Goal: Task Accomplishment & Management: Use online tool/utility

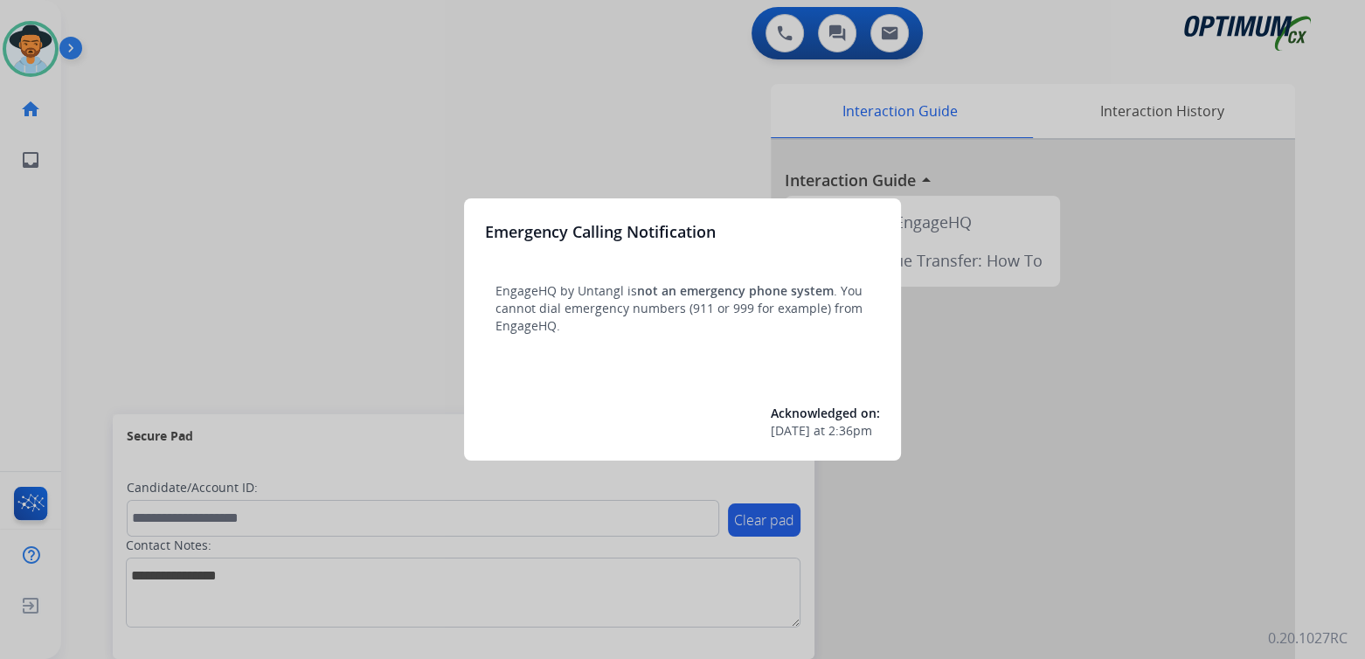
click at [487, 115] on div at bounding box center [682, 329] width 1365 height 659
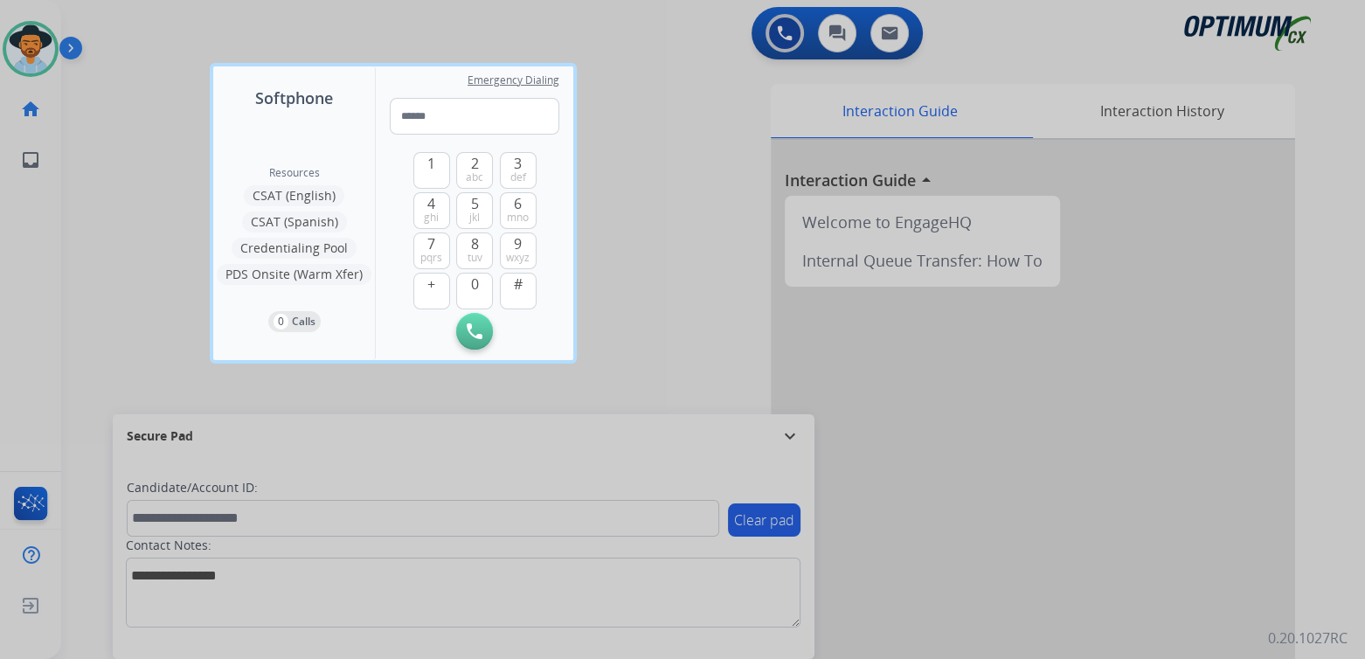
click at [126, 153] on div at bounding box center [682, 329] width 1365 height 659
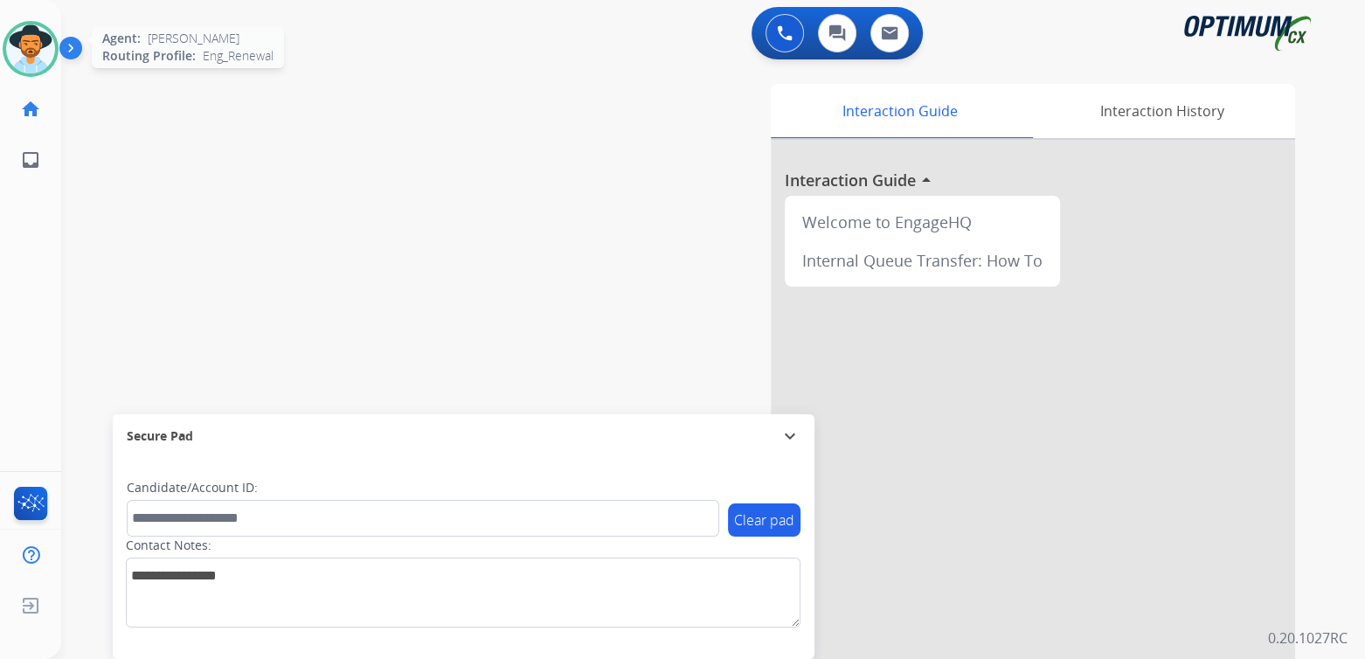
click at [15, 58] on img at bounding box center [30, 48] width 49 height 49
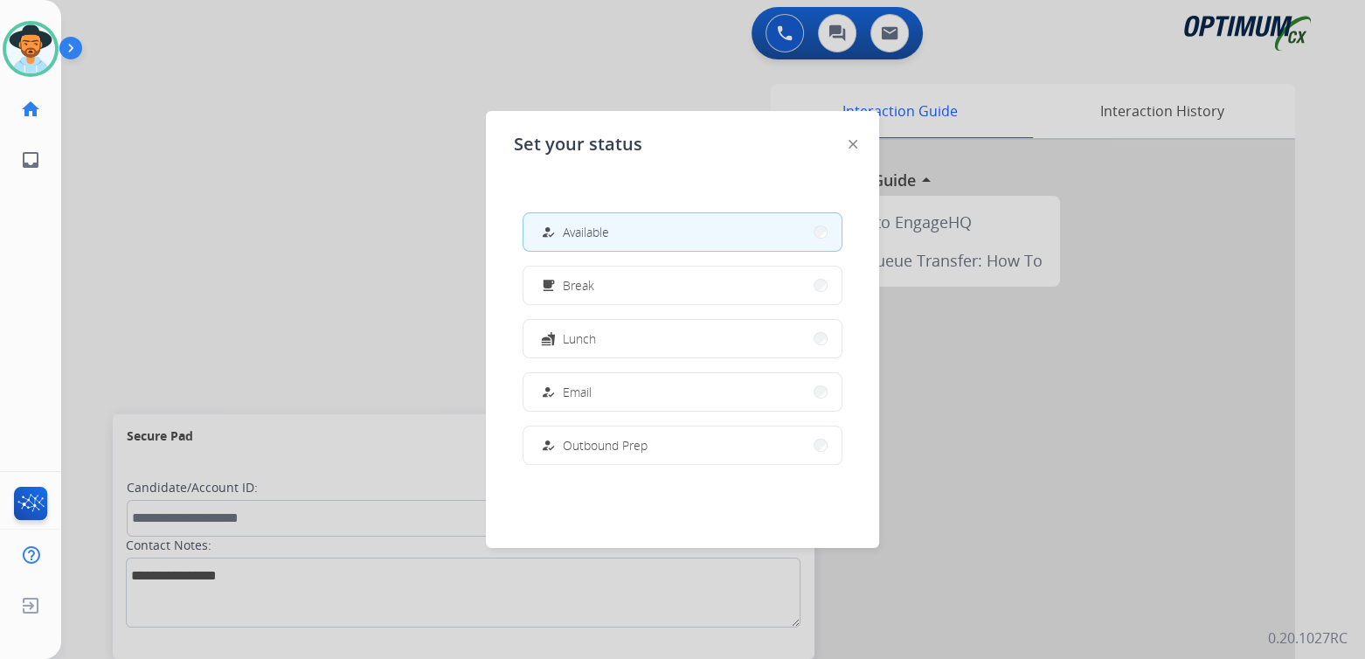
click at [649, 238] on button "how_to_reg Available" at bounding box center [683, 232] width 318 height 38
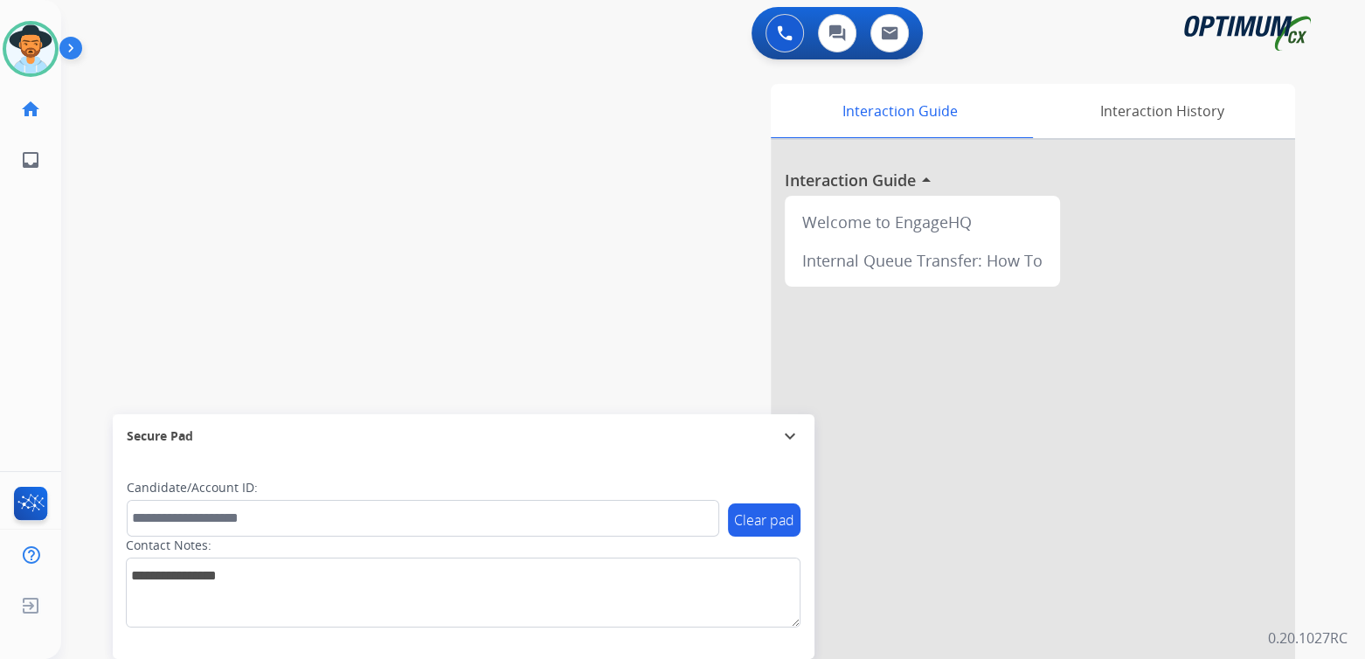
drag, startPoint x: 239, startPoint y: 203, endPoint x: 435, endPoint y: 184, distance: 197.5
click at [307, 205] on div "swap_horiz Break voice bridge close_fullscreen Connect 3-Way Call merge_type Se…" at bounding box center [692, 427] width 1262 height 729
drag, startPoint x: 793, startPoint y: 433, endPoint x: 1352, endPoint y: 369, distance: 563.0
click at [793, 433] on mat-icon "expand_more" at bounding box center [790, 436] width 21 height 21
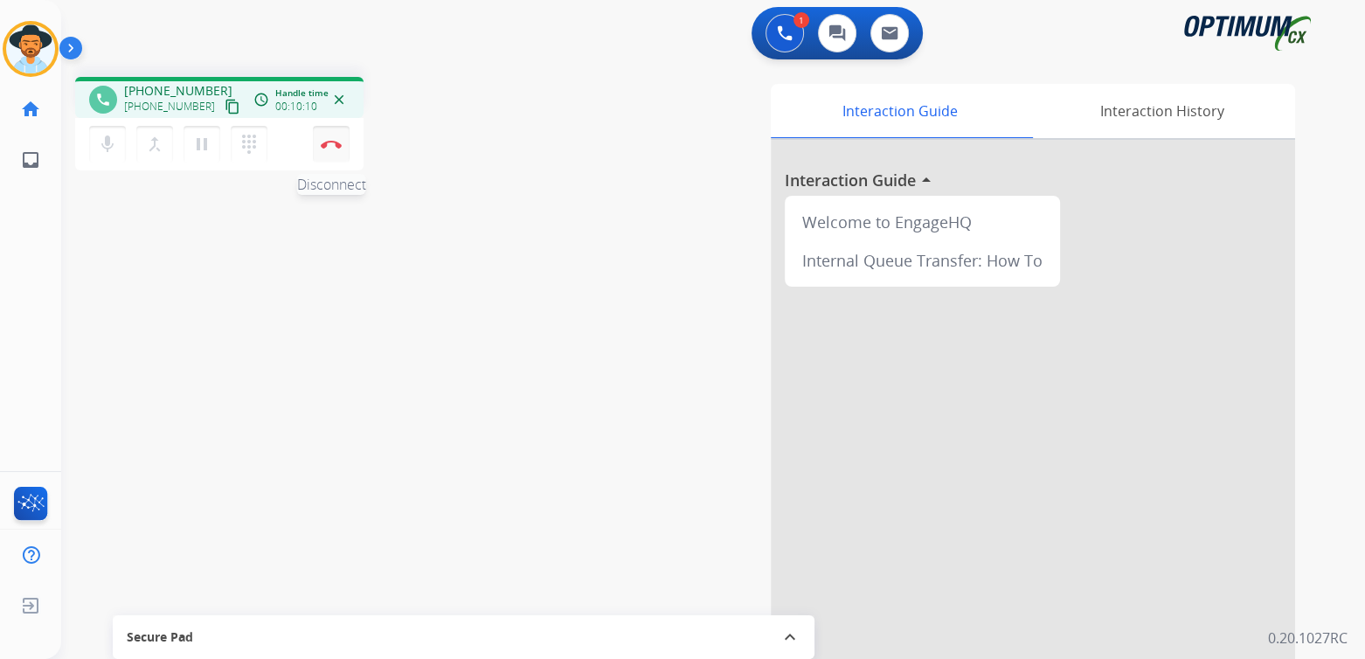
click at [334, 143] on img at bounding box center [331, 144] width 21 height 9
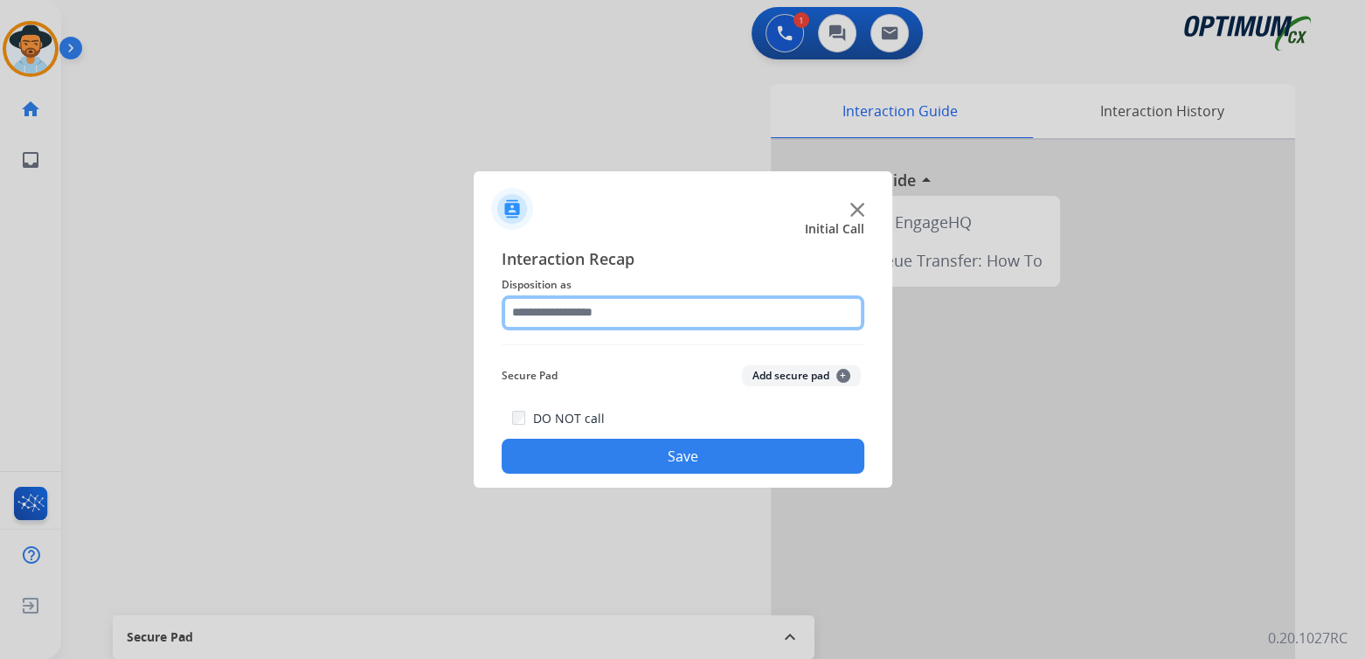
drag, startPoint x: 596, startPoint y: 314, endPoint x: 604, endPoint y: 309, distance: 9.0
click at [601, 323] on input "text" at bounding box center [683, 312] width 363 height 35
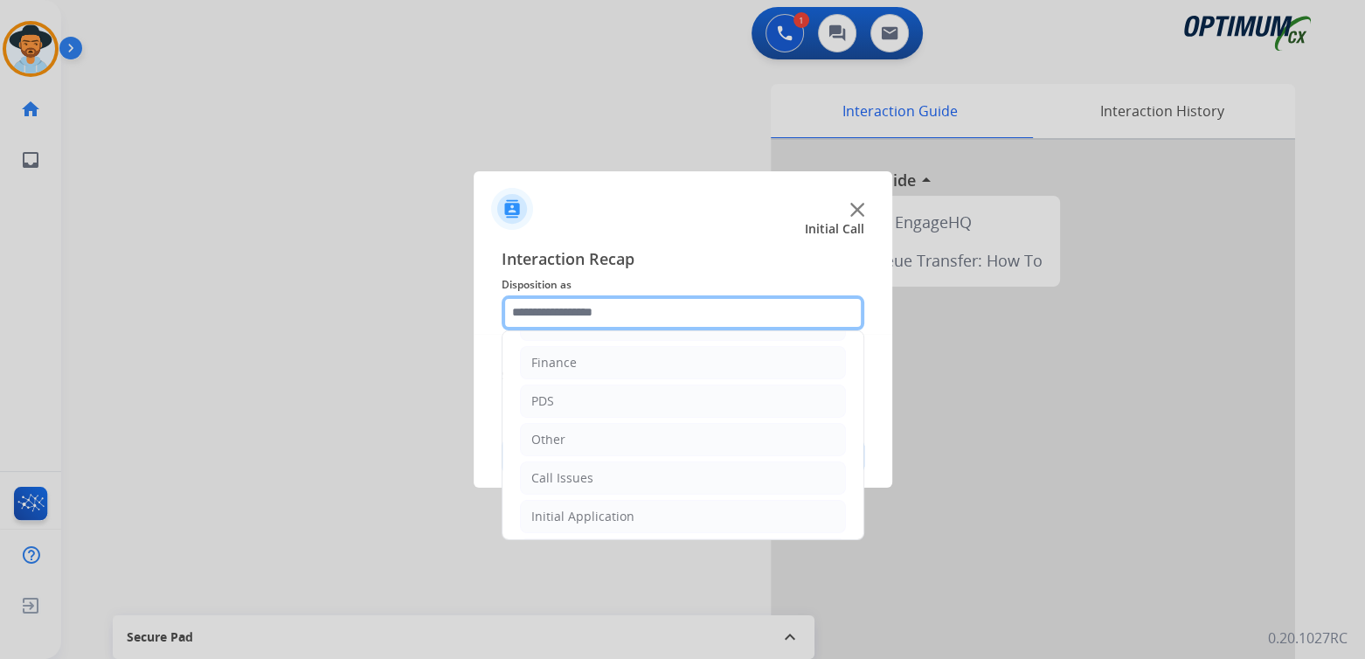
scroll to position [115, 0]
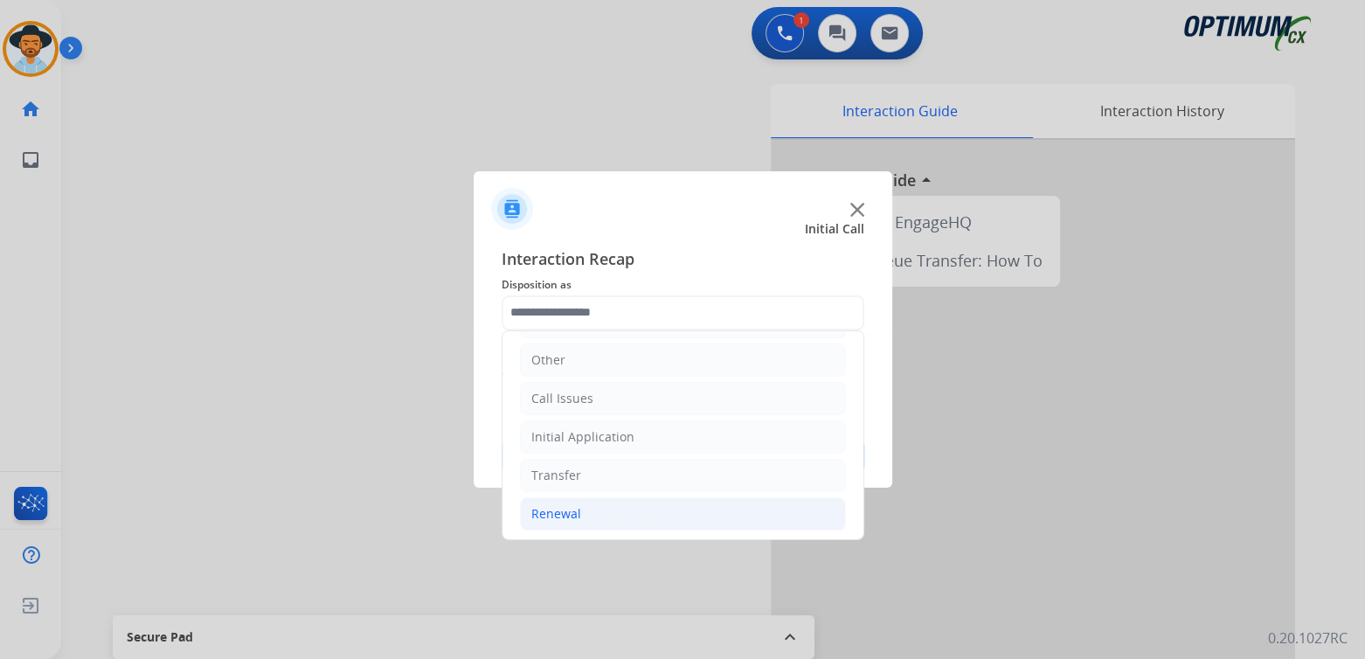
click at [576, 512] on div "Renewal" at bounding box center [556, 513] width 50 height 17
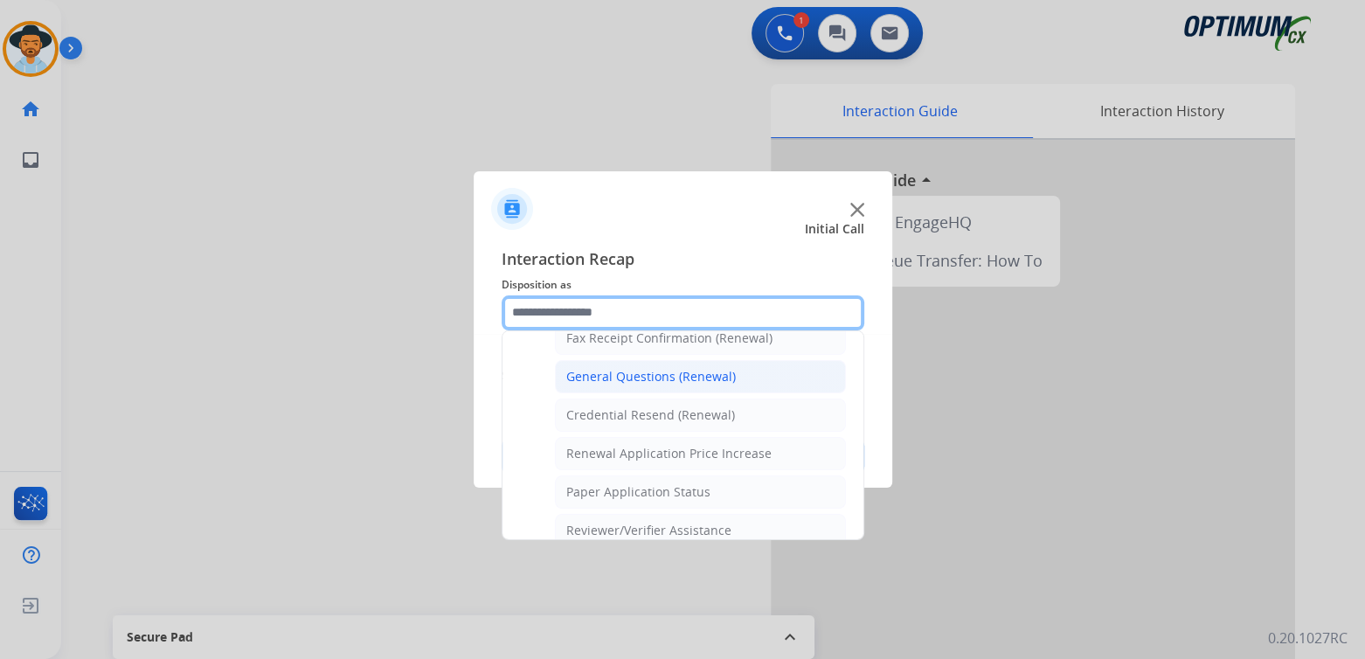
scroll to position [501, 0]
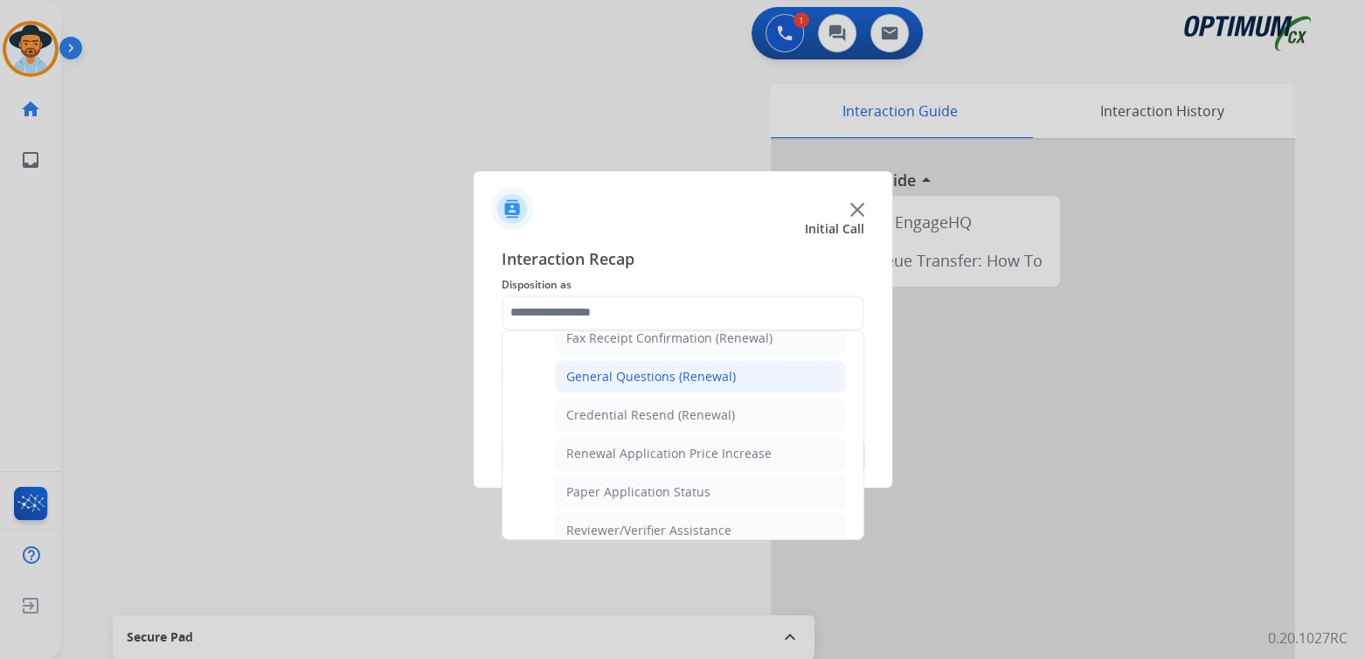
click at [634, 371] on div "General Questions (Renewal)" at bounding box center [651, 376] width 170 height 17
type input "**********"
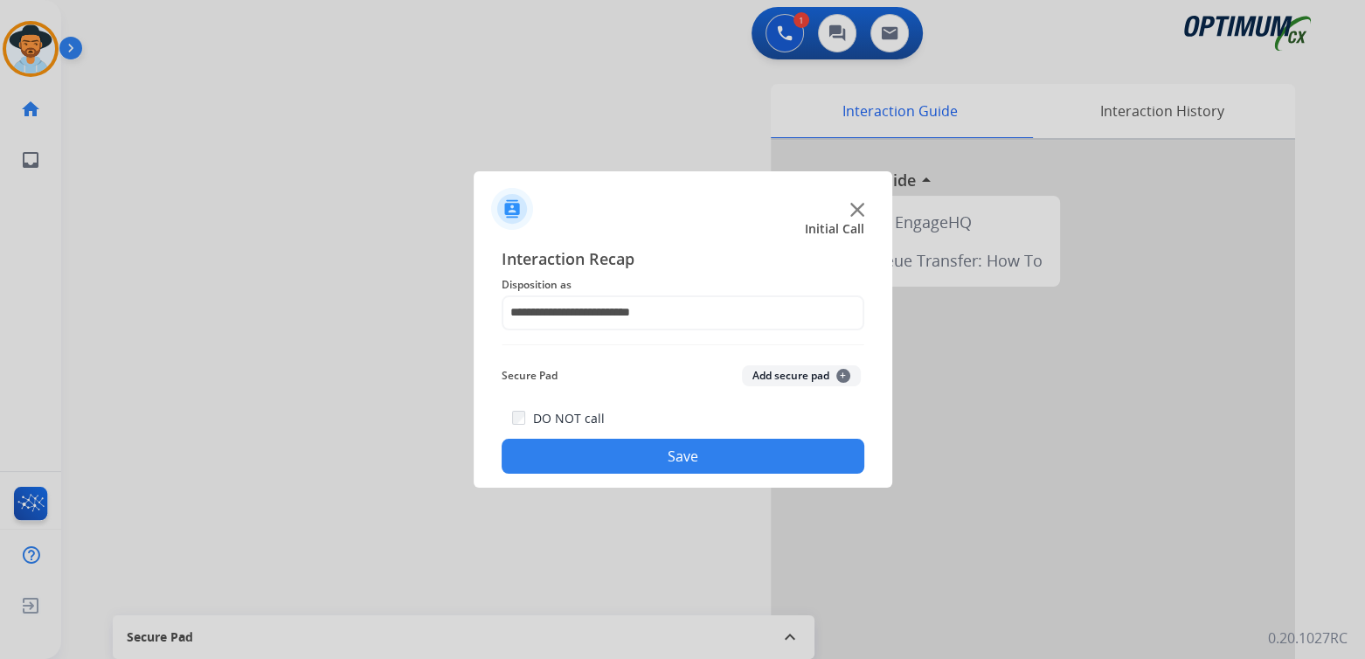
click at [686, 462] on button "Save" at bounding box center [683, 456] width 363 height 35
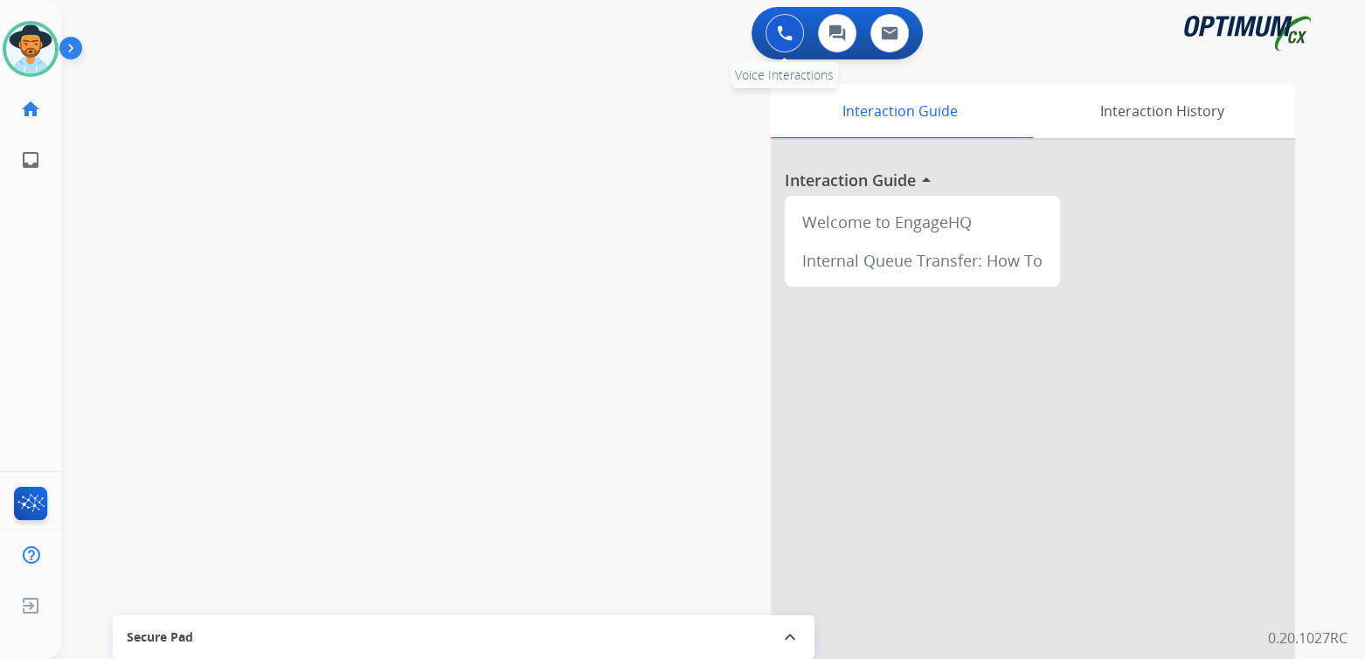
click at [777, 34] on img at bounding box center [785, 33] width 16 height 16
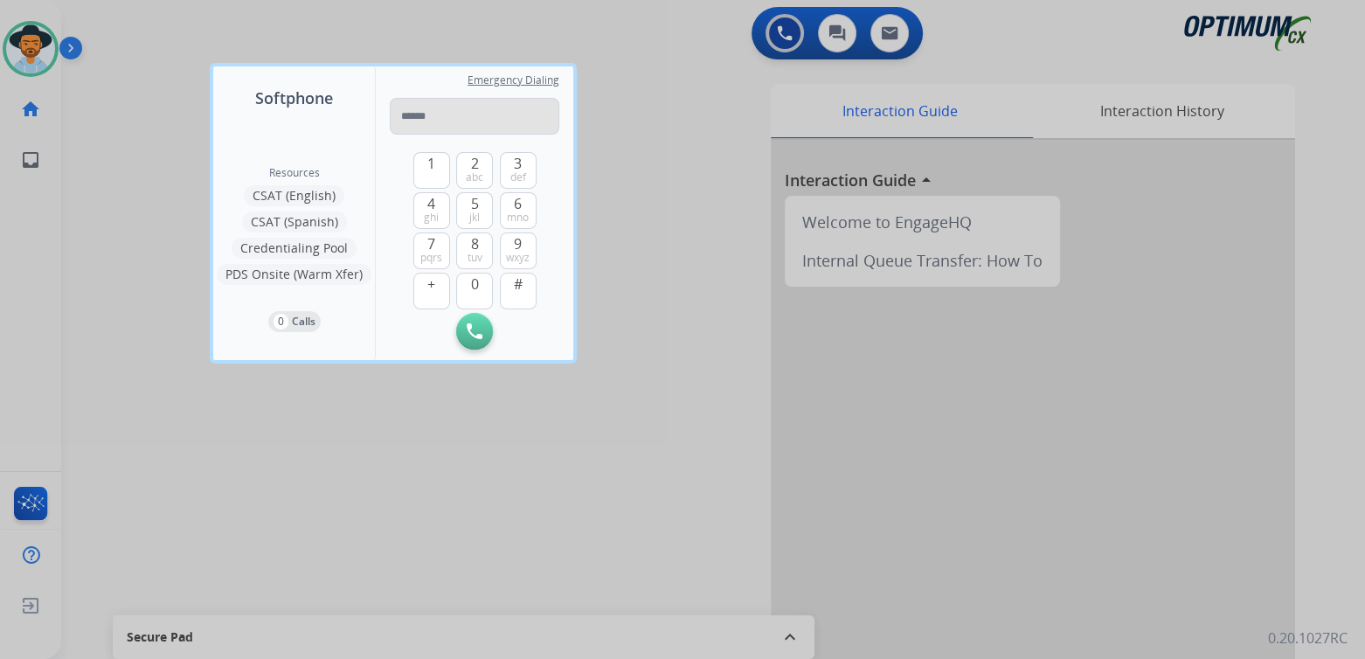
drag, startPoint x: 418, startPoint y: 116, endPoint x: 445, endPoint y: 124, distance: 28.2
click at [418, 116] on input "tel" at bounding box center [475, 116] width 170 height 37
type input "**********"
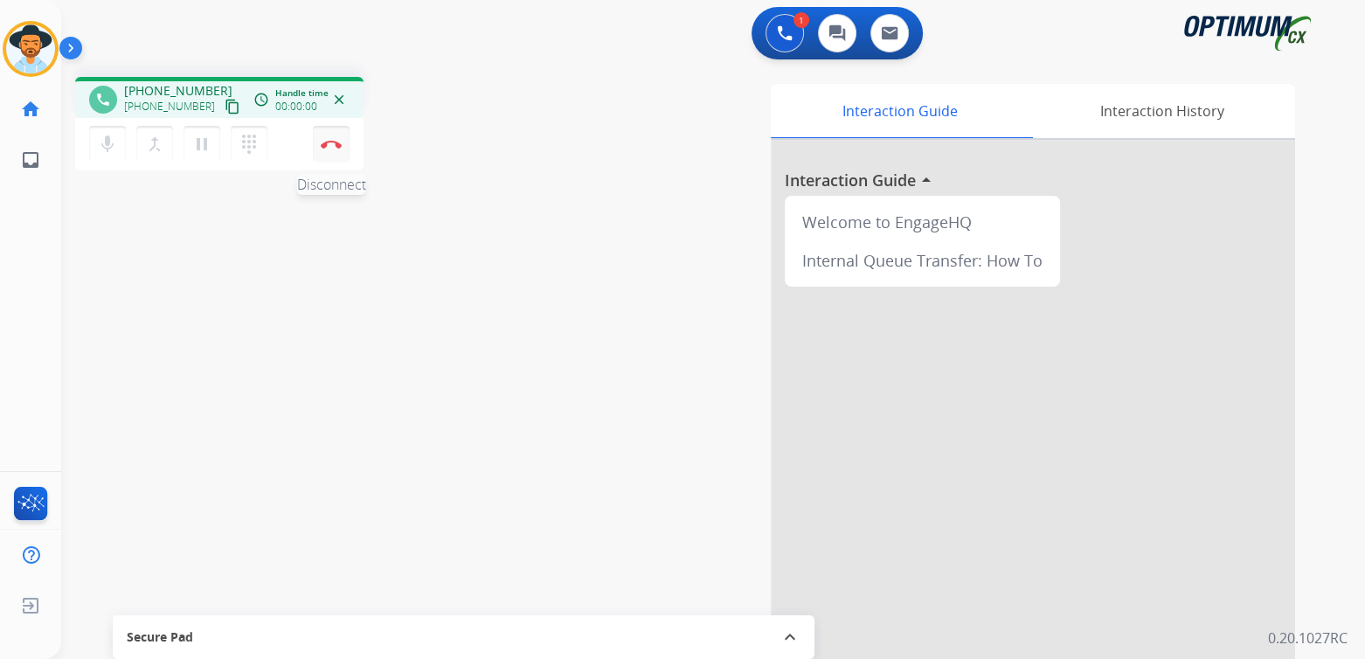
click at [331, 148] on img at bounding box center [331, 144] width 21 height 9
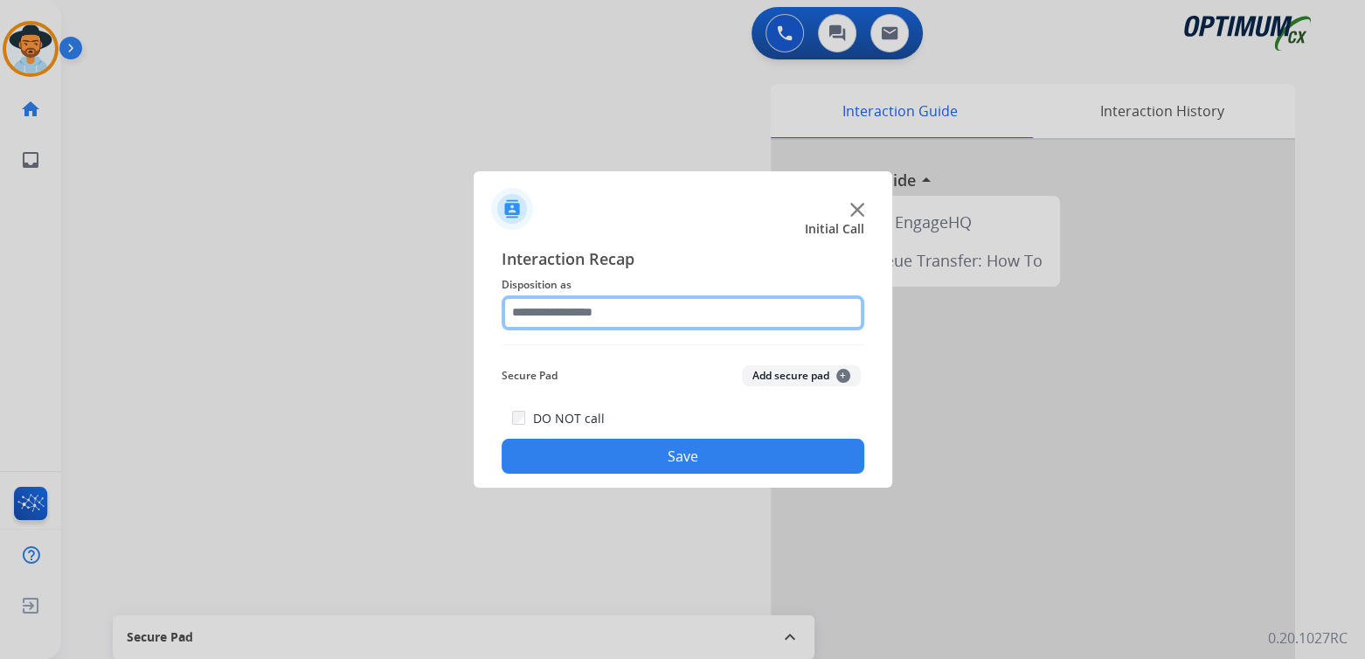
click at [619, 316] on input "text" at bounding box center [683, 312] width 363 height 35
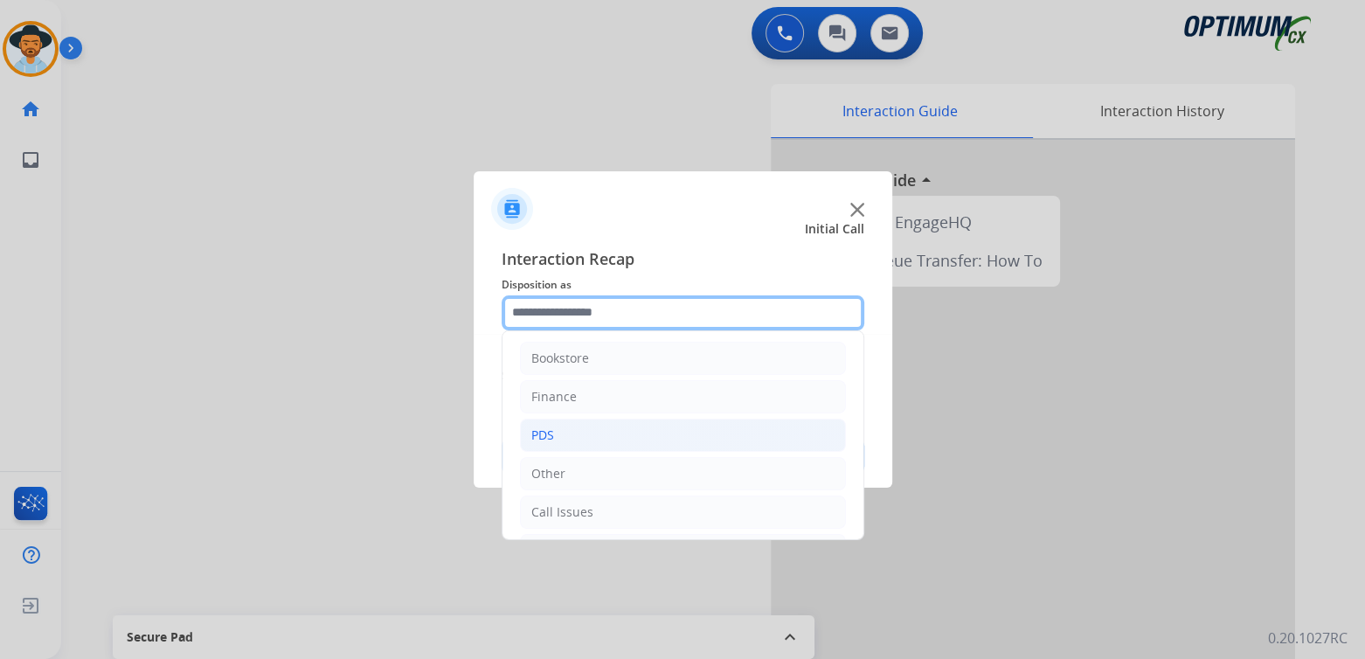
scroll to position [3, 0]
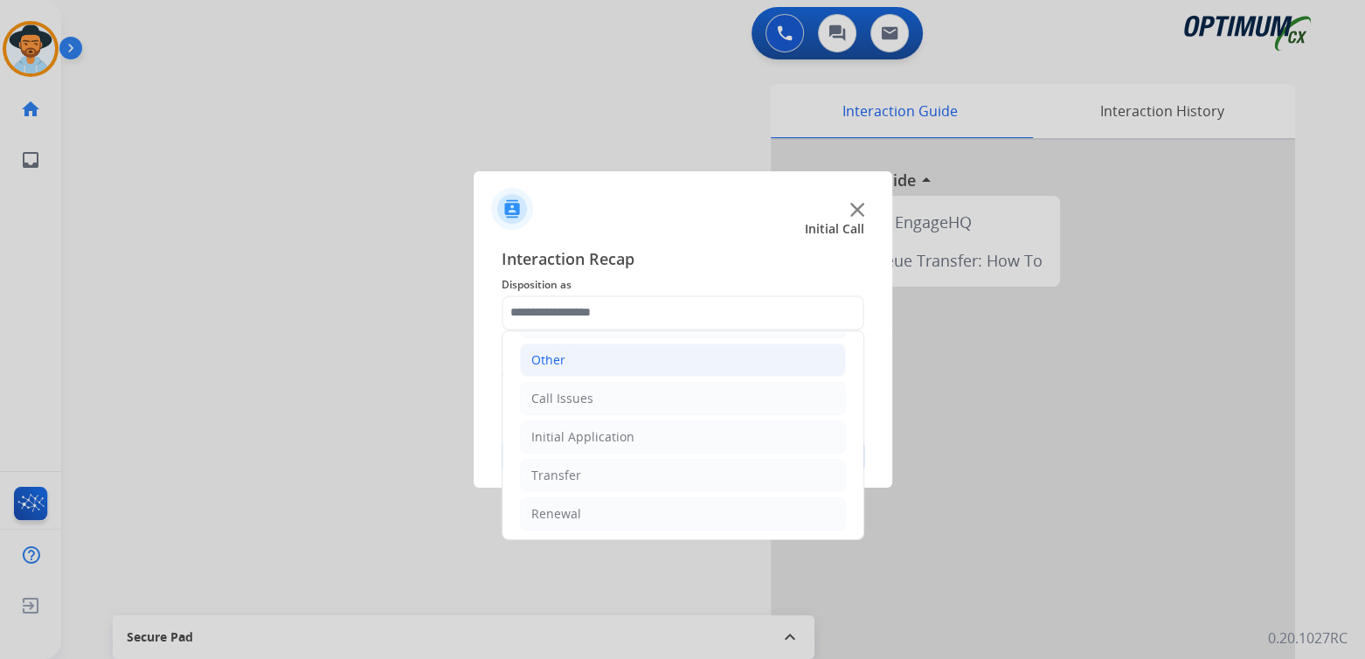
click at [557, 351] on div "Other" at bounding box center [548, 359] width 34 height 17
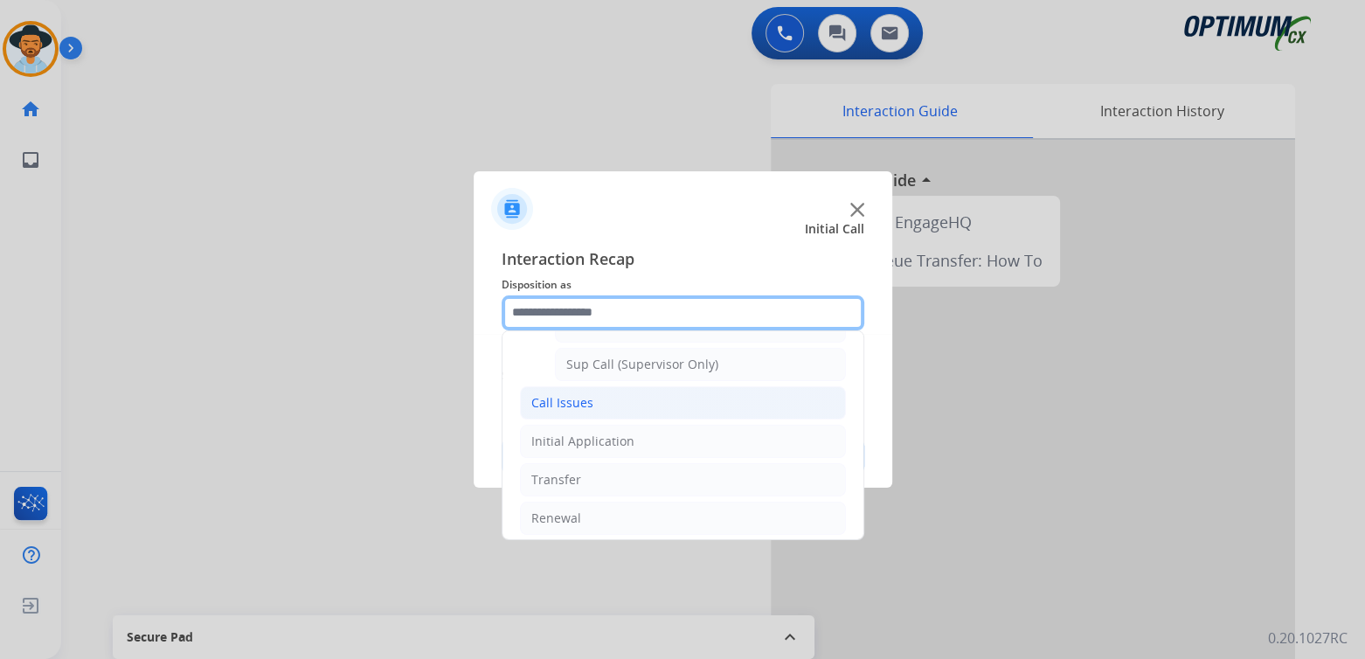
scroll to position [420, 0]
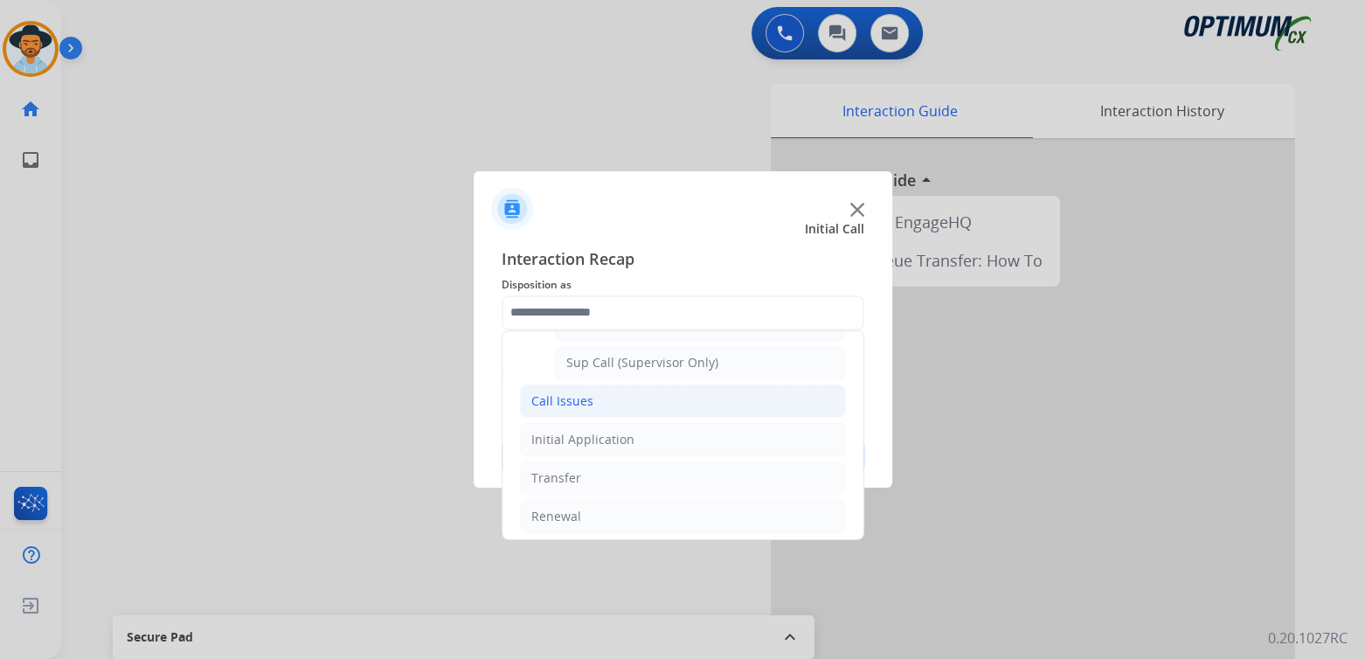
click at [578, 398] on div "Call Issues" at bounding box center [562, 400] width 62 height 17
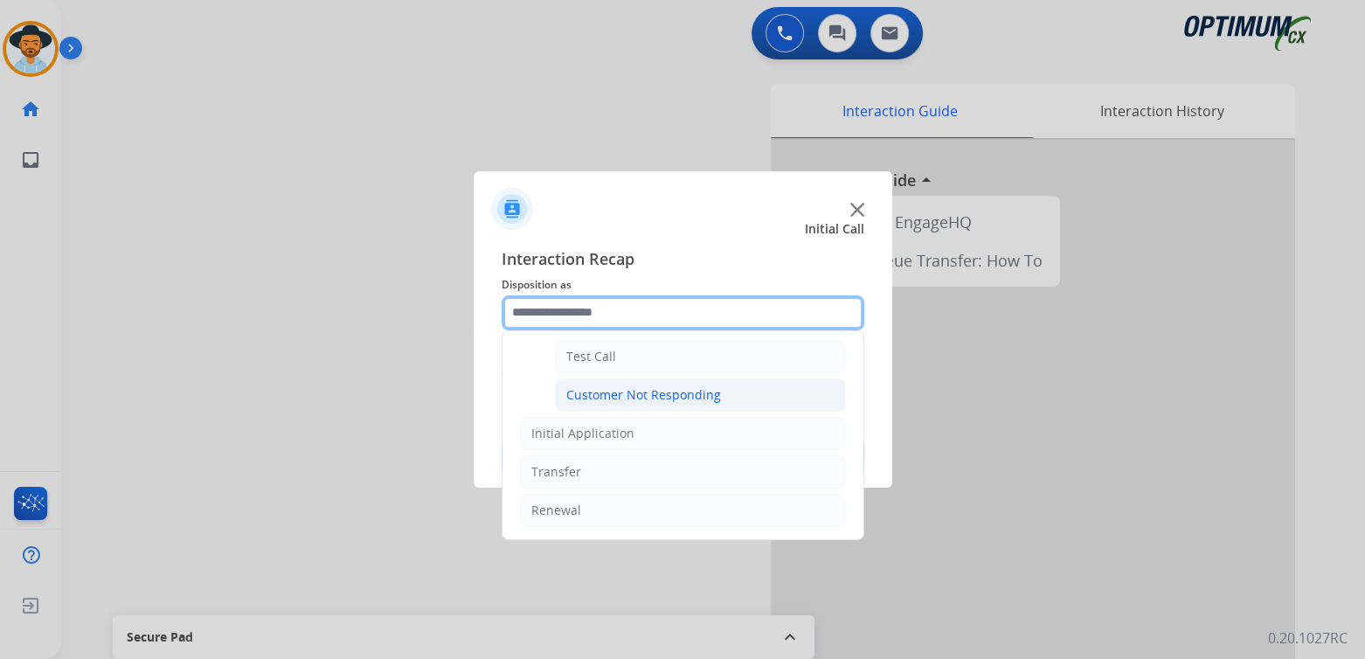
scroll to position [306, 0]
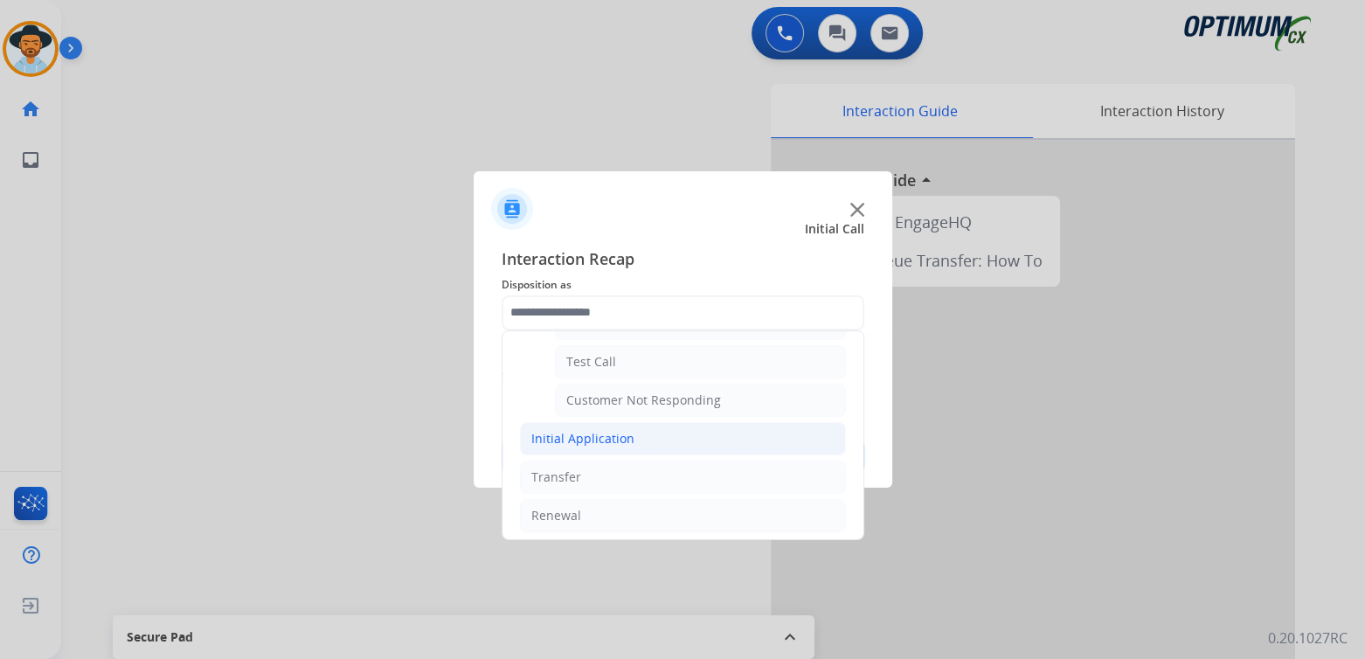
click at [597, 436] on div "Initial Application" at bounding box center [582, 438] width 103 height 17
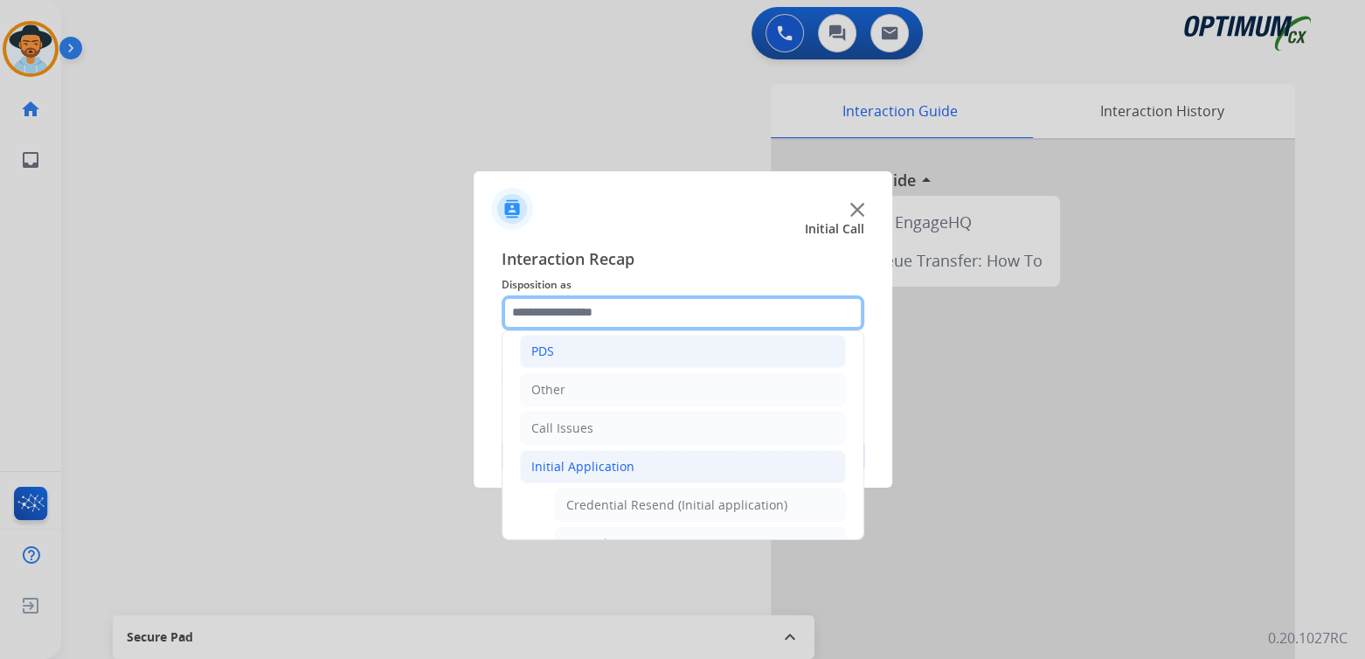
scroll to position [87, 0]
click at [558, 312] on input "text" at bounding box center [683, 312] width 363 height 35
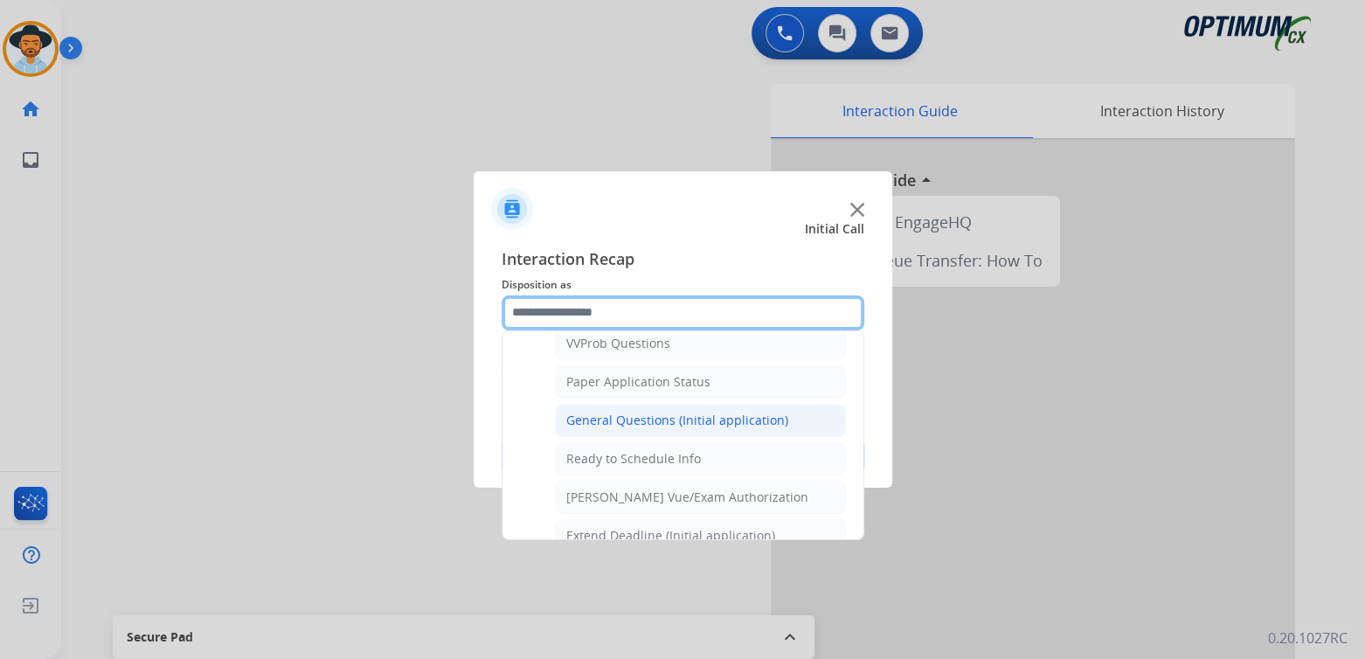
scroll to position [958, 0]
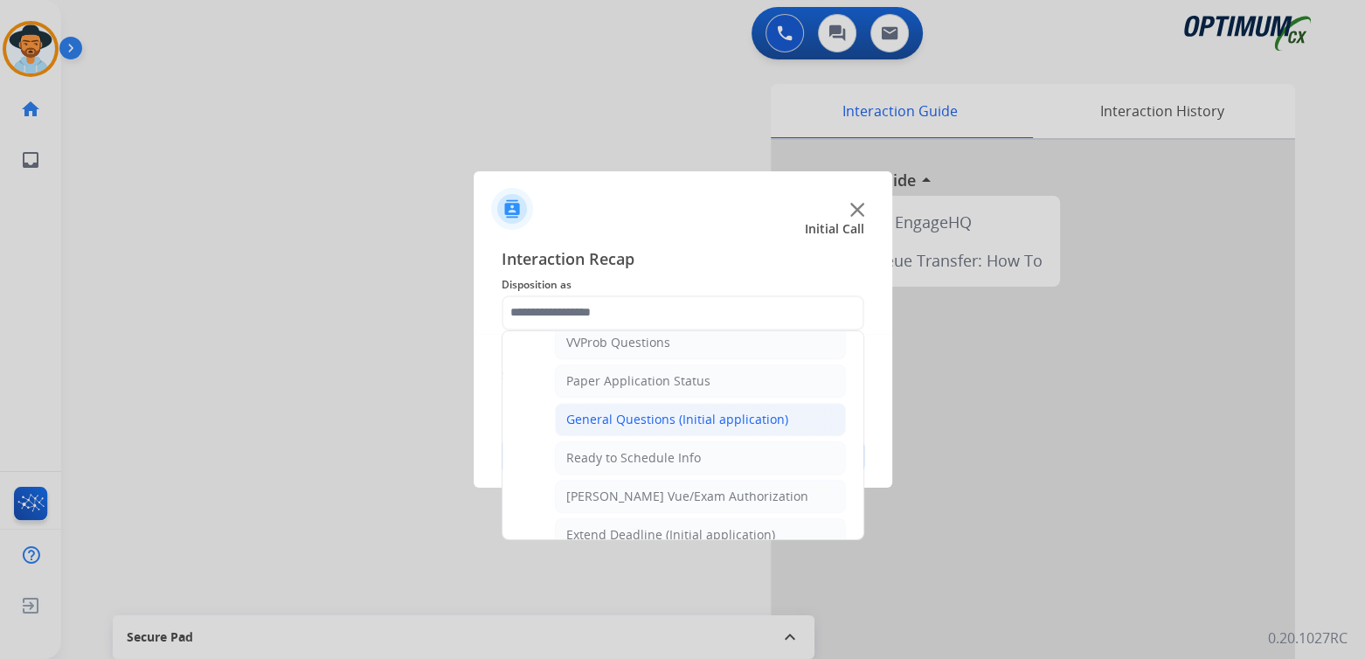
click at [628, 413] on div "General Questions (Initial application)" at bounding box center [677, 419] width 222 height 17
type input "**********"
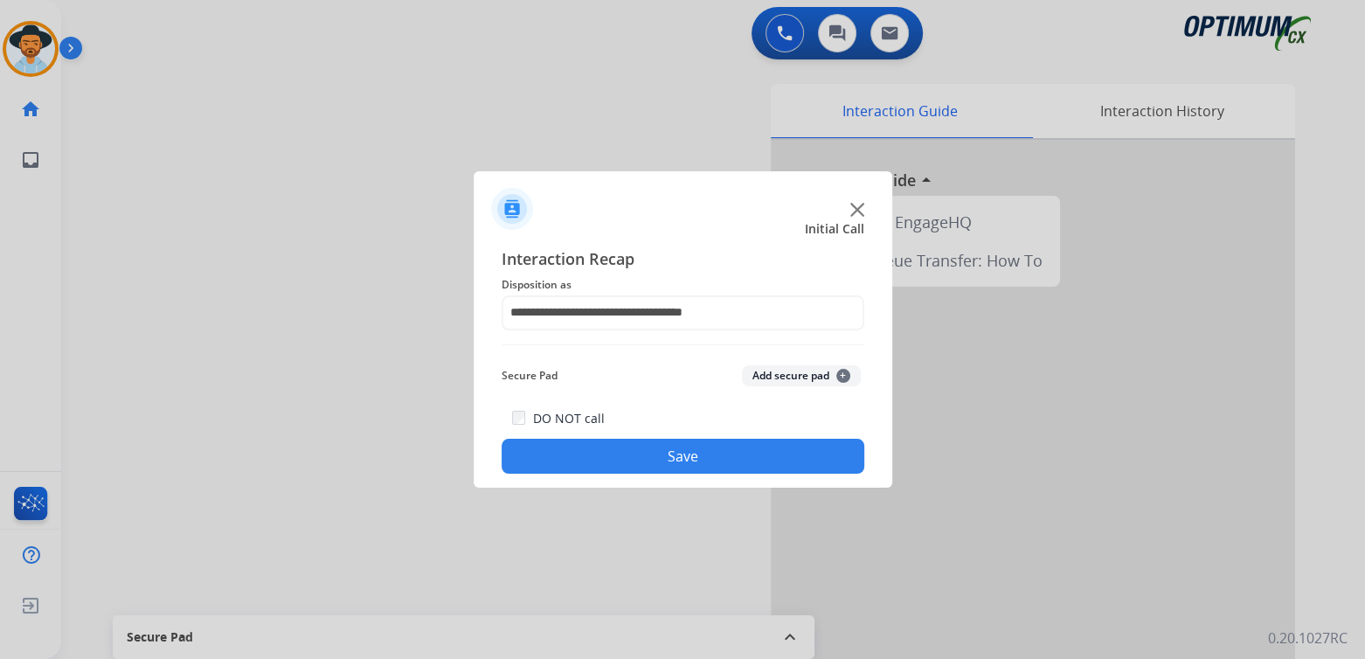
click at [752, 464] on button "Save" at bounding box center [683, 456] width 363 height 35
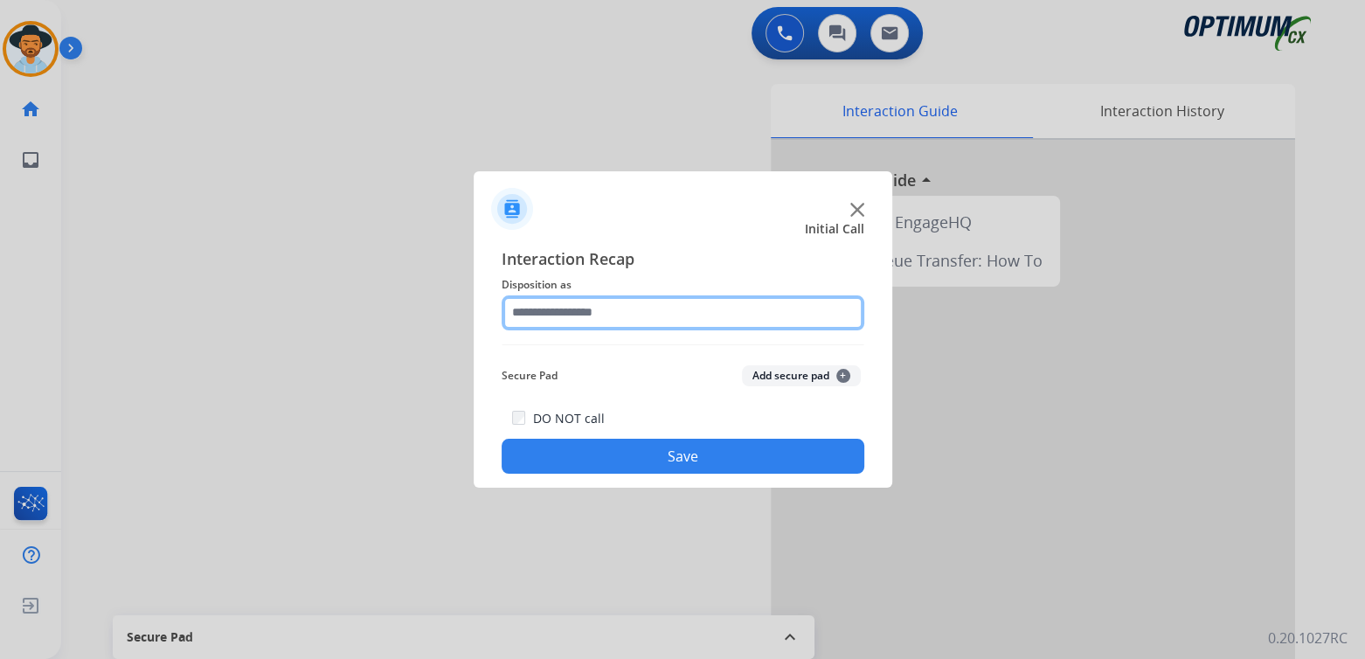
click at [625, 308] on input "text" at bounding box center [683, 312] width 363 height 35
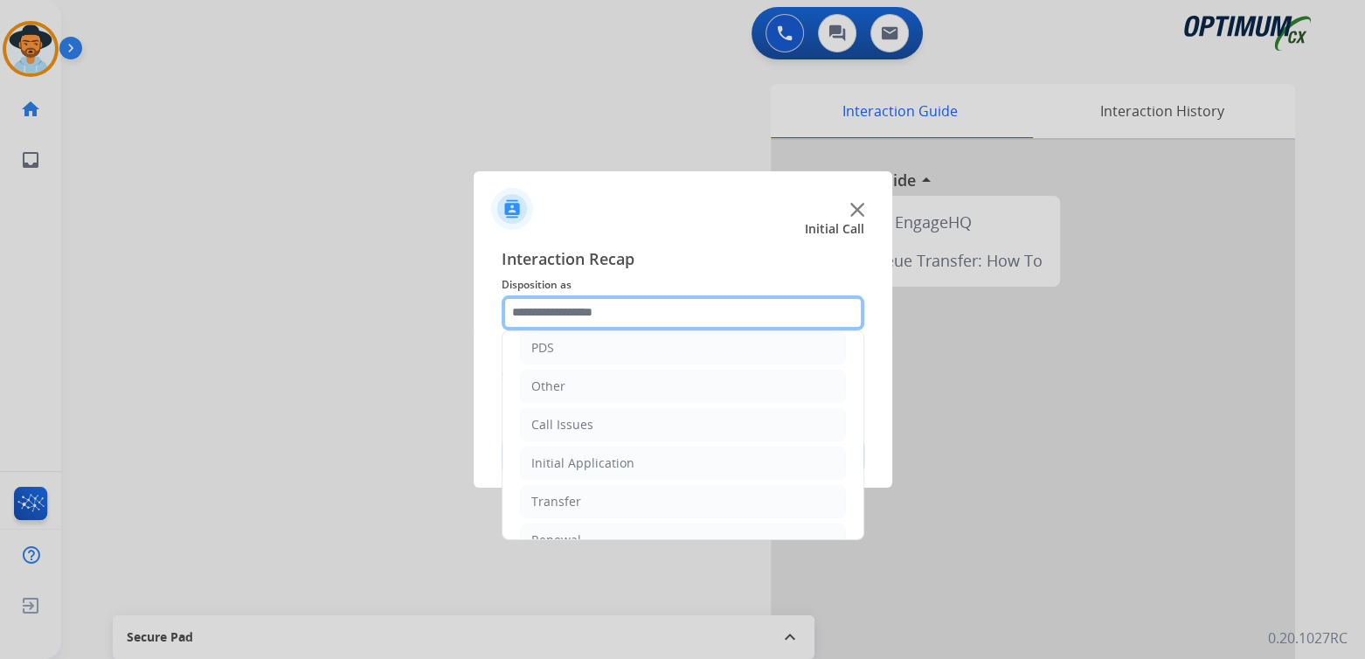
scroll to position [115, 0]
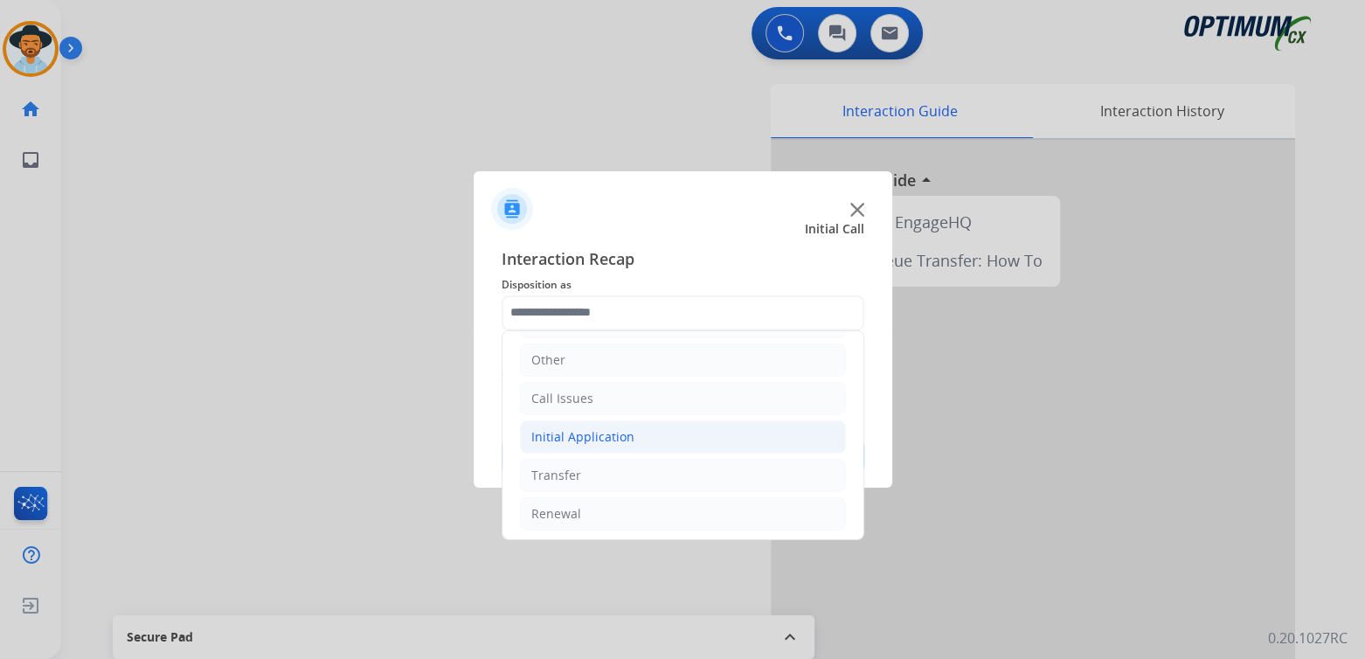
click at [613, 437] on div "Initial Application" at bounding box center [582, 436] width 103 height 17
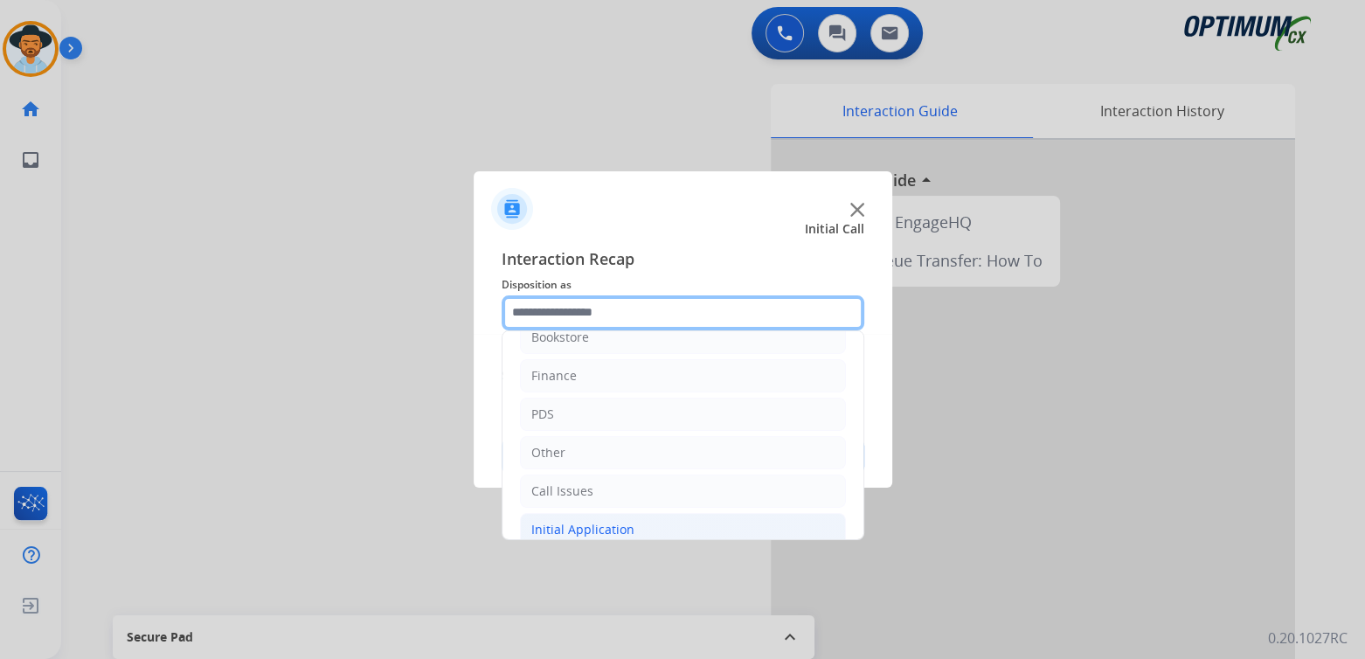
scroll to position [0, 0]
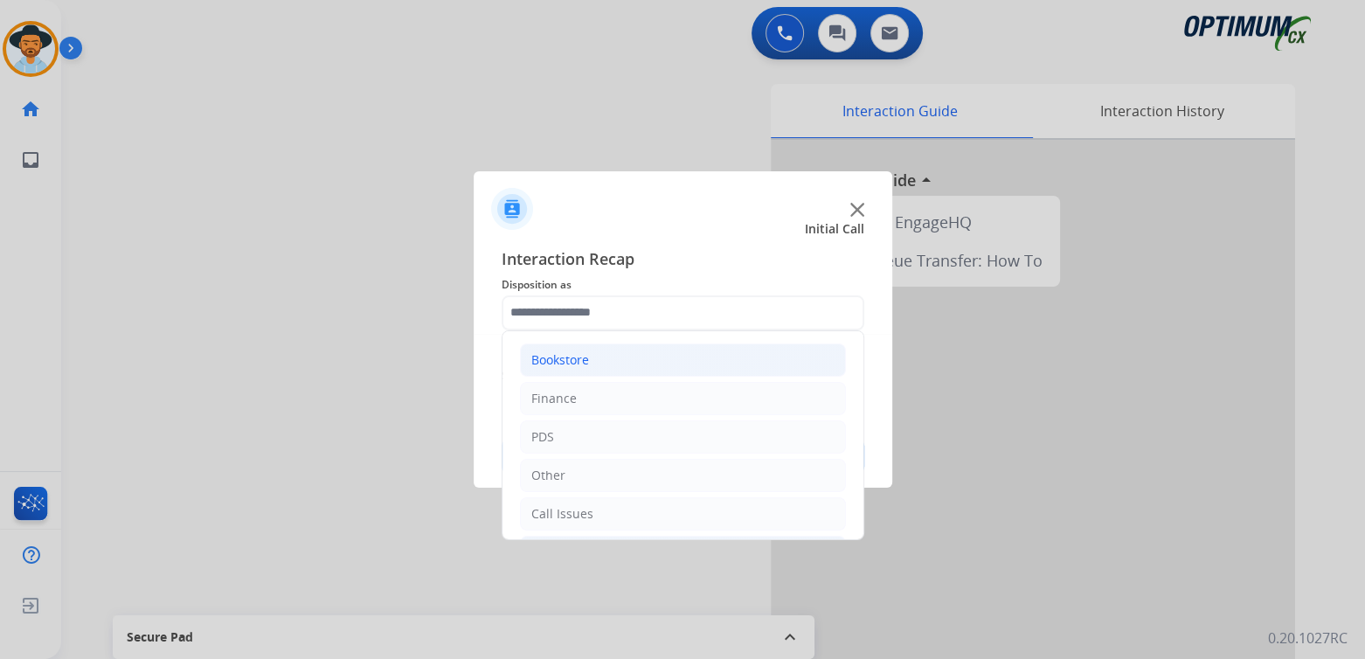
click at [581, 361] on div "Bookstore" at bounding box center [560, 359] width 58 height 17
click at [663, 436] on div "General Questions (Bookstore)" at bounding box center [654, 436] width 177 height 17
type input "**********"
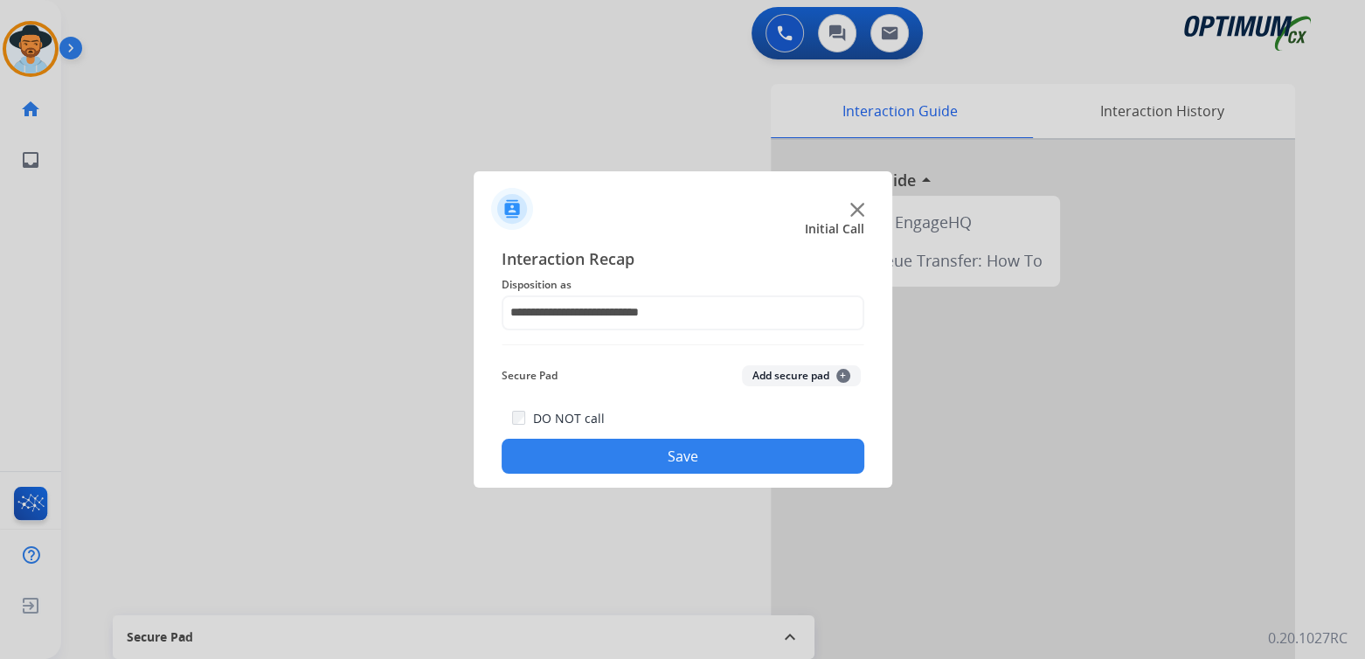
click at [679, 455] on button "Save" at bounding box center [683, 456] width 363 height 35
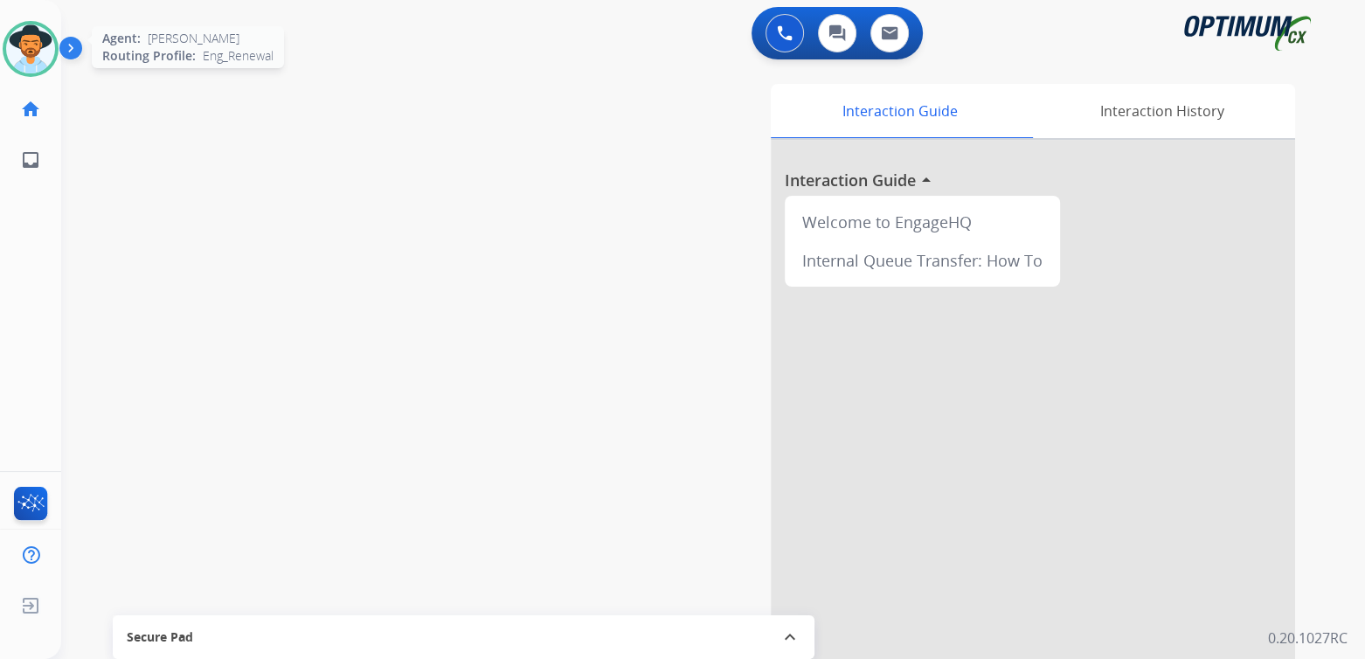
click at [31, 45] on img at bounding box center [30, 48] width 49 height 49
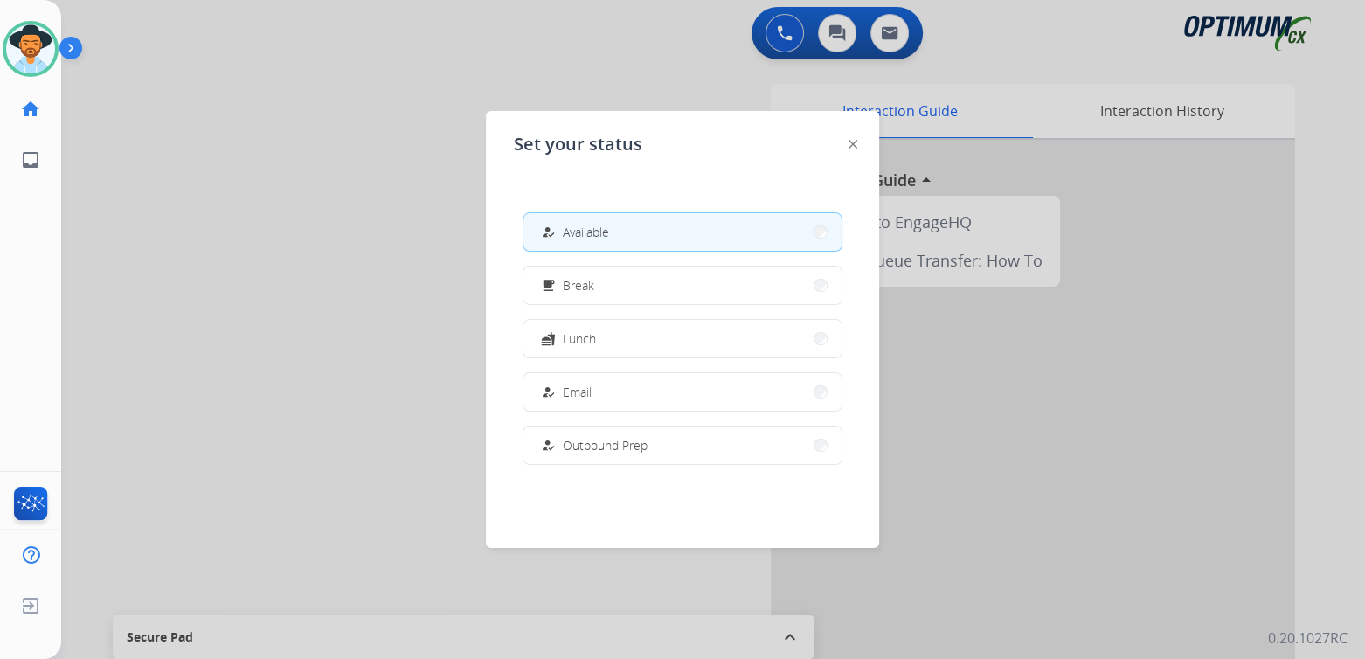
click at [605, 274] on button "free_breakfast Break" at bounding box center [683, 286] width 318 height 38
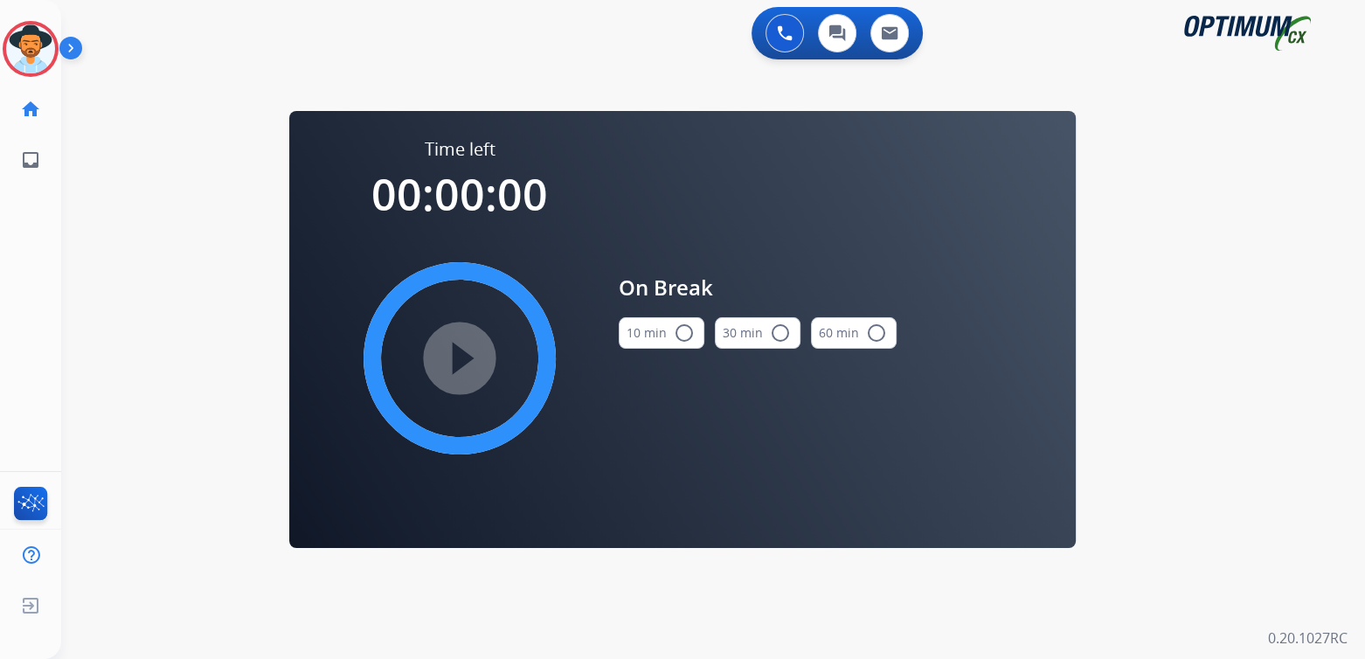
click at [694, 339] on button "10 min radio_button_unchecked" at bounding box center [662, 332] width 86 height 31
click at [460, 351] on mat-icon "play_circle_filled" at bounding box center [459, 358] width 21 height 21
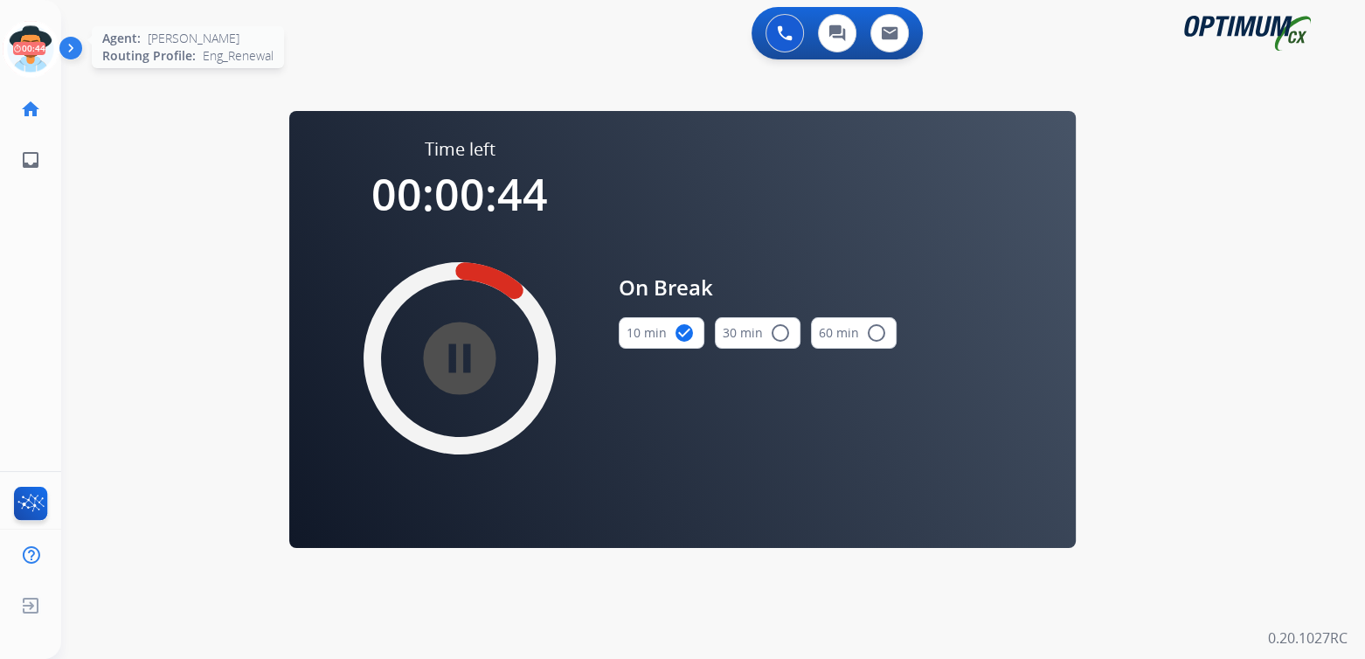
drag, startPoint x: 26, startPoint y: 51, endPoint x: 266, endPoint y: 38, distance: 239.9
click at [26, 51] on icon at bounding box center [31, 49] width 57 height 57
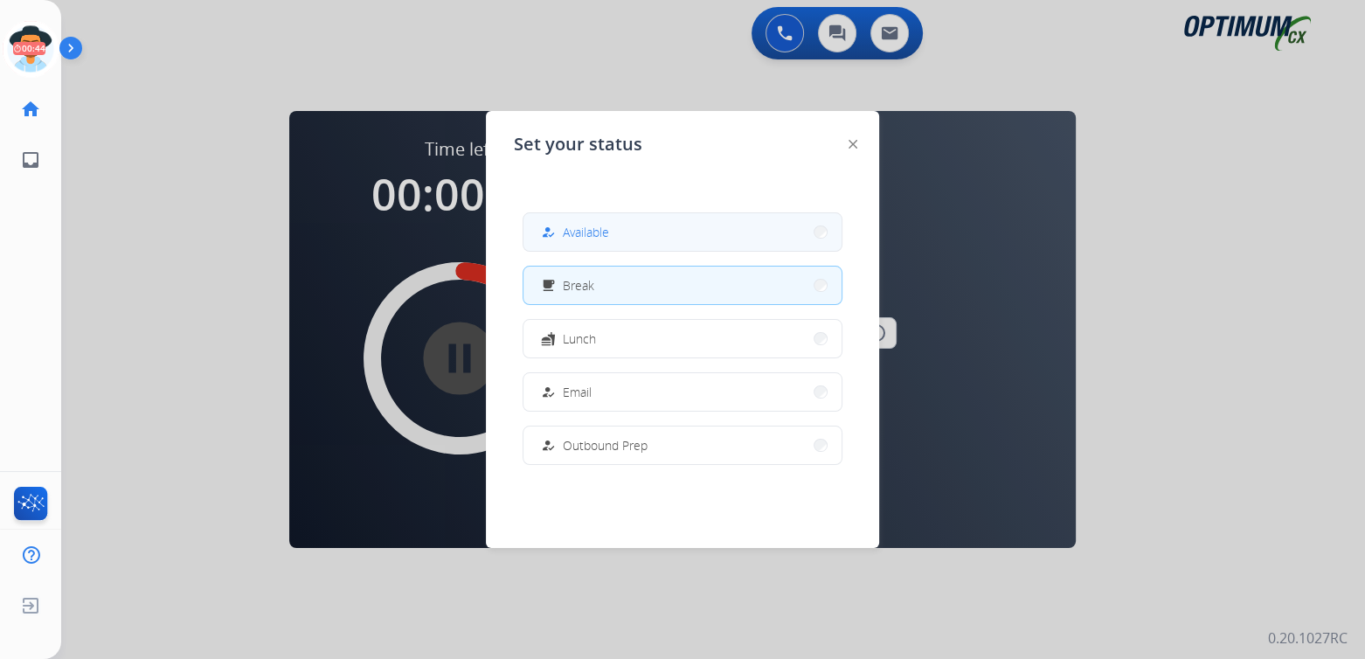
click at [602, 234] on span "Available" at bounding box center [586, 232] width 46 height 18
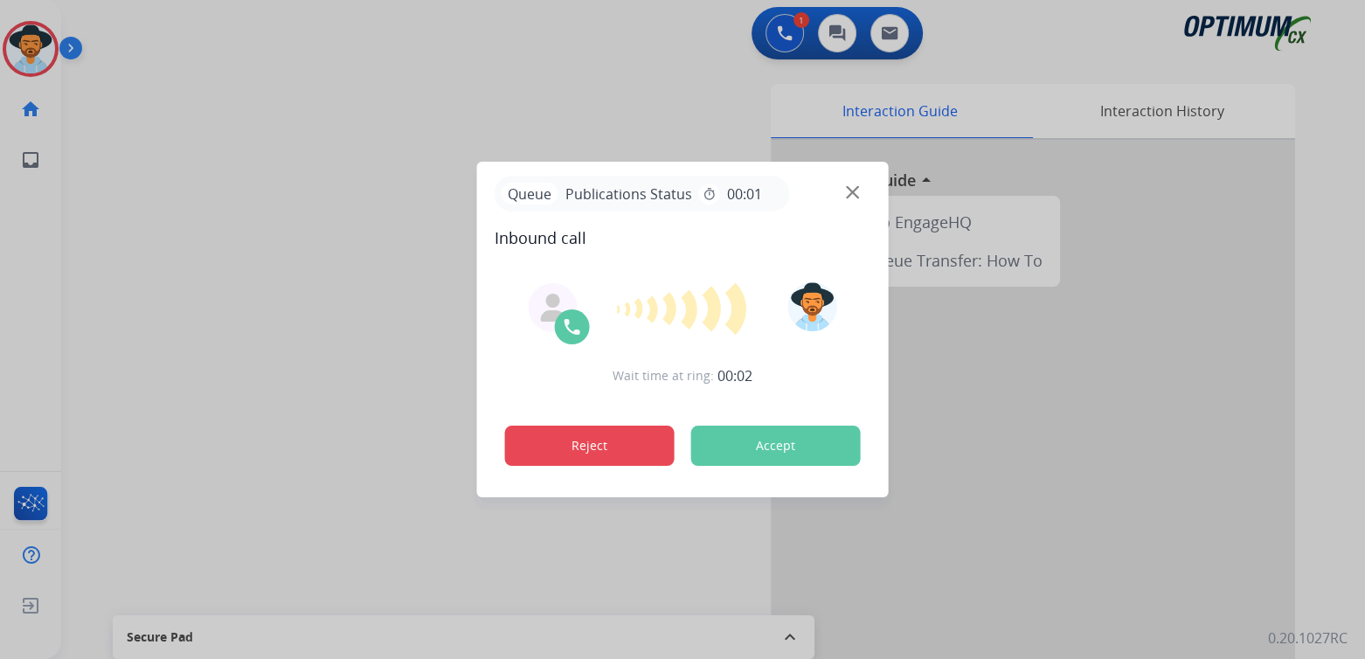
click at [597, 425] on div "Reject Accept" at bounding box center [683, 442] width 377 height 54
click at [572, 444] on button "Reject" at bounding box center [590, 446] width 170 height 40
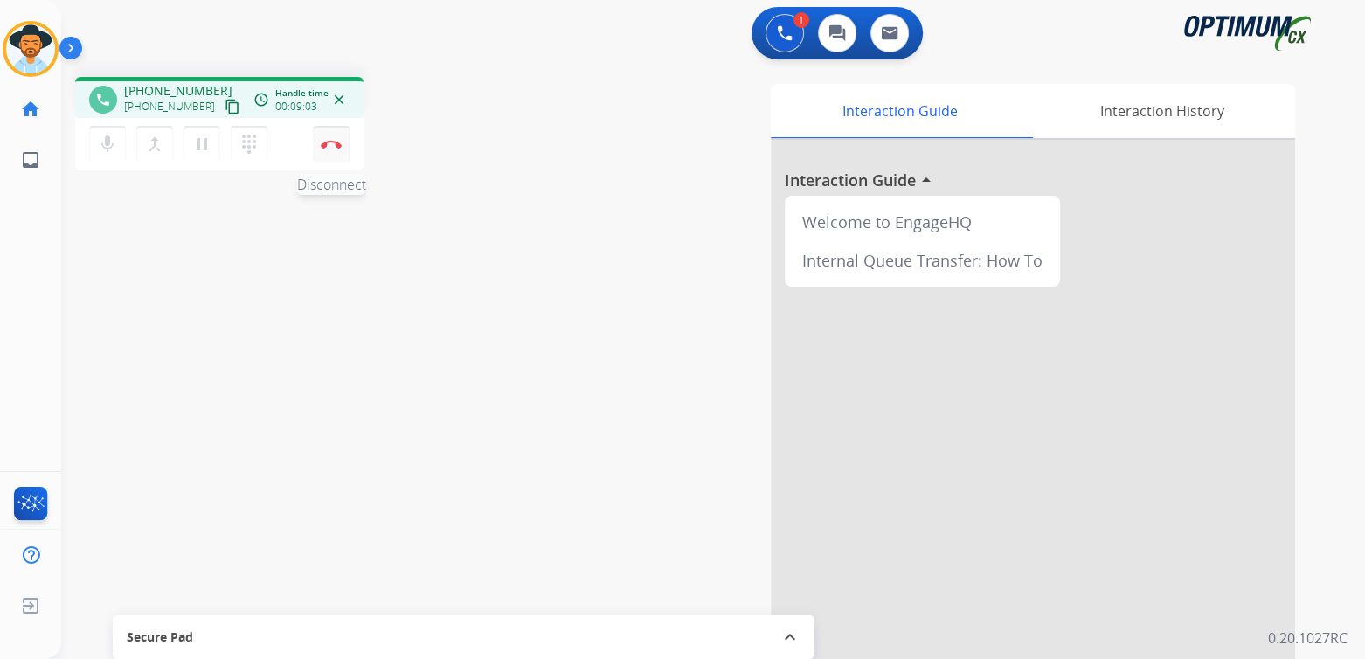
click at [334, 151] on button "Disconnect" at bounding box center [331, 144] width 37 height 37
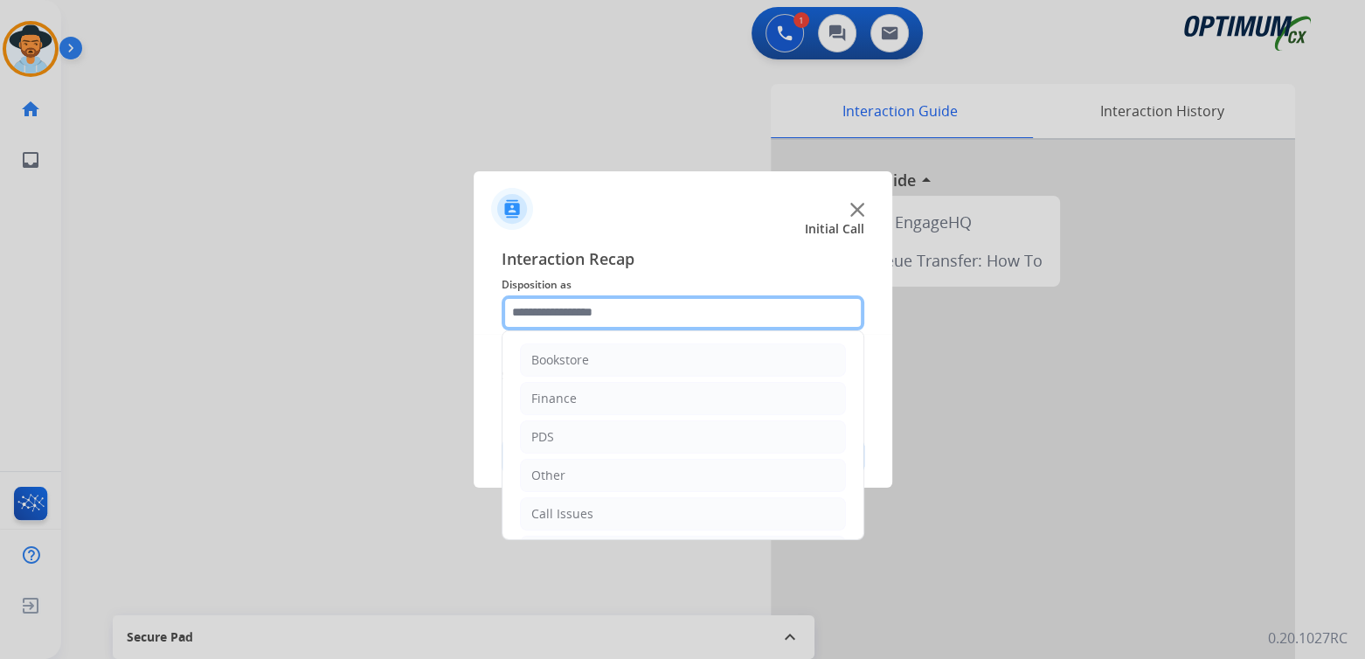
click at [616, 307] on input "text" at bounding box center [683, 312] width 363 height 35
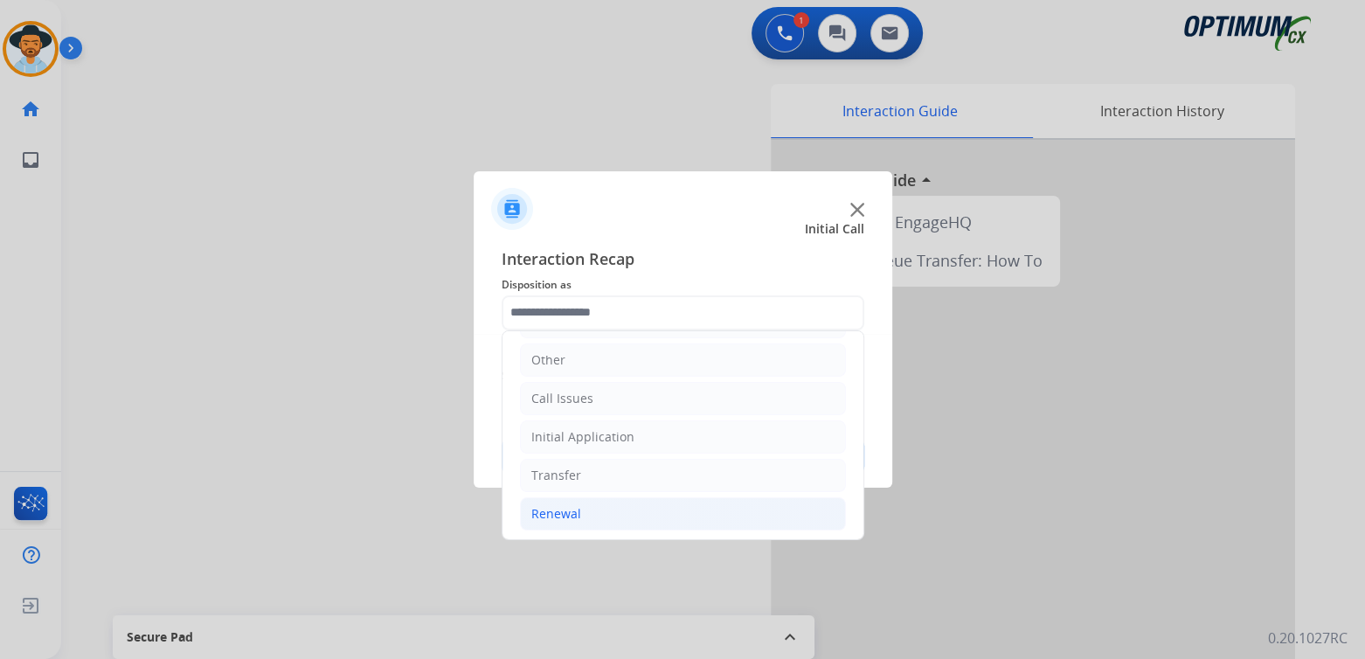
click at [566, 512] on div "Renewal" at bounding box center [556, 513] width 50 height 17
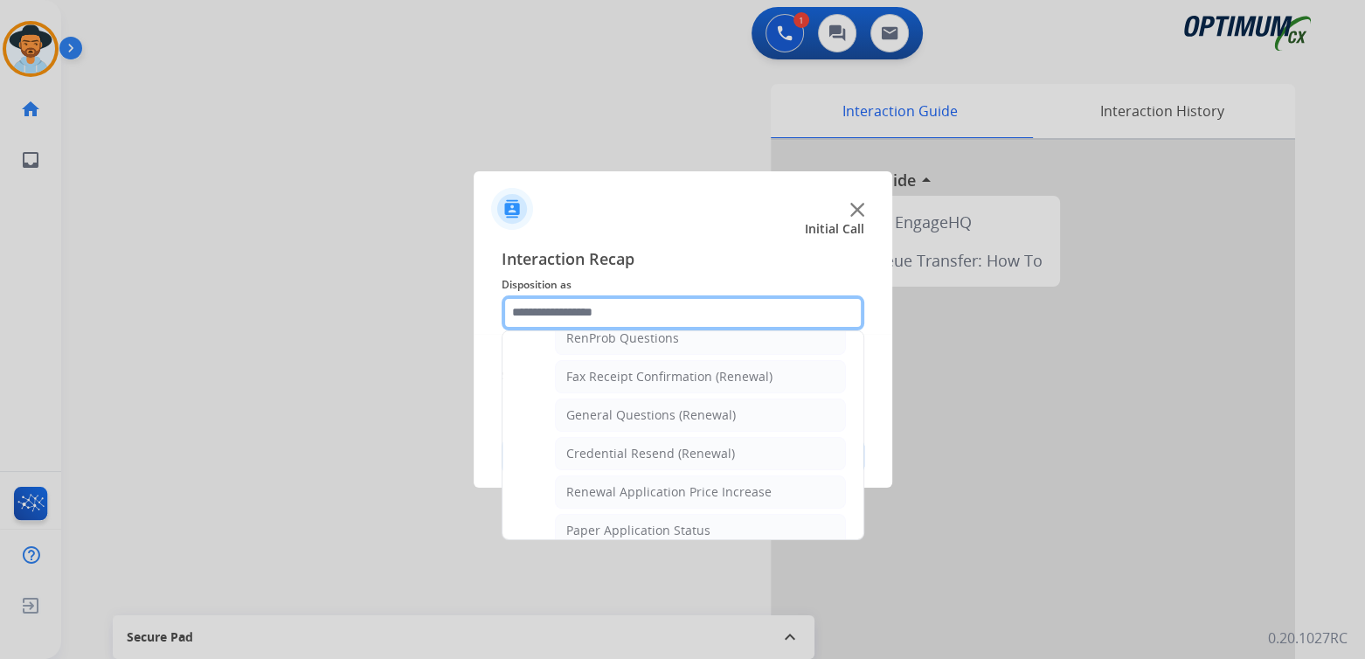
scroll to position [463, 0]
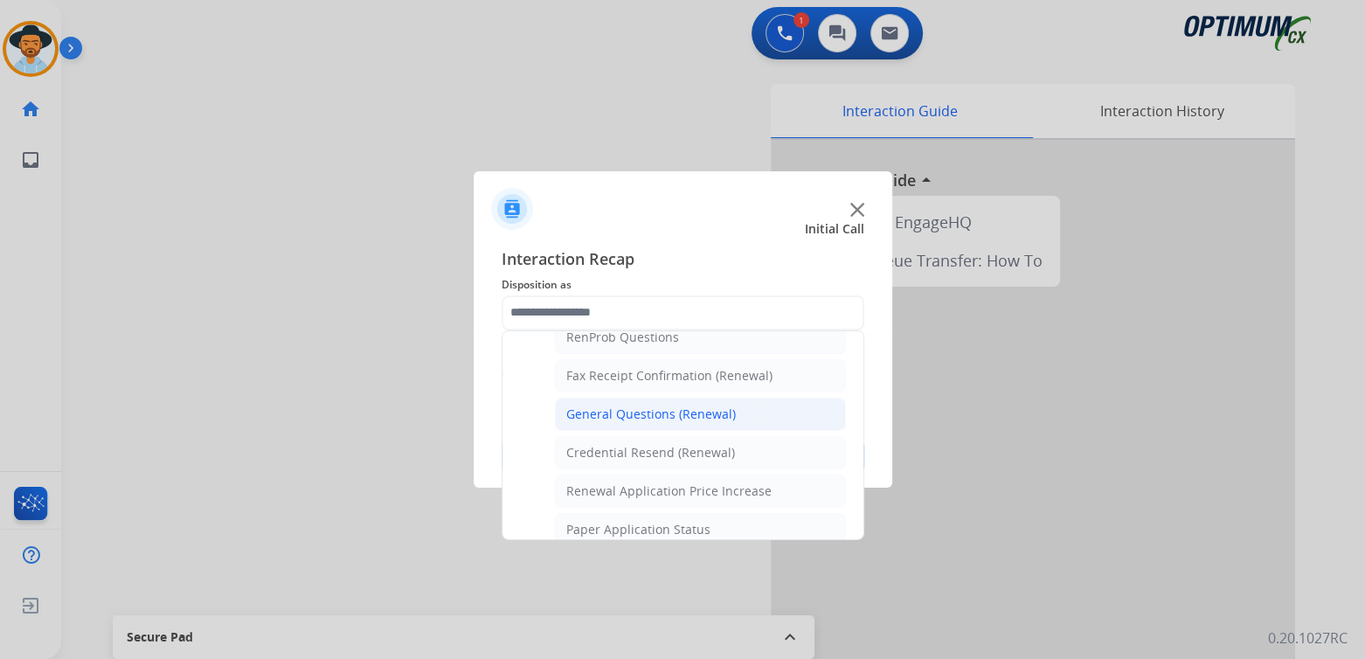
click at [615, 406] on div "General Questions (Renewal)" at bounding box center [651, 414] width 170 height 17
type input "**********"
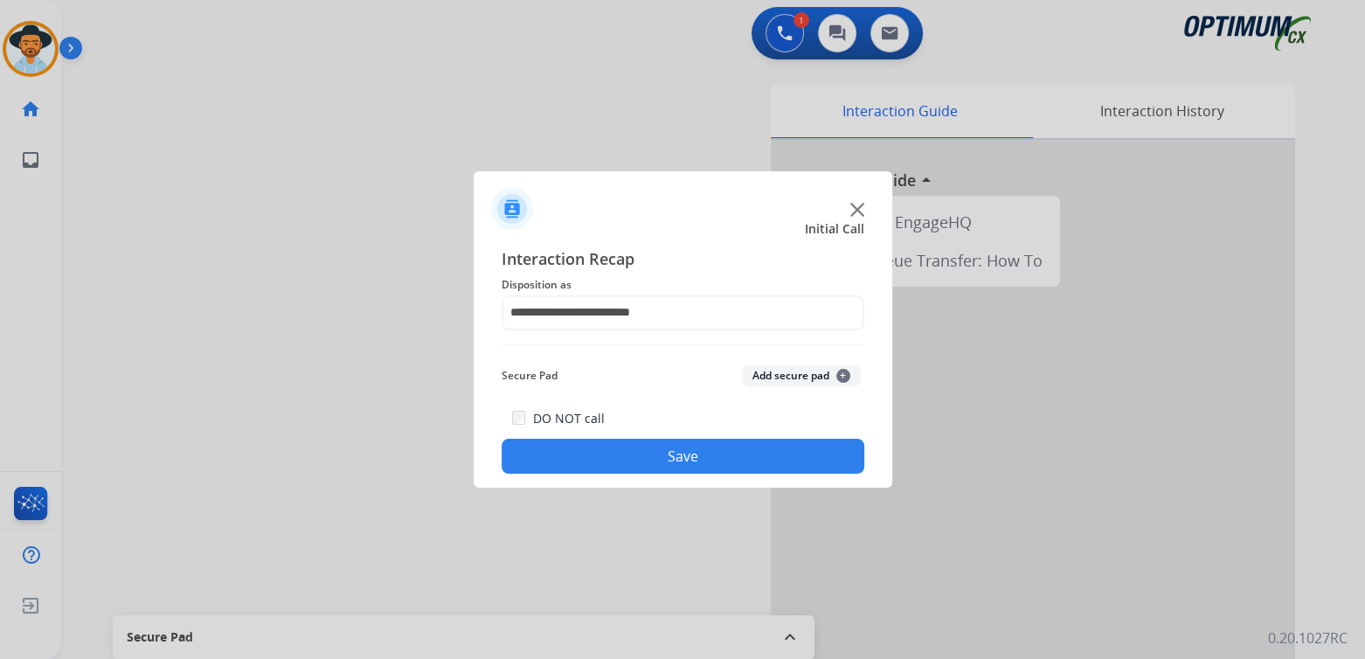
click at [715, 456] on button "Save" at bounding box center [683, 456] width 363 height 35
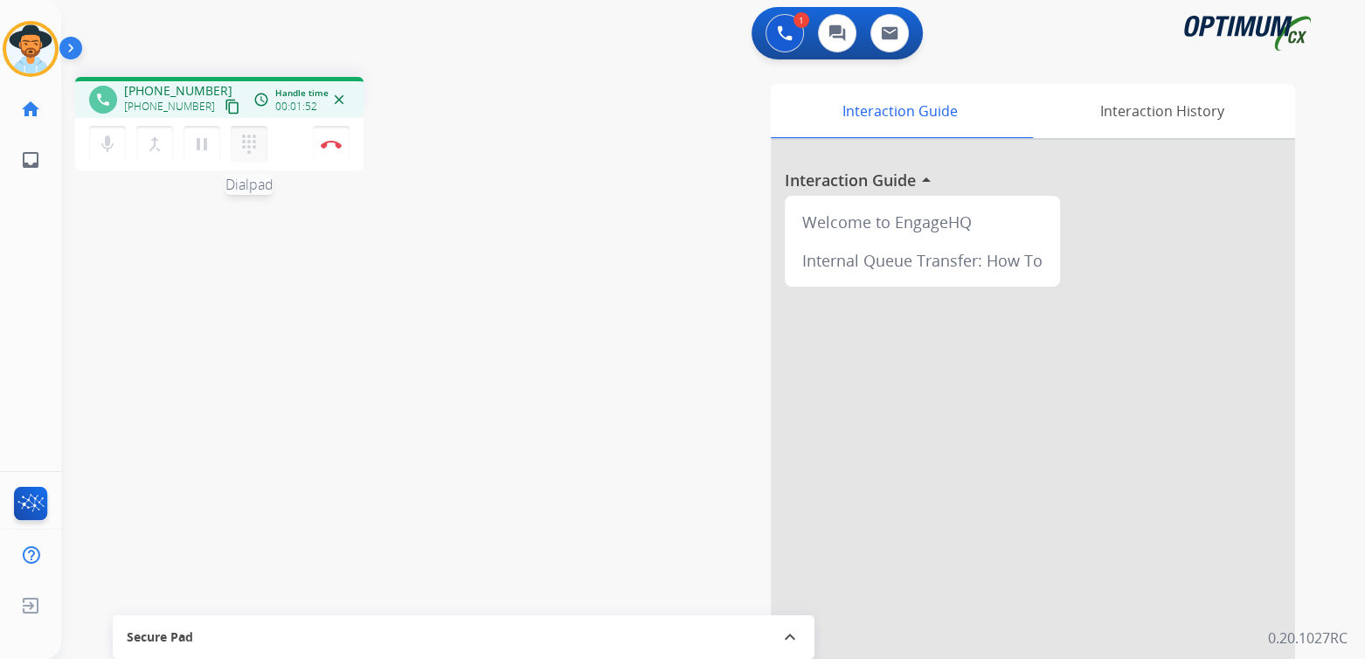
click at [252, 140] on mat-icon "dialpad" at bounding box center [249, 144] width 21 height 21
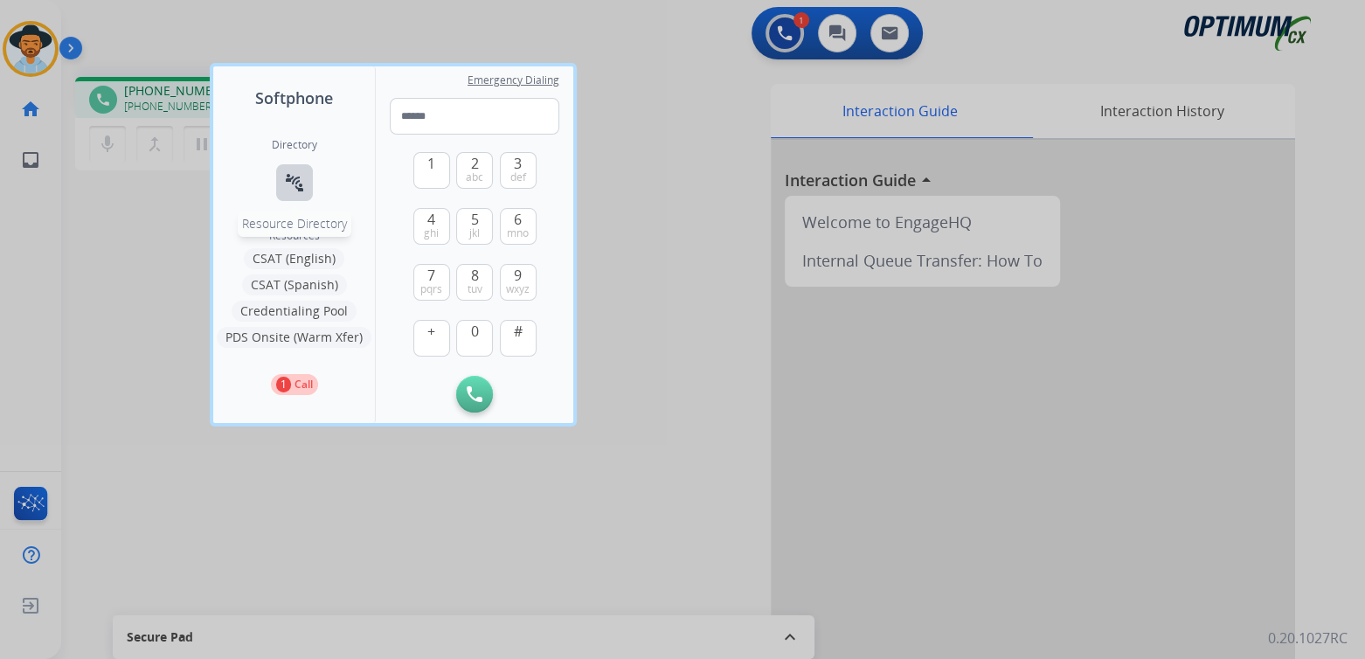
click at [298, 181] on mat-icon "connect_without_contact" at bounding box center [294, 182] width 21 height 21
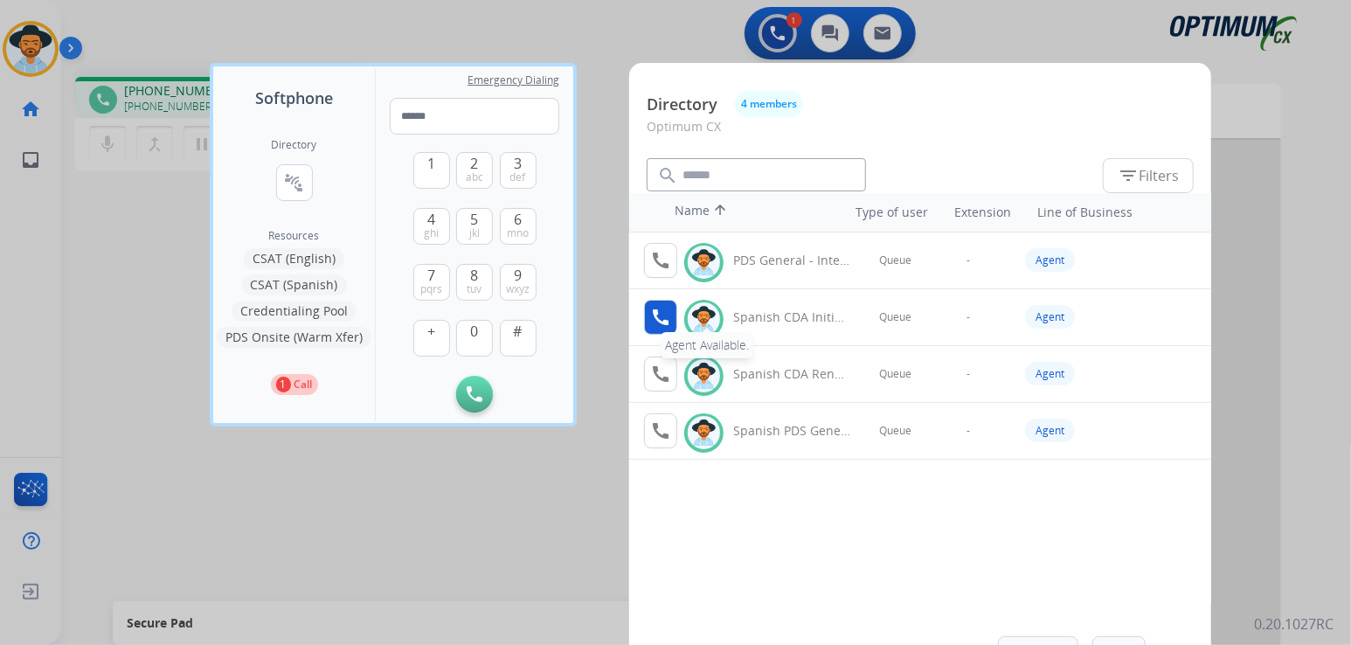
click at [651, 310] on mat-icon "call" at bounding box center [660, 317] width 21 height 21
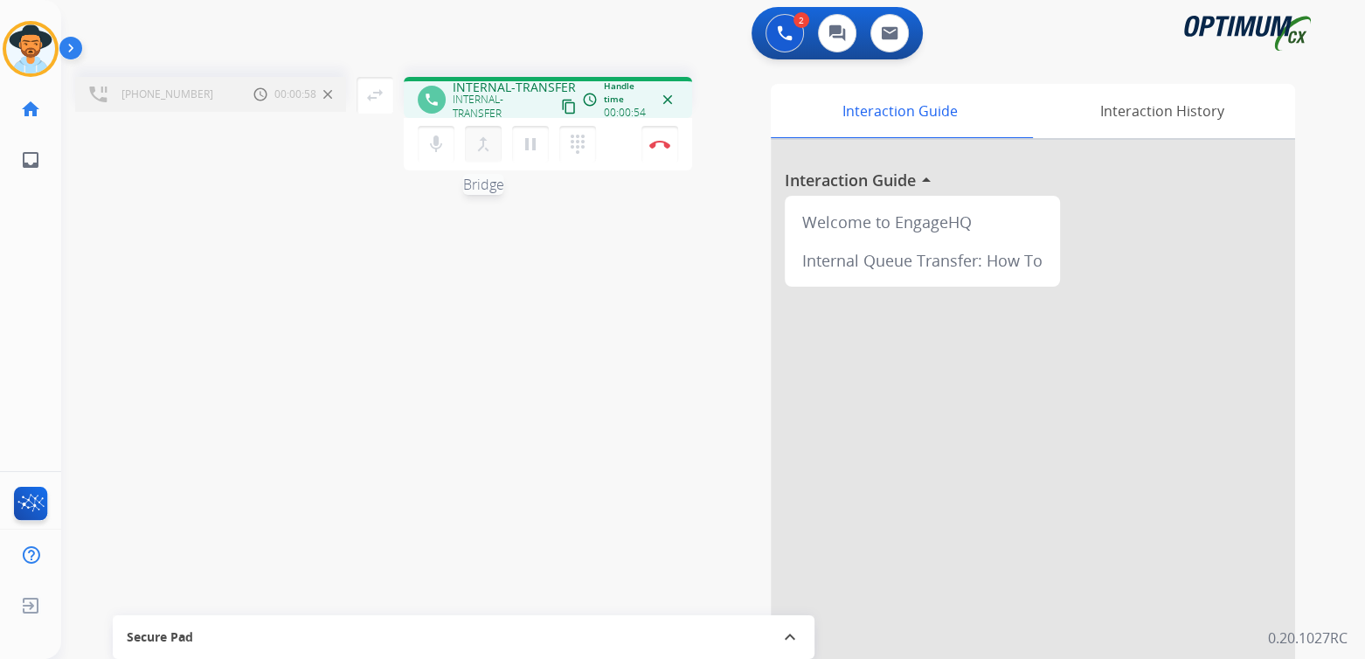
click at [482, 144] on mat-icon "merge_type" at bounding box center [483, 144] width 21 height 21
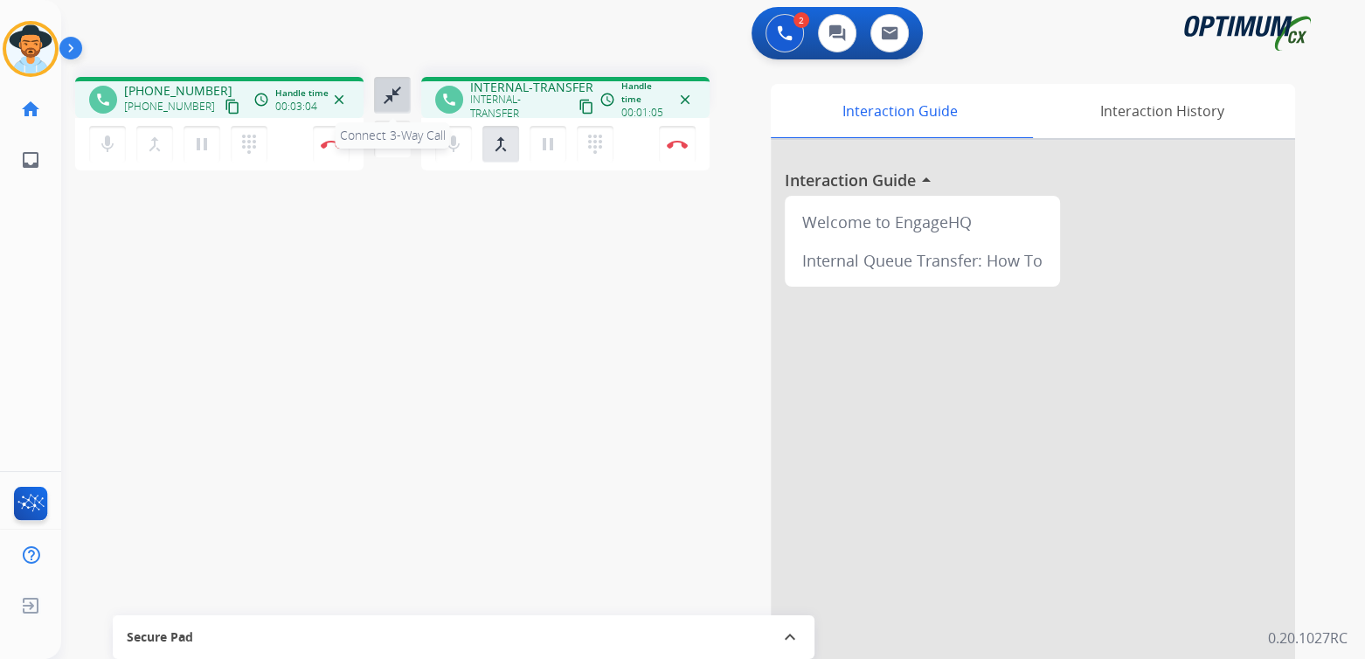
click at [386, 97] on mat-icon "close_fullscreen" at bounding box center [392, 95] width 21 height 21
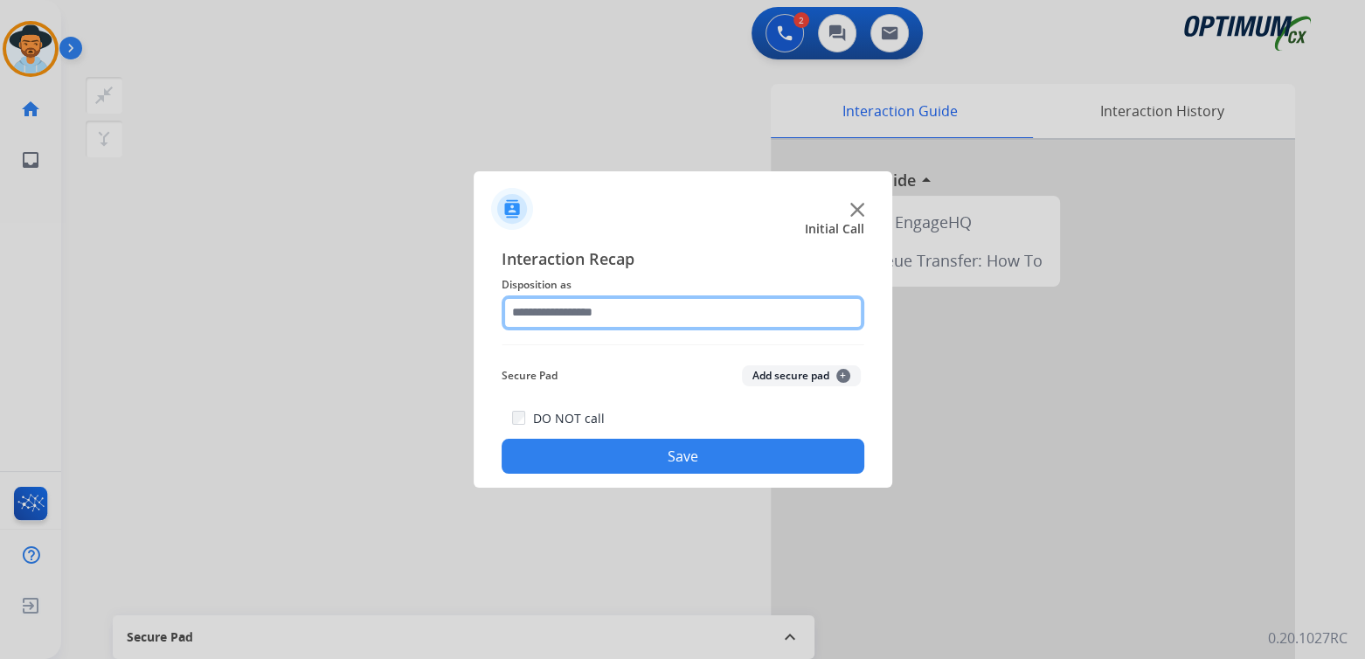
click at [588, 317] on input "text" at bounding box center [683, 312] width 363 height 35
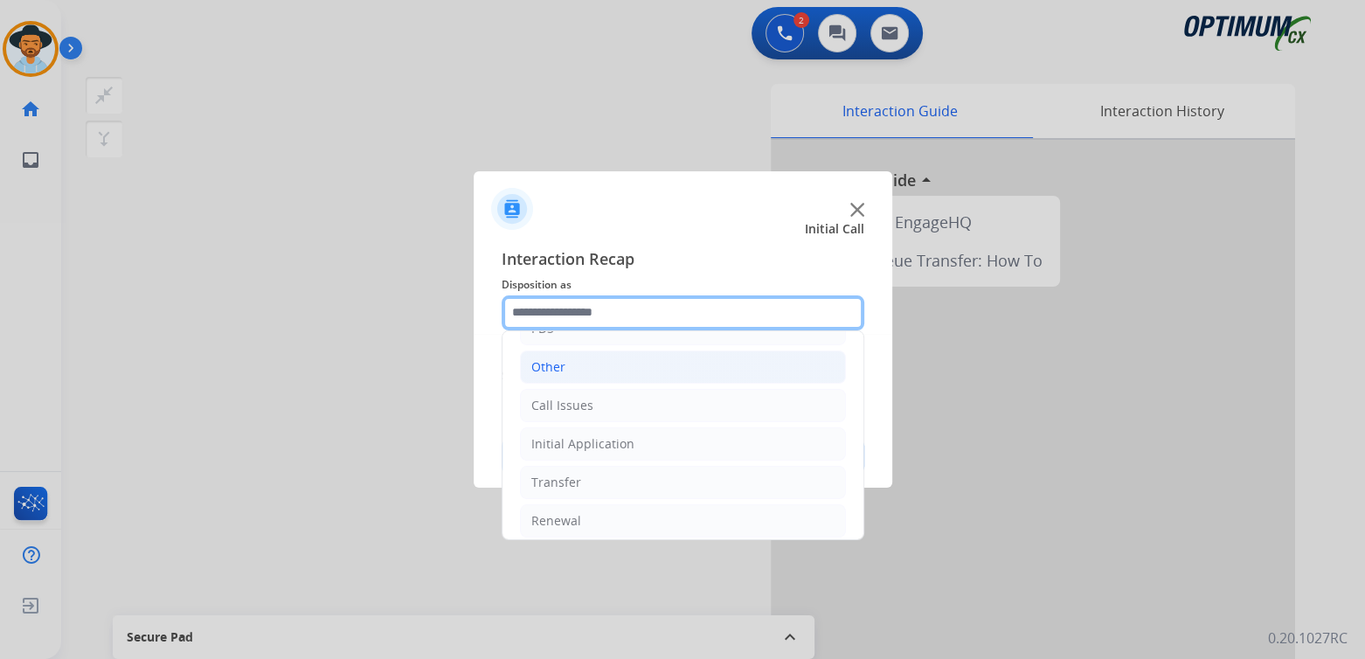
scroll to position [115, 0]
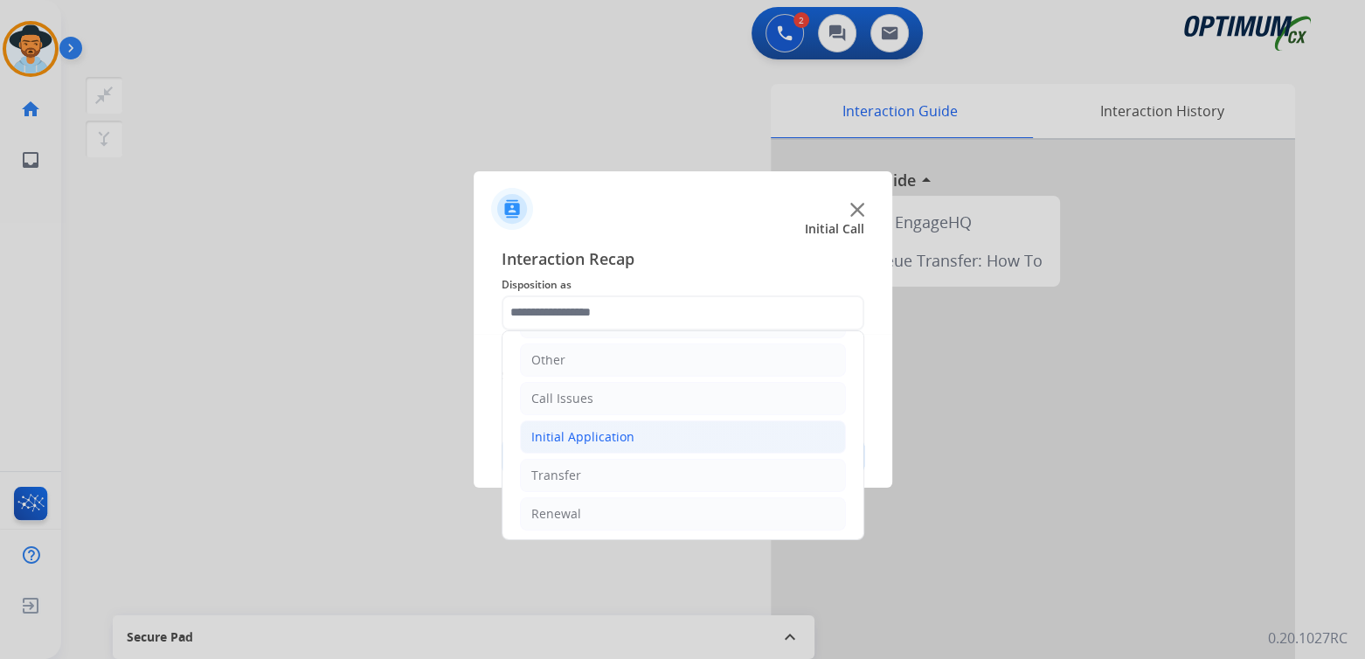
click at [618, 434] on div "Initial Application" at bounding box center [582, 436] width 103 height 17
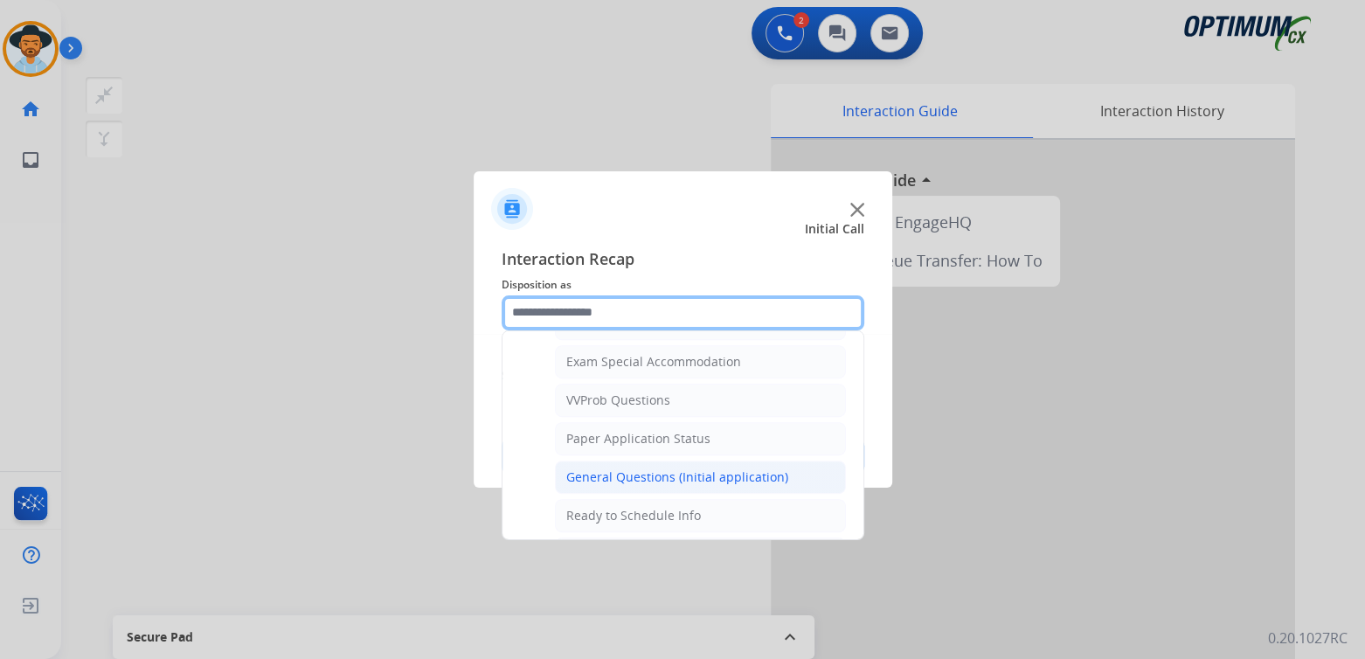
scroll to position [900, 0]
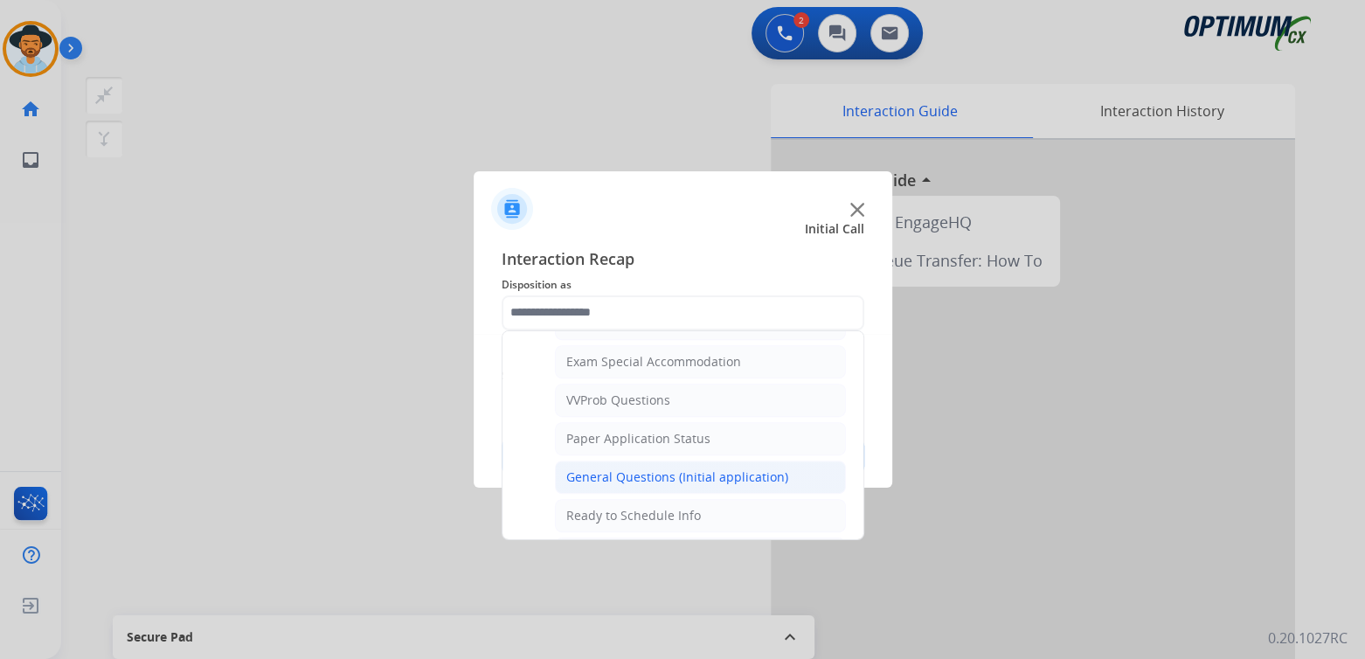
click at [630, 469] on div "General Questions (Initial application)" at bounding box center [677, 477] width 222 height 17
type input "**********"
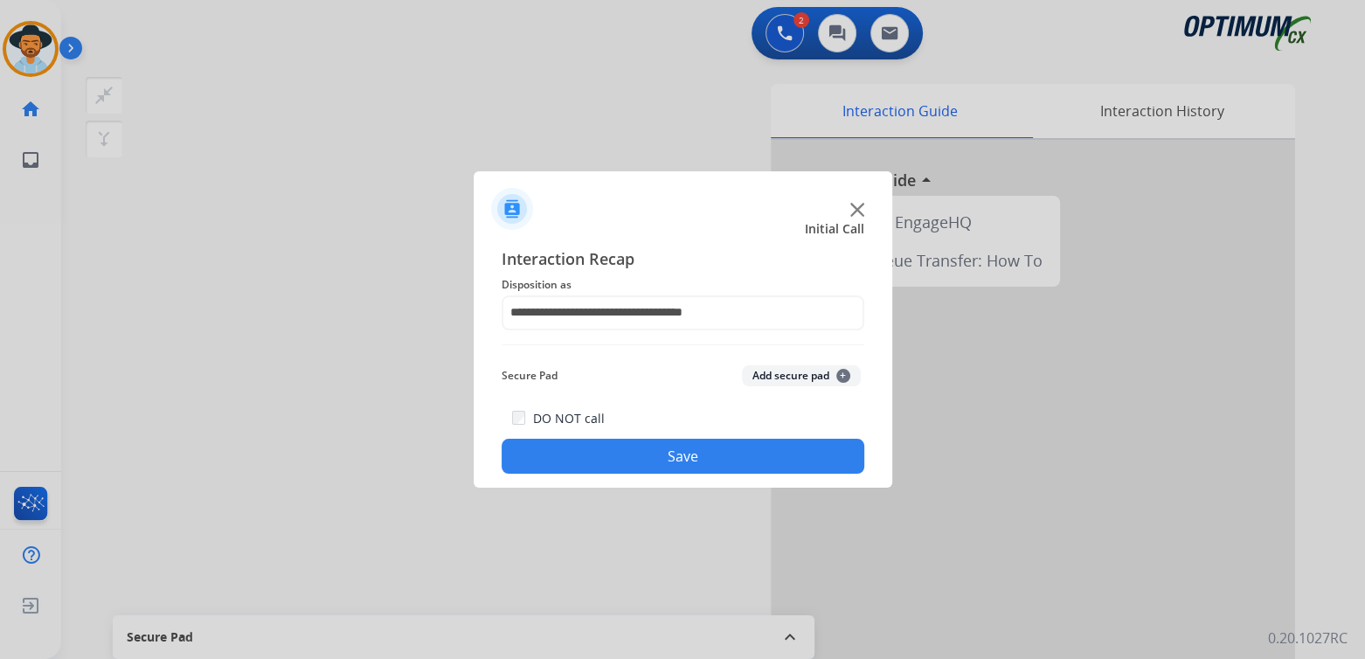
click at [715, 460] on button "Save" at bounding box center [683, 456] width 363 height 35
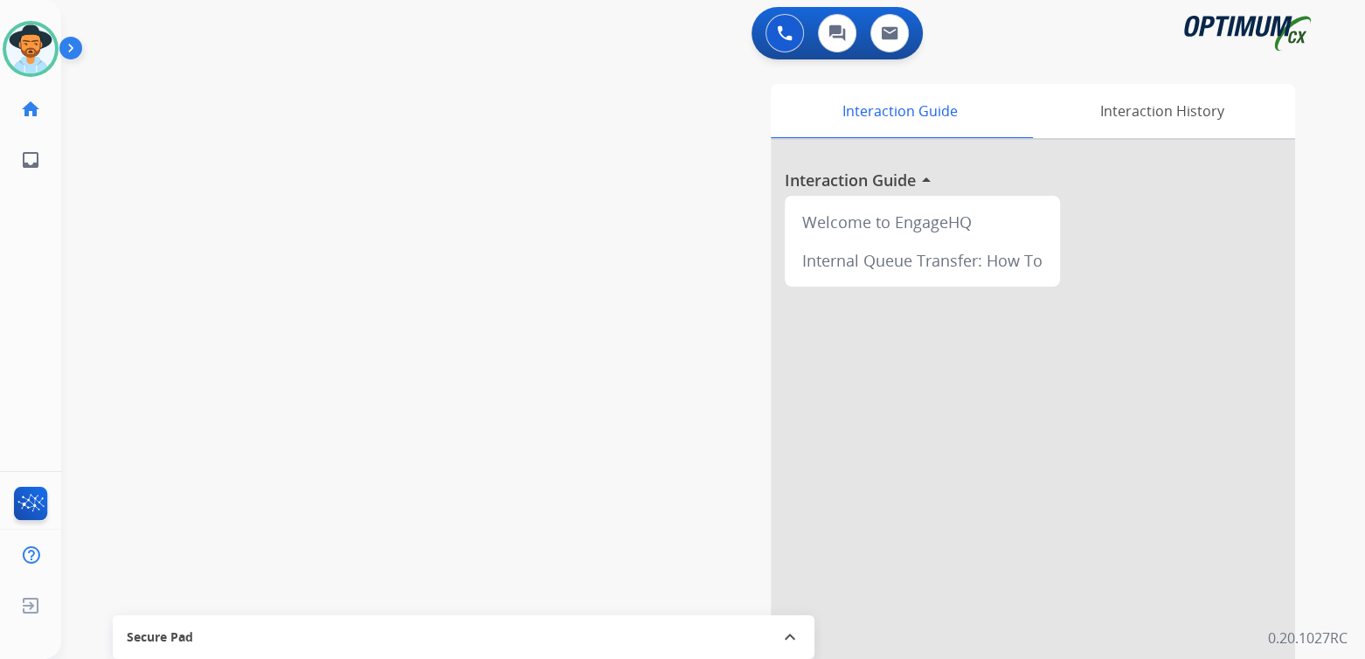
scroll to position [0, 0]
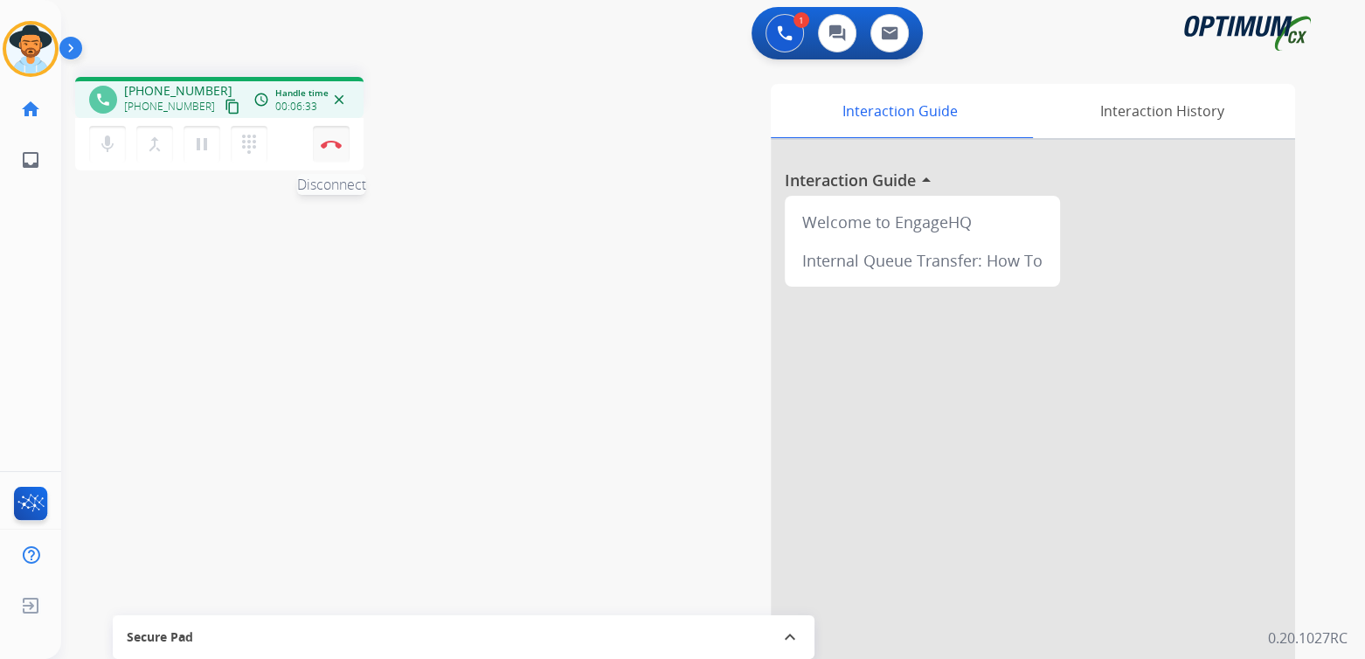
click at [330, 146] on img at bounding box center [331, 144] width 21 height 9
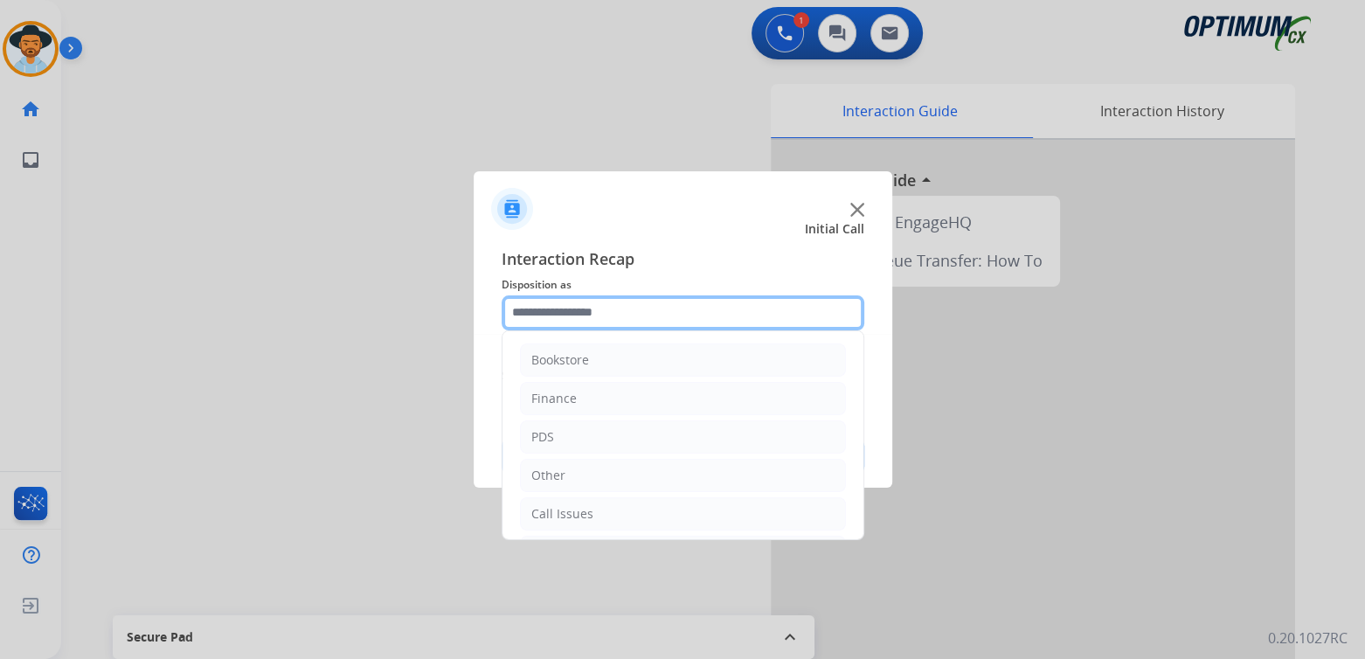
click at [599, 310] on input "text" at bounding box center [683, 312] width 363 height 35
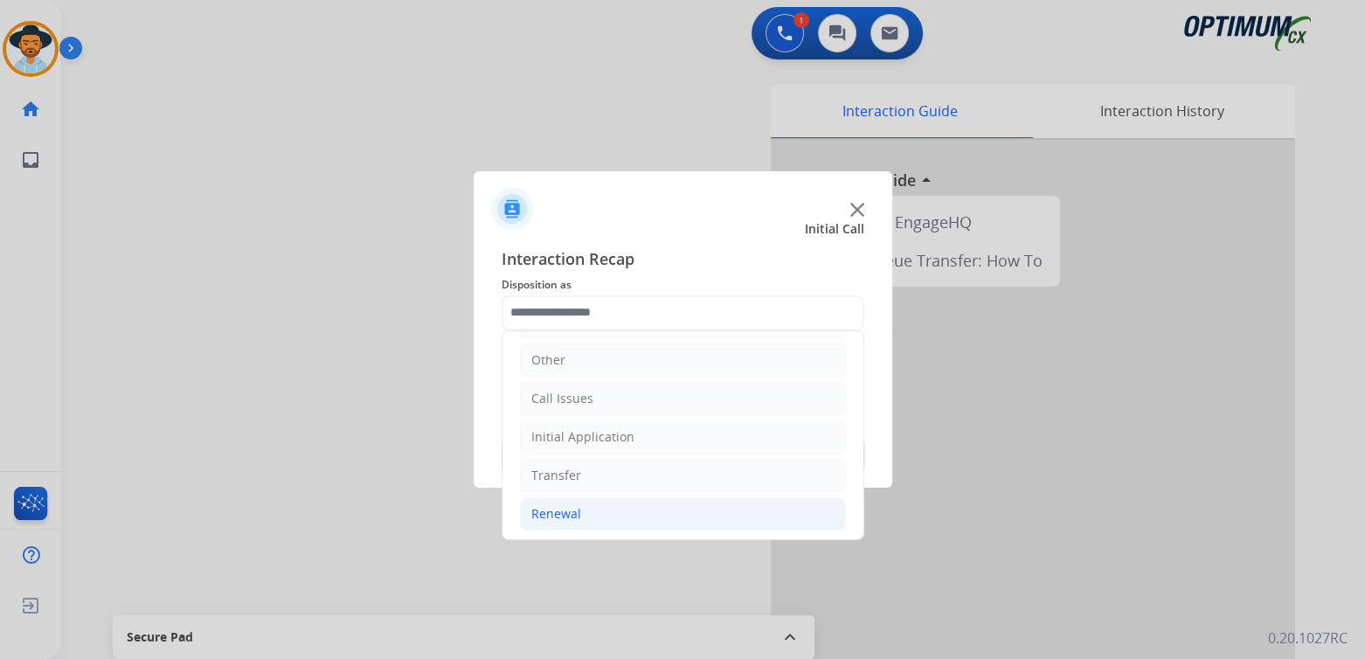
click at [557, 511] on div "Renewal" at bounding box center [556, 513] width 50 height 17
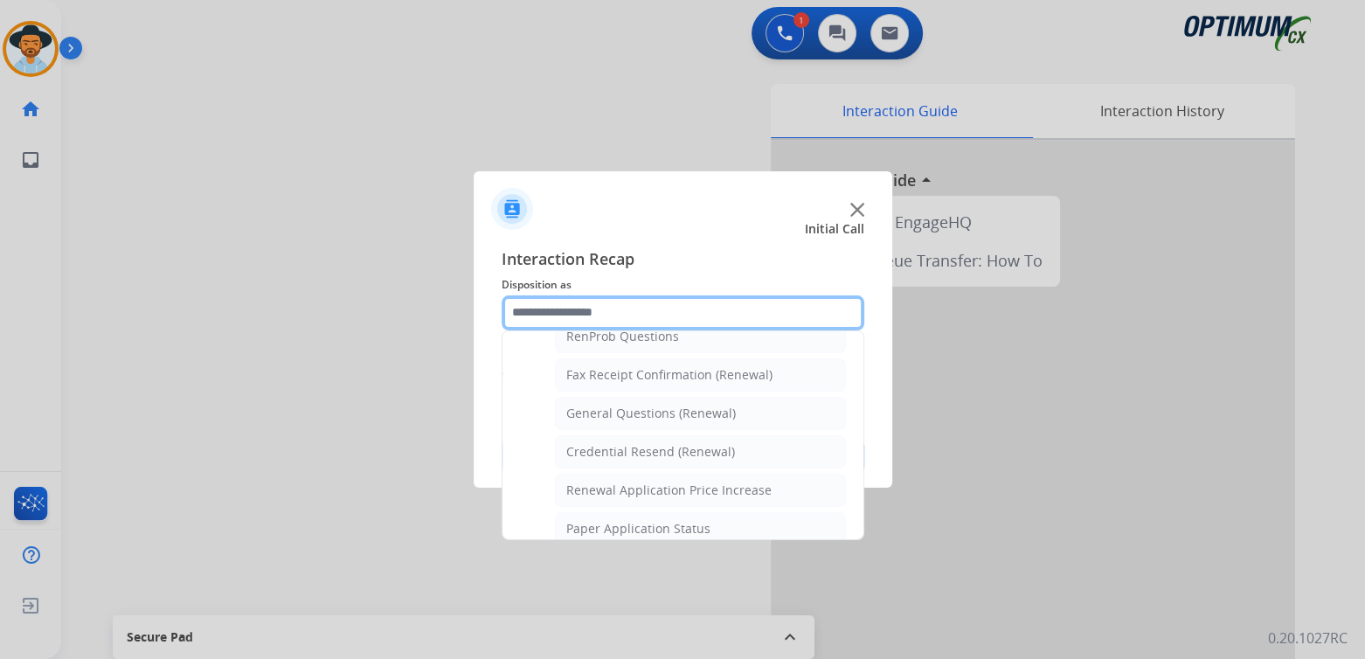
scroll to position [465, 0]
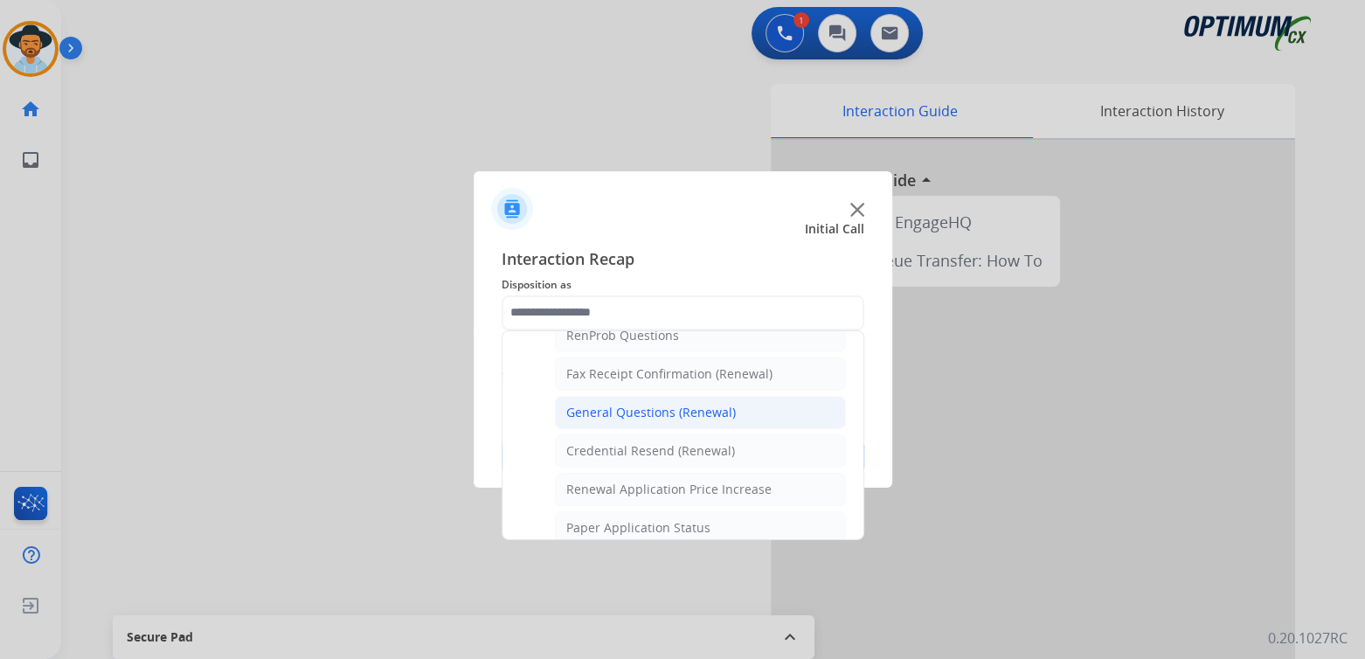
click at [623, 407] on div "General Questions (Renewal)" at bounding box center [651, 412] width 170 height 17
type input "**********"
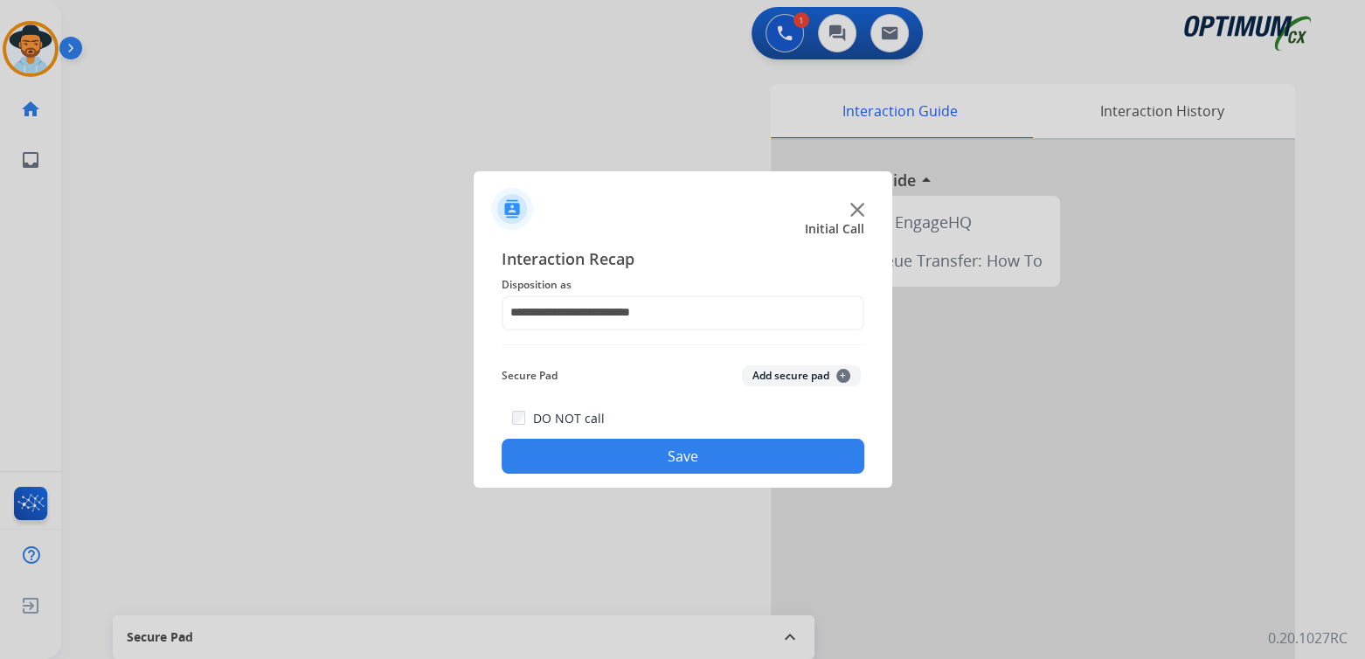
click at [691, 467] on button "Save" at bounding box center [683, 456] width 363 height 35
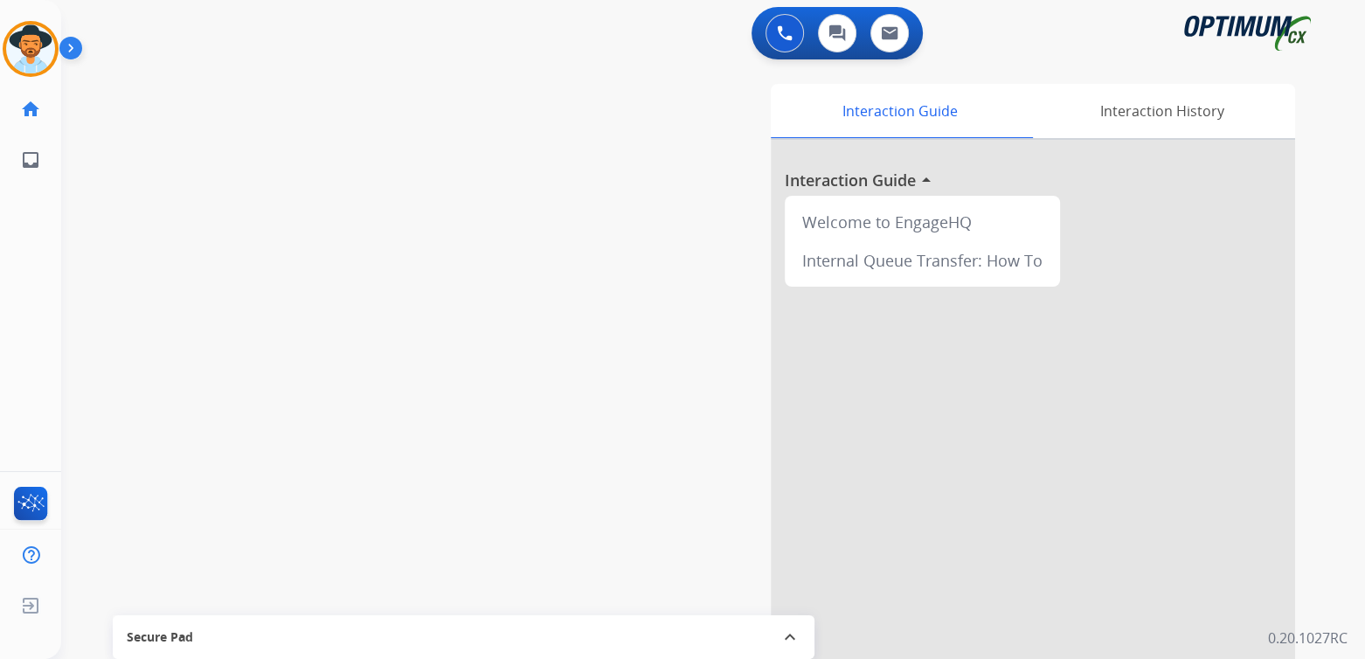
click at [956, 316] on div at bounding box center [1033, 466] width 524 height 652
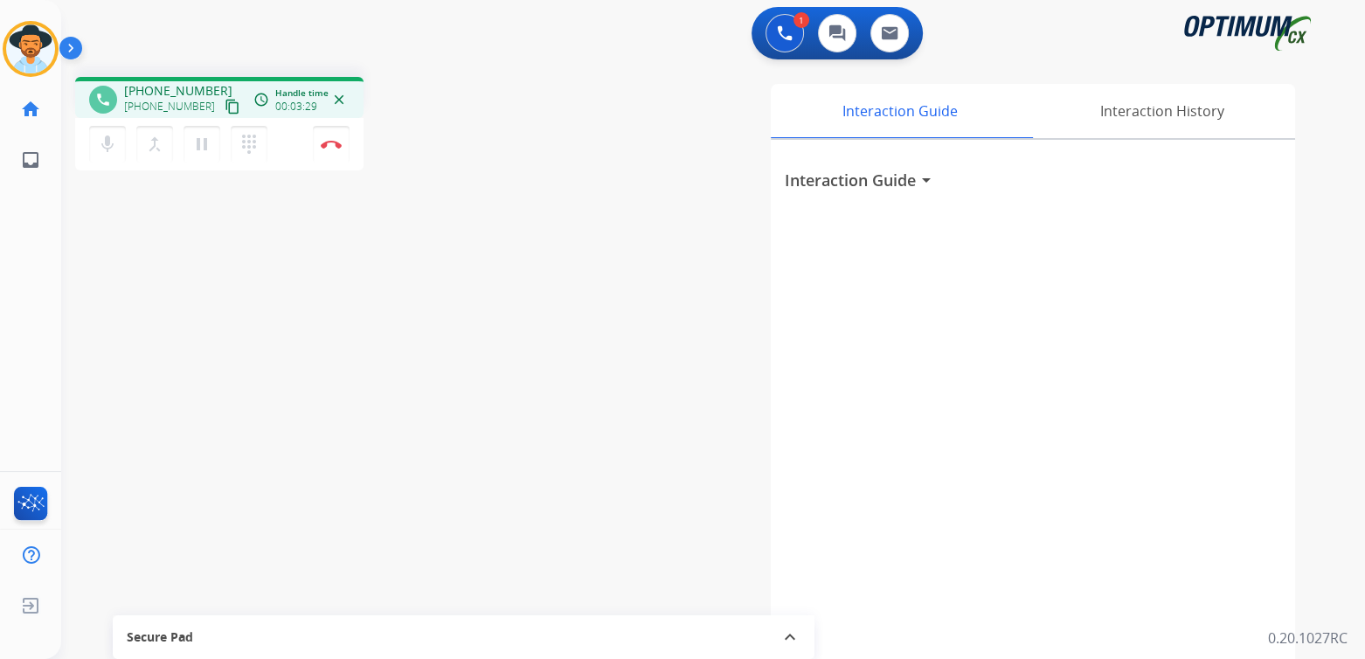
drag, startPoint x: 324, startPoint y: 153, endPoint x: 362, endPoint y: 133, distance: 42.6
click at [325, 152] on button "Disconnect" at bounding box center [331, 144] width 37 height 37
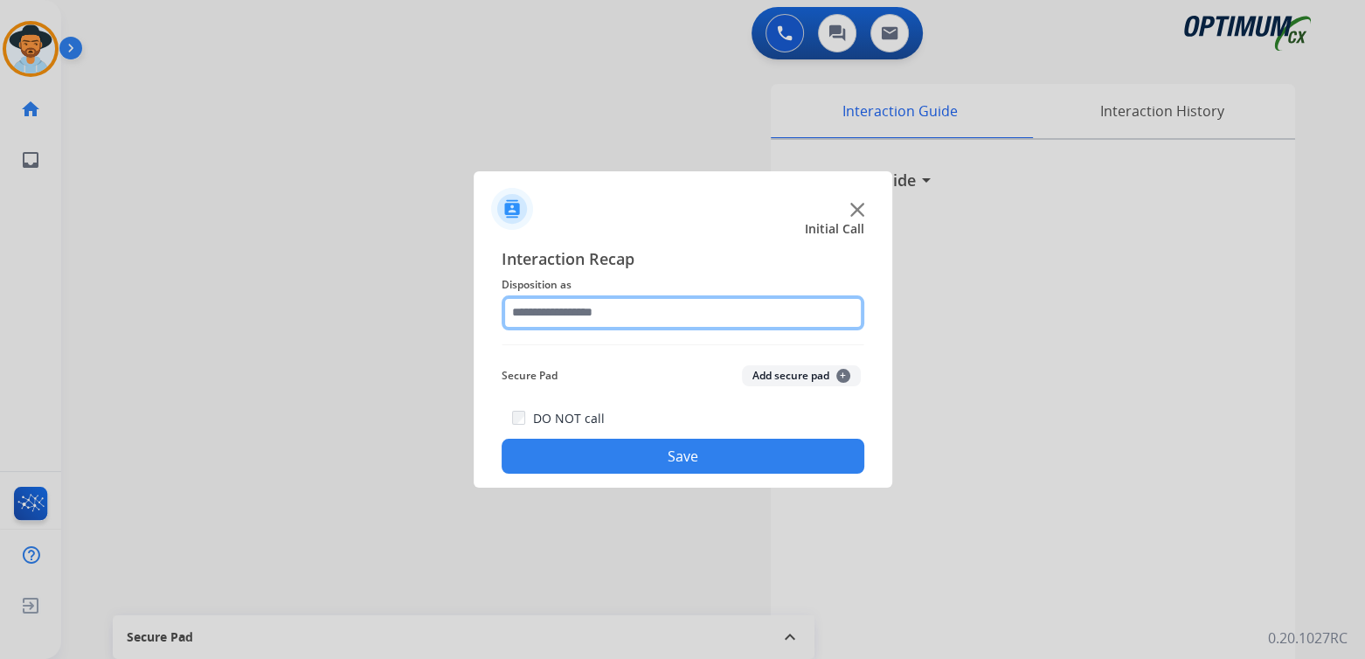
click at [627, 319] on input "text" at bounding box center [683, 312] width 363 height 35
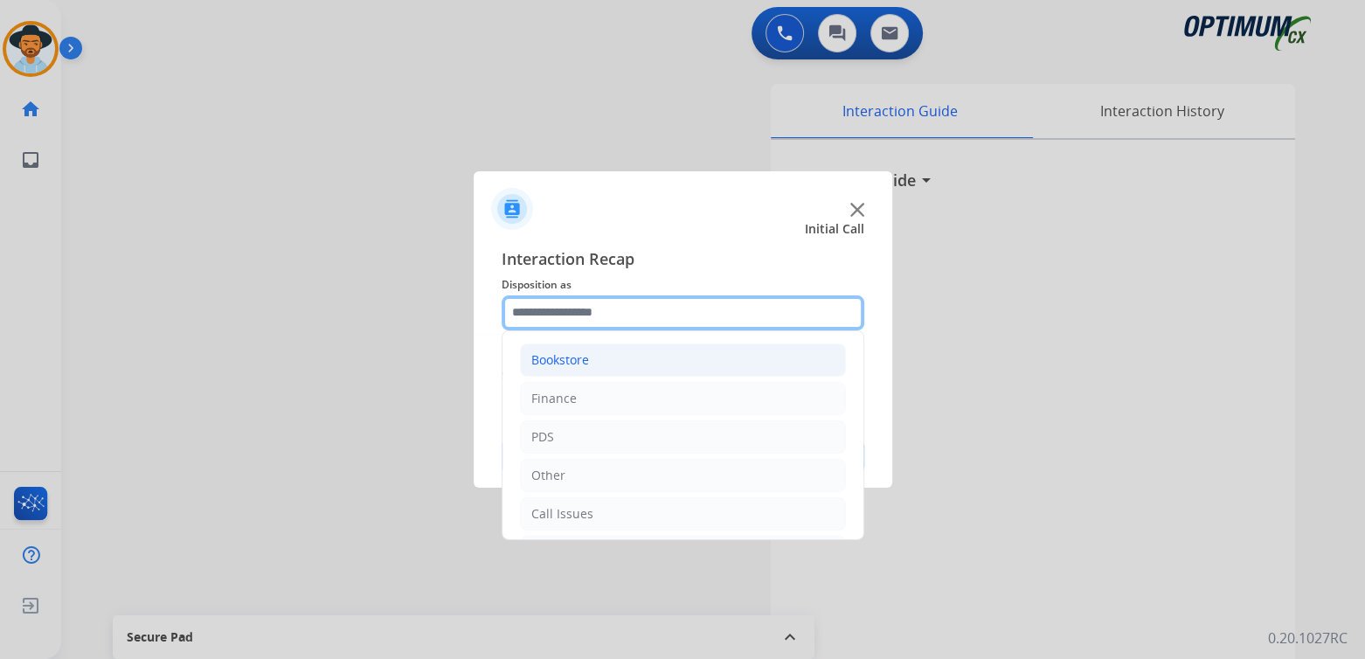
scroll to position [115, 0]
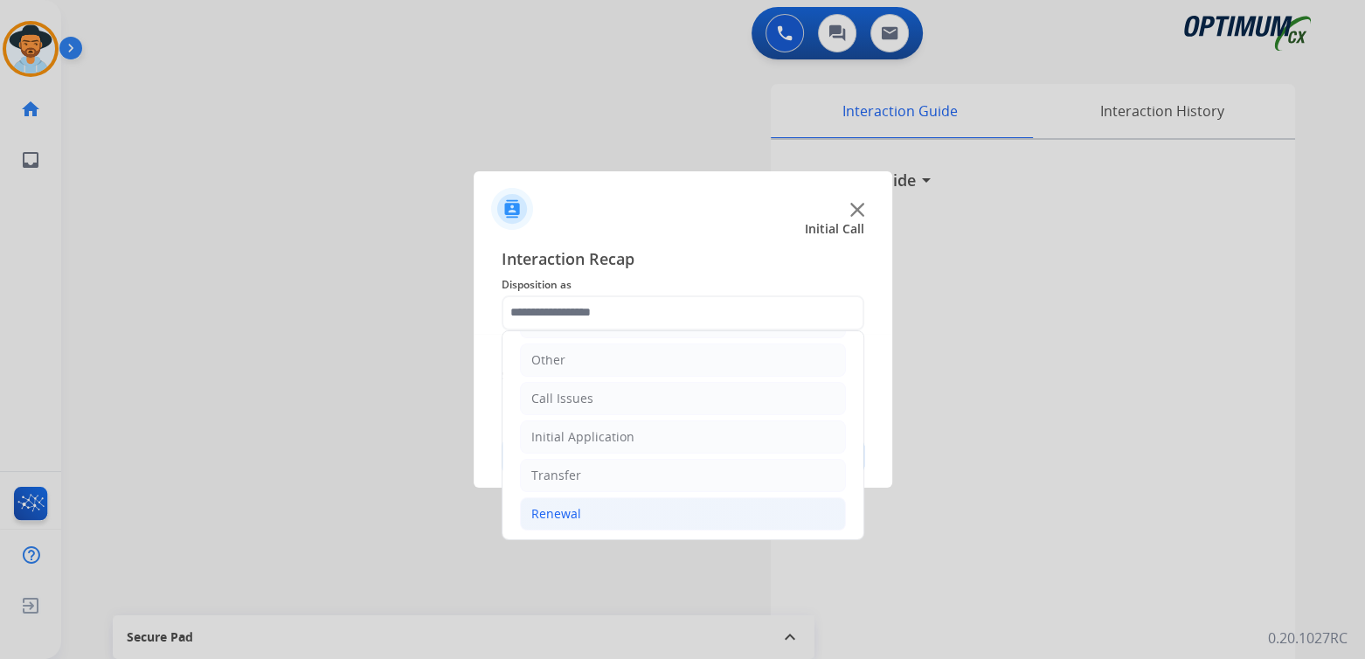
click at [566, 515] on div "Renewal" at bounding box center [556, 513] width 50 height 17
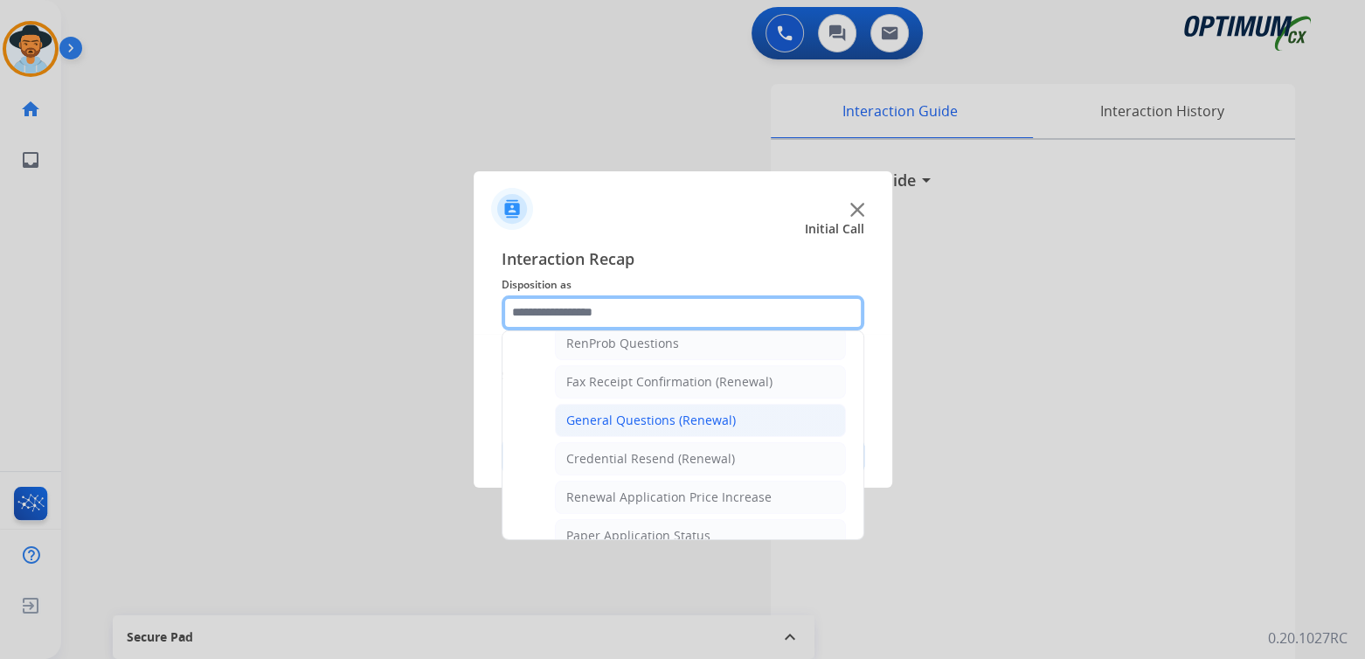
scroll to position [460, 0]
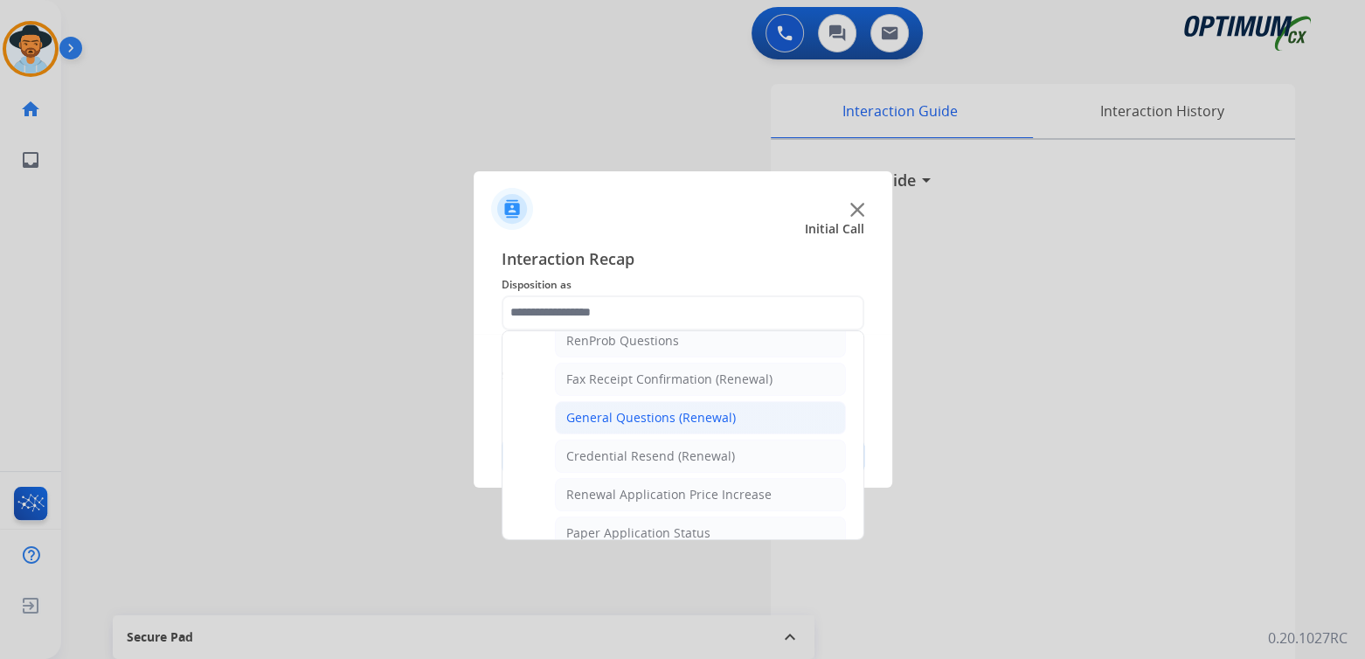
click at [603, 414] on div "General Questions (Renewal)" at bounding box center [651, 417] width 170 height 17
type input "**********"
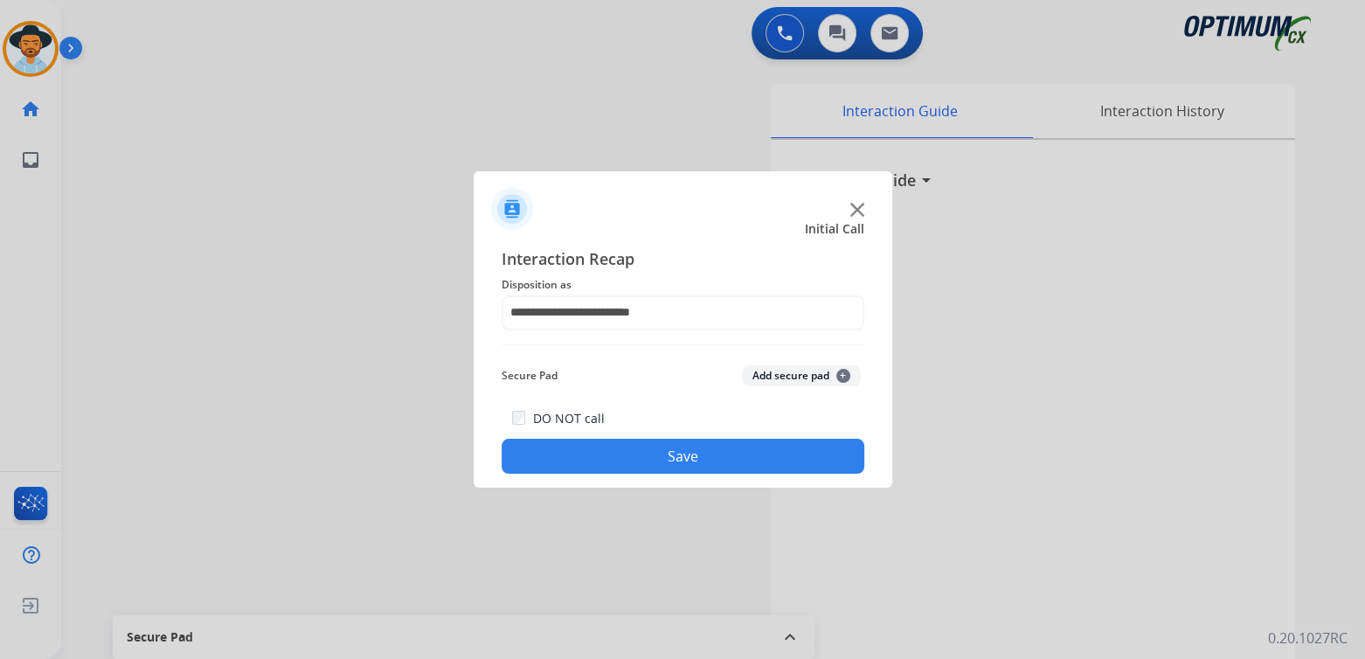
click at [720, 454] on button "Save" at bounding box center [683, 456] width 363 height 35
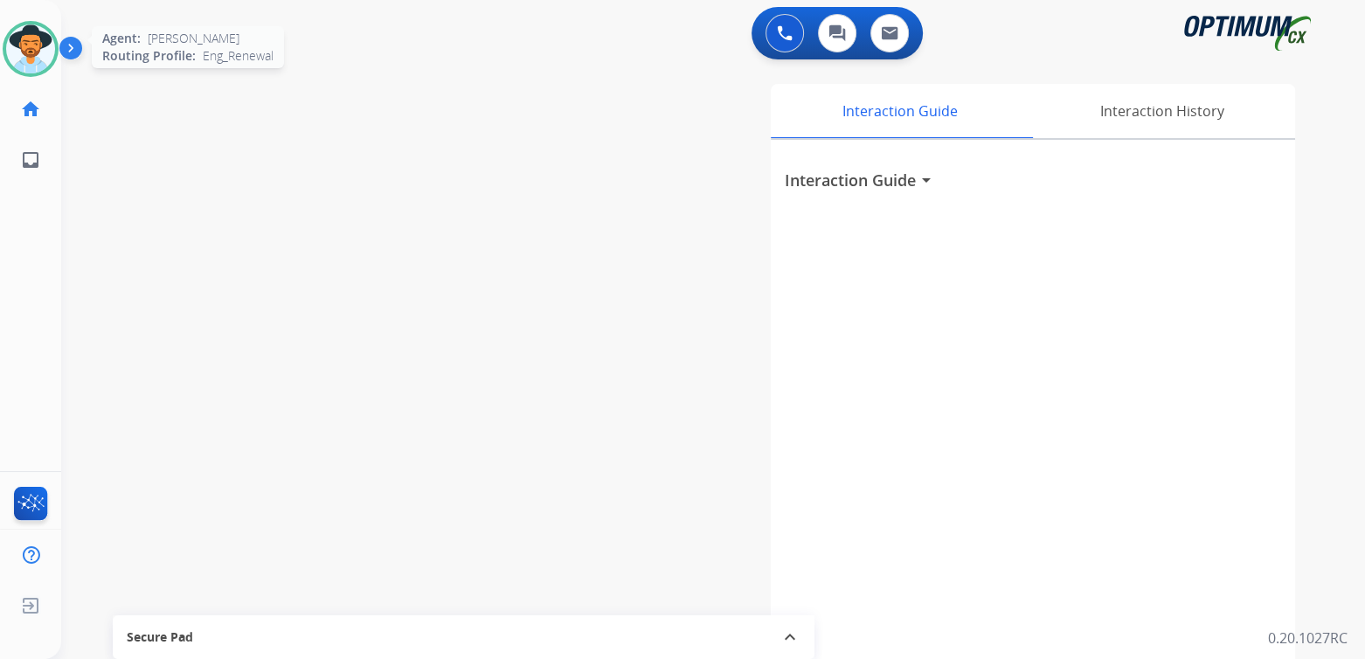
drag, startPoint x: 37, startPoint y: 45, endPoint x: 57, endPoint y: 59, distance: 24.5
click at [35, 45] on img at bounding box center [30, 48] width 49 height 49
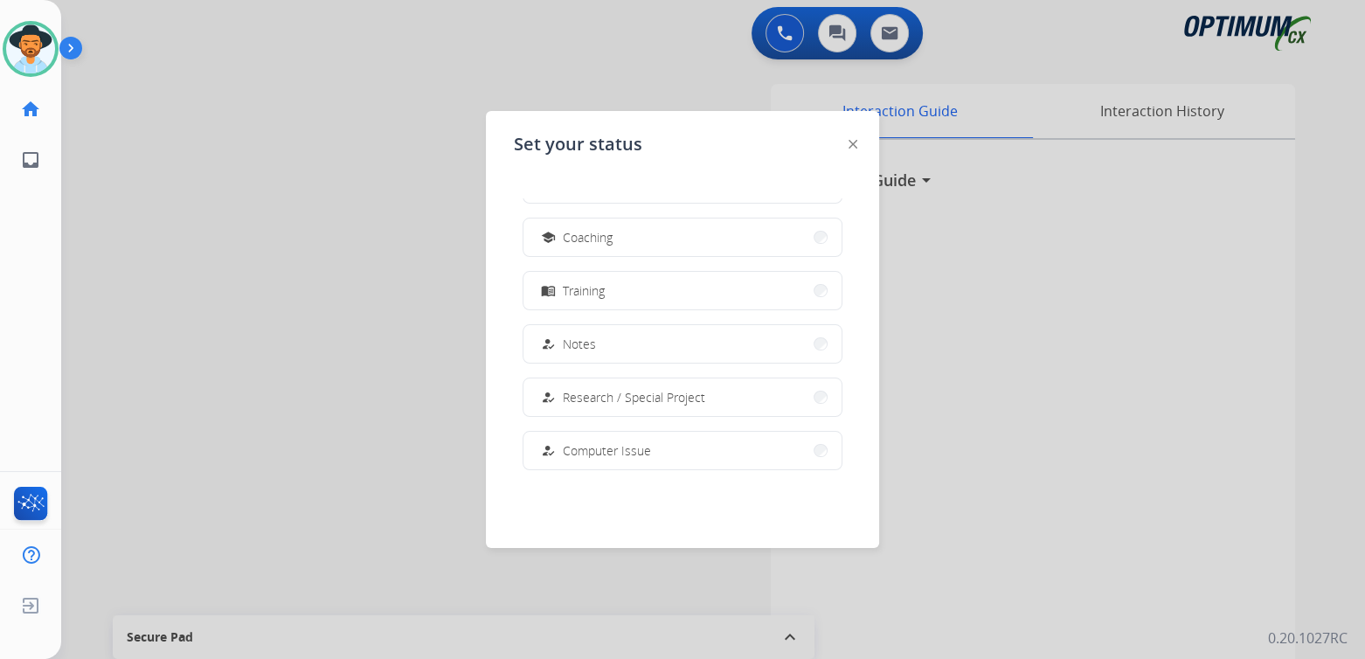
scroll to position [262, 0]
click at [624, 233] on button "school Coaching" at bounding box center [683, 237] width 318 height 38
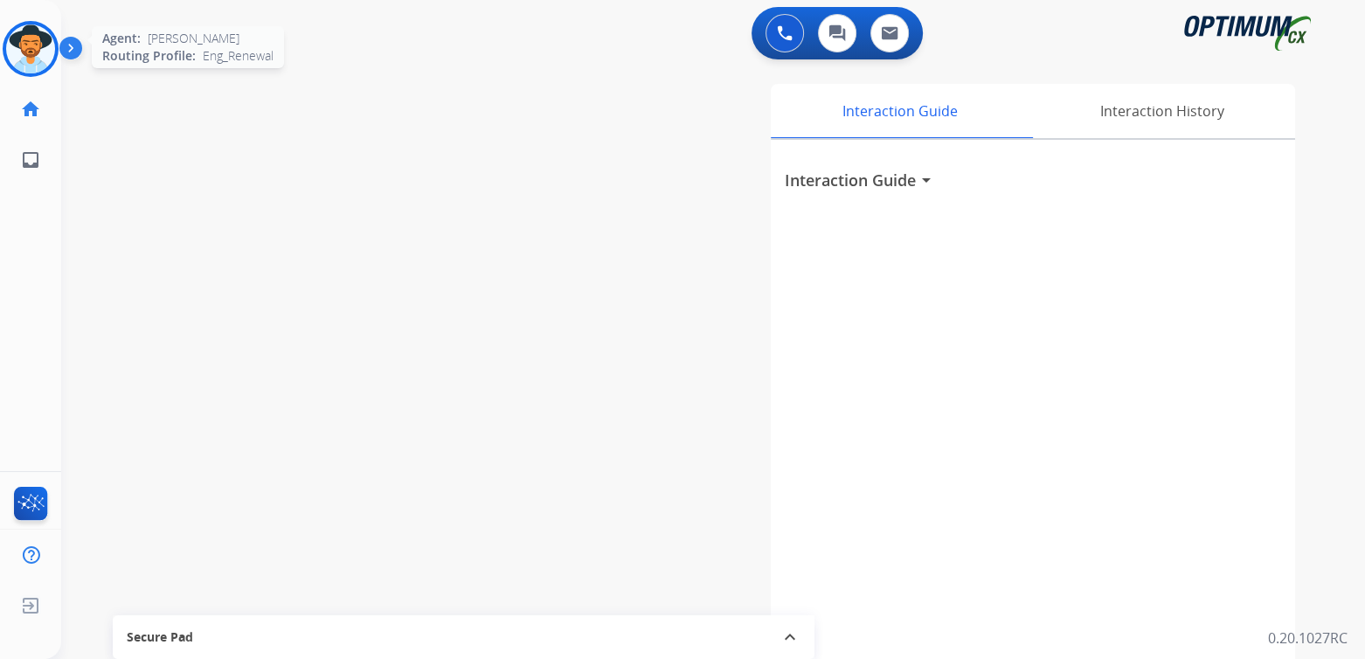
click at [31, 51] on img at bounding box center [30, 48] width 49 height 49
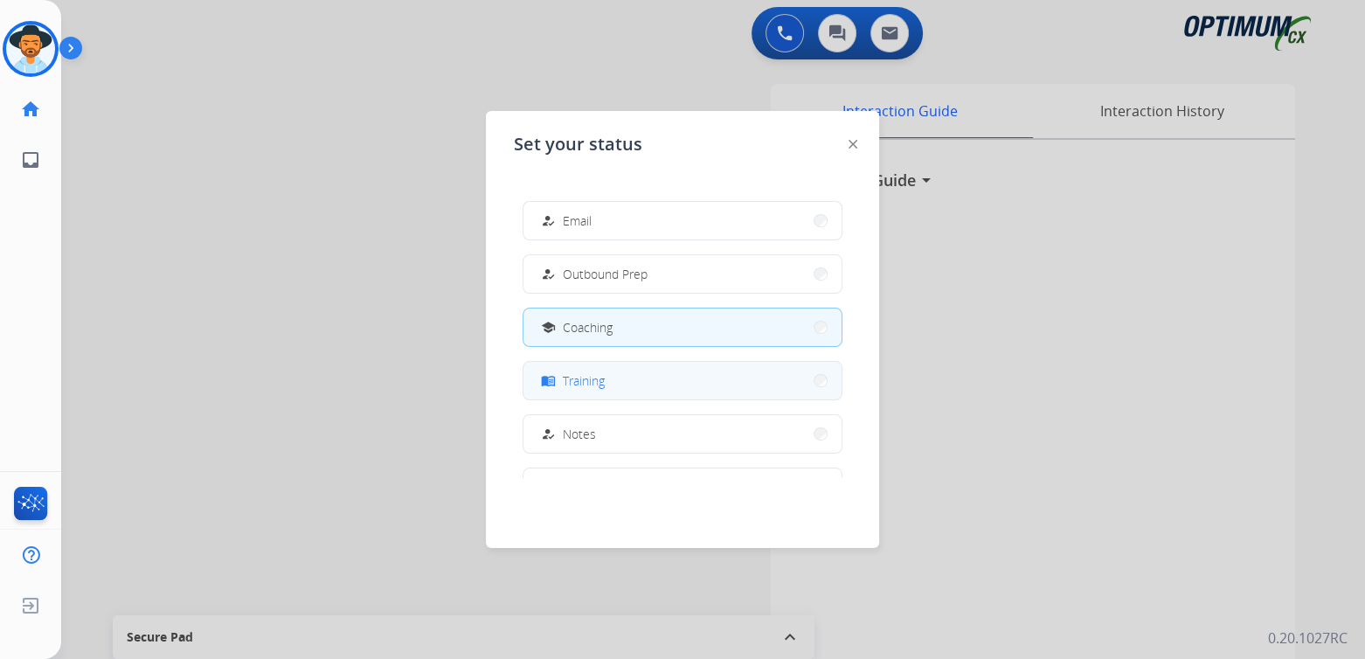
scroll to position [173, 0]
click at [286, 365] on div at bounding box center [682, 329] width 1365 height 659
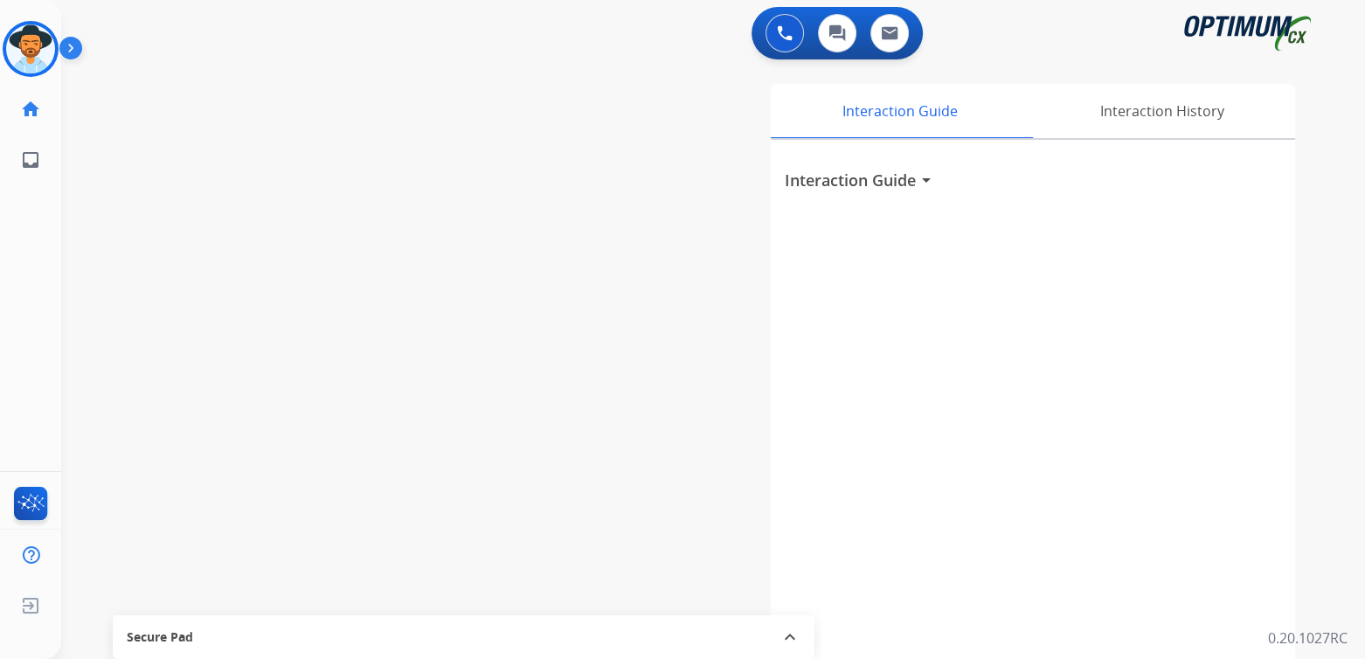
drag, startPoint x: 38, startPoint y: 42, endPoint x: 69, endPoint y: 64, distance: 38.3
click at [38, 42] on img at bounding box center [30, 48] width 49 height 49
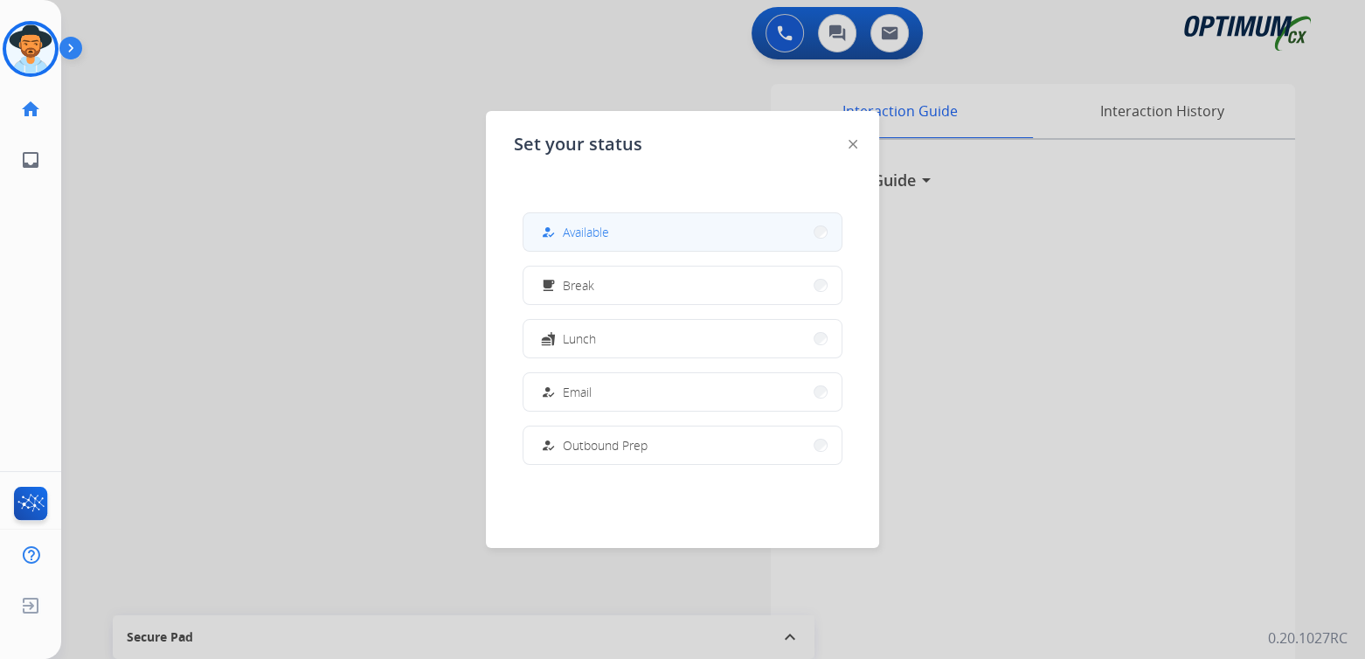
click at [635, 238] on button "how_to_reg Available" at bounding box center [683, 232] width 318 height 38
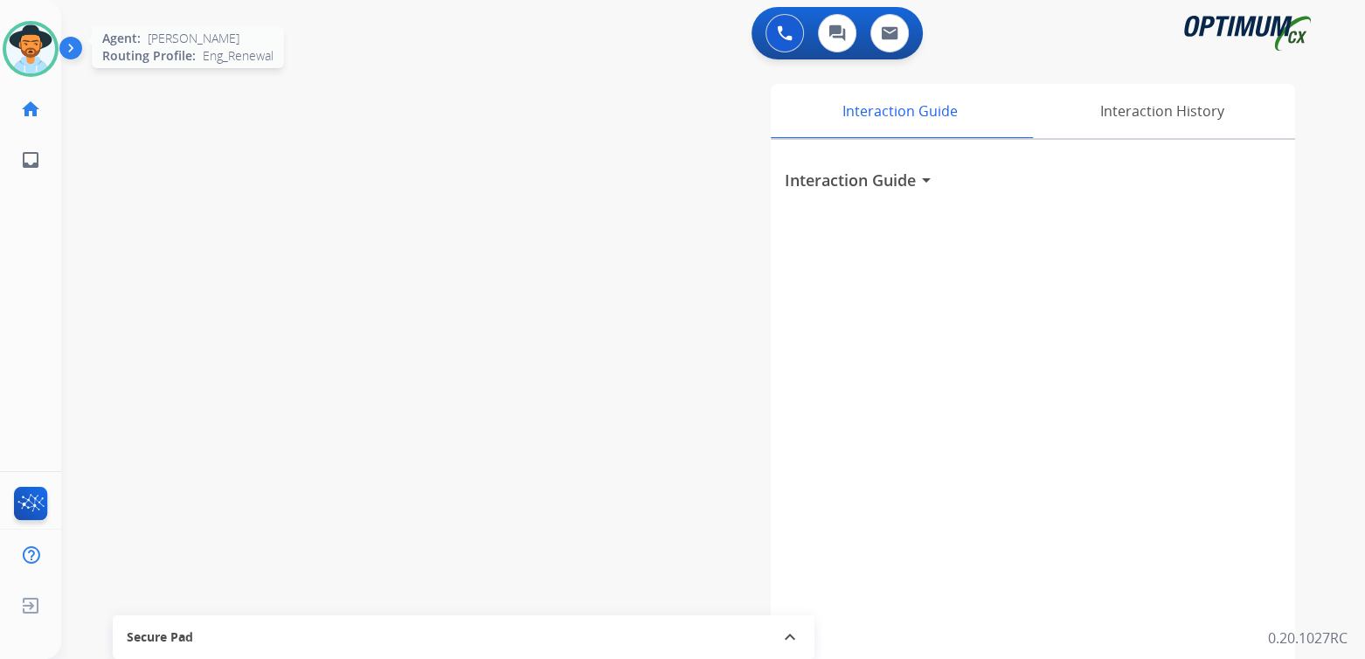
drag, startPoint x: 21, startPoint y: 47, endPoint x: 246, endPoint y: 46, distance: 225.5
click at [23, 47] on img at bounding box center [30, 48] width 49 height 49
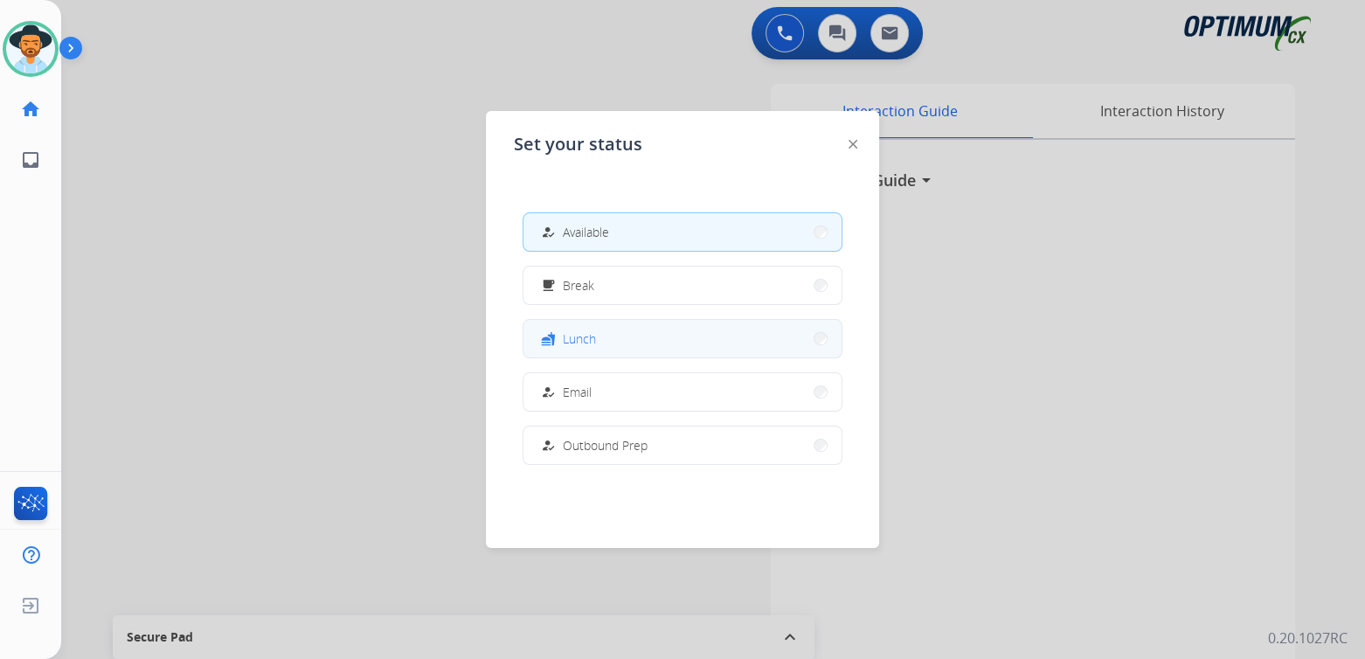
click at [600, 340] on button "fastfood Lunch" at bounding box center [683, 339] width 318 height 38
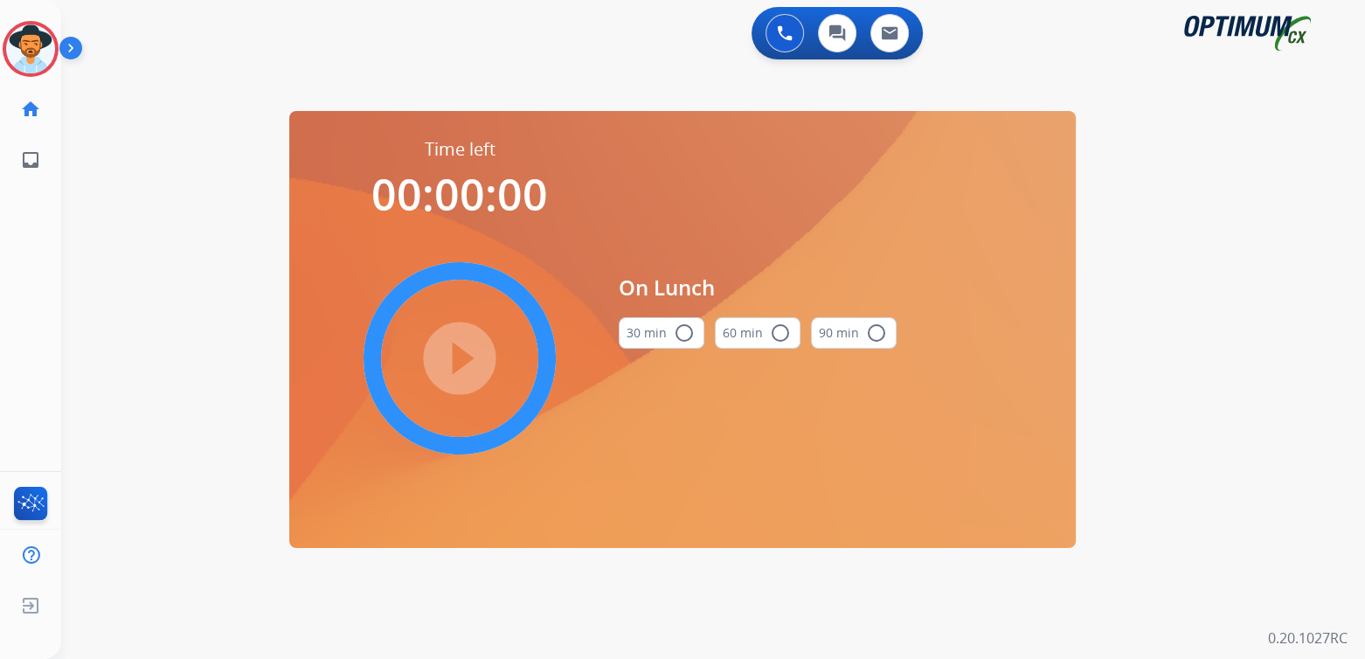
scroll to position [0, 0]
click at [688, 330] on mat-icon "radio_button_unchecked" at bounding box center [684, 333] width 21 height 21
click at [461, 361] on mat-icon "play_circle_filled" at bounding box center [459, 358] width 21 height 21
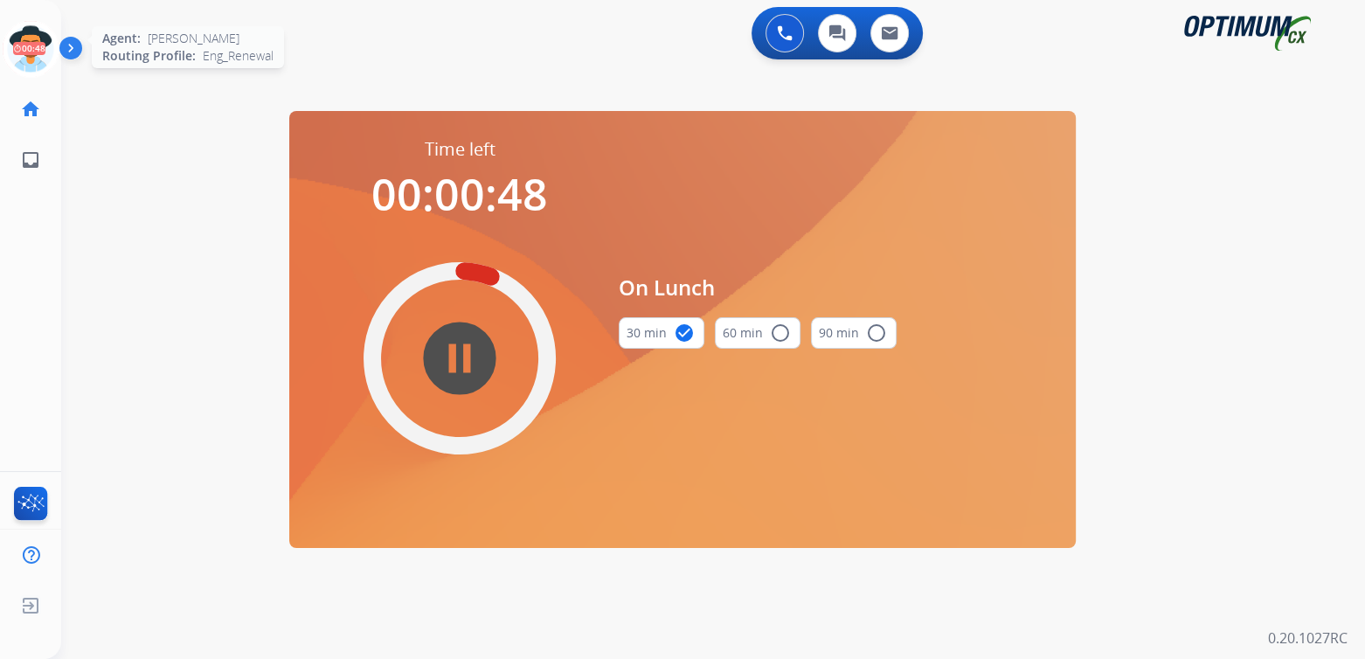
drag, startPoint x: 10, startPoint y: 48, endPoint x: 23, endPoint y: 41, distance: 14.1
click at [23, 41] on icon at bounding box center [31, 49] width 57 height 57
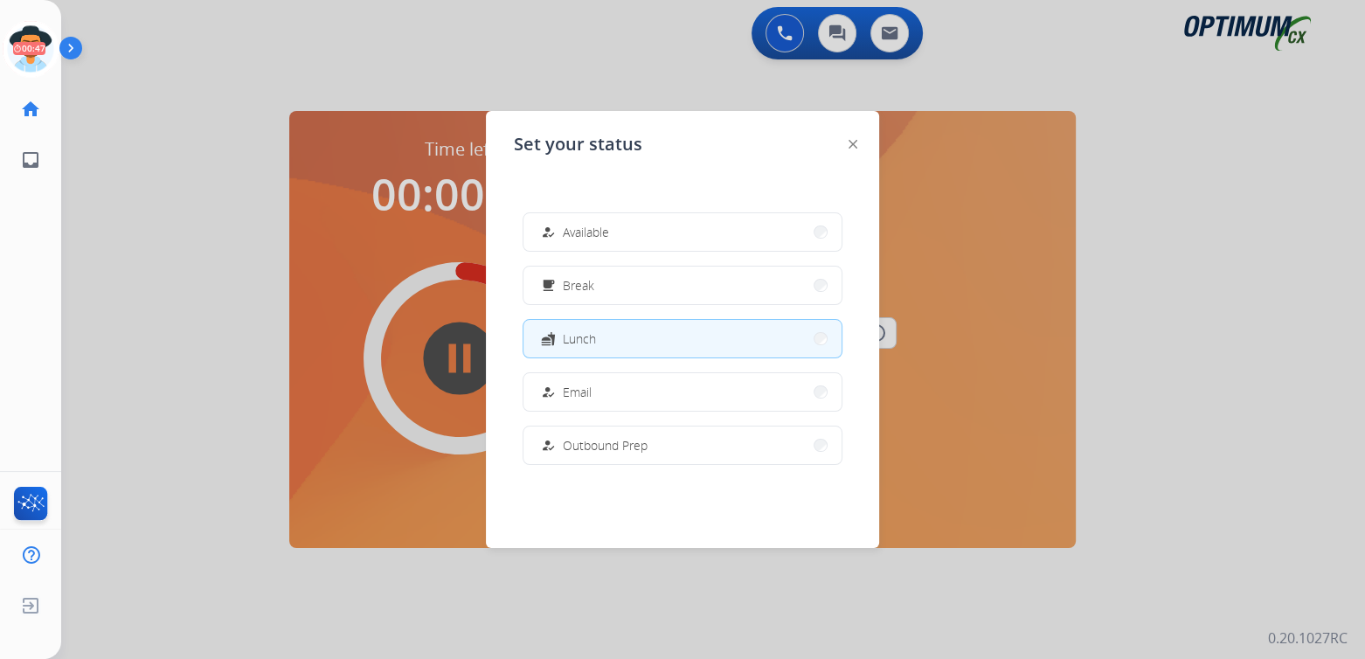
click at [602, 232] on span "Available" at bounding box center [586, 232] width 46 height 18
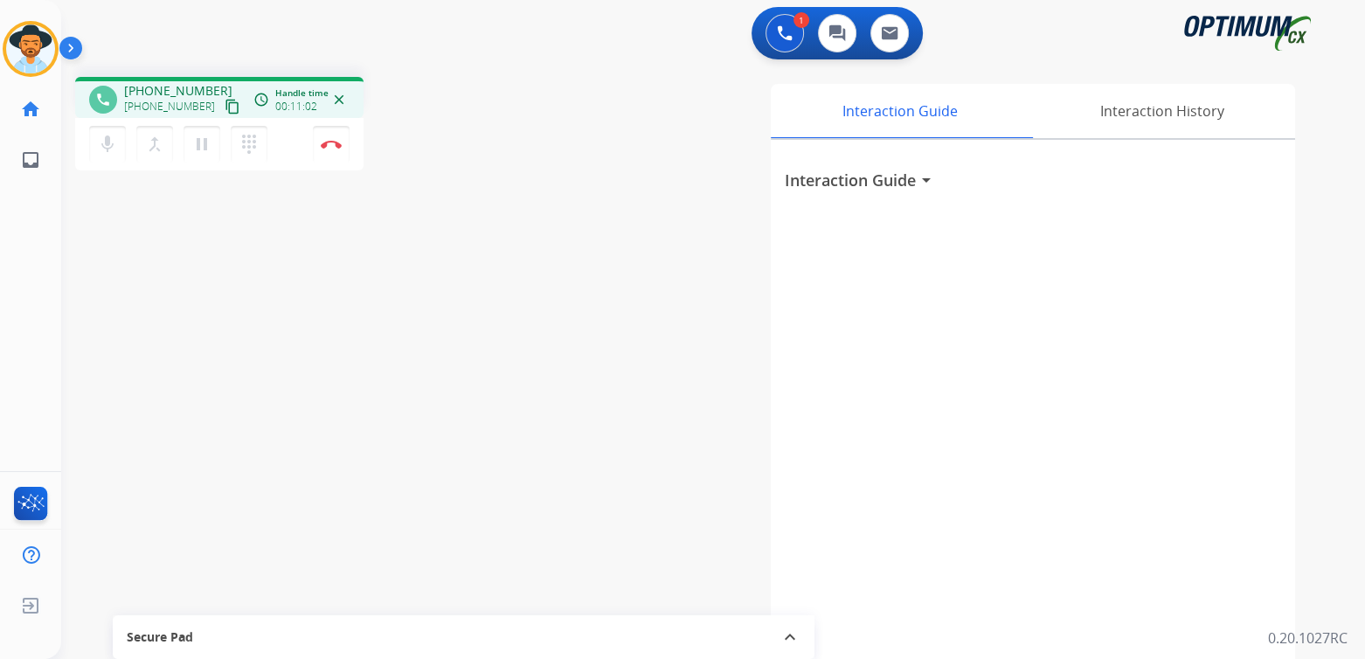
drag, startPoint x: 335, startPoint y: 149, endPoint x: 516, endPoint y: 136, distance: 181.3
click at [336, 149] on button "Disconnect" at bounding box center [331, 144] width 37 height 37
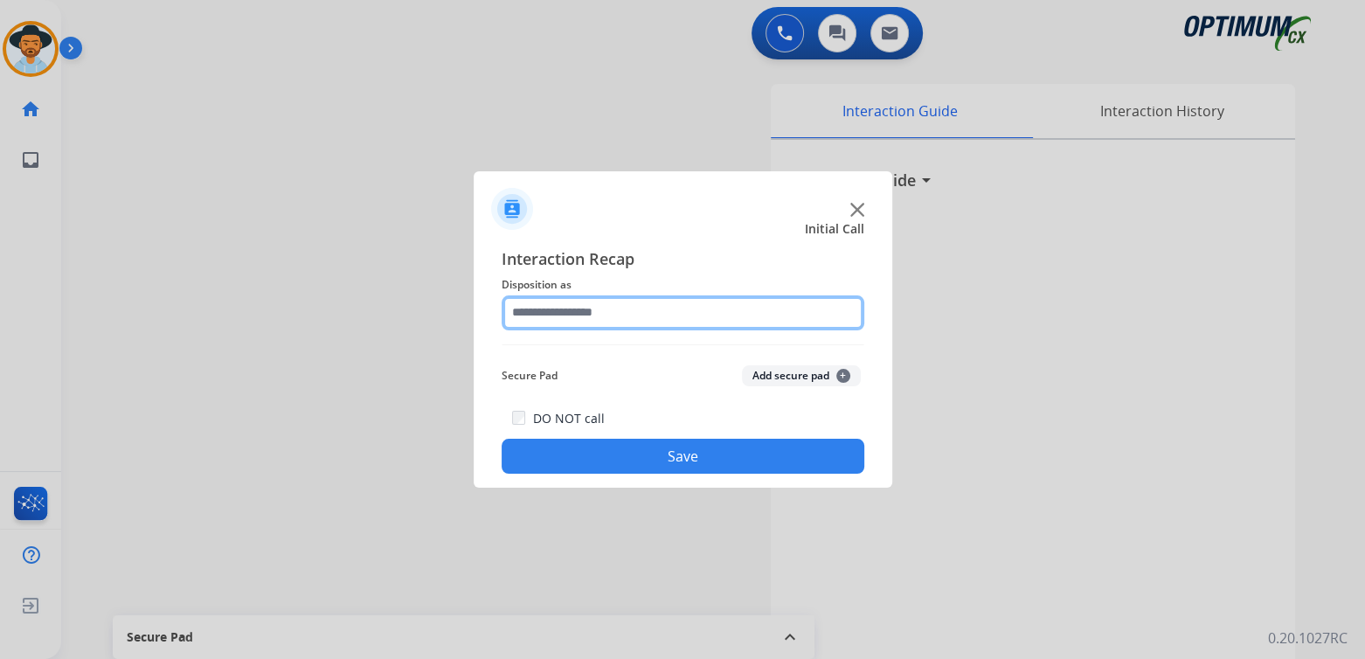
click at [613, 324] on input "text" at bounding box center [683, 312] width 363 height 35
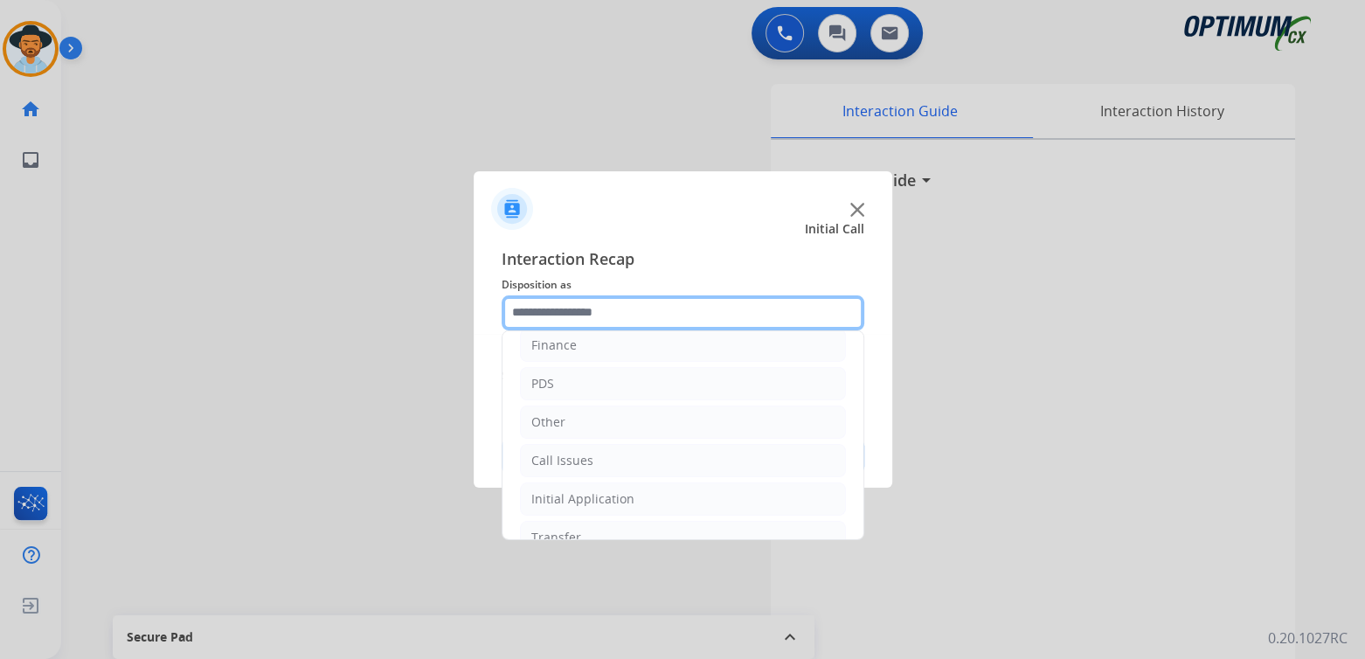
scroll to position [115, 0]
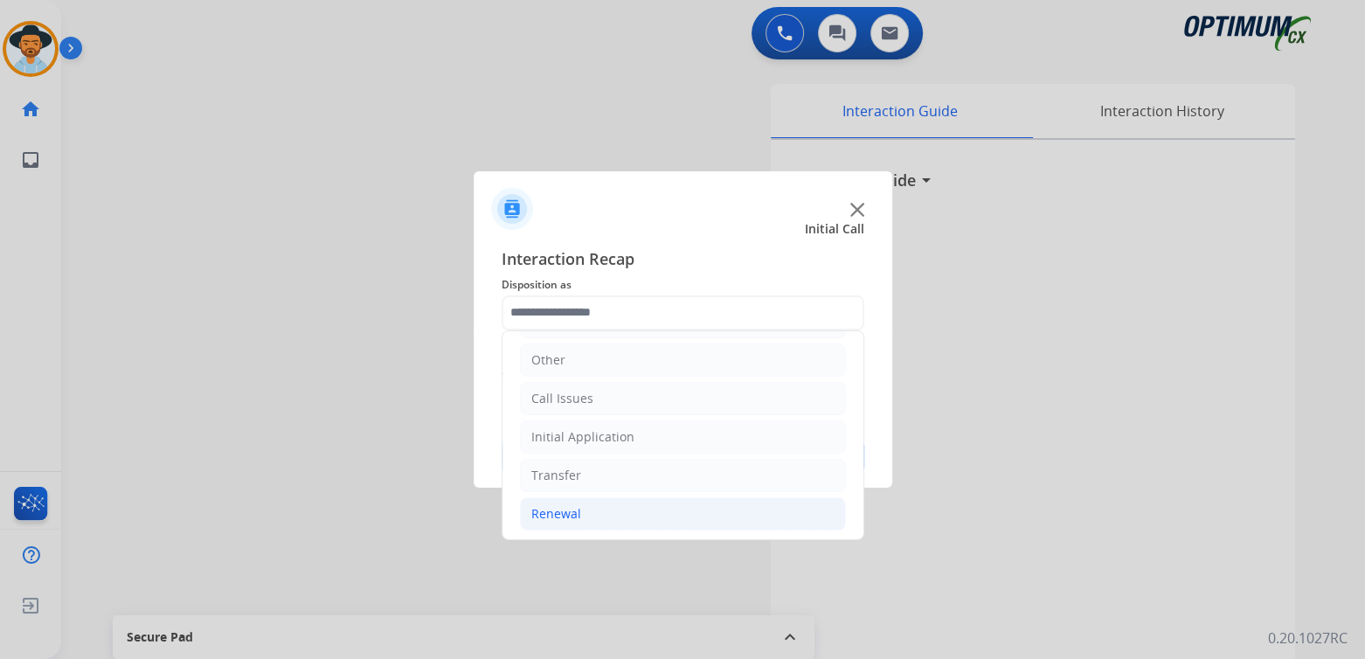
click at [573, 510] on div "Renewal" at bounding box center [556, 513] width 50 height 17
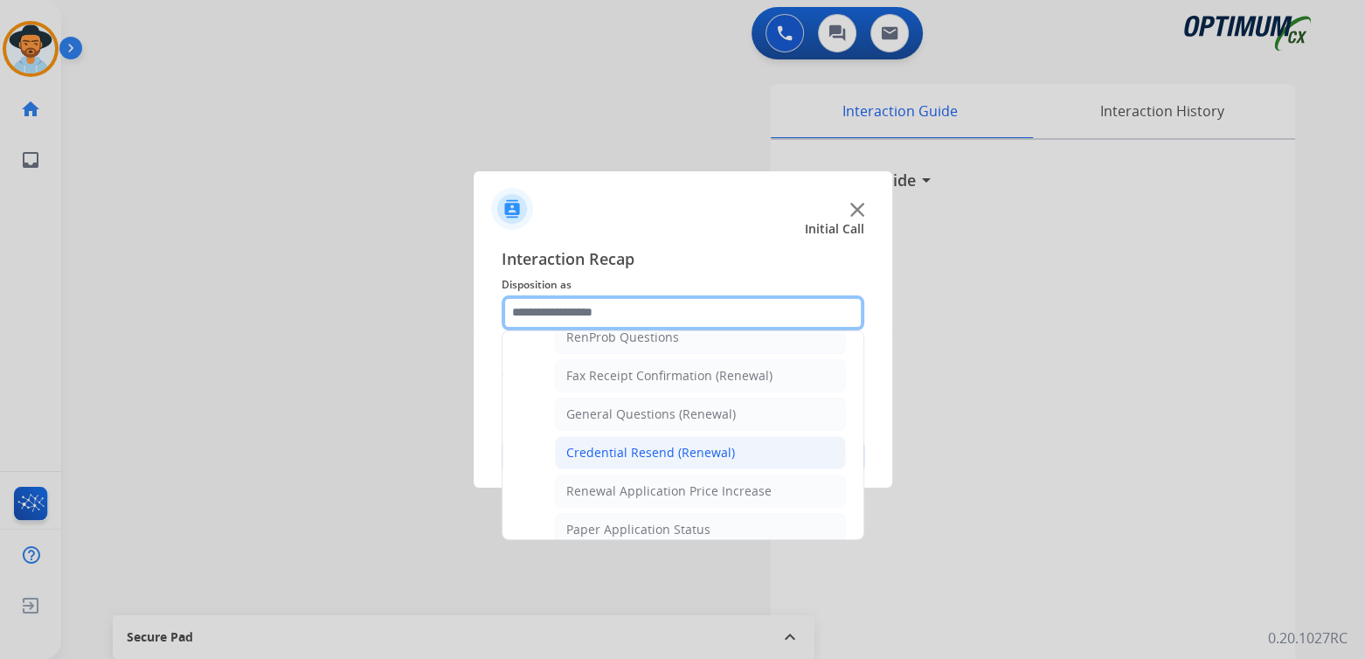
scroll to position [465, 0]
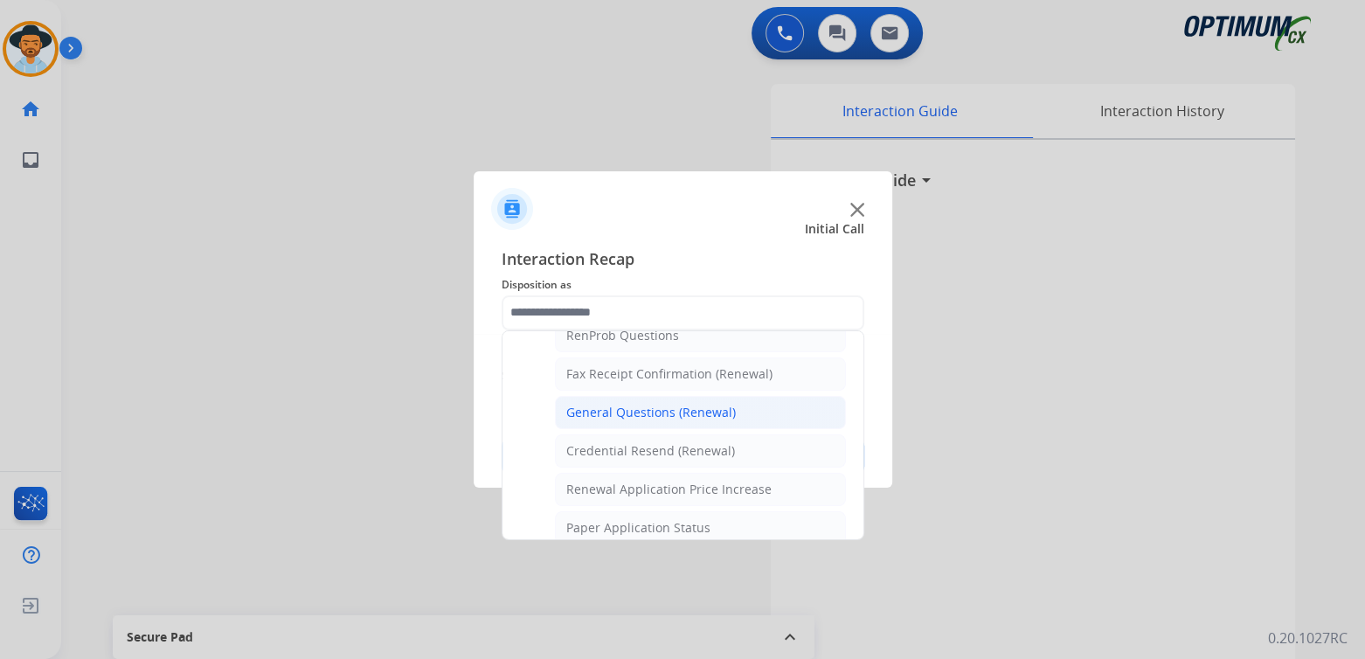
click at [615, 410] on div "General Questions (Renewal)" at bounding box center [651, 412] width 170 height 17
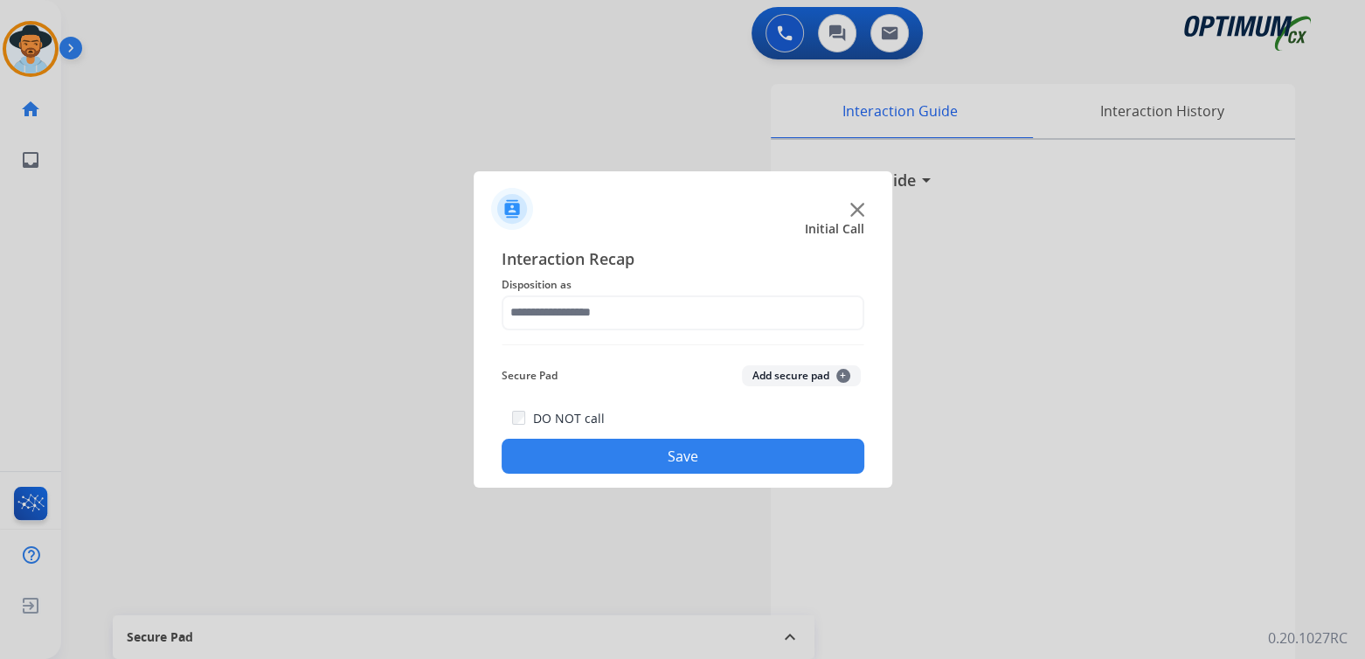
type input "**********"
click at [690, 467] on button "Save" at bounding box center [683, 456] width 363 height 35
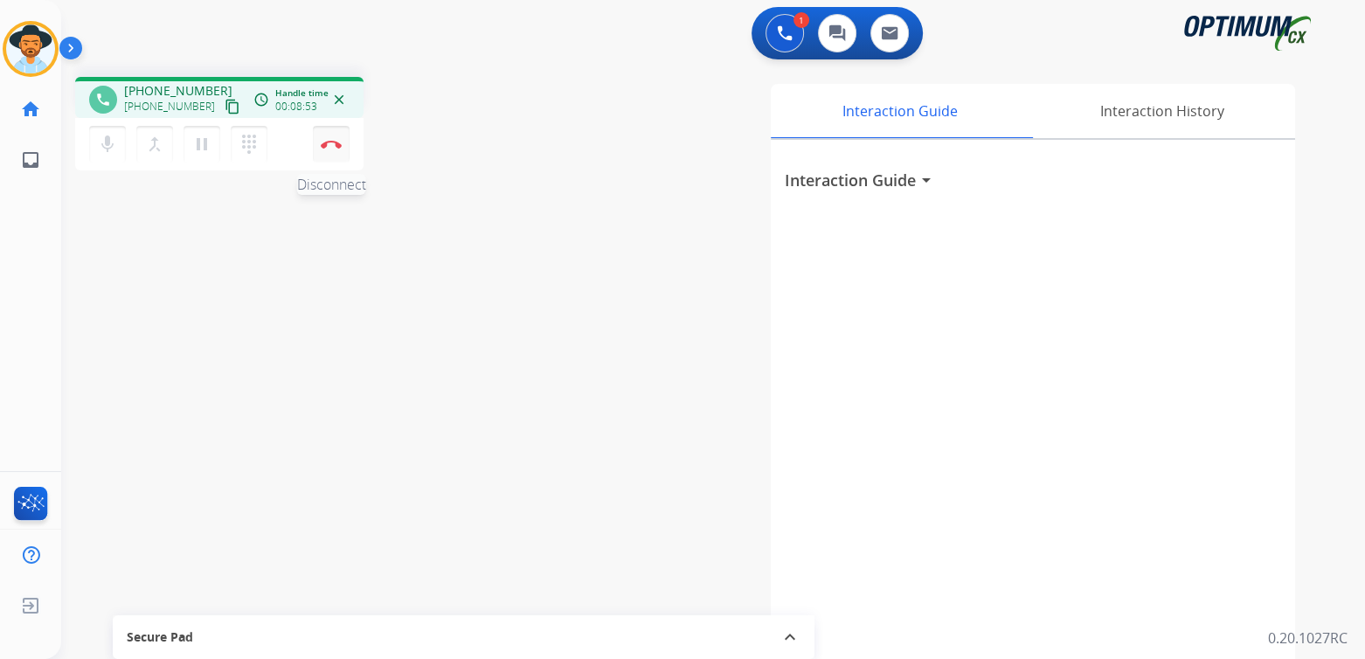
click at [334, 149] on button "Disconnect" at bounding box center [331, 144] width 37 height 37
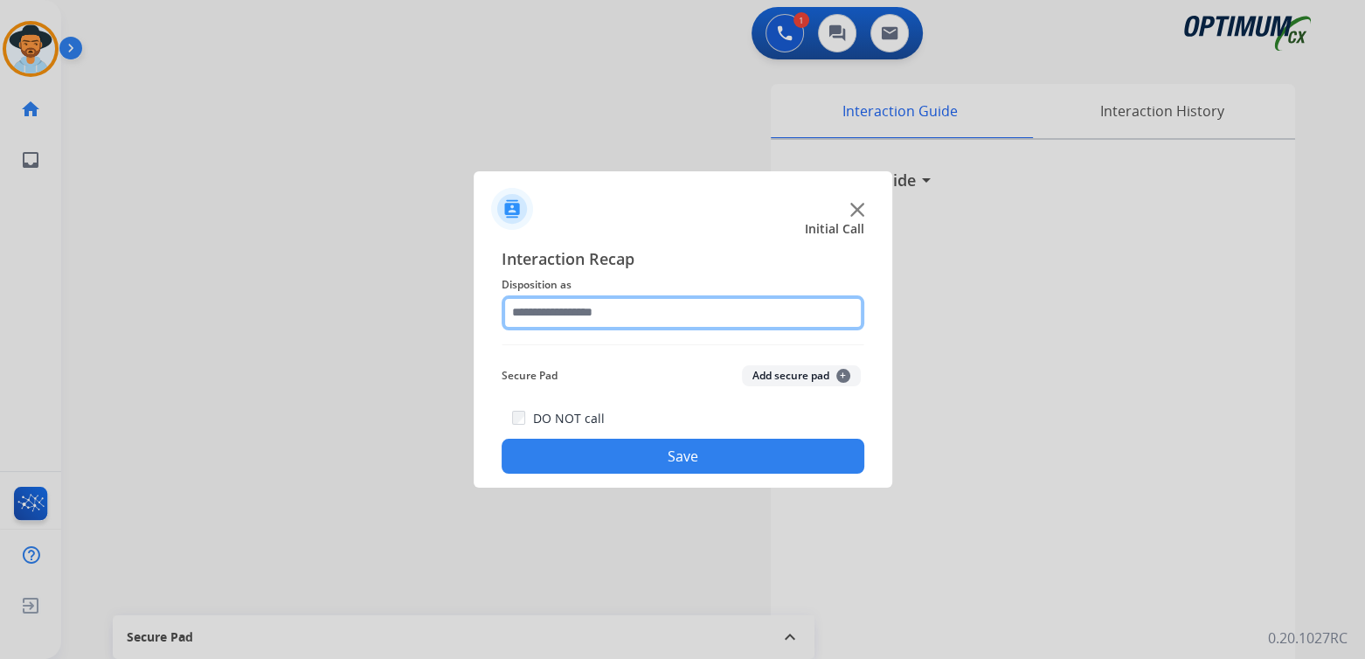
click at [628, 320] on input "text" at bounding box center [683, 312] width 363 height 35
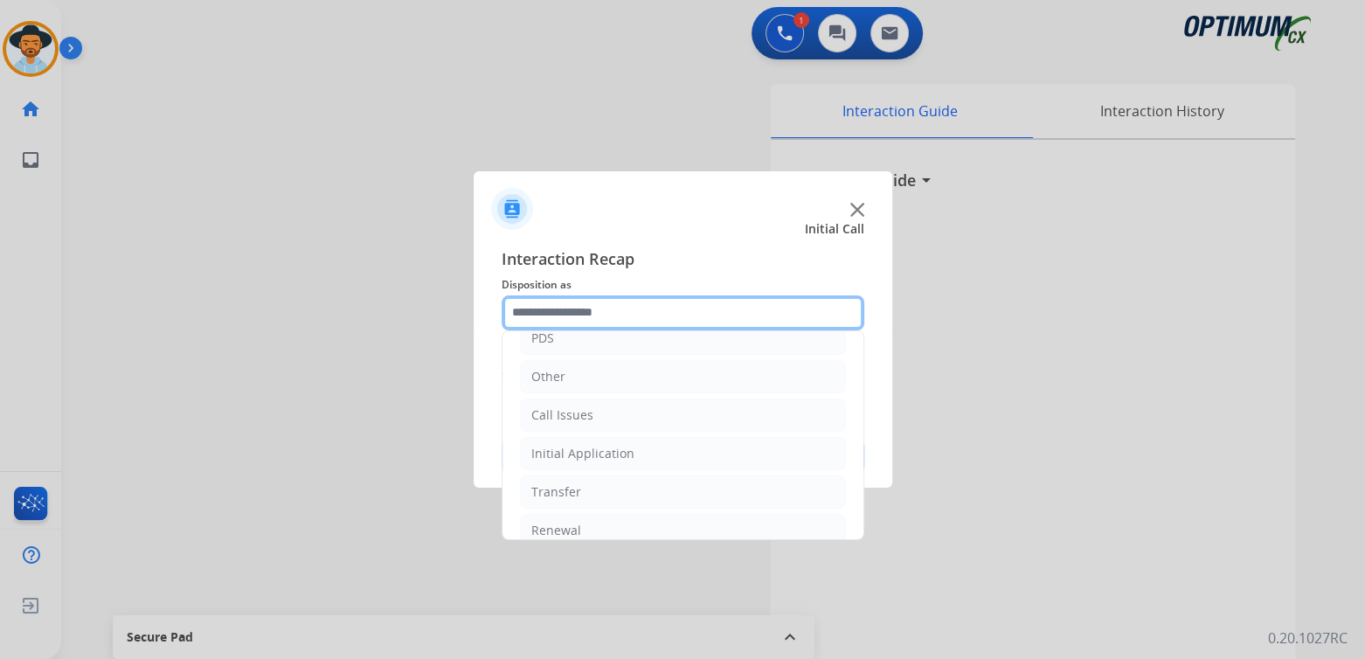
scroll to position [115, 0]
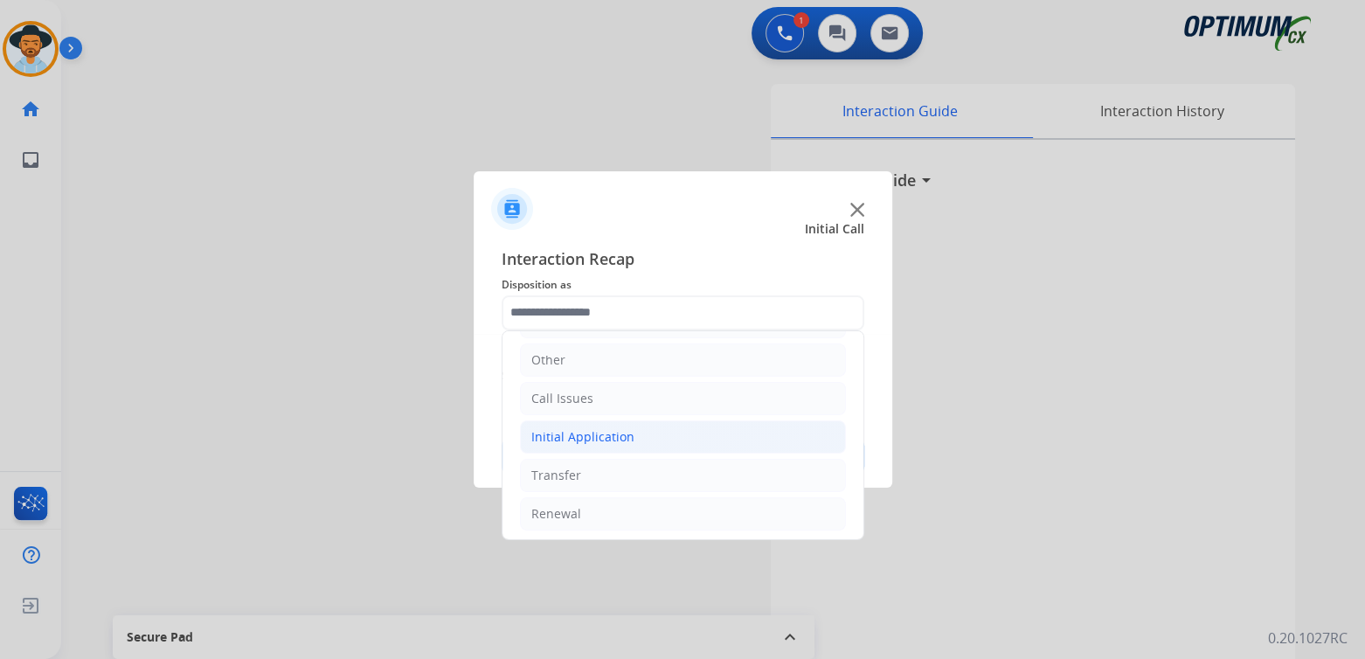
click at [629, 436] on li "Initial Application" at bounding box center [683, 436] width 326 height 33
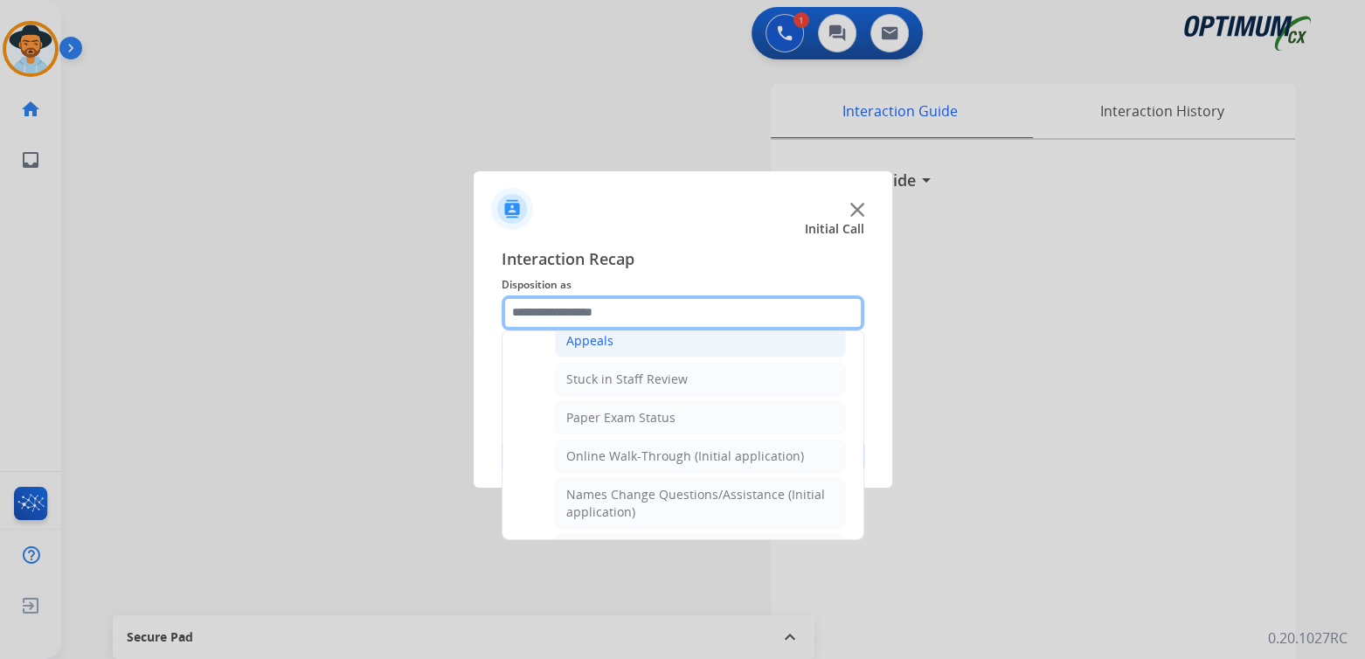
scroll to position [289, 0]
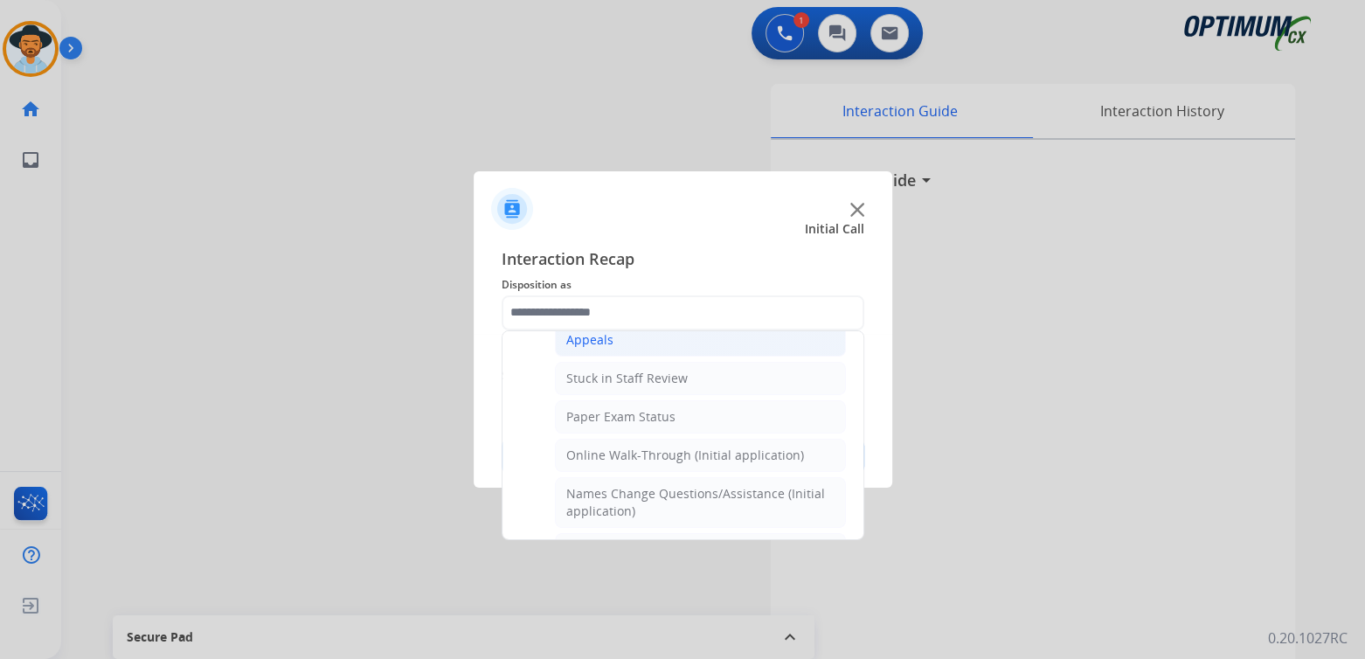
click at [593, 335] on div "Appeals" at bounding box center [589, 339] width 47 height 17
type input "*******"
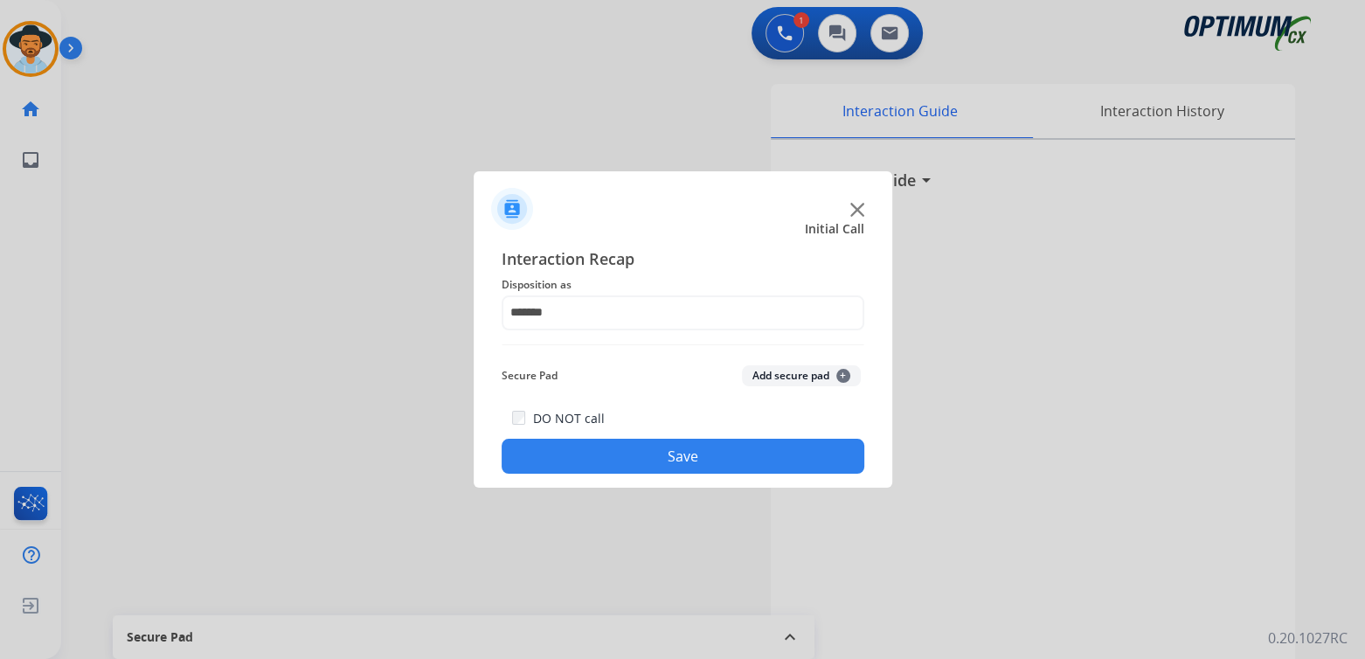
click at [731, 453] on button "Save" at bounding box center [683, 456] width 363 height 35
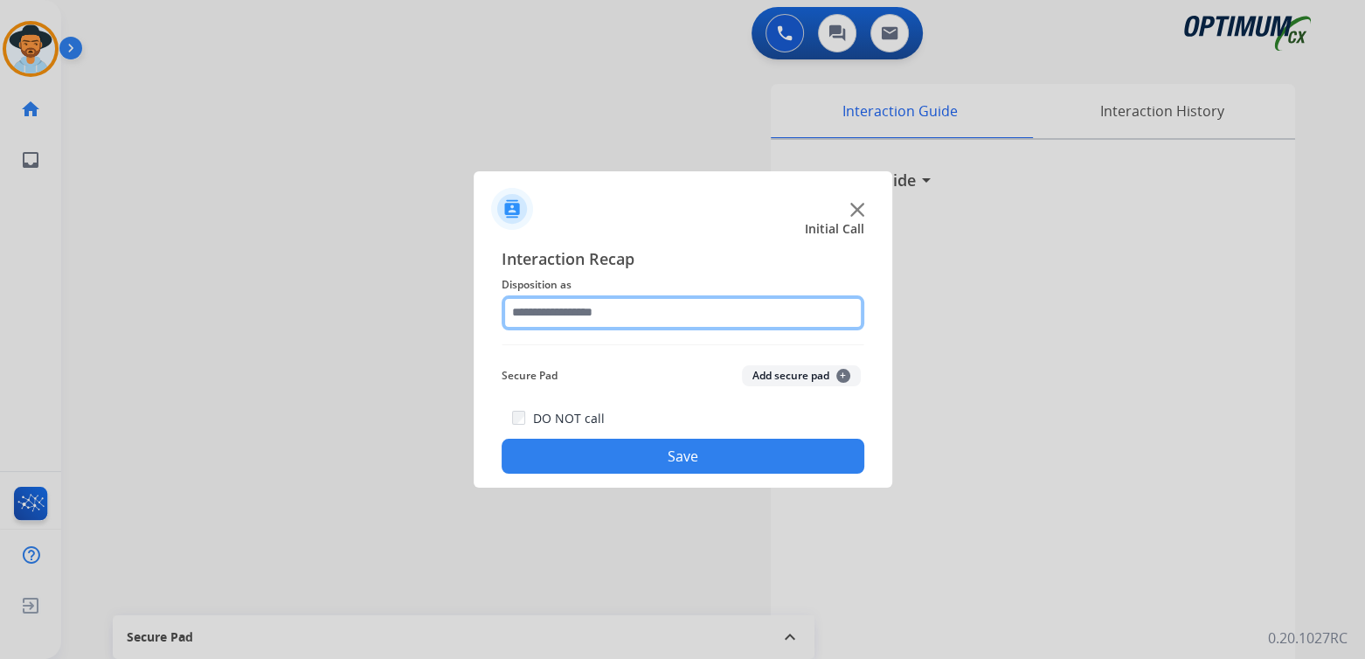
drag, startPoint x: 646, startPoint y: 308, endPoint x: 643, endPoint y: 323, distance: 16.0
click at [643, 323] on input "text" at bounding box center [683, 312] width 363 height 35
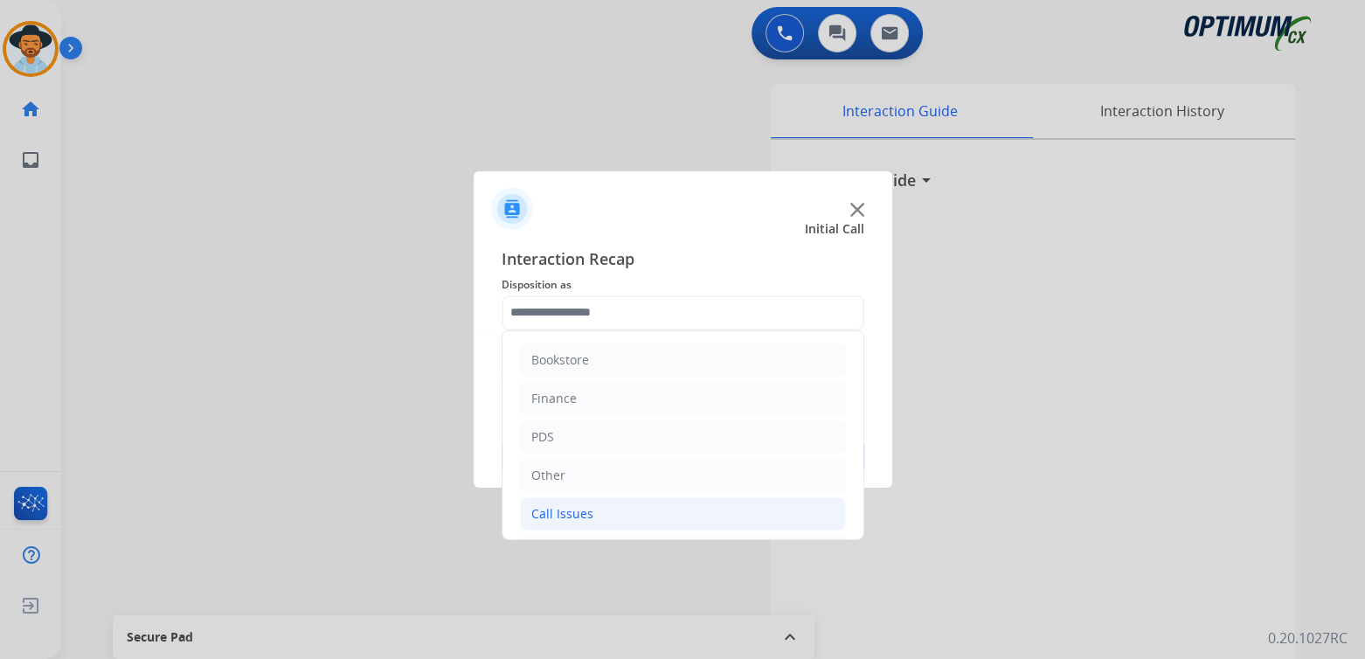
click at [585, 520] on div "Call Issues" at bounding box center [562, 513] width 62 height 17
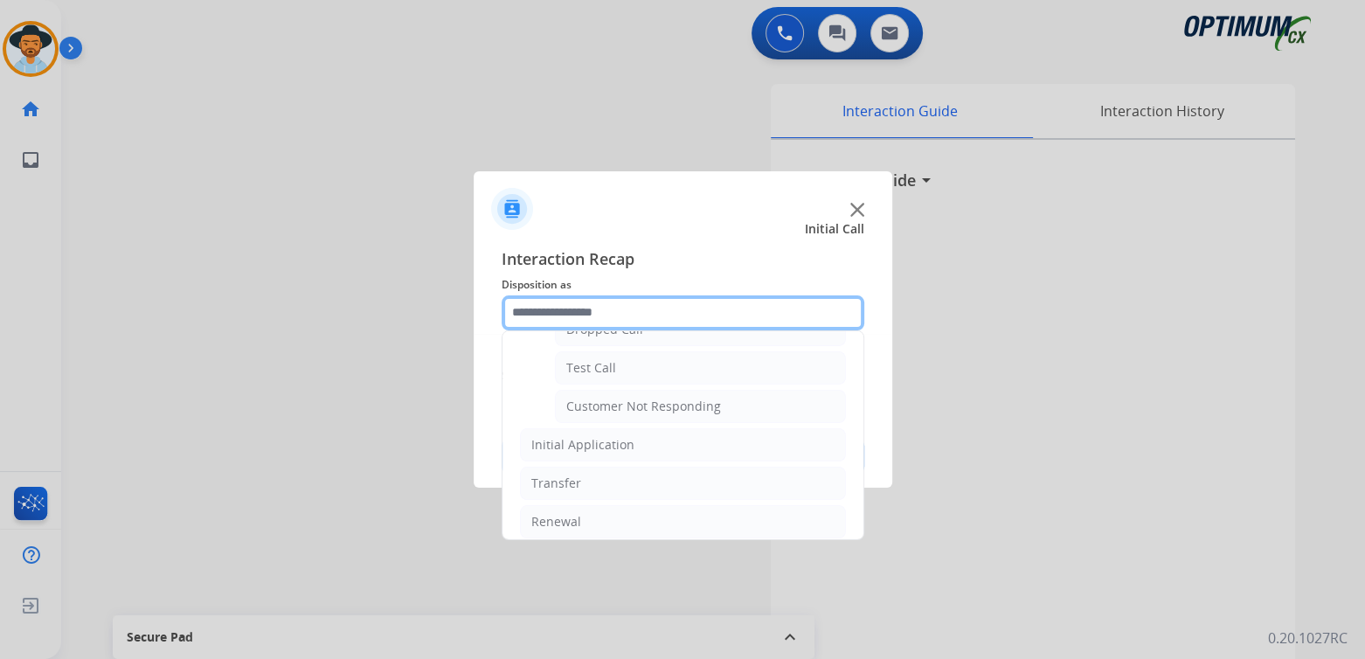
scroll to position [306, 0]
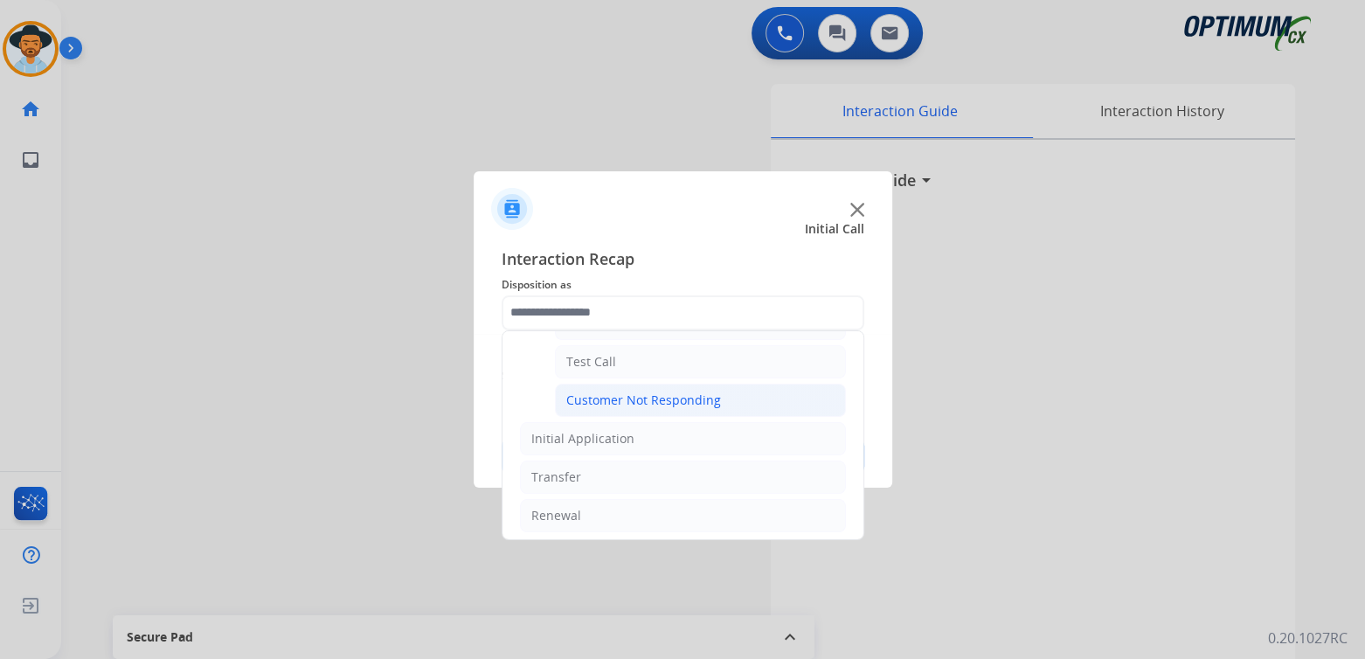
click at [630, 398] on div "Customer Not Responding" at bounding box center [643, 400] width 155 height 17
type input "**********"
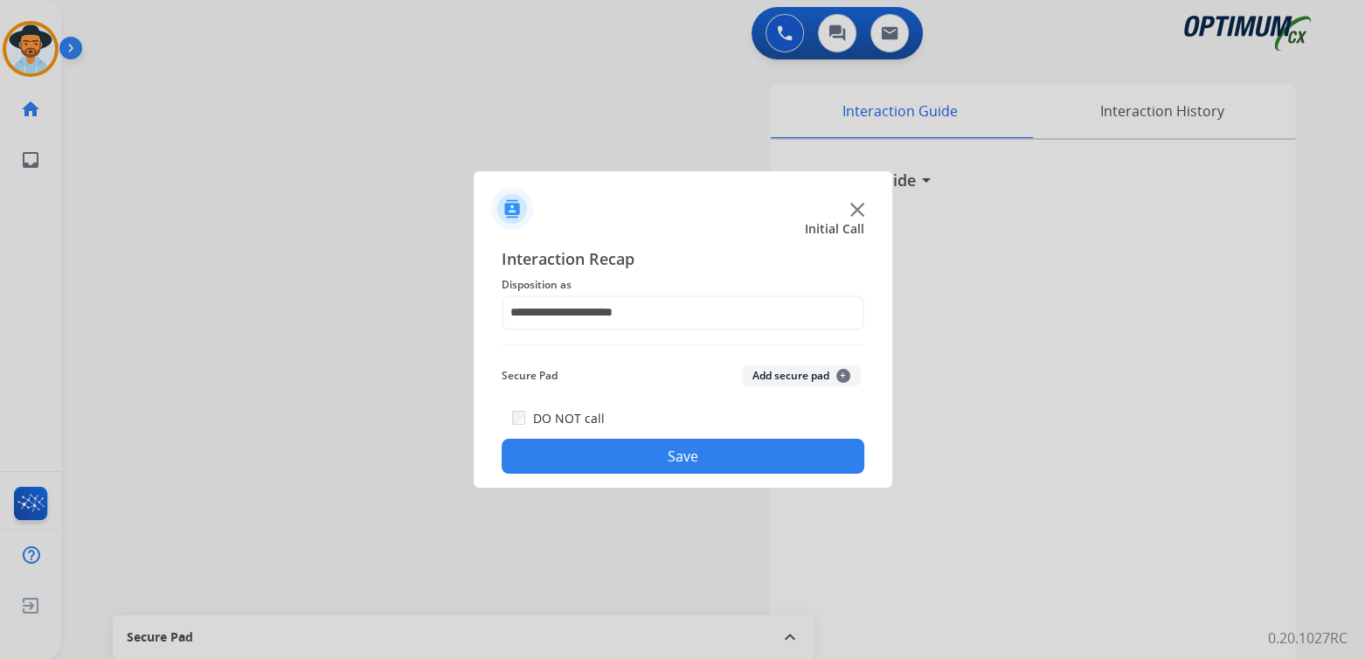
click at [708, 458] on button "Save" at bounding box center [683, 456] width 363 height 35
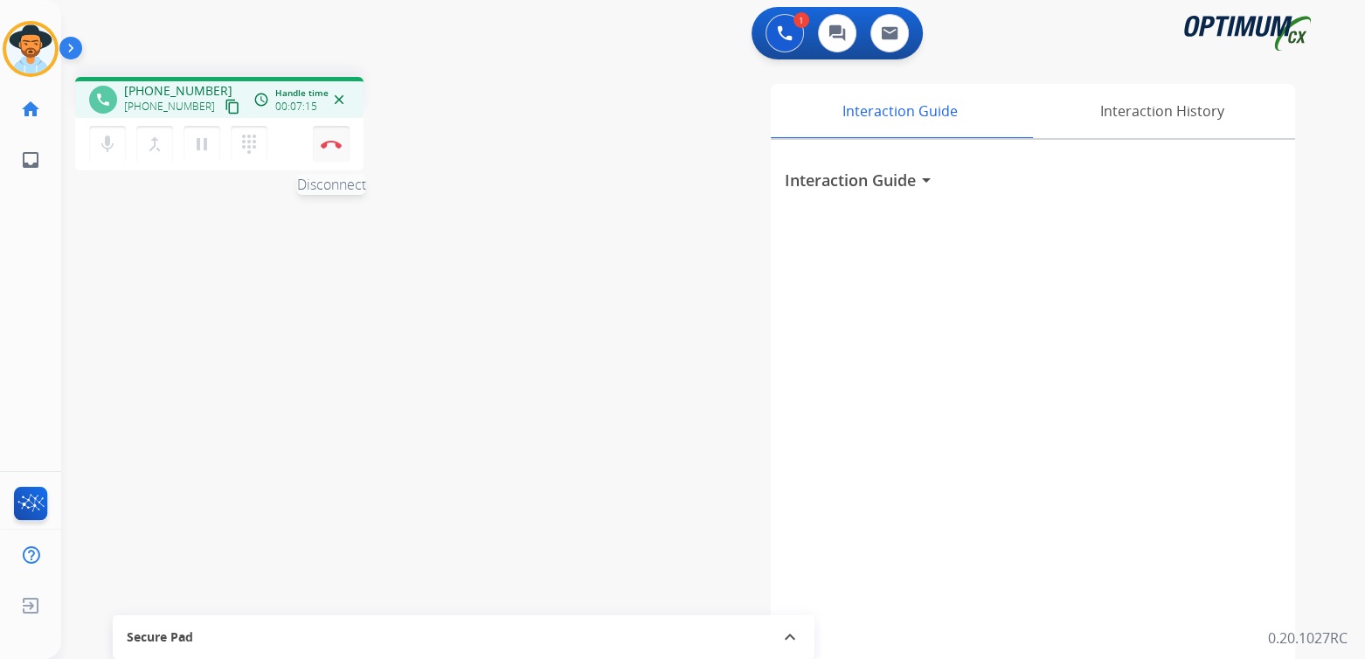
click at [331, 144] on img at bounding box center [331, 144] width 21 height 9
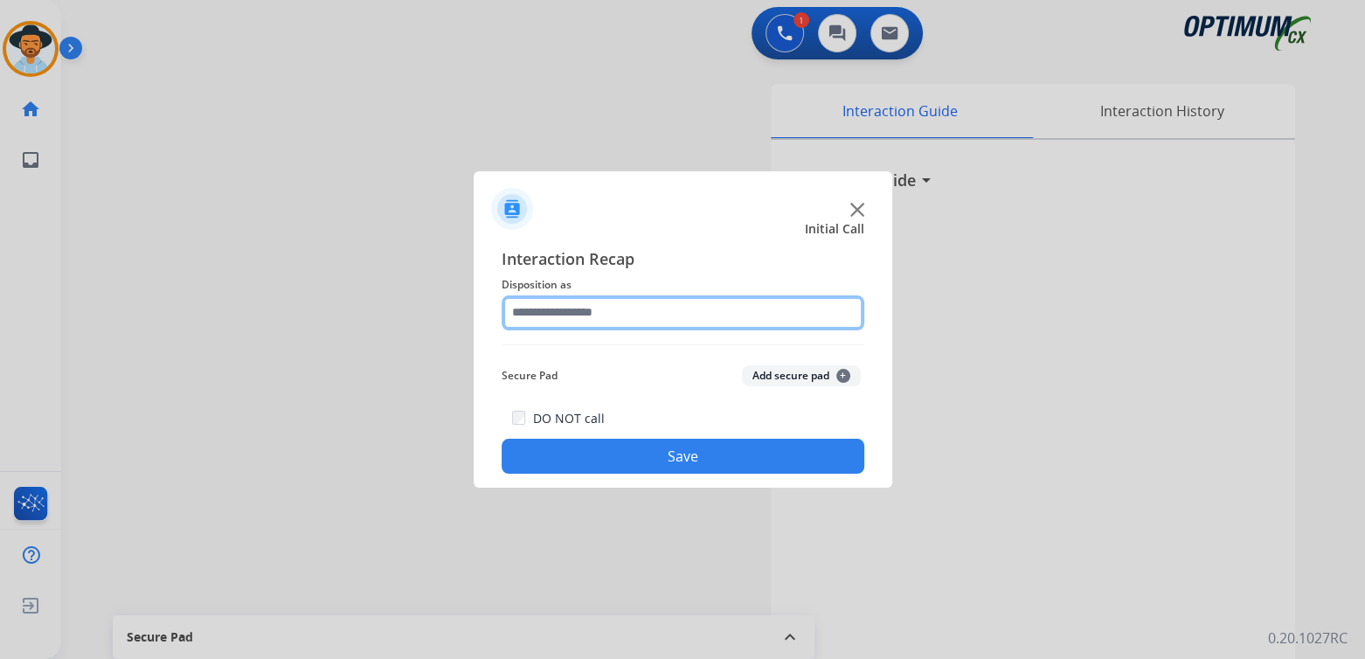
click at [619, 329] on input "text" at bounding box center [683, 312] width 363 height 35
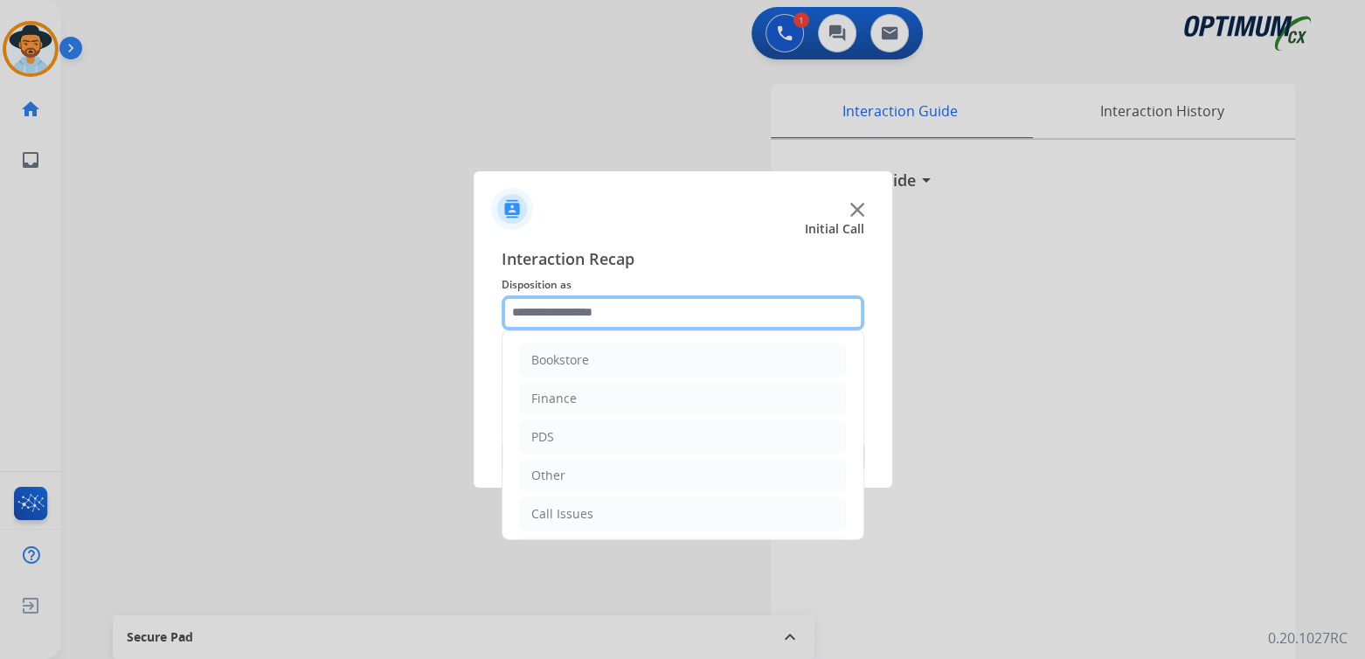
scroll to position [115, 0]
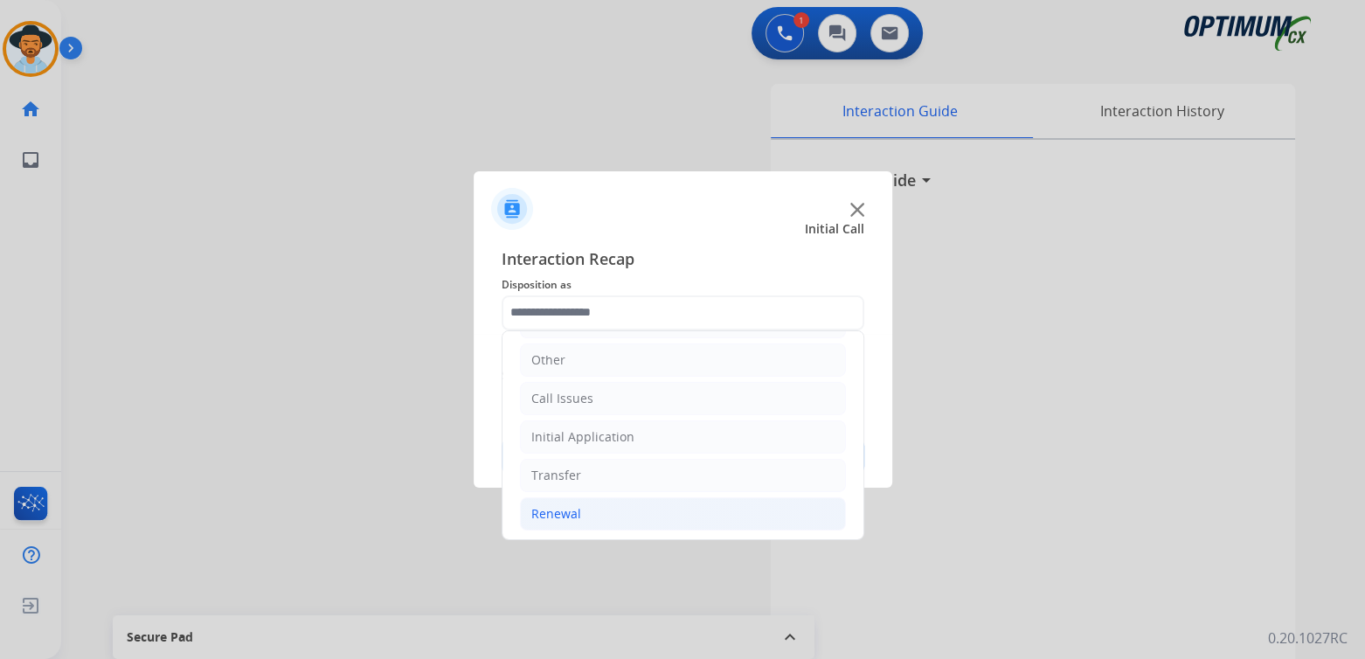
click at [593, 524] on li "Renewal" at bounding box center [683, 513] width 326 height 33
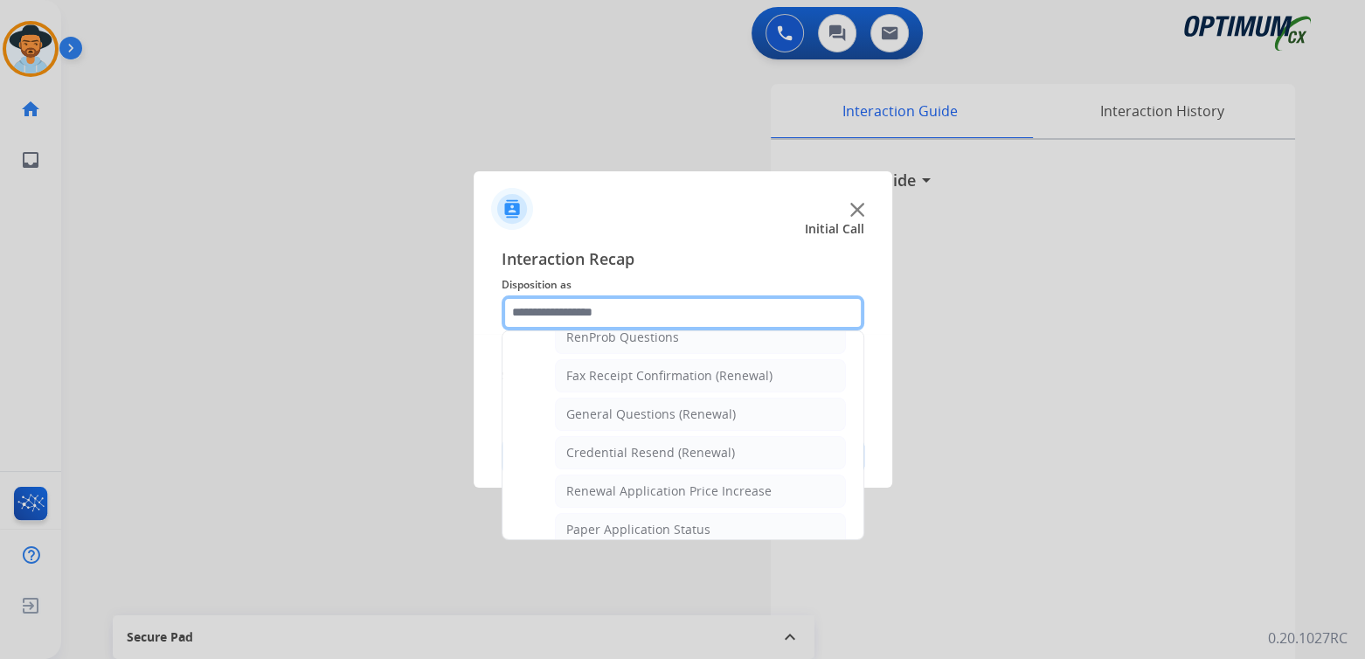
scroll to position [464, 0]
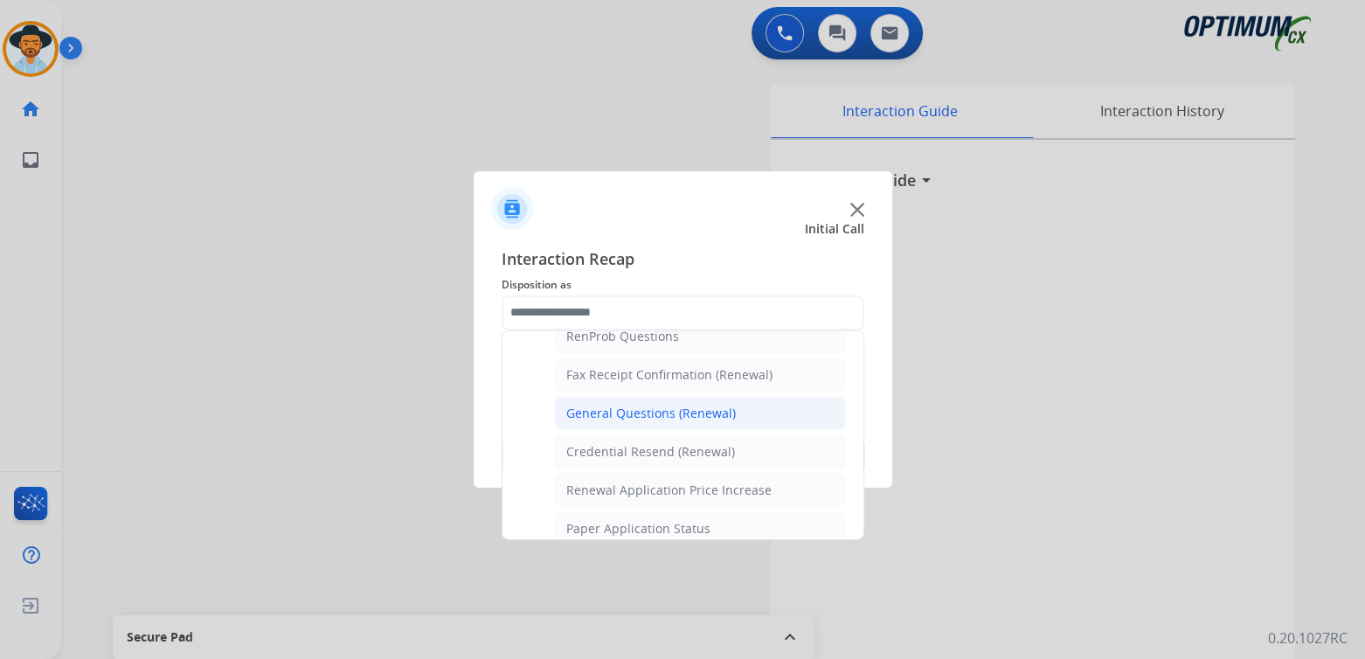
click at [608, 406] on div "General Questions (Renewal)" at bounding box center [651, 413] width 170 height 17
type input "**********"
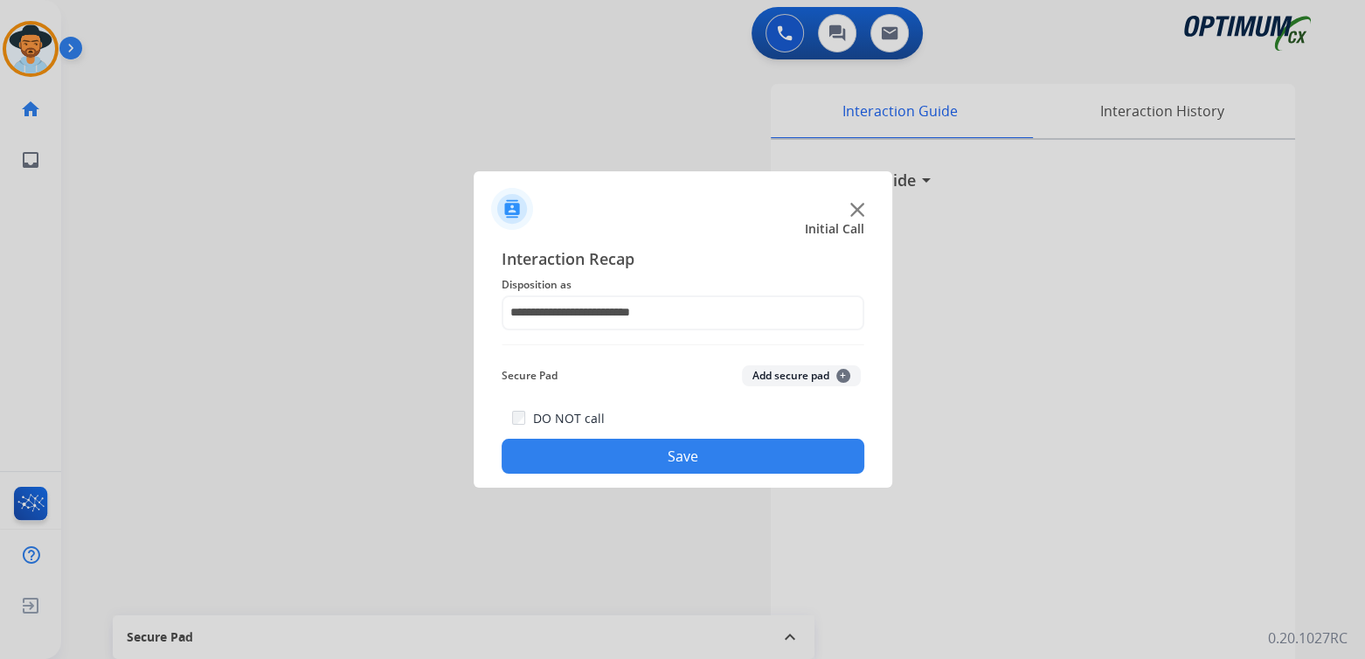
click at [686, 446] on button "Save" at bounding box center [683, 456] width 363 height 35
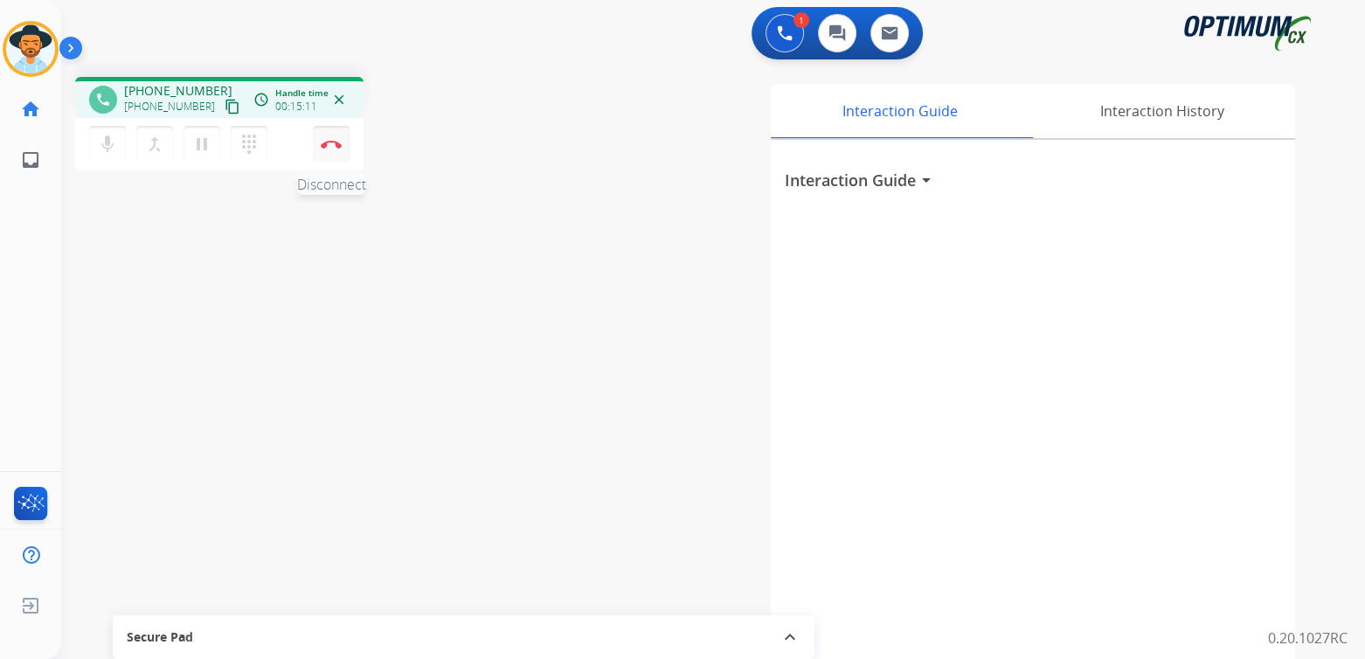
click at [323, 138] on button "Disconnect" at bounding box center [331, 144] width 37 height 37
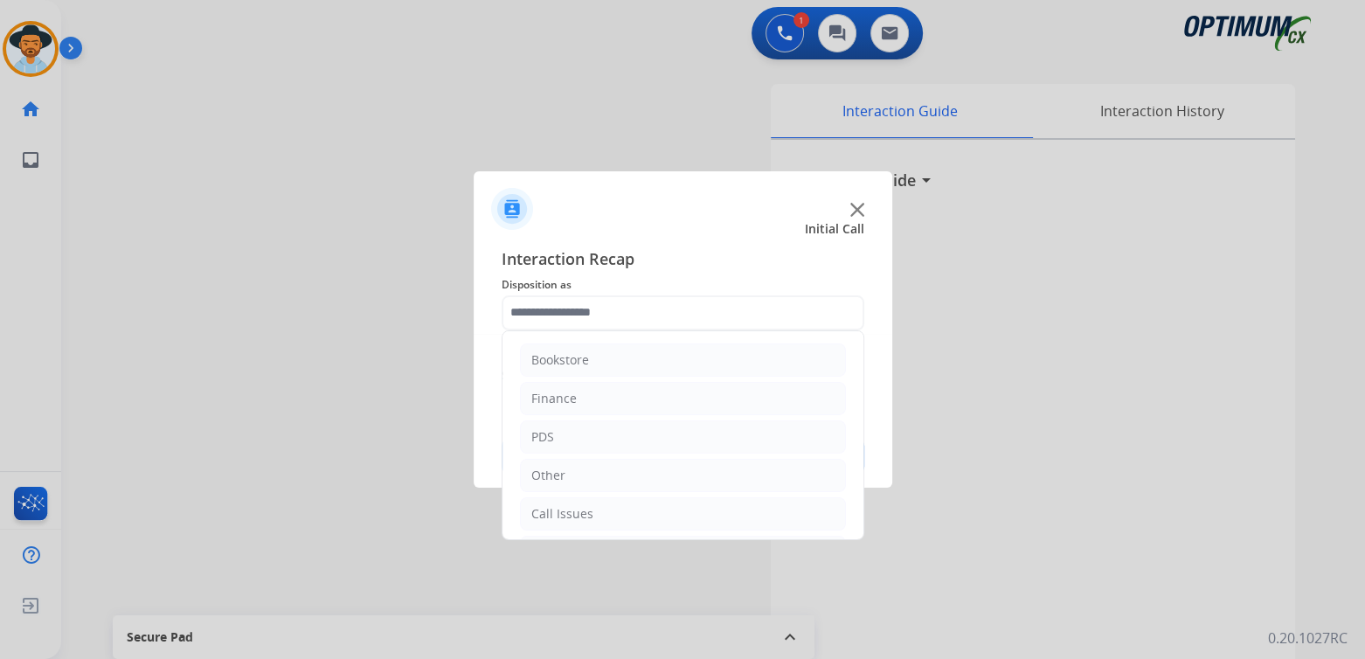
click at [589, 319] on input "text" at bounding box center [683, 312] width 363 height 35
click at [547, 510] on div "Renewal" at bounding box center [556, 513] width 50 height 17
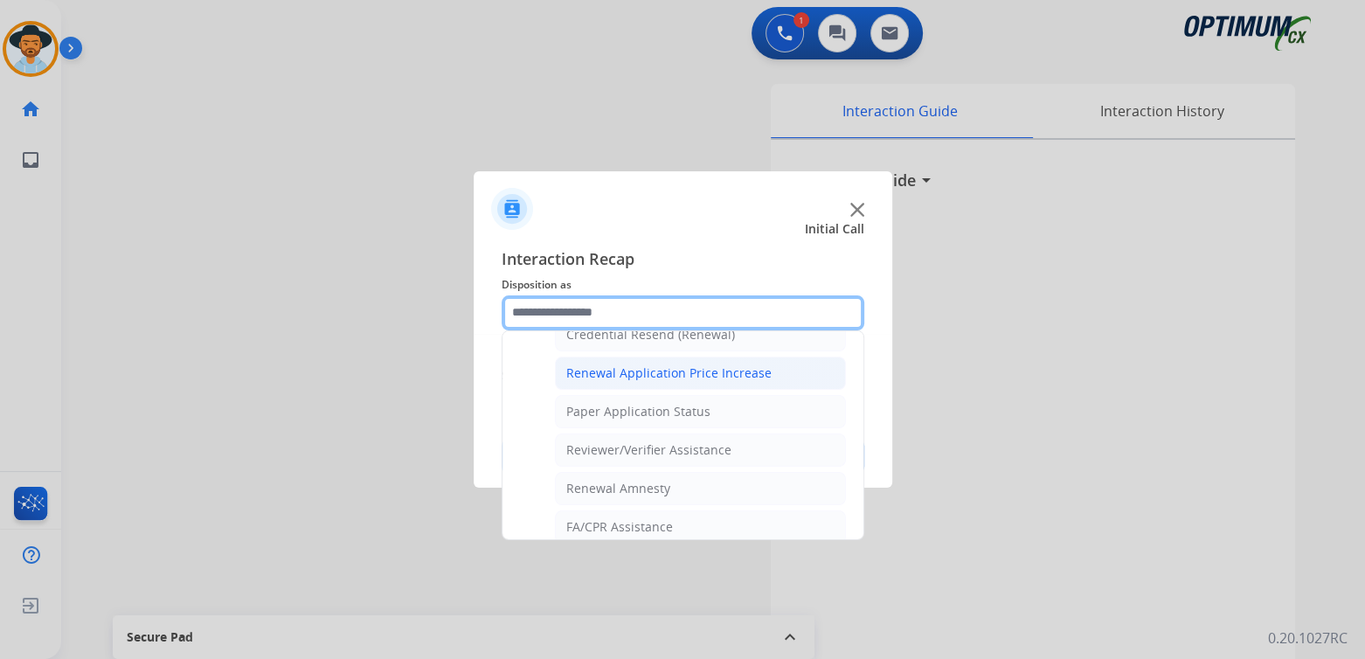
scroll to position [580, 0]
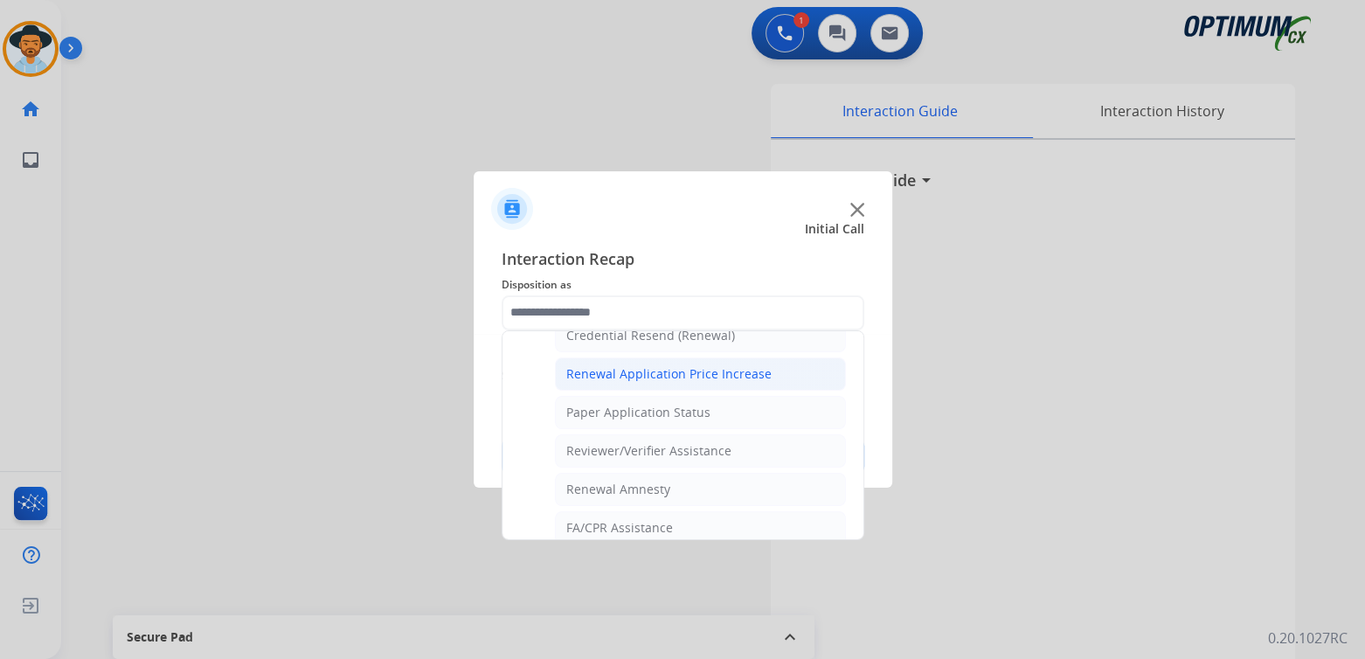
click at [628, 371] on div "Renewal Application Price Increase" at bounding box center [668, 373] width 205 height 17
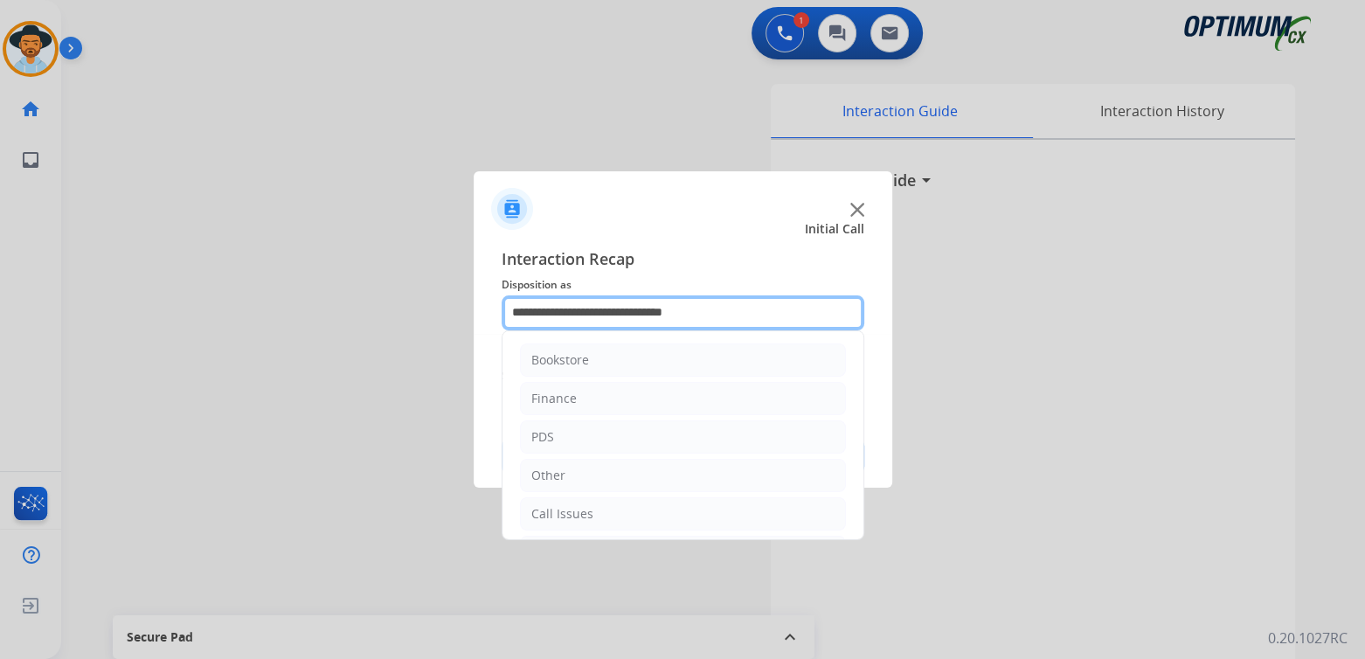
click at [626, 302] on input "**********" at bounding box center [683, 312] width 363 height 35
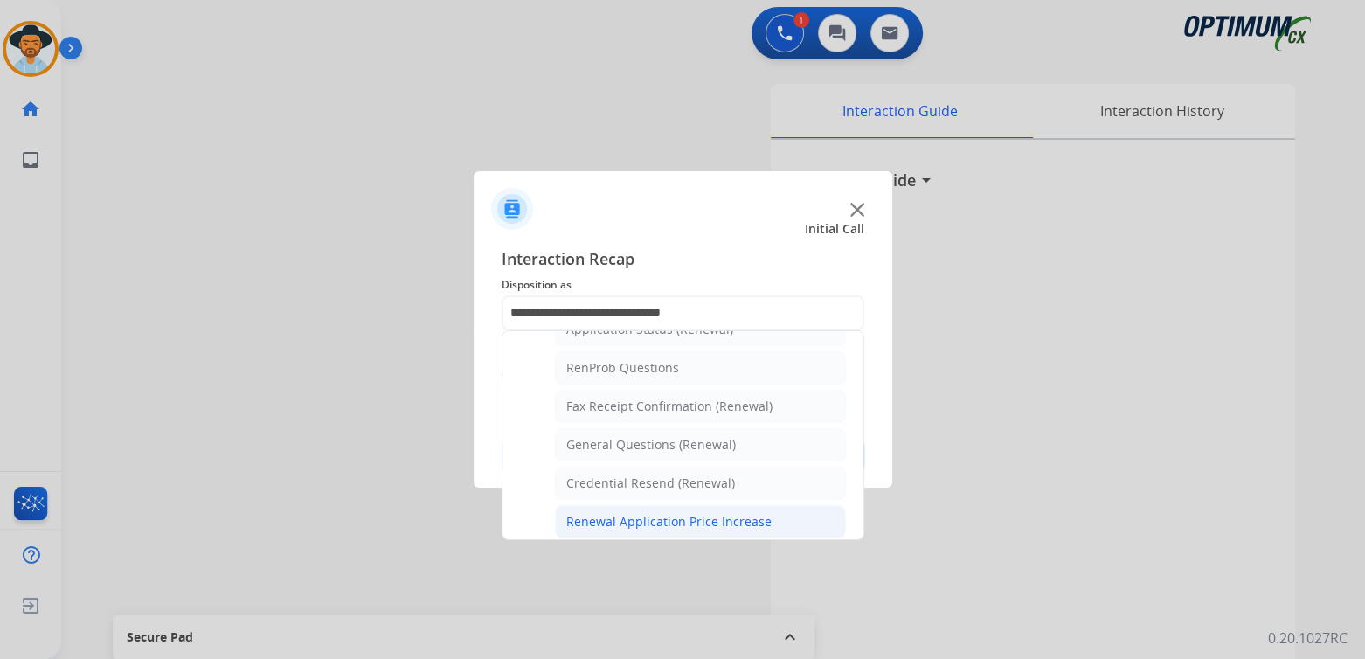
scroll to position [429, 0]
click at [609, 434] on li "General Questions (Renewal)" at bounding box center [700, 448] width 291 height 33
type input "**********"
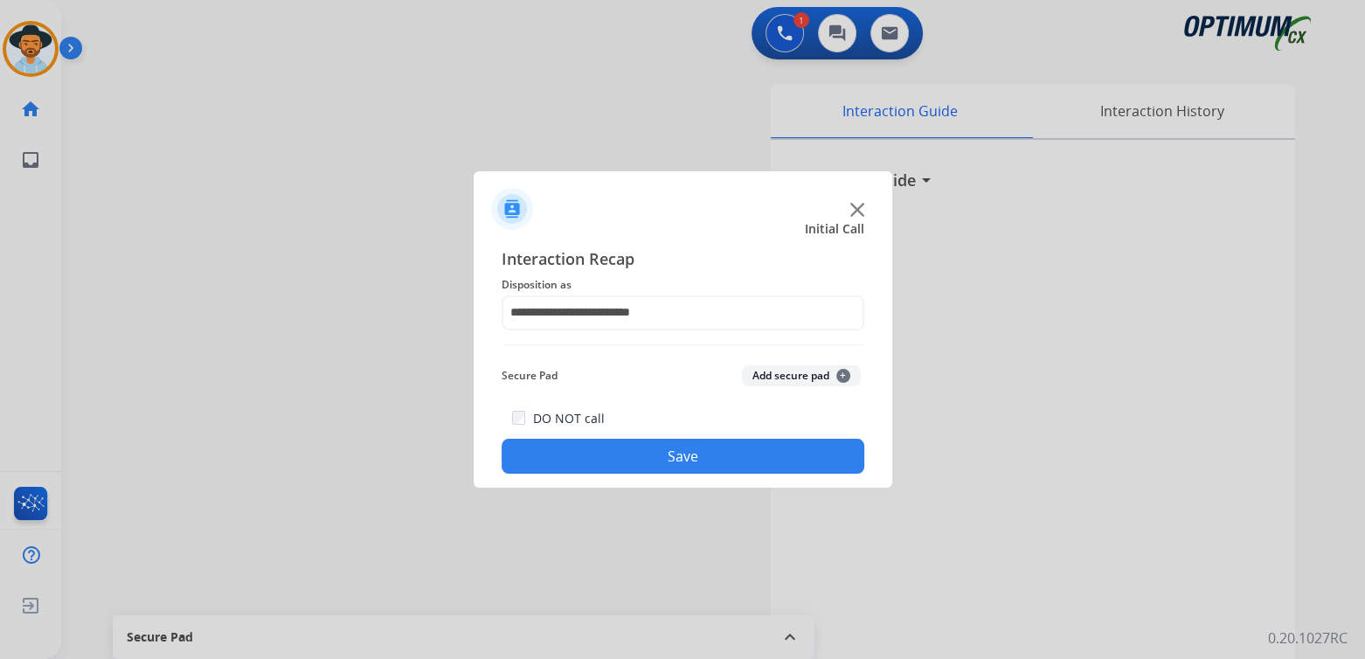
click at [675, 455] on button "Save" at bounding box center [683, 456] width 363 height 35
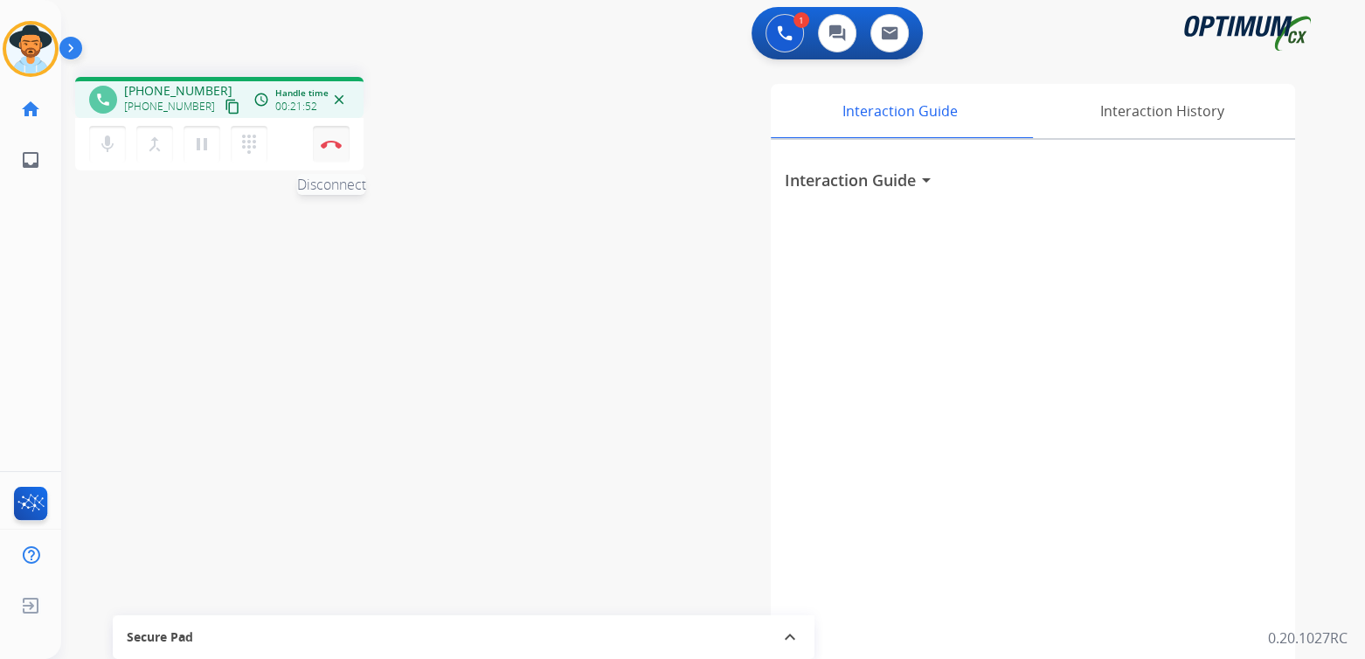
click at [337, 146] on img at bounding box center [331, 144] width 21 height 9
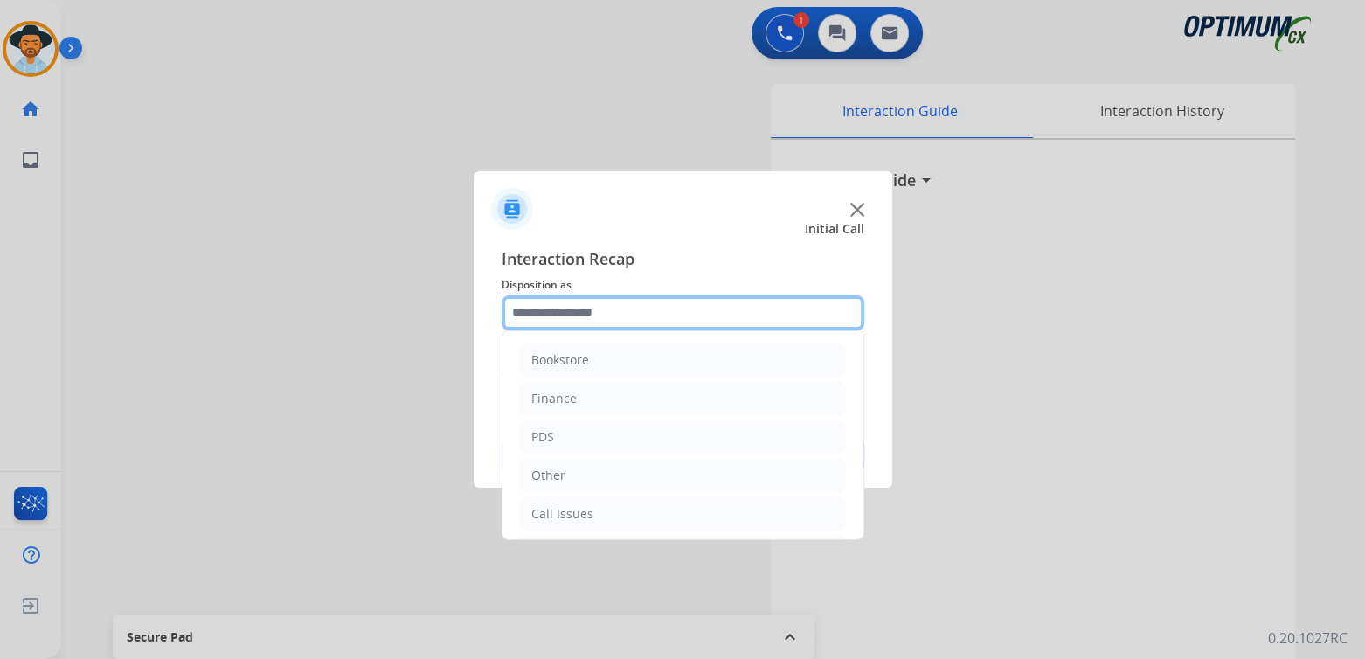
click at [596, 313] on input "text" at bounding box center [683, 312] width 363 height 35
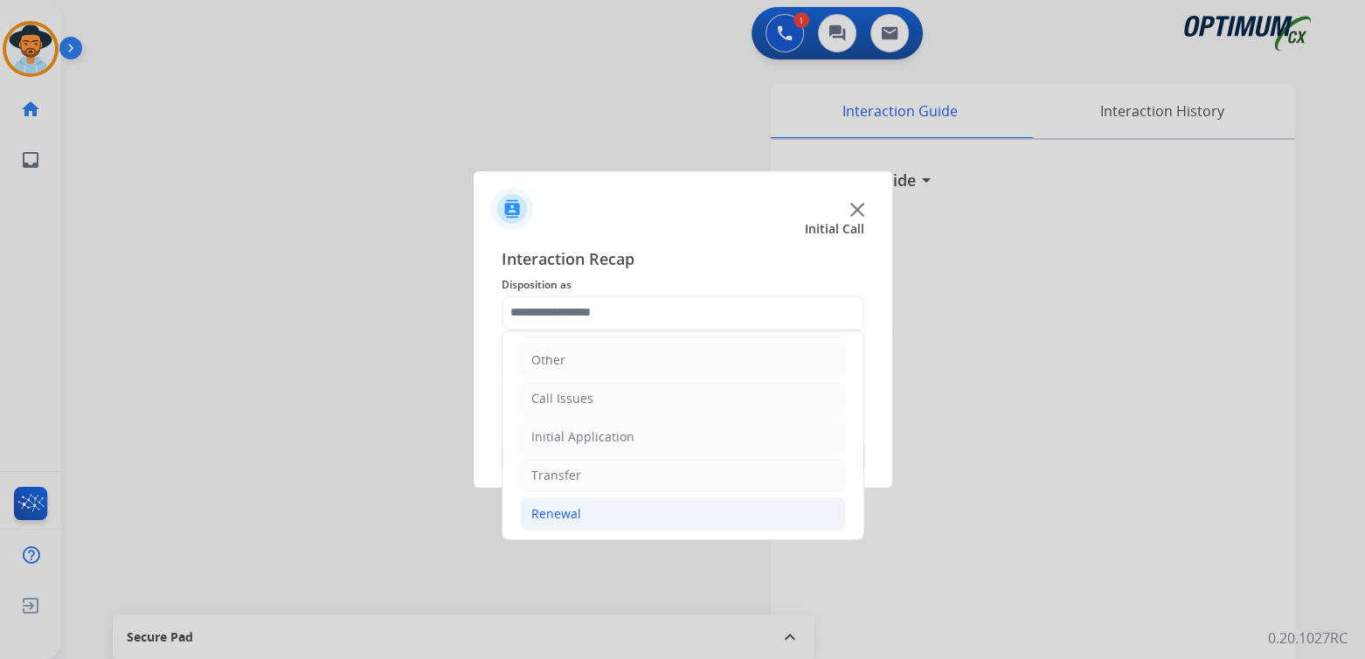
click at [564, 513] on div "Renewal" at bounding box center [556, 513] width 50 height 17
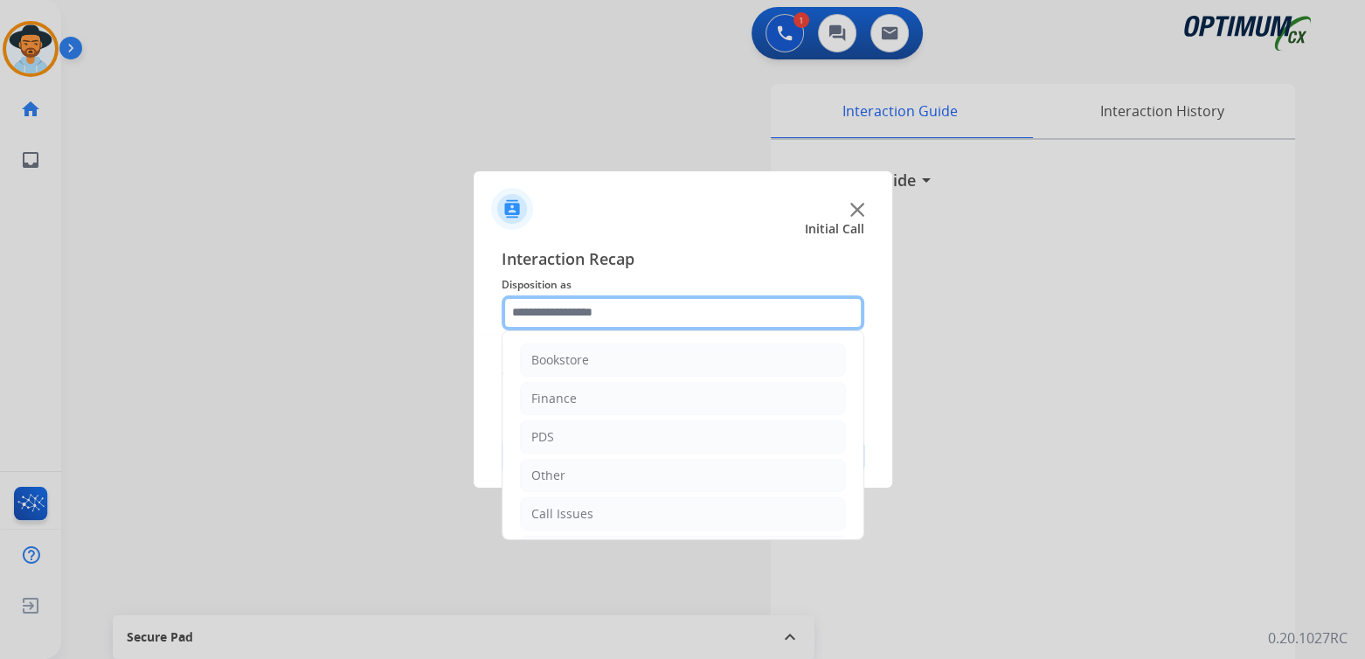
click at [599, 325] on input "text" at bounding box center [683, 312] width 363 height 35
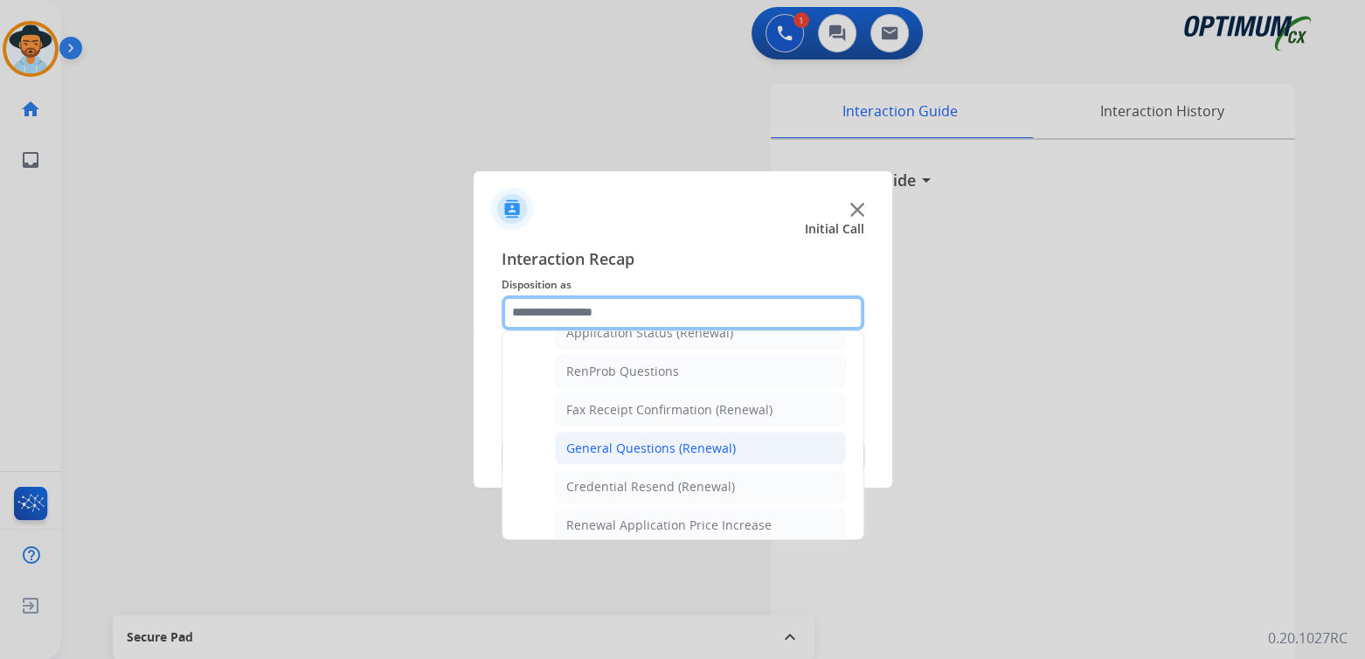
scroll to position [430, 0]
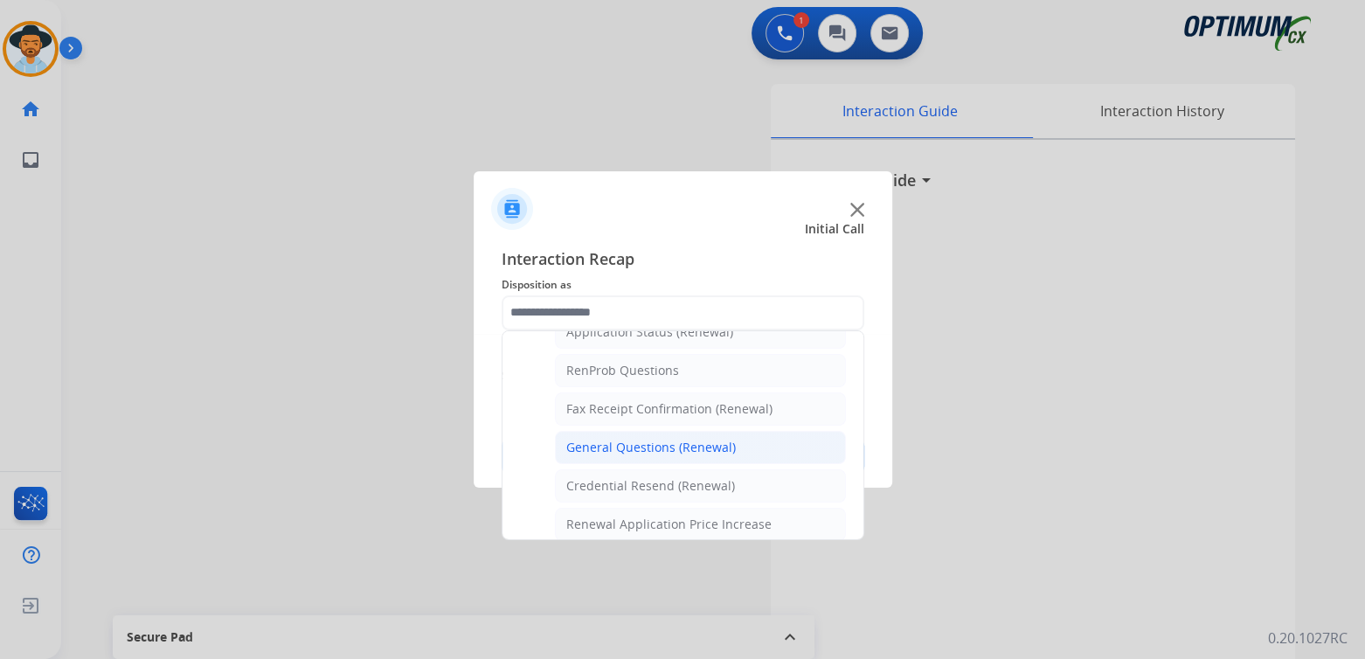
click at [642, 444] on div "General Questions (Renewal)" at bounding box center [651, 447] width 170 height 17
type input "**********"
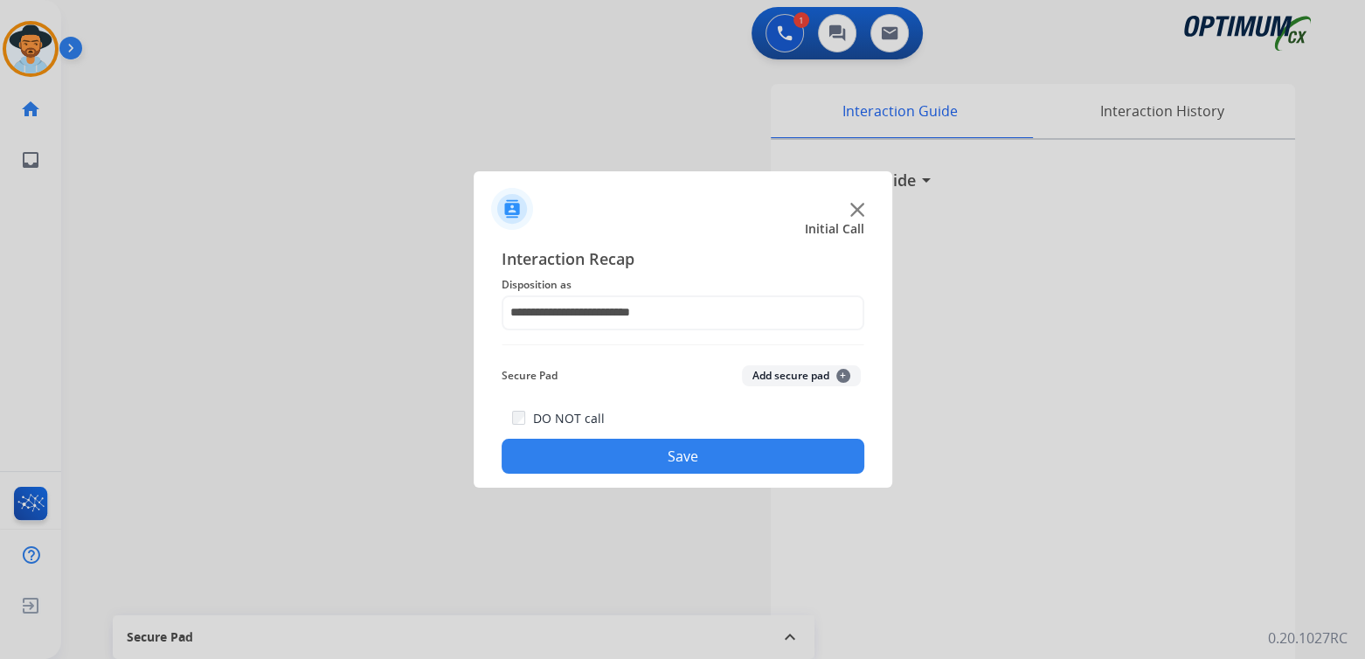
click at [697, 460] on button "Save" at bounding box center [683, 456] width 363 height 35
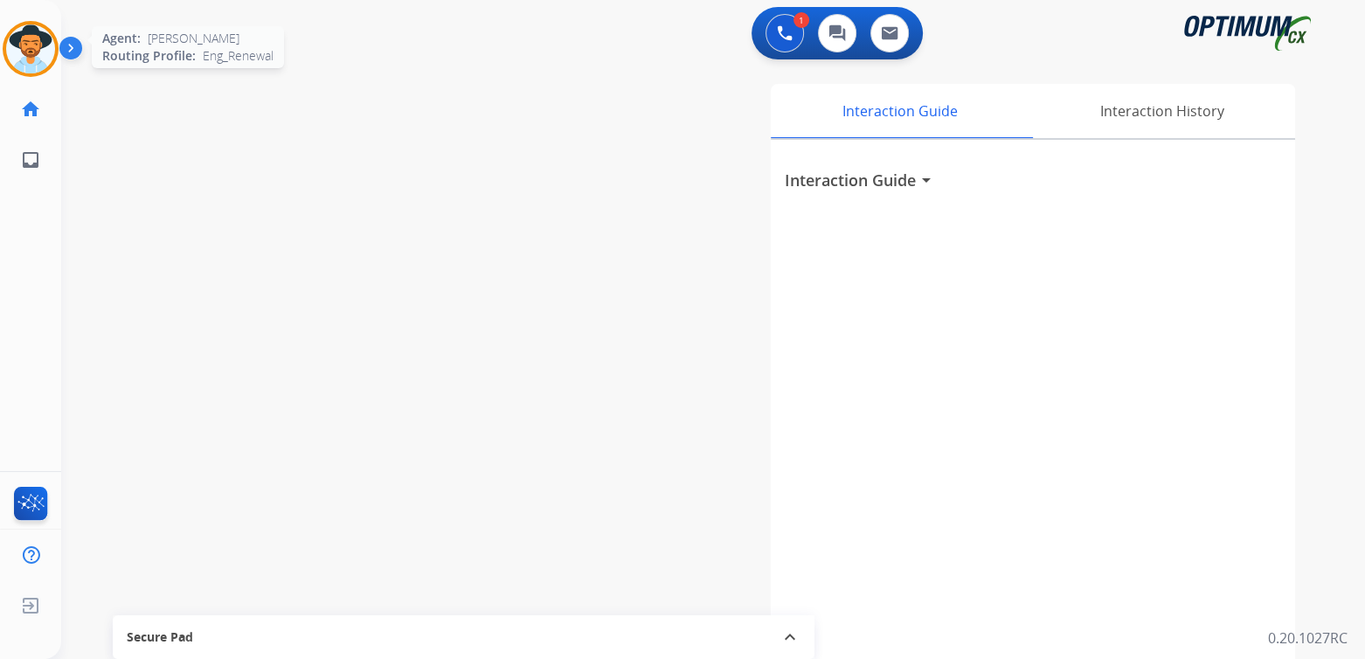
click at [23, 57] on img at bounding box center [30, 48] width 49 height 49
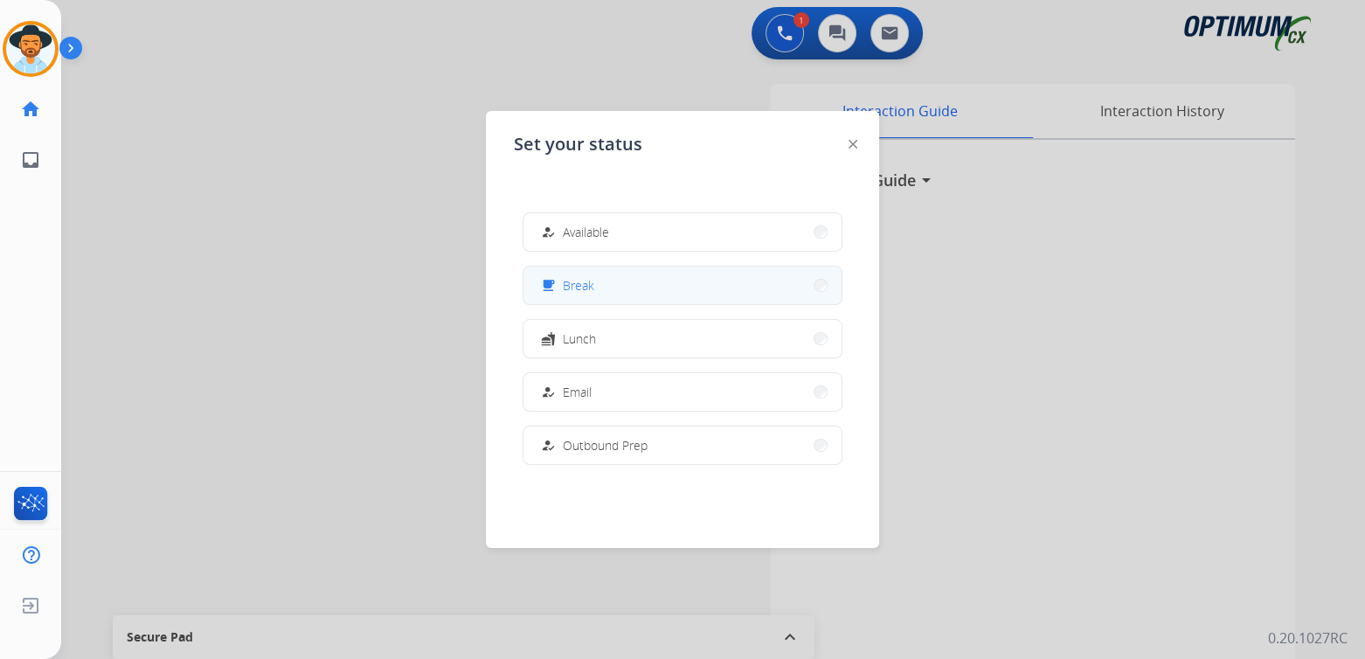
click at [591, 284] on span "Break" at bounding box center [578, 285] width 31 height 18
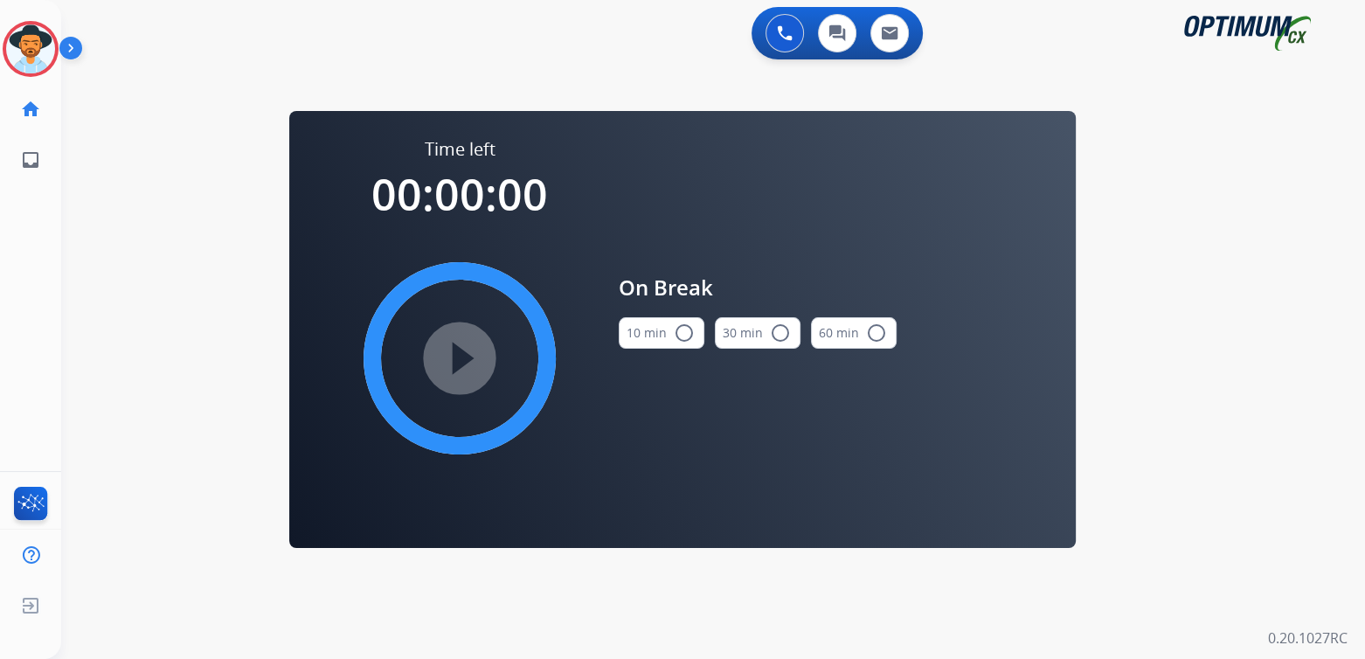
click at [677, 330] on mat-icon "radio_button_unchecked" at bounding box center [684, 333] width 21 height 21
click at [463, 359] on mat-icon "play_circle_filled" at bounding box center [459, 358] width 21 height 21
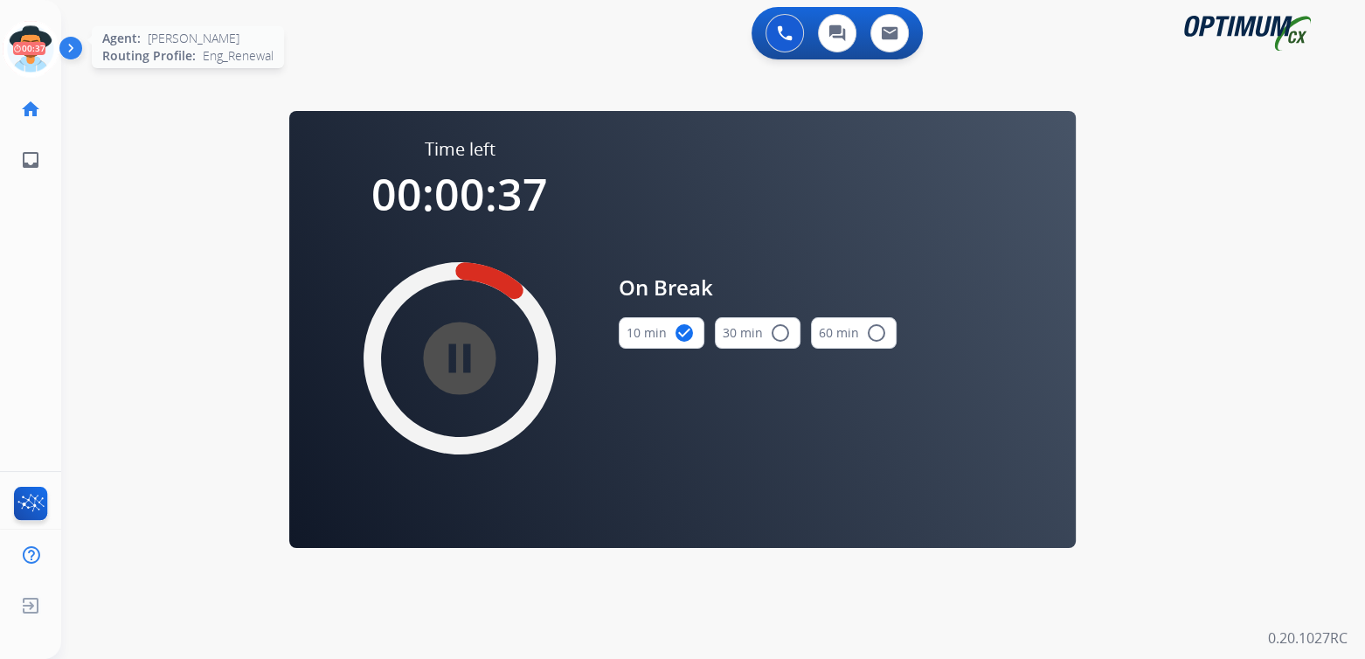
click at [37, 34] on icon at bounding box center [31, 49] width 57 height 57
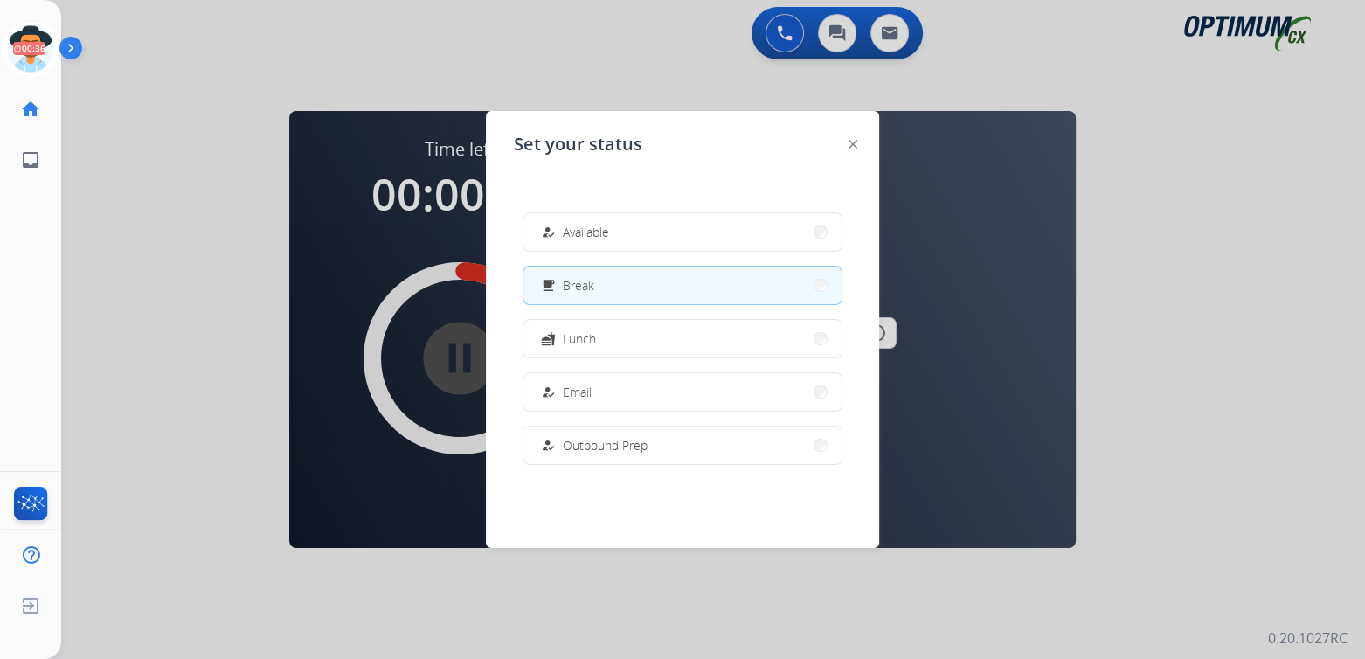
click at [621, 233] on button "how_to_reg Available" at bounding box center [683, 232] width 318 height 38
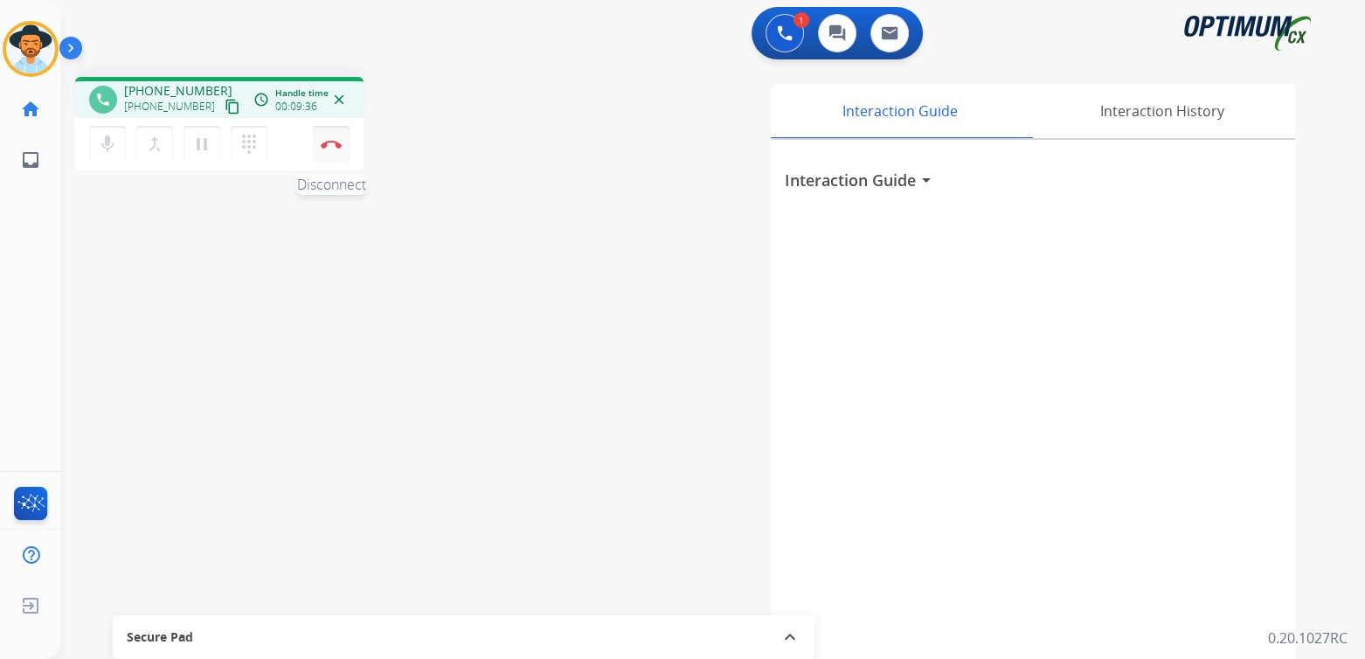
click at [331, 141] on img at bounding box center [331, 144] width 21 height 9
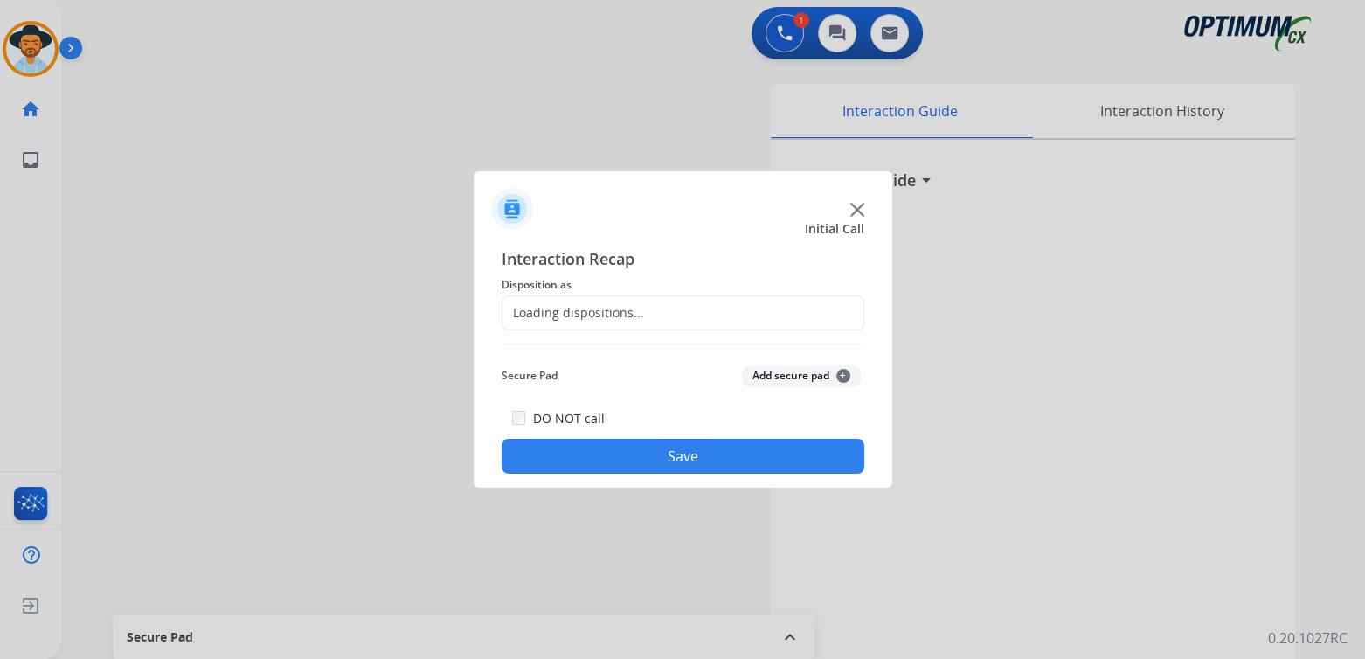
click at [577, 308] on div "Loading dispositions..." at bounding box center [574, 312] width 142 height 17
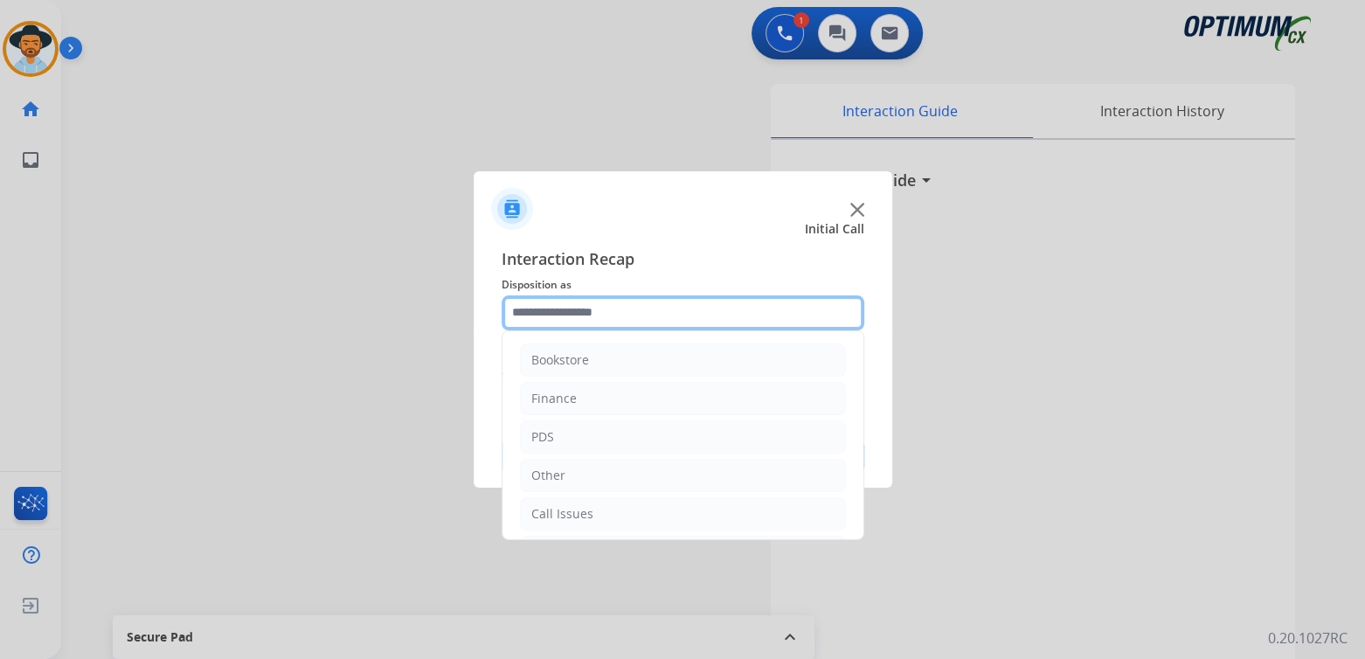
click at [617, 306] on input "text" at bounding box center [683, 312] width 363 height 35
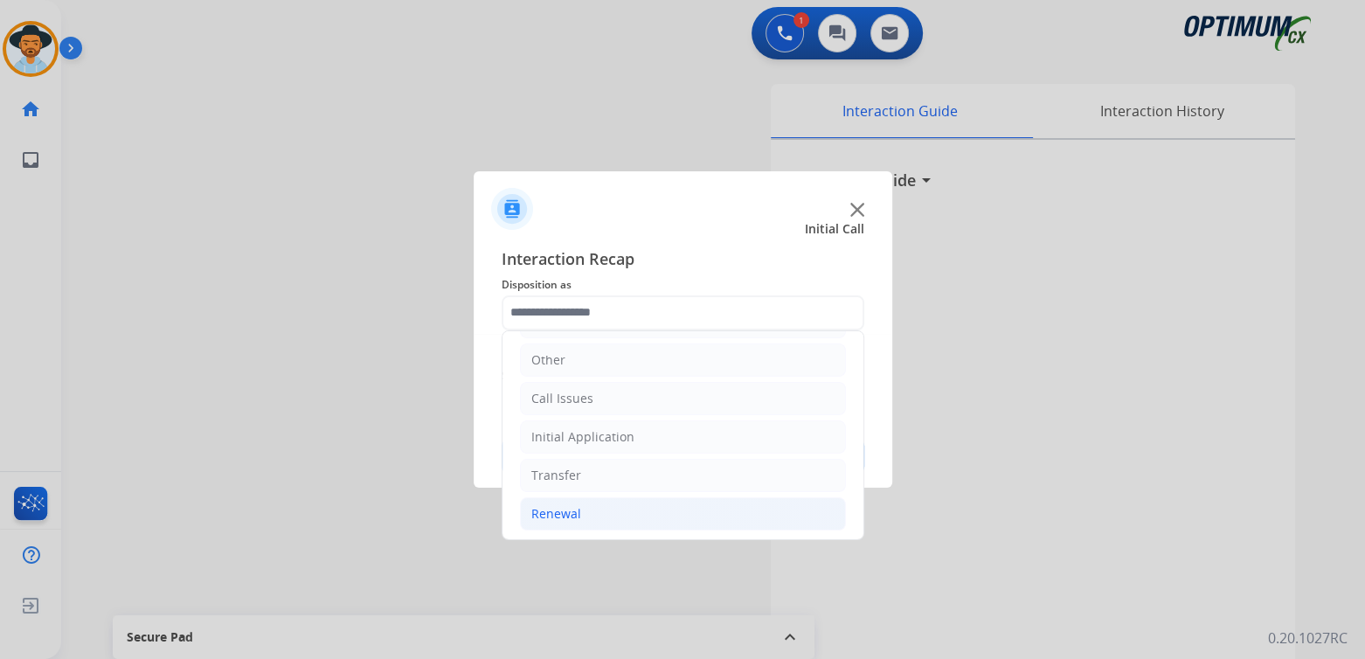
click at [568, 514] on div "Renewal" at bounding box center [556, 513] width 50 height 17
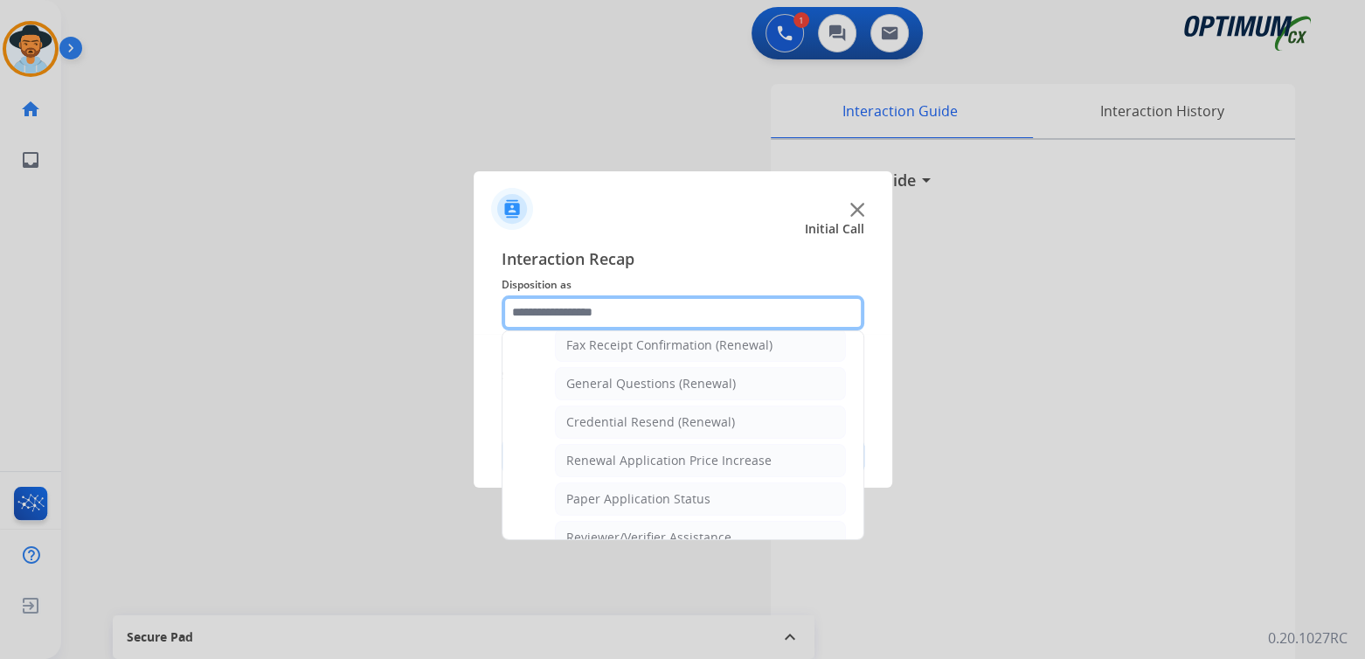
scroll to position [493, 0]
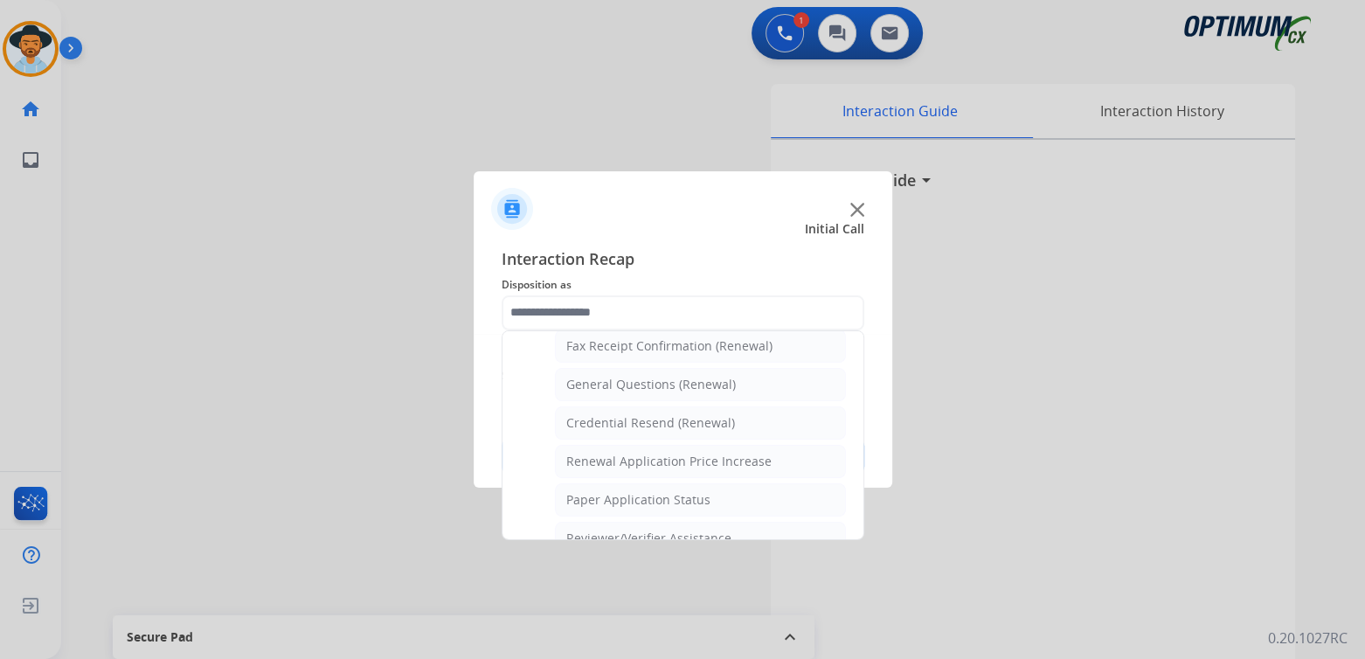
drag, startPoint x: 631, startPoint y: 379, endPoint x: 658, endPoint y: 402, distance: 35.4
click at [631, 378] on div "General Questions (Renewal)" at bounding box center [651, 384] width 170 height 17
type input "**********"
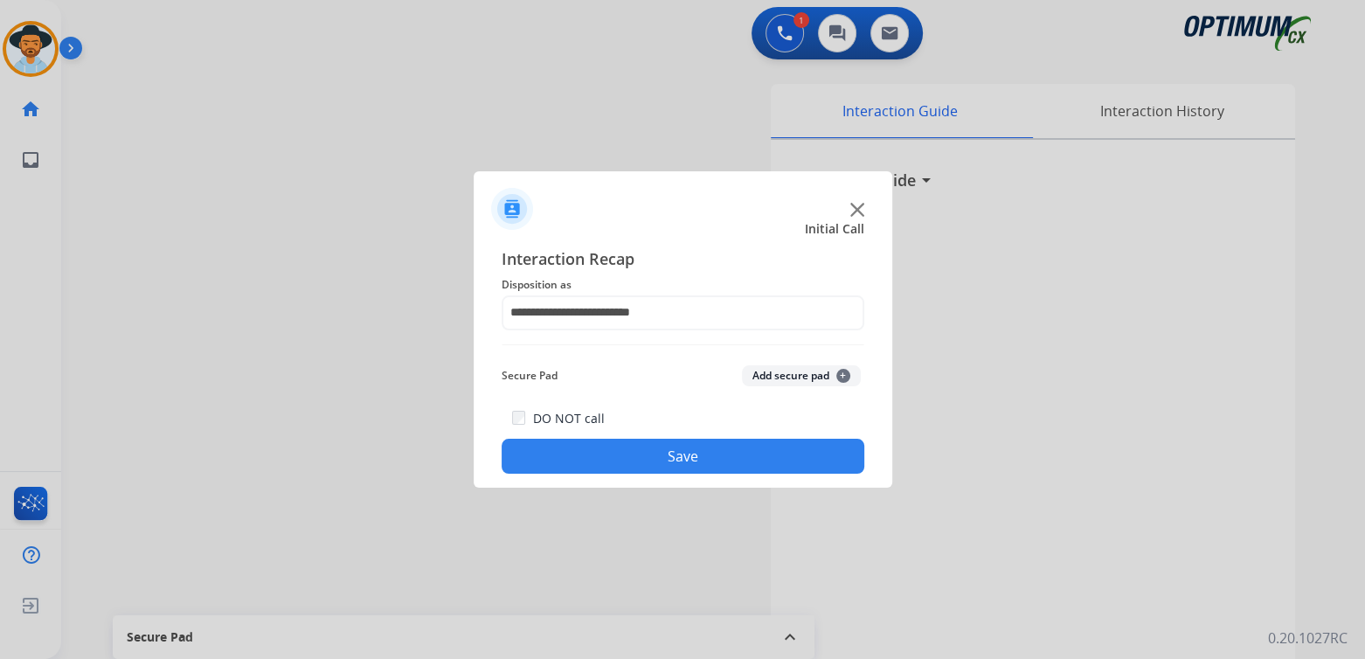
click at [686, 459] on button "Save" at bounding box center [683, 456] width 363 height 35
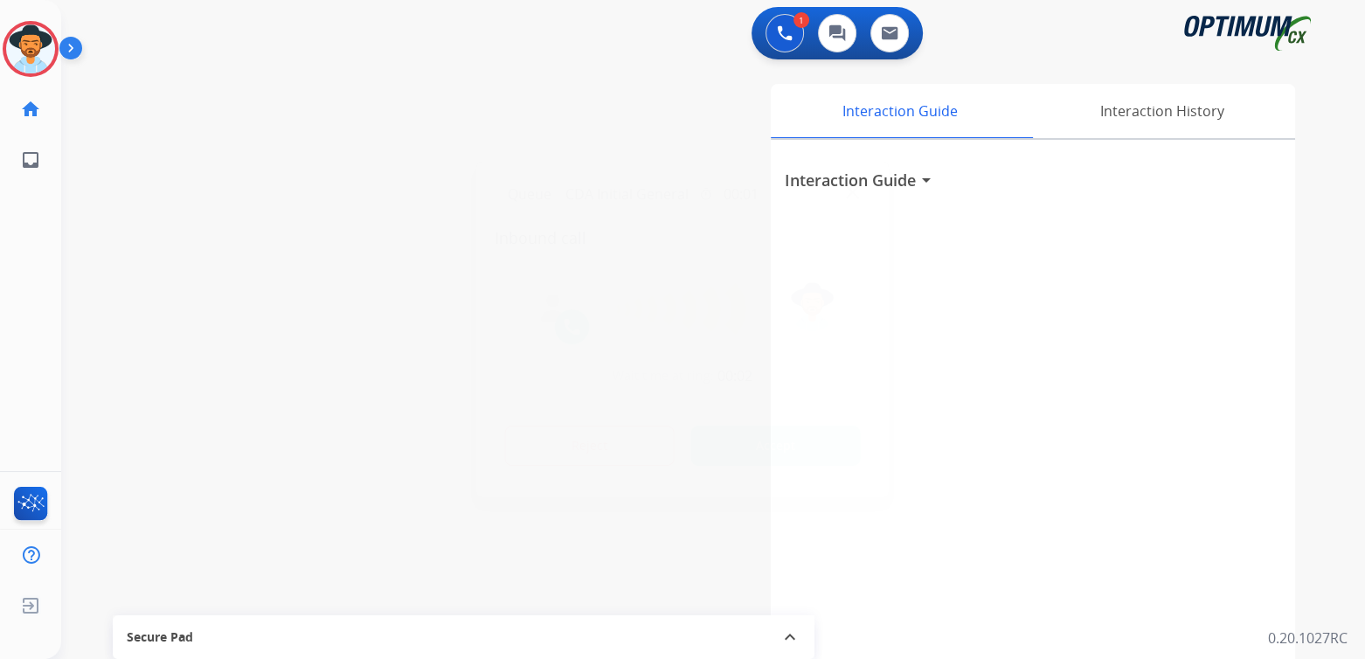
click at [379, 237] on div at bounding box center [682, 329] width 1365 height 659
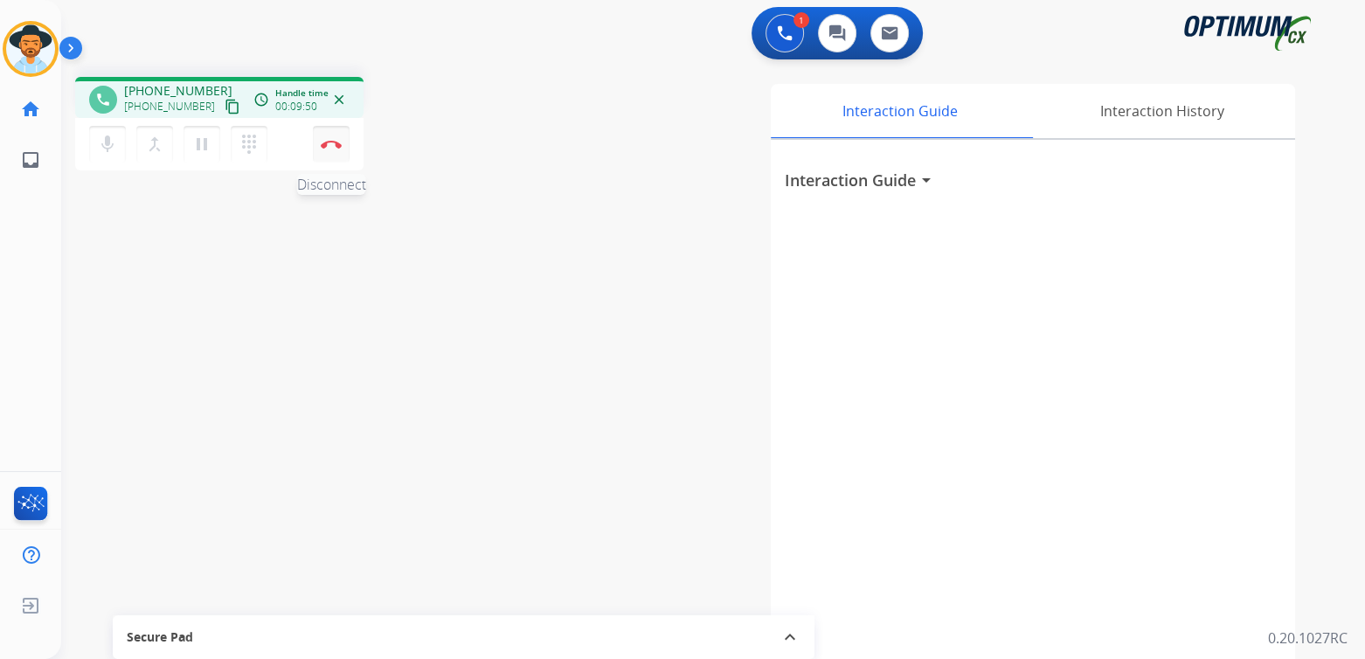
click at [336, 142] on img at bounding box center [331, 144] width 21 height 9
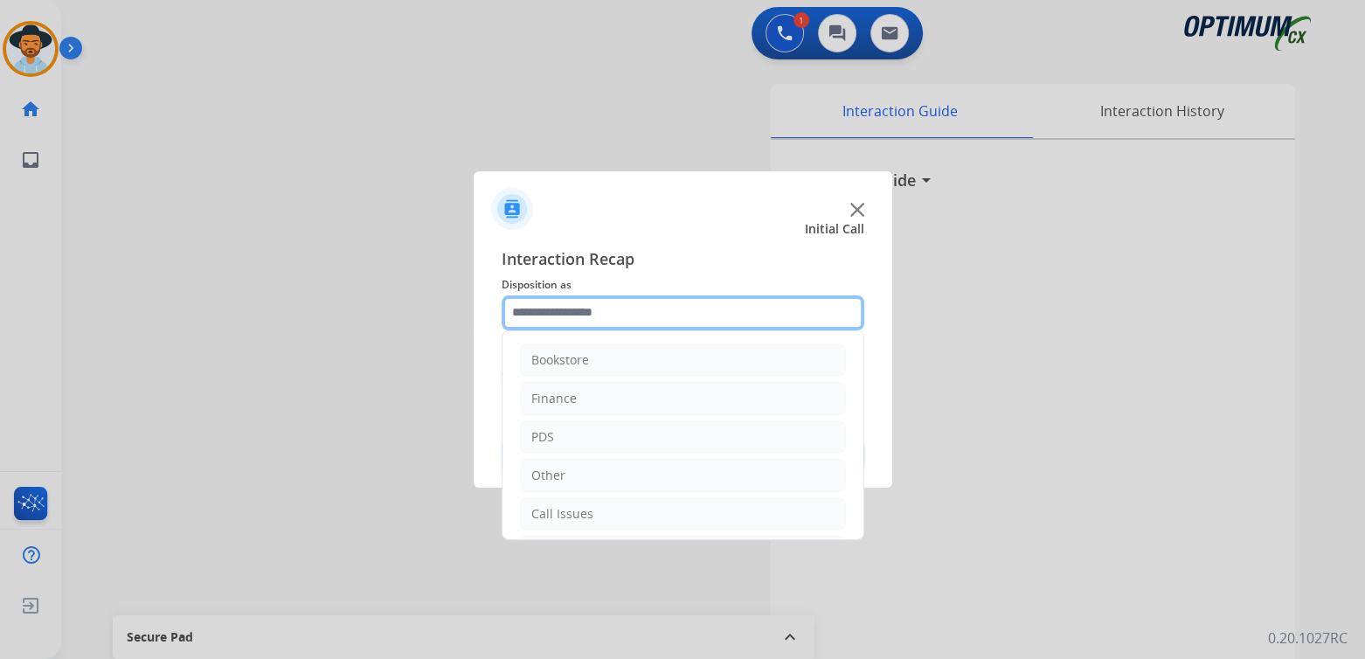
click at [623, 309] on input "text" at bounding box center [683, 312] width 363 height 35
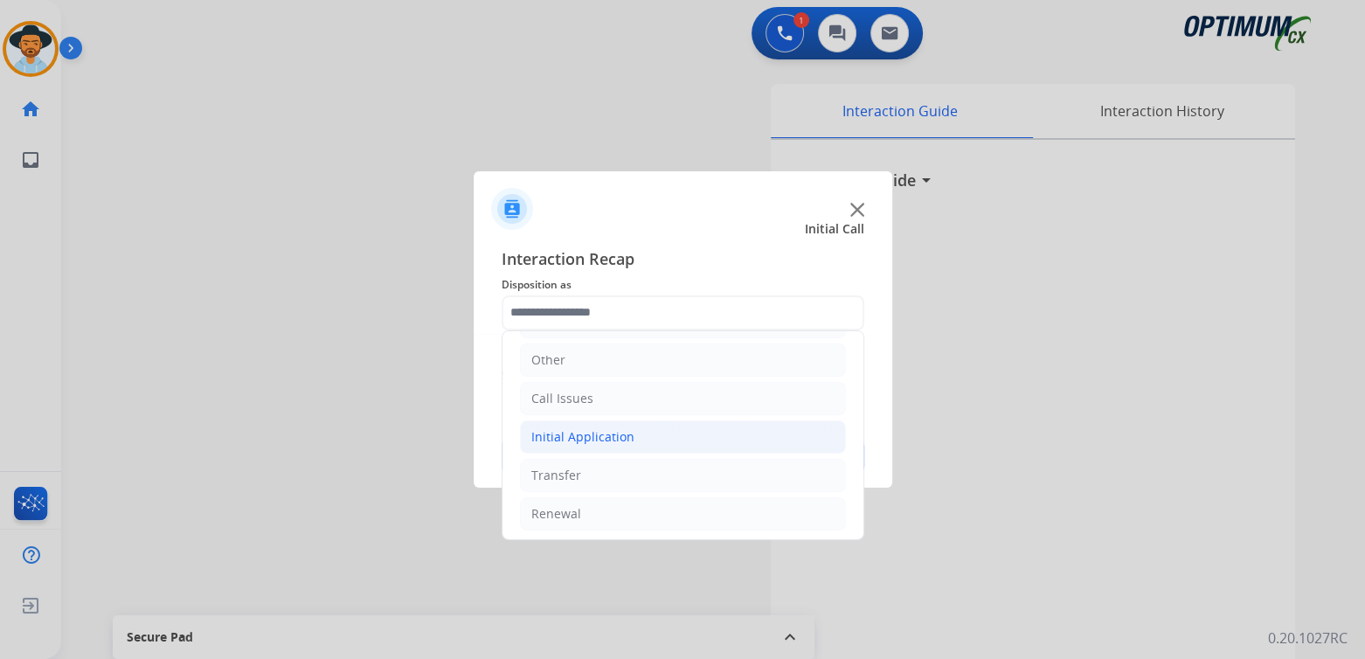
click at [608, 431] on div "Initial Application" at bounding box center [582, 436] width 103 height 17
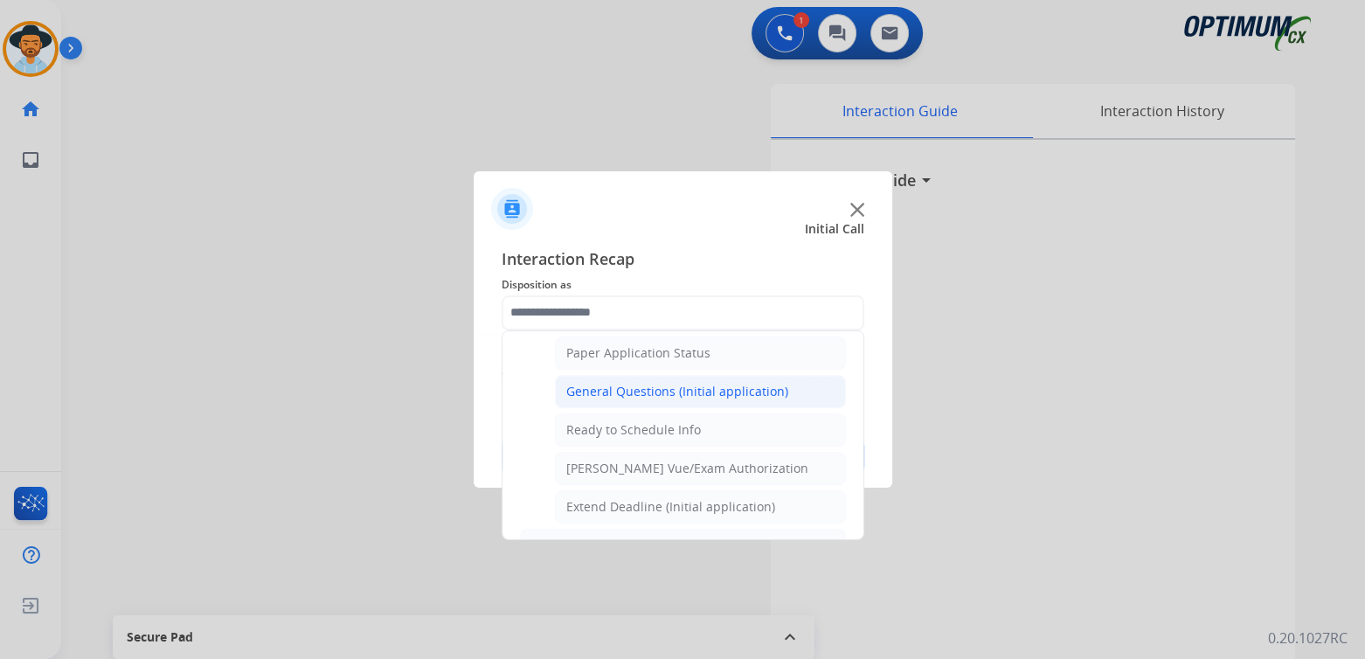
scroll to position [0, 0]
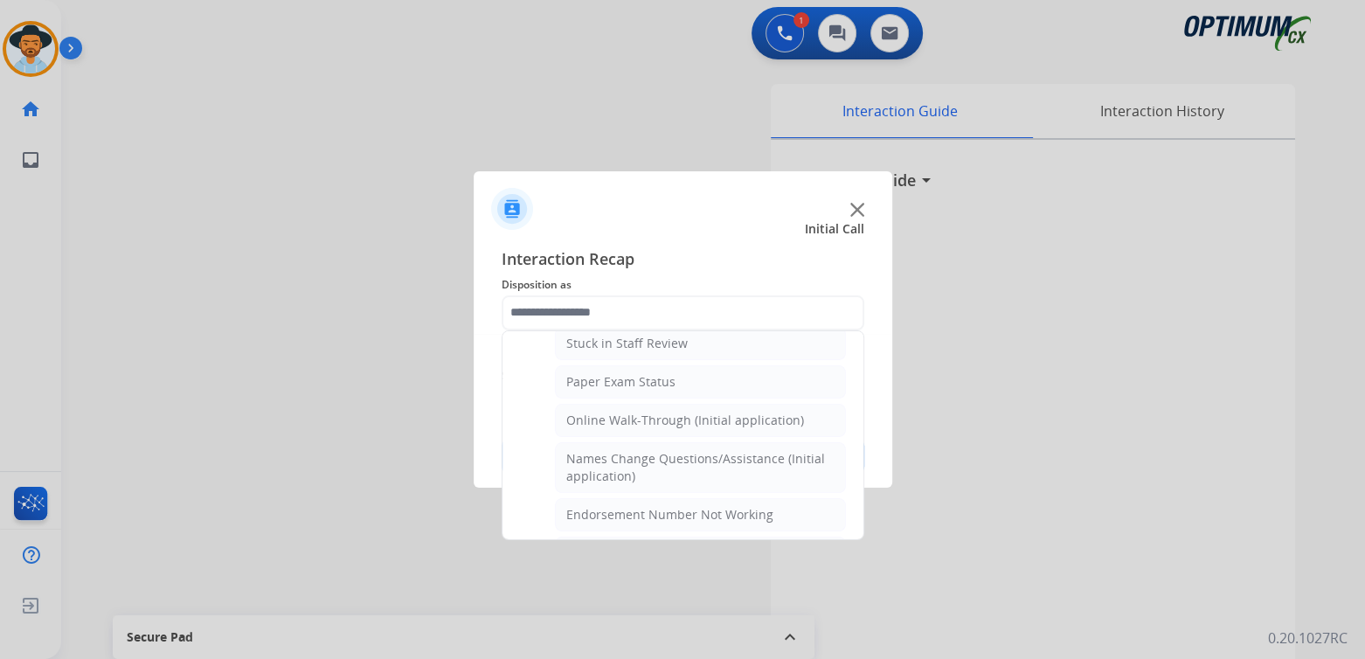
type input "**********"
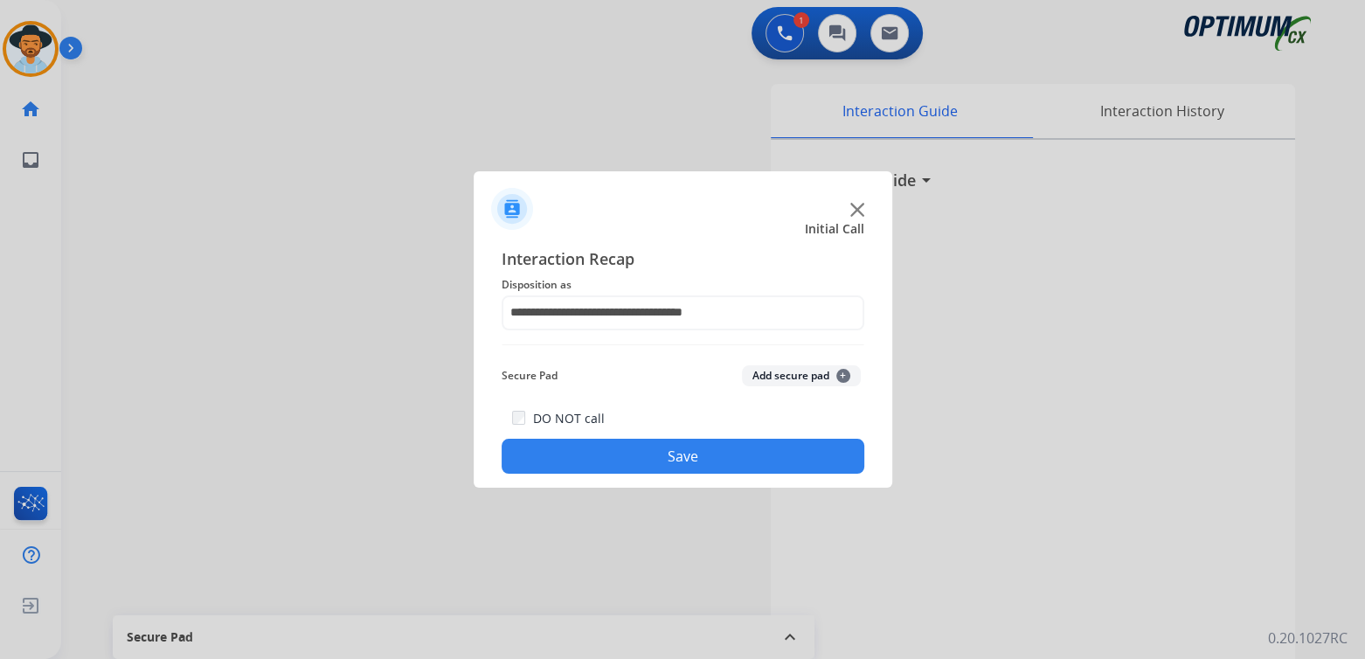
click at [701, 451] on button "Save" at bounding box center [683, 456] width 363 height 35
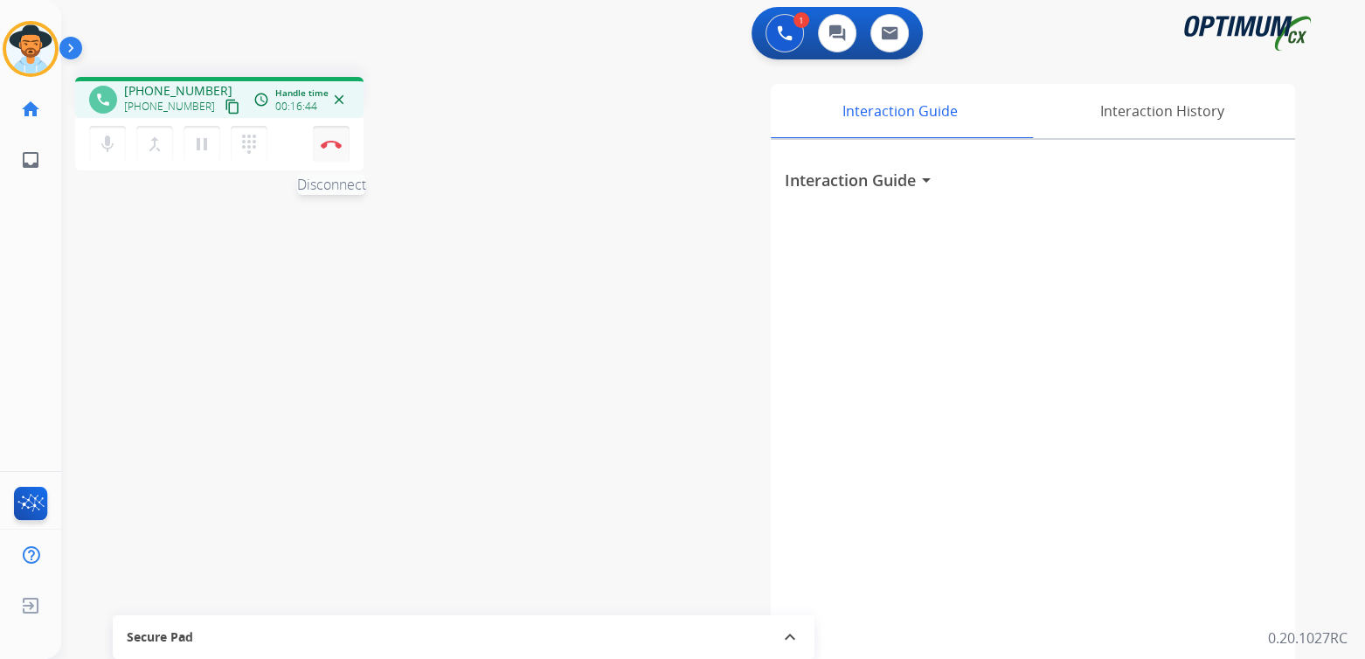
click at [345, 147] on button "Disconnect" at bounding box center [331, 144] width 37 height 37
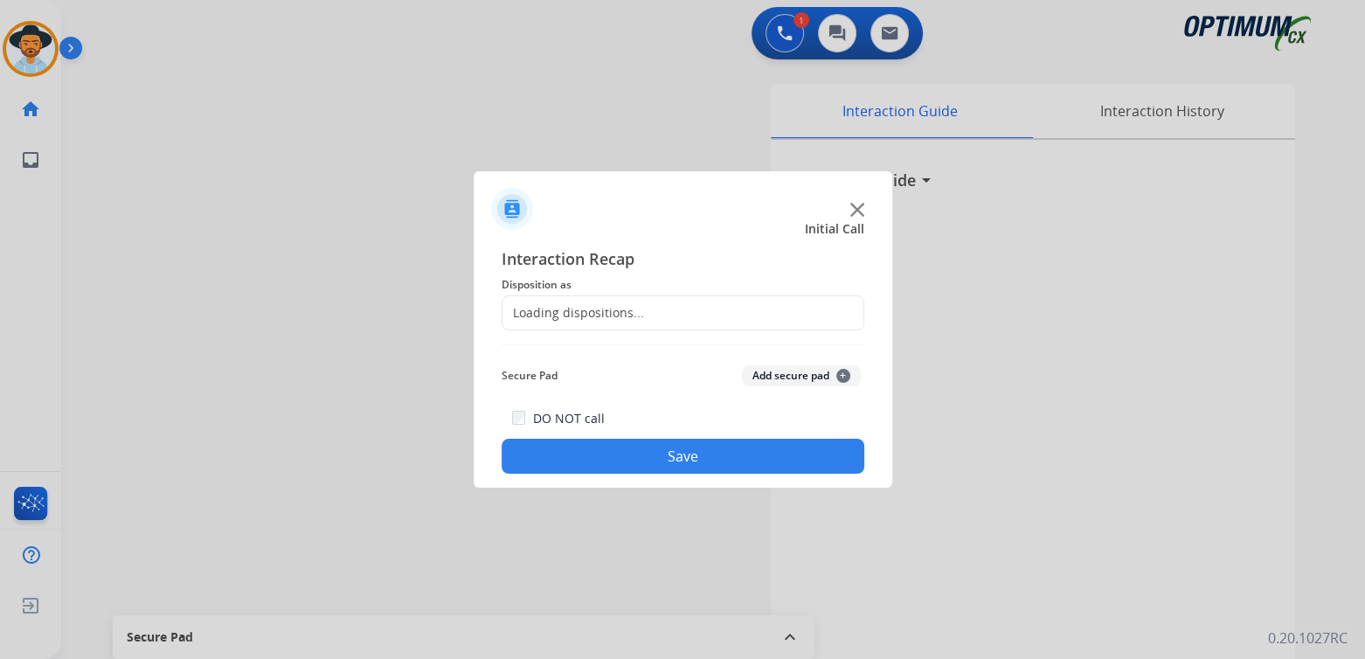
click at [617, 309] on div "Loading dispositions..." at bounding box center [574, 312] width 142 height 17
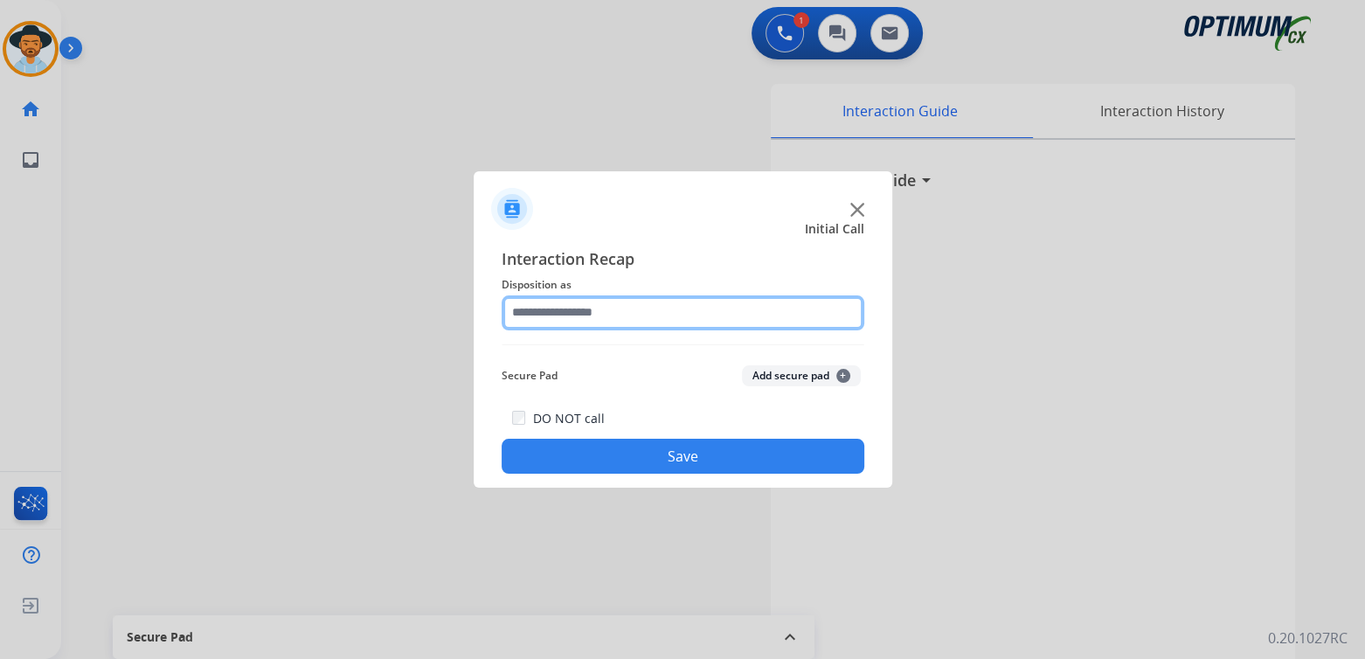
click at [575, 315] on input "text" at bounding box center [683, 312] width 363 height 35
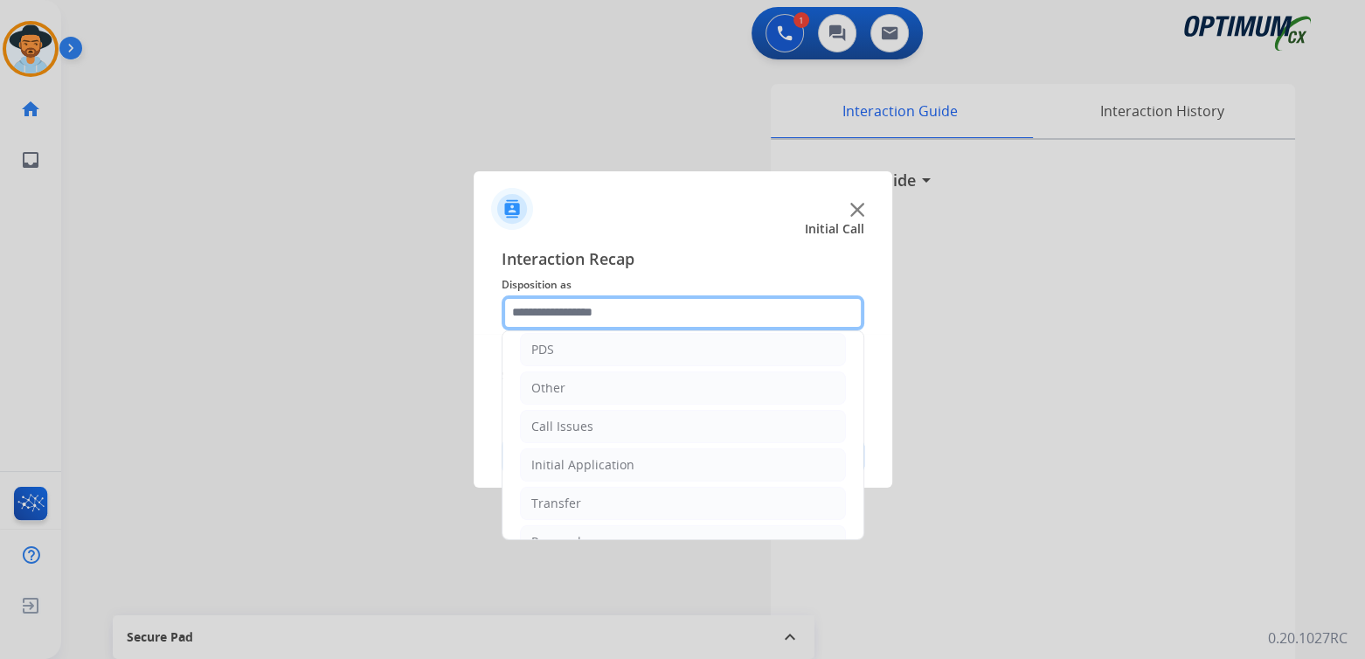
scroll to position [115, 0]
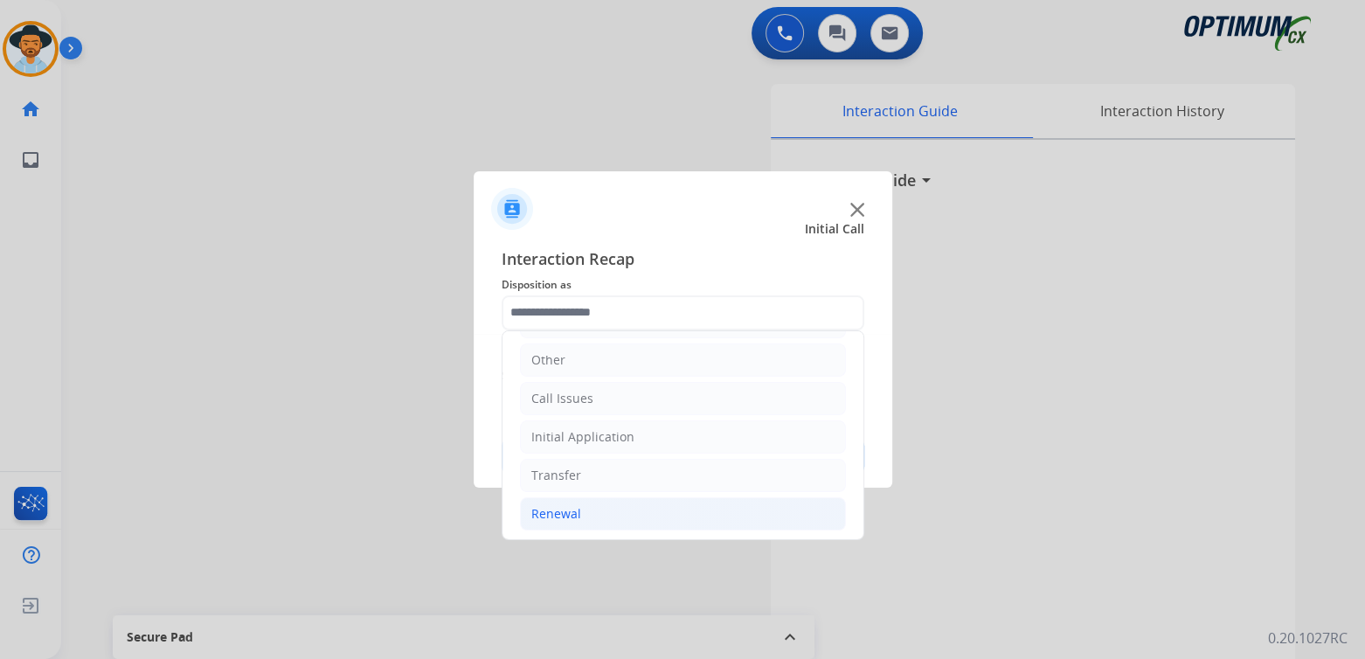
click at [566, 512] on div "Renewal" at bounding box center [556, 513] width 50 height 17
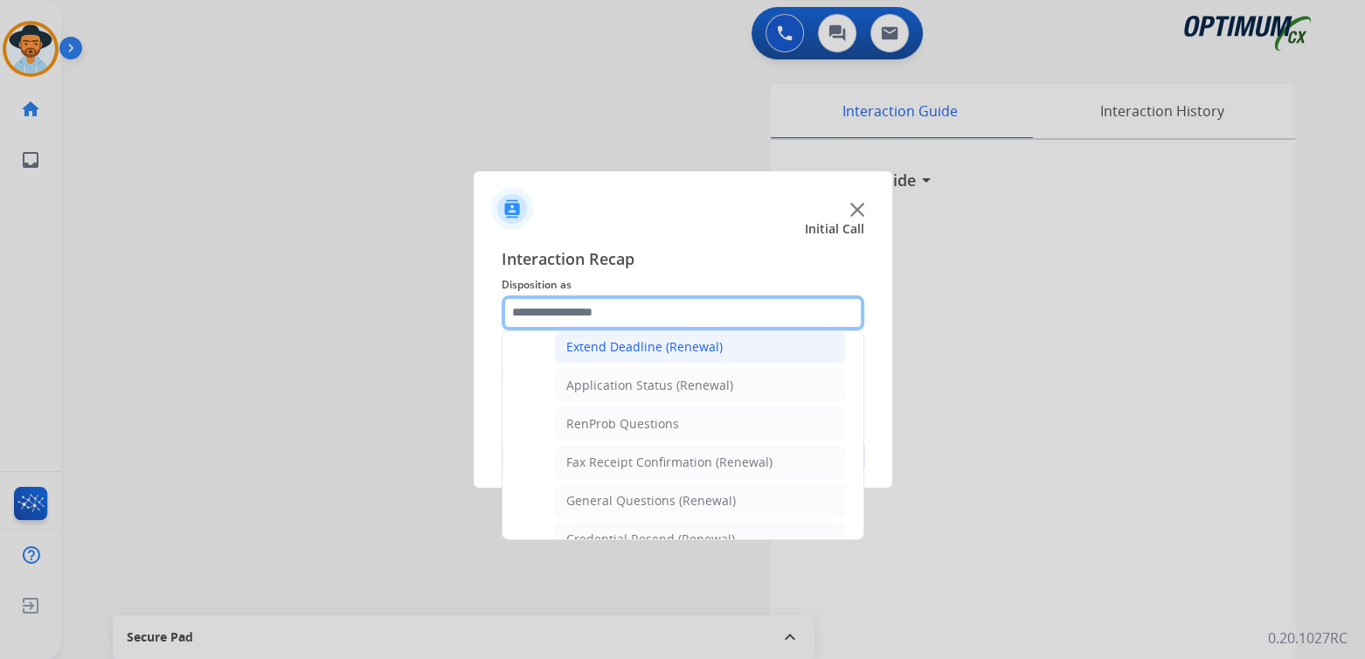
scroll to position [378, 0]
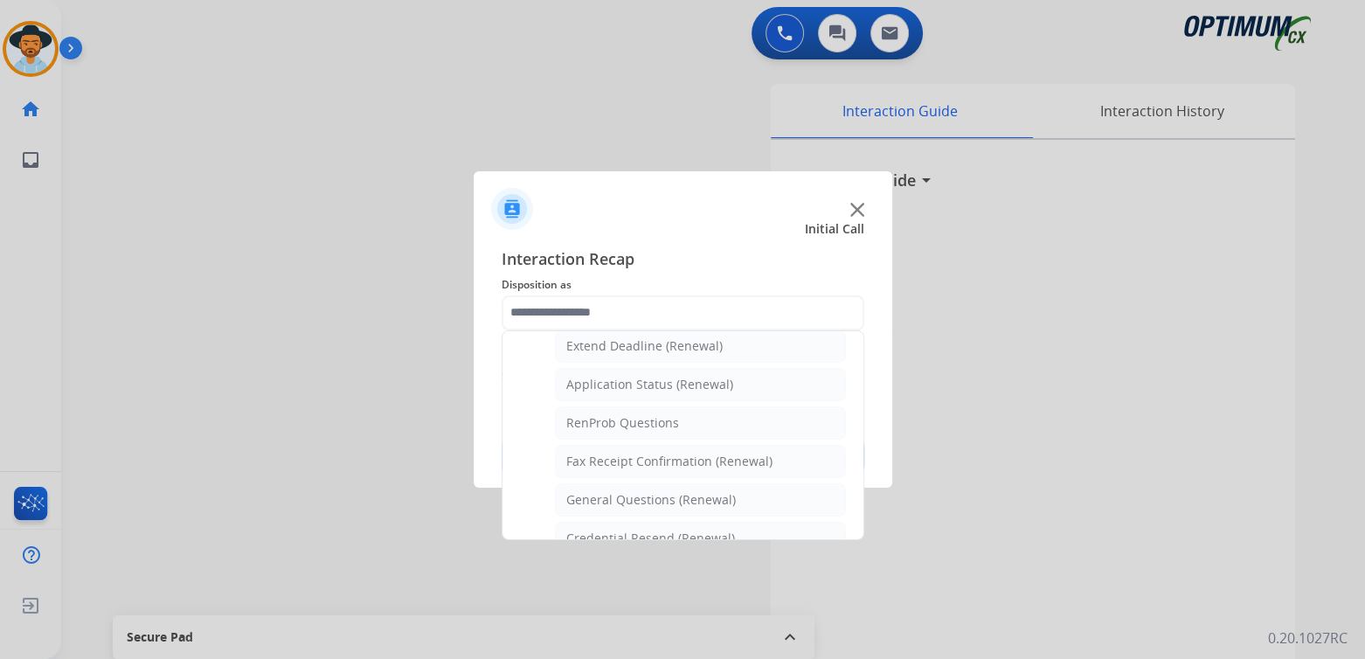
click at [646, 493] on div "General Questions (Renewal)" at bounding box center [651, 499] width 170 height 17
type input "**********"
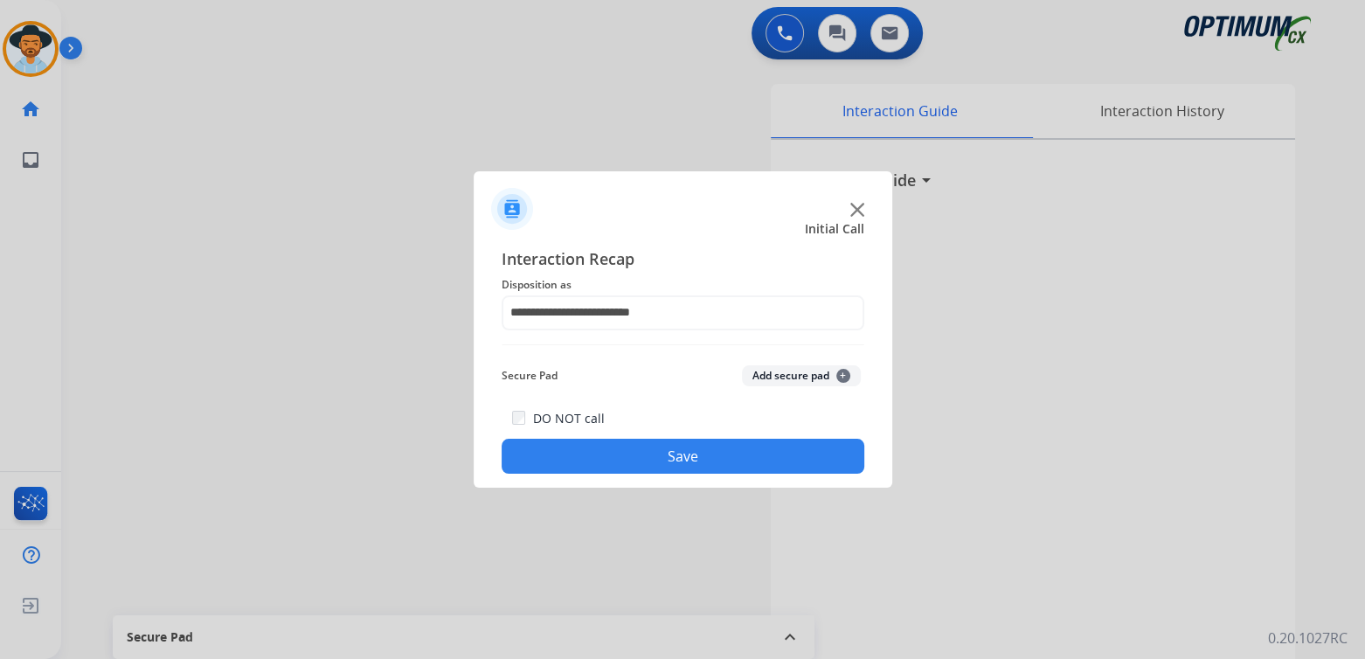
click at [739, 455] on button "Save" at bounding box center [683, 456] width 363 height 35
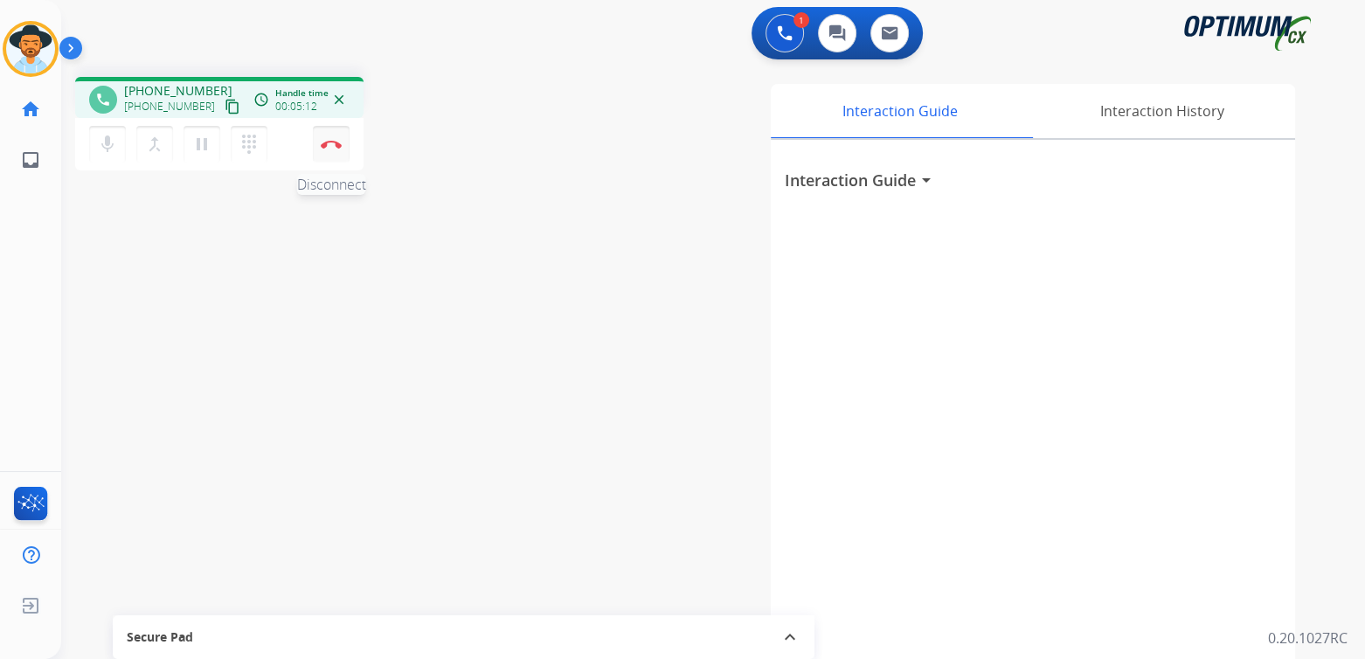
drag, startPoint x: 331, startPoint y: 149, endPoint x: 492, endPoint y: 209, distance: 171.5
click at [331, 149] on button "Disconnect" at bounding box center [331, 144] width 37 height 37
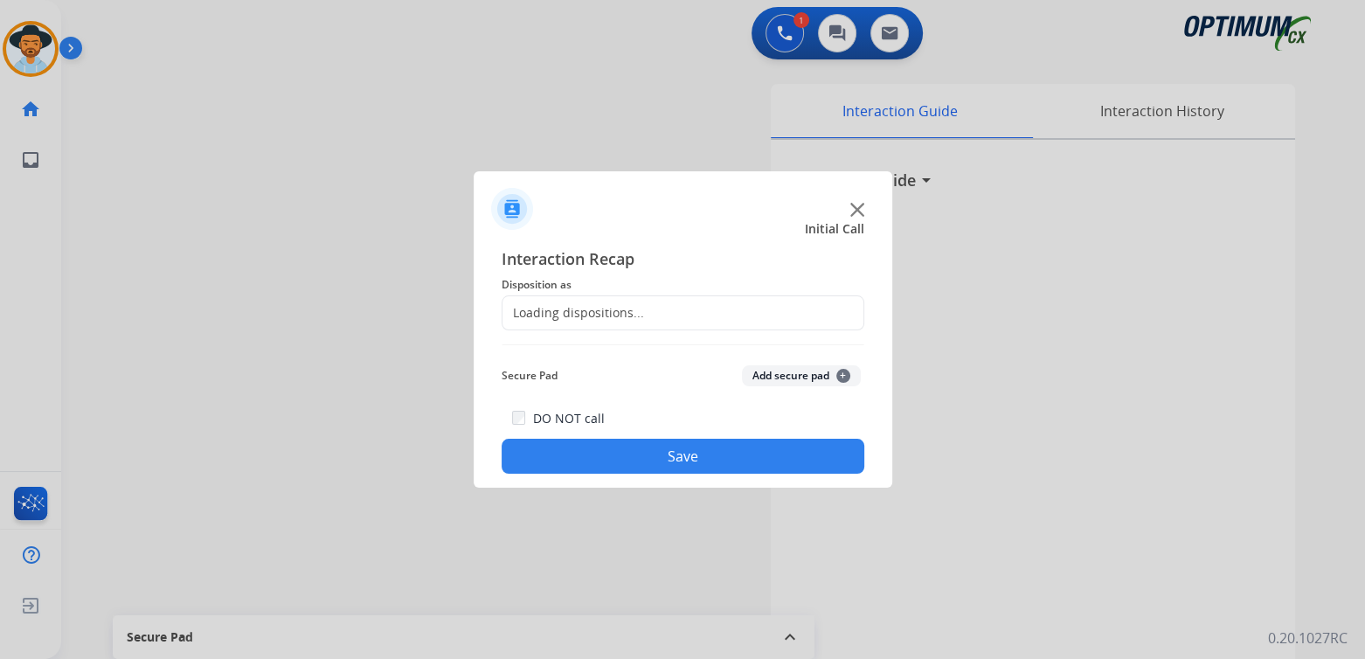
click at [599, 318] on div "Loading dispositions..." at bounding box center [574, 312] width 142 height 17
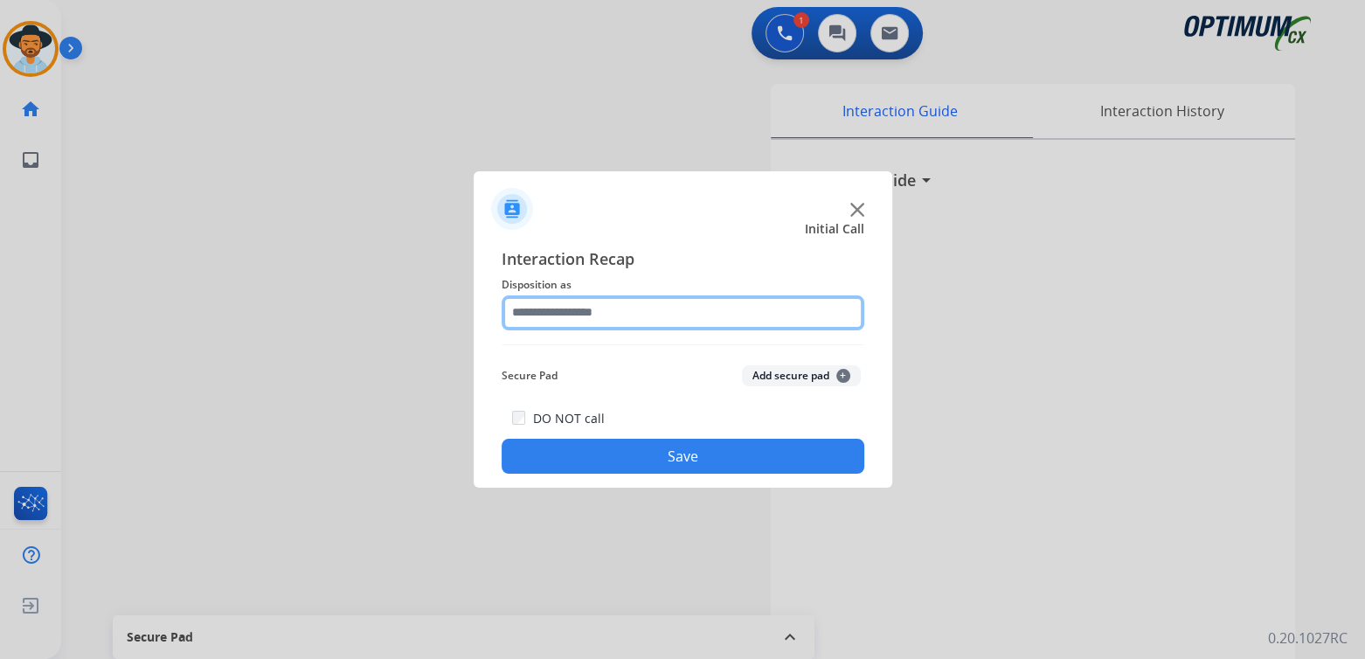
click at [616, 317] on input "text" at bounding box center [683, 312] width 363 height 35
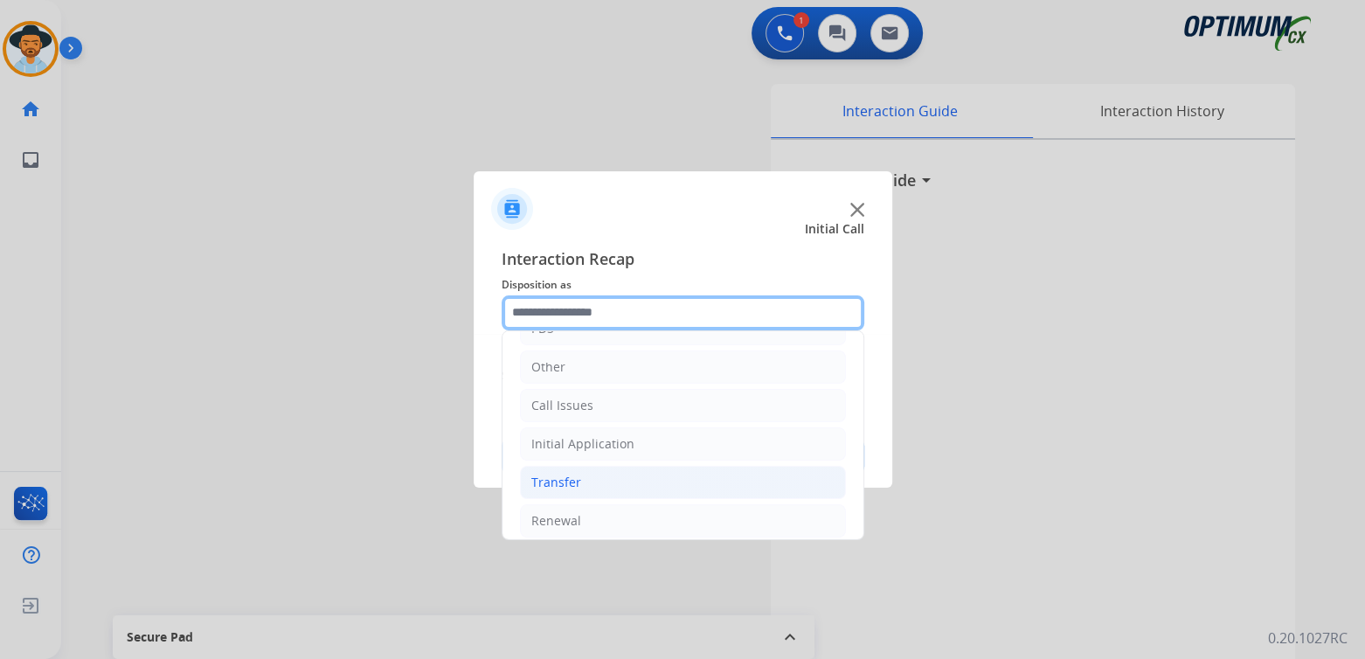
scroll to position [115, 0]
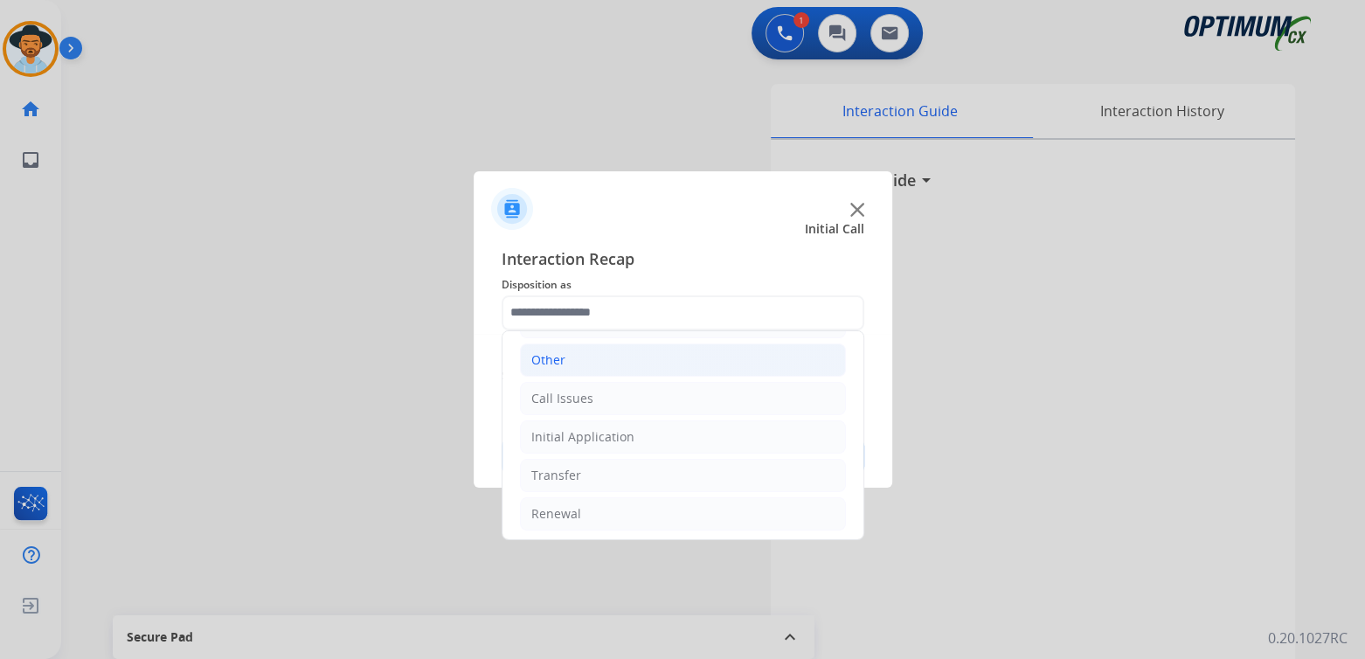
click at [562, 353] on div "Other" at bounding box center [548, 359] width 34 height 17
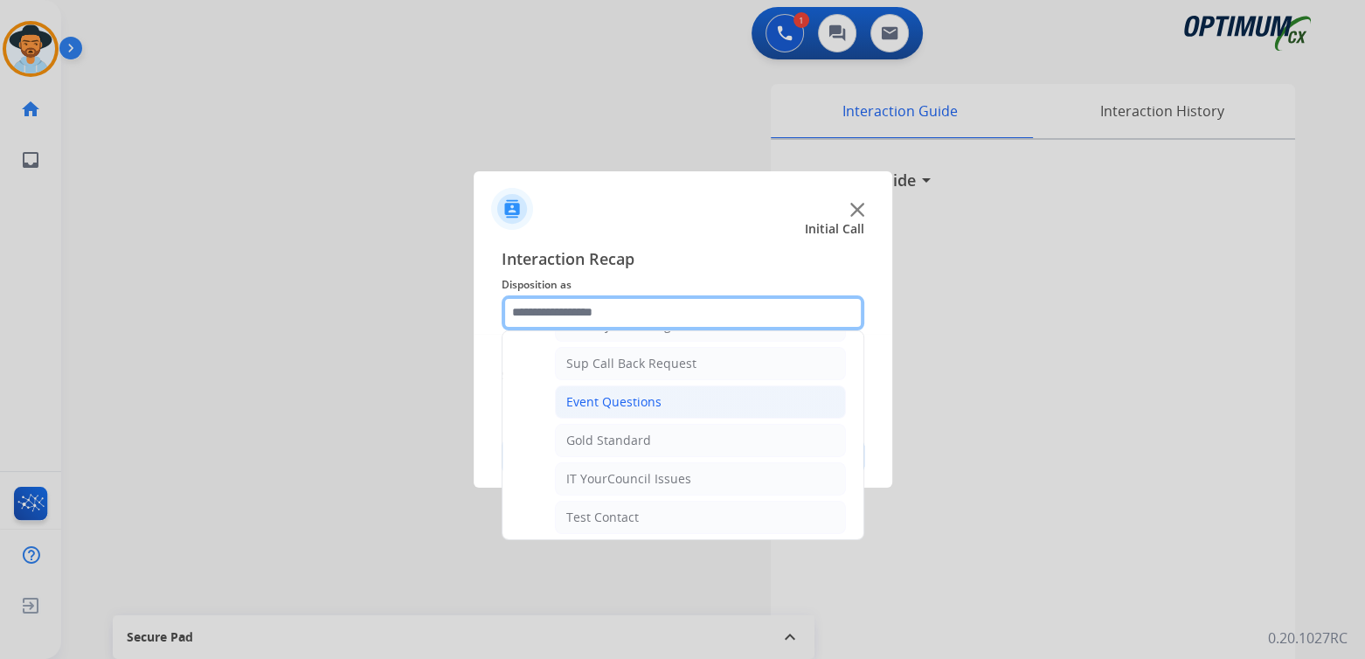
scroll to position [0, 0]
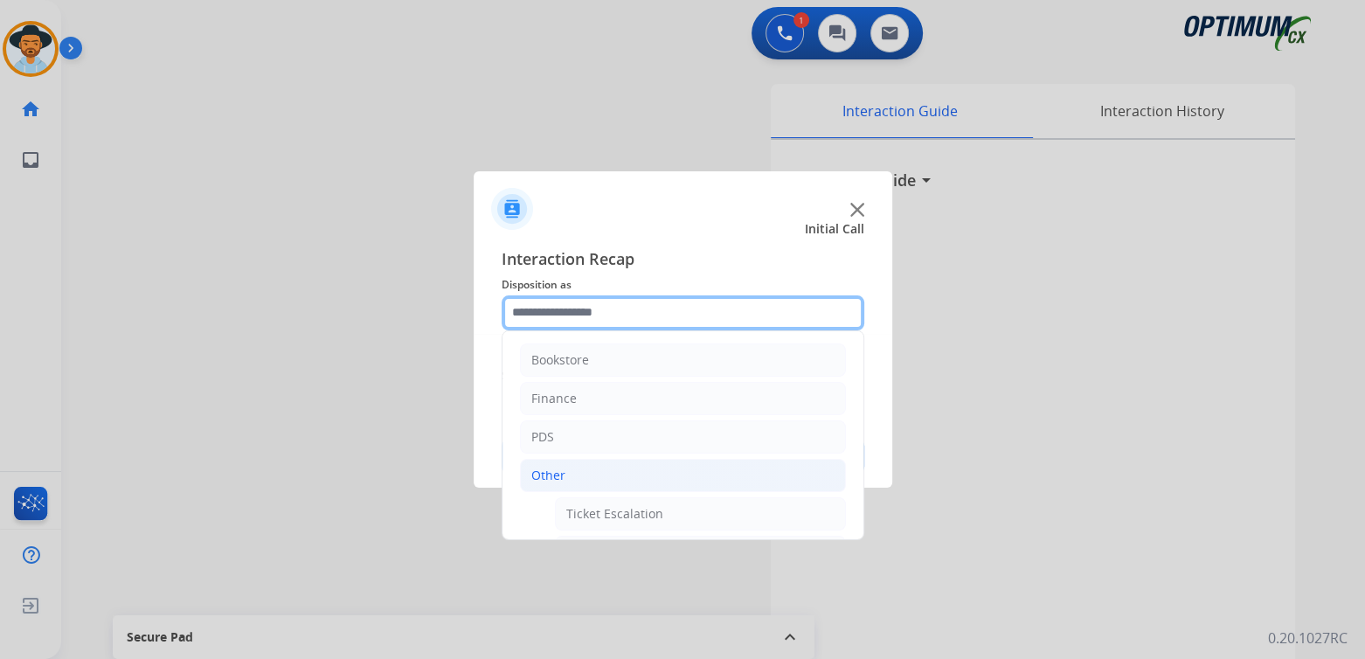
click at [612, 311] on input "text" at bounding box center [683, 312] width 363 height 35
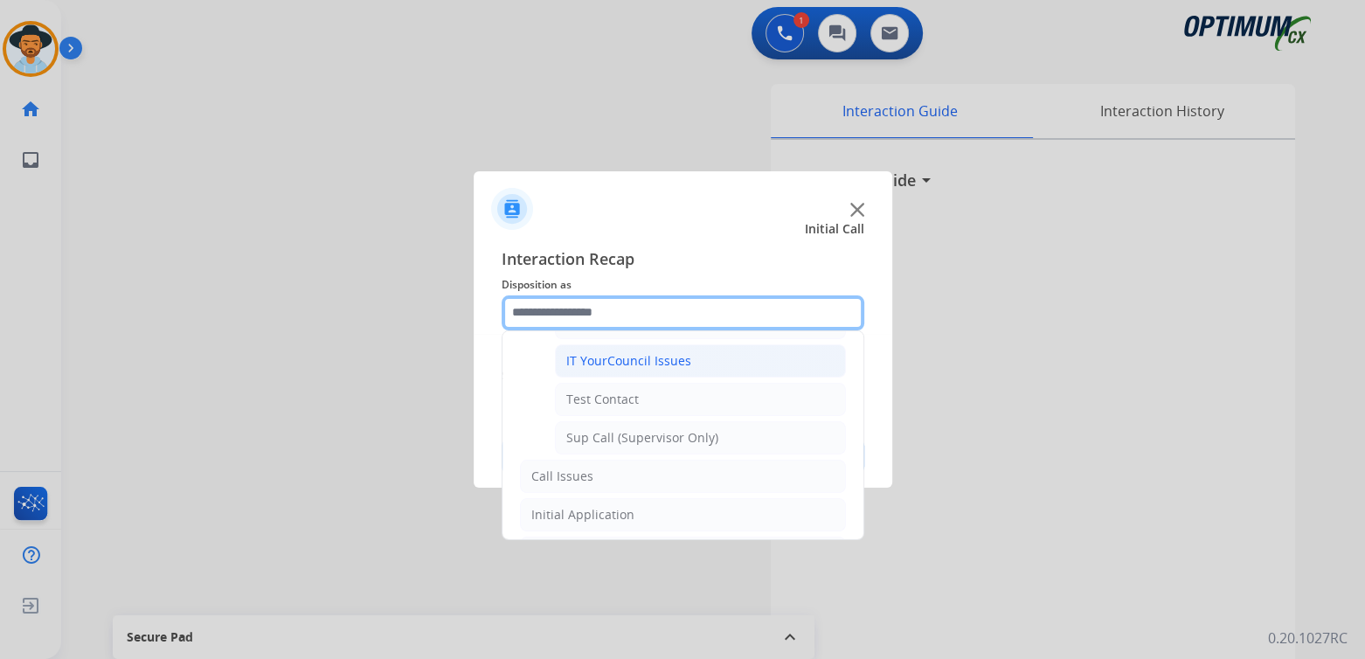
scroll to position [346, 0]
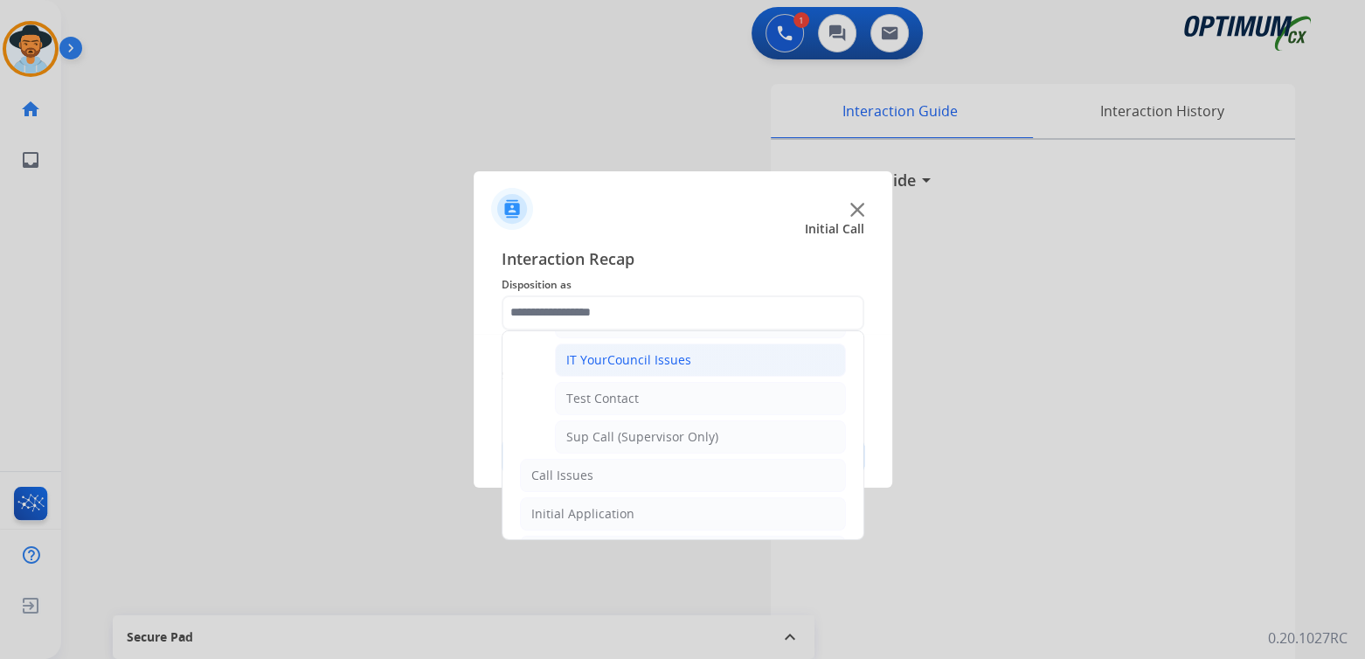
click at [627, 356] on div "IT YourCouncil Issues" at bounding box center [628, 359] width 125 height 17
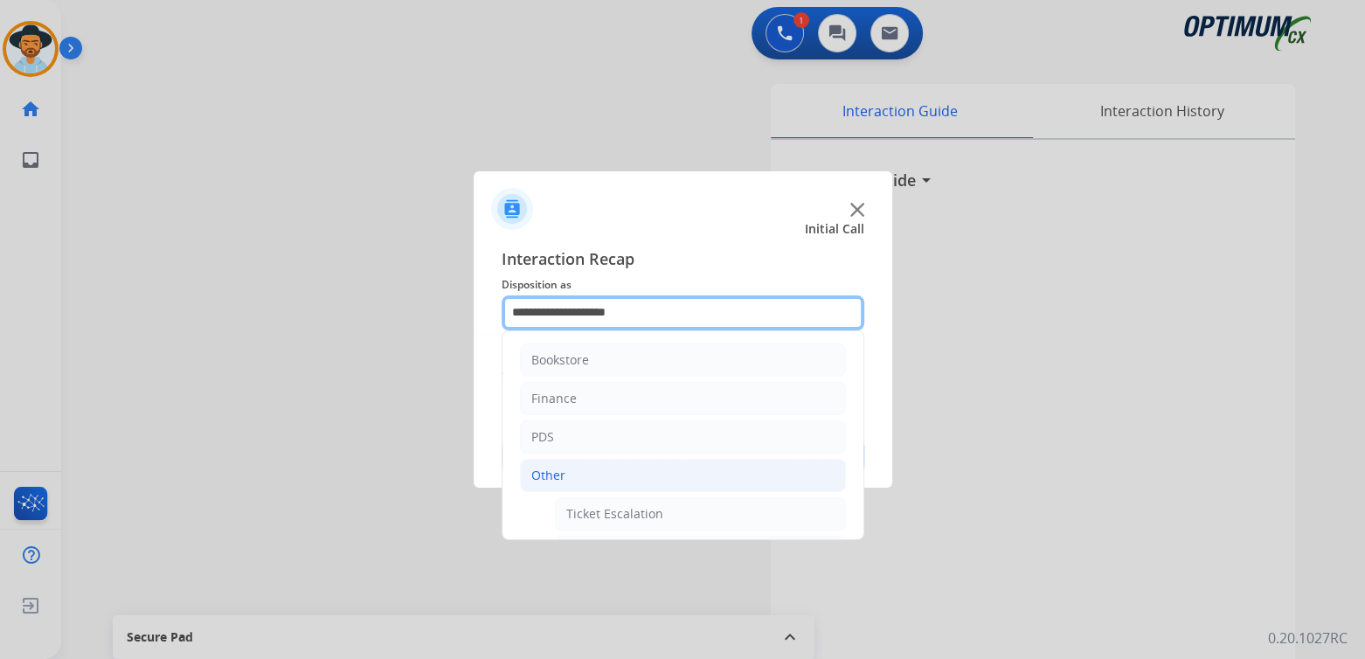
click at [588, 316] on input "**********" at bounding box center [683, 312] width 363 height 35
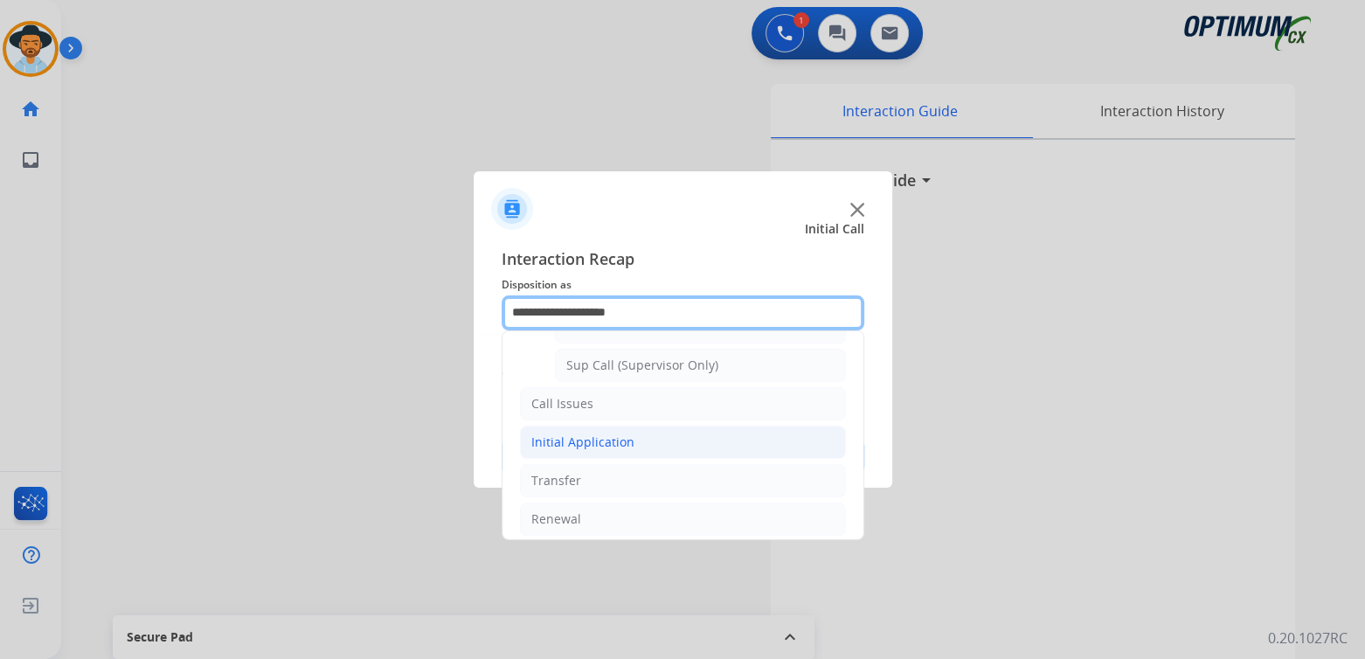
scroll to position [420, 0]
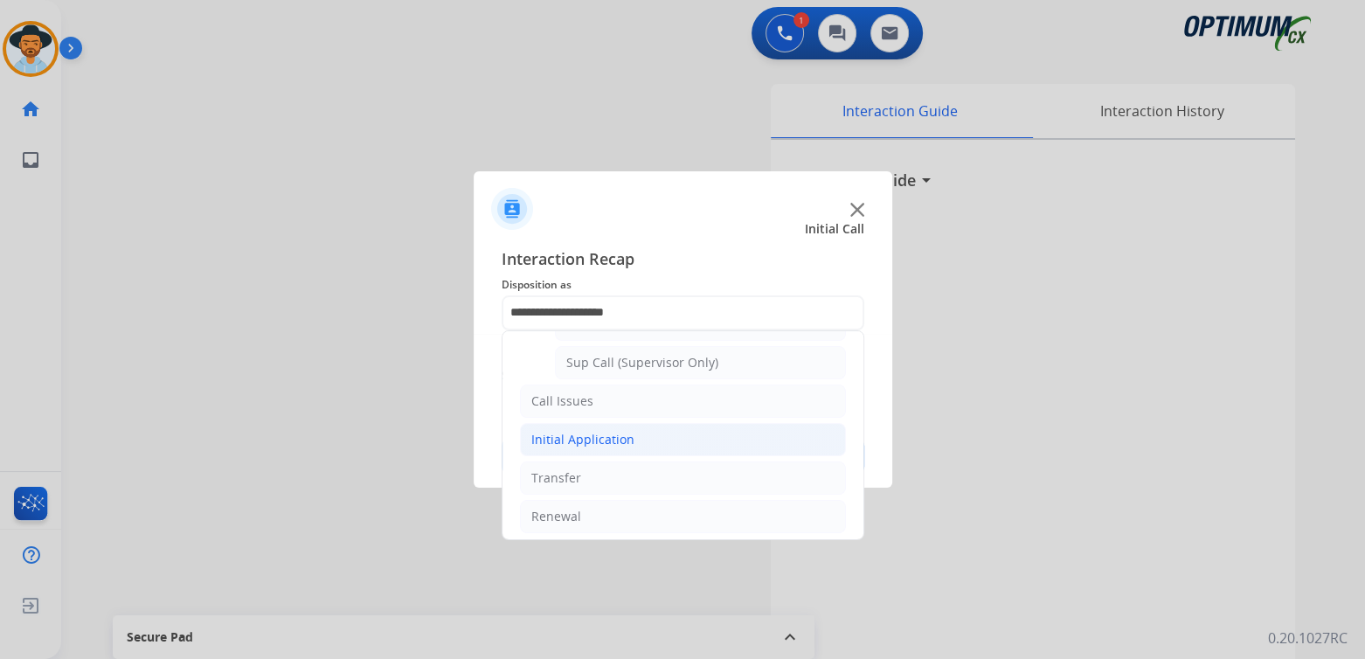
click at [630, 431] on li "Initial Application" at bounding box center [683, 439] width 326 height 33
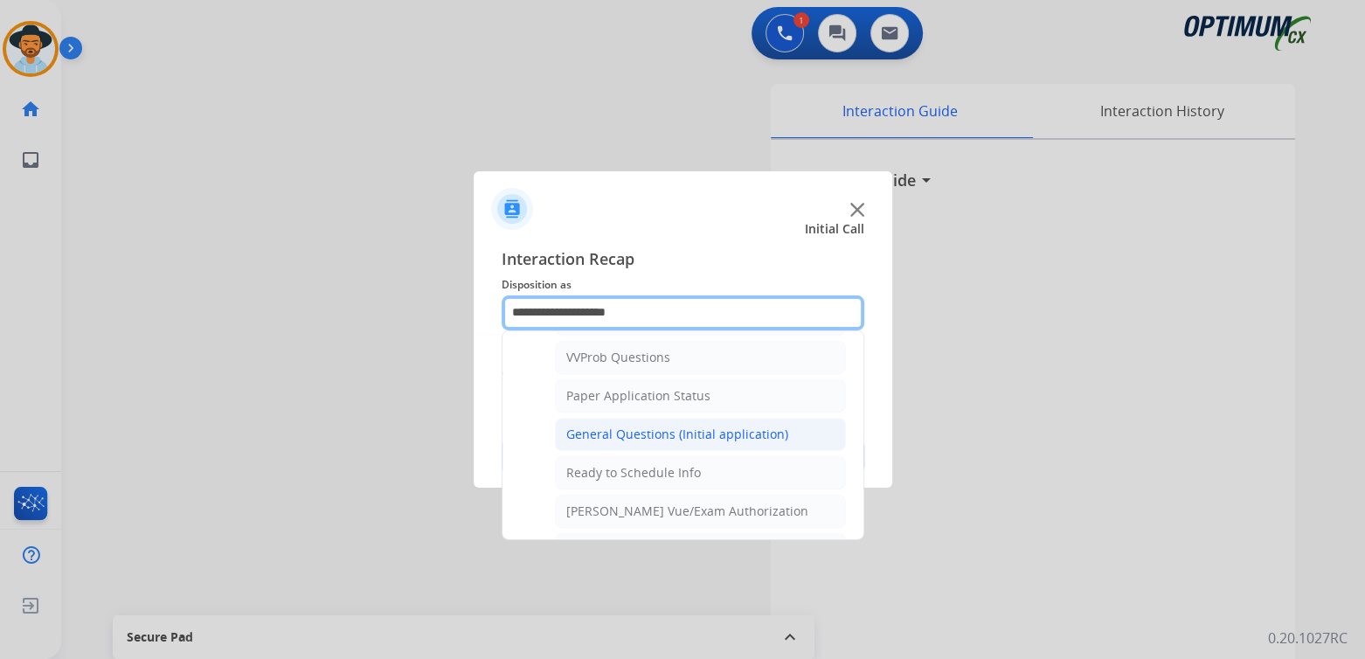
scroll to position [955, 0]
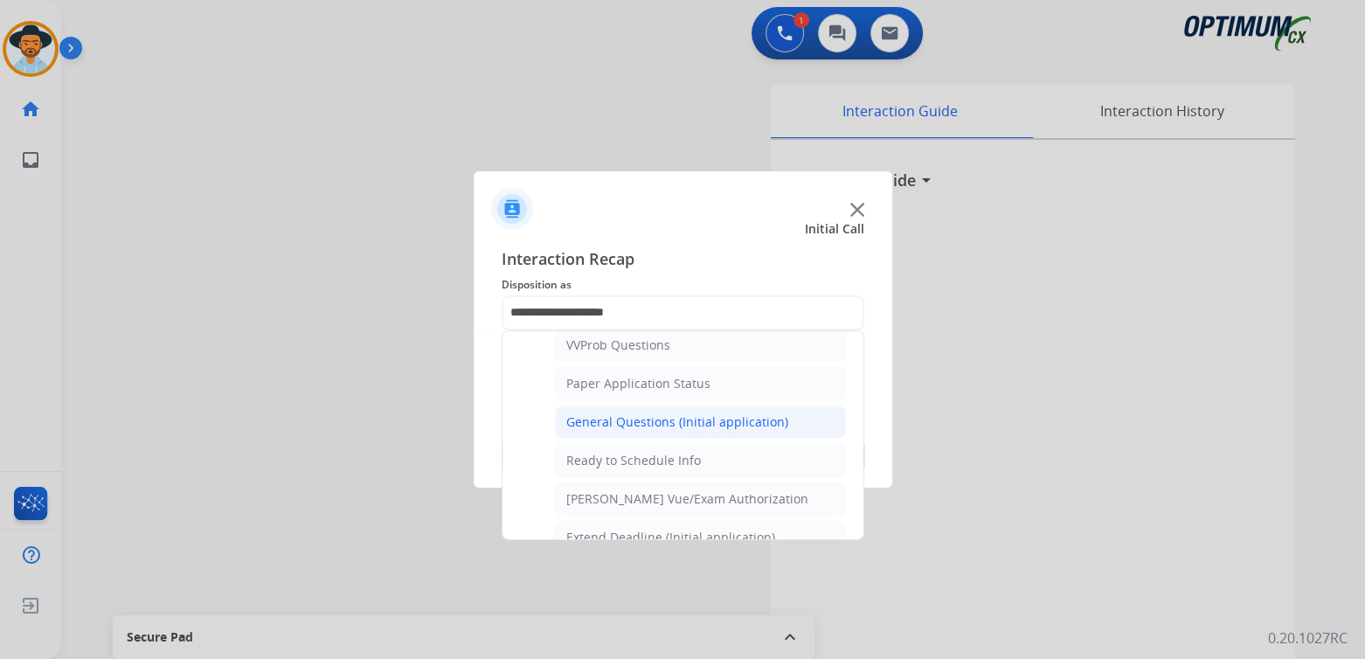
click at [642, 413] on div "General Questions (Initial application)" at bounding box center [677, 421] width 222 height 17
type input "**********"
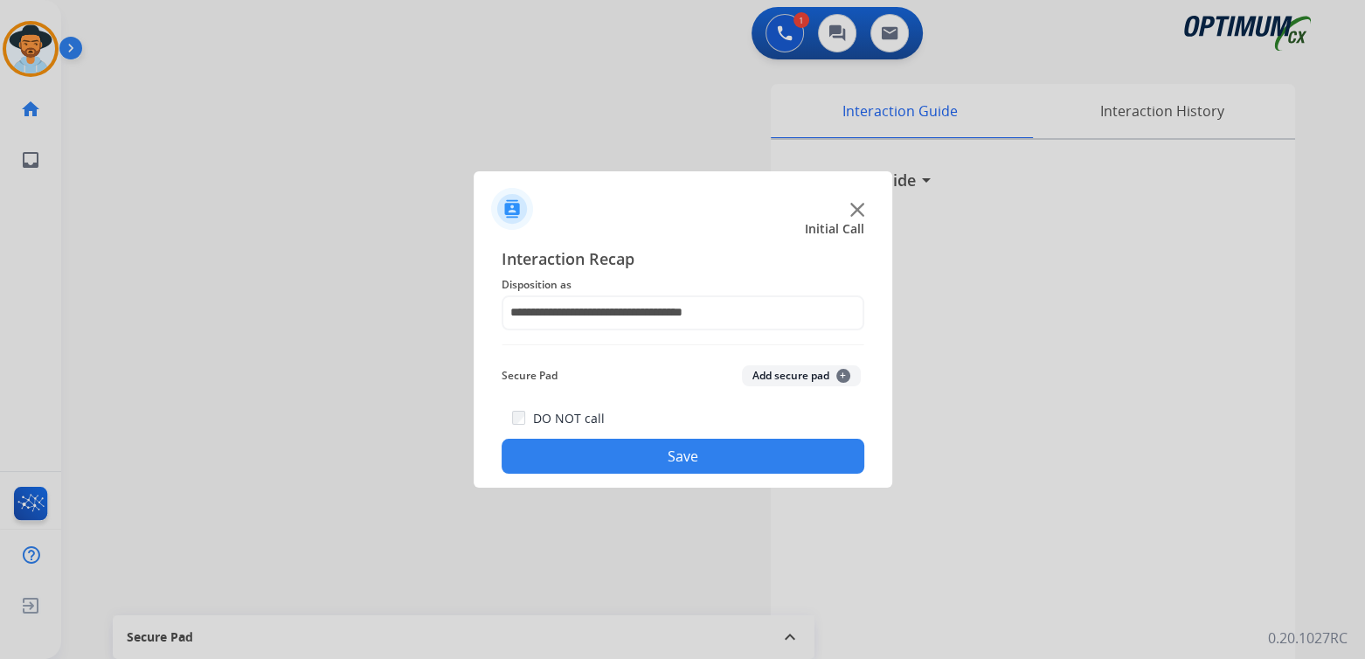
drag, startPoint x: 702, startPoint y: 444, endPoint x: 717, endPoint y: 448, distance: 15.5
click at [702, 444] on button "Save" at bounding box center [683, 456] width 363 height 35
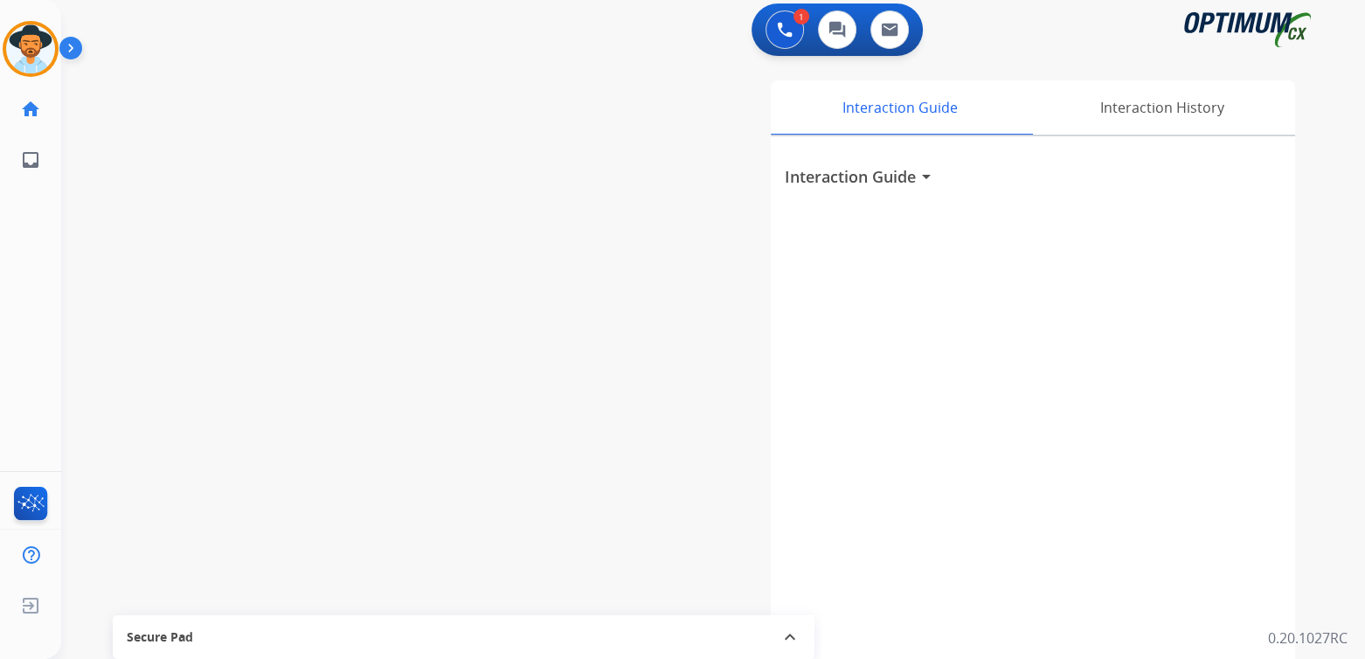
scroll to position [3, 0]
drag, startPoint x: 36, startPoint y: 38, endPoint x: 83, endPoint y: 64, distance: 54.0
click at [36, 38] on img at bounding box center [30, 48] width 49 height 49
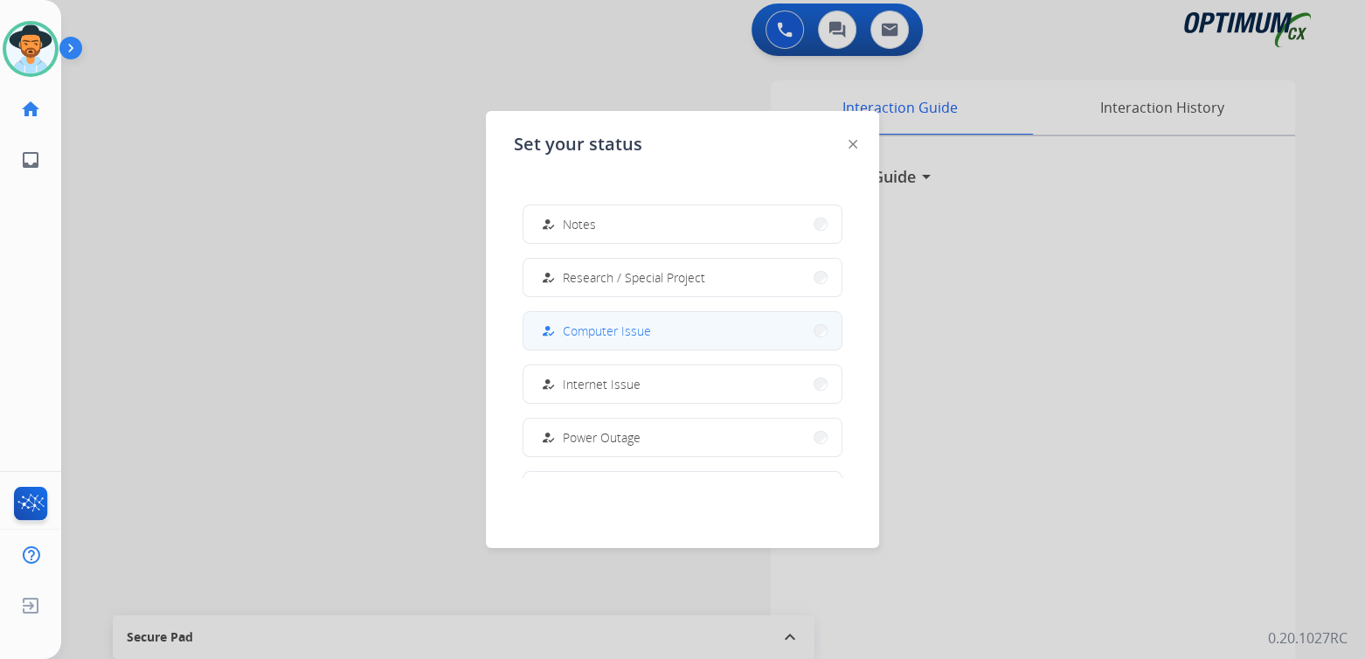
scroll to position [435, 0]
drag, startPoint x: 584, startPoint y: 438, endPoint x: 537, endPoint y: 436, distance: 47.2
click at [584, 437] on span "Offline" at bounding box center [581, 436] width 37 height 18
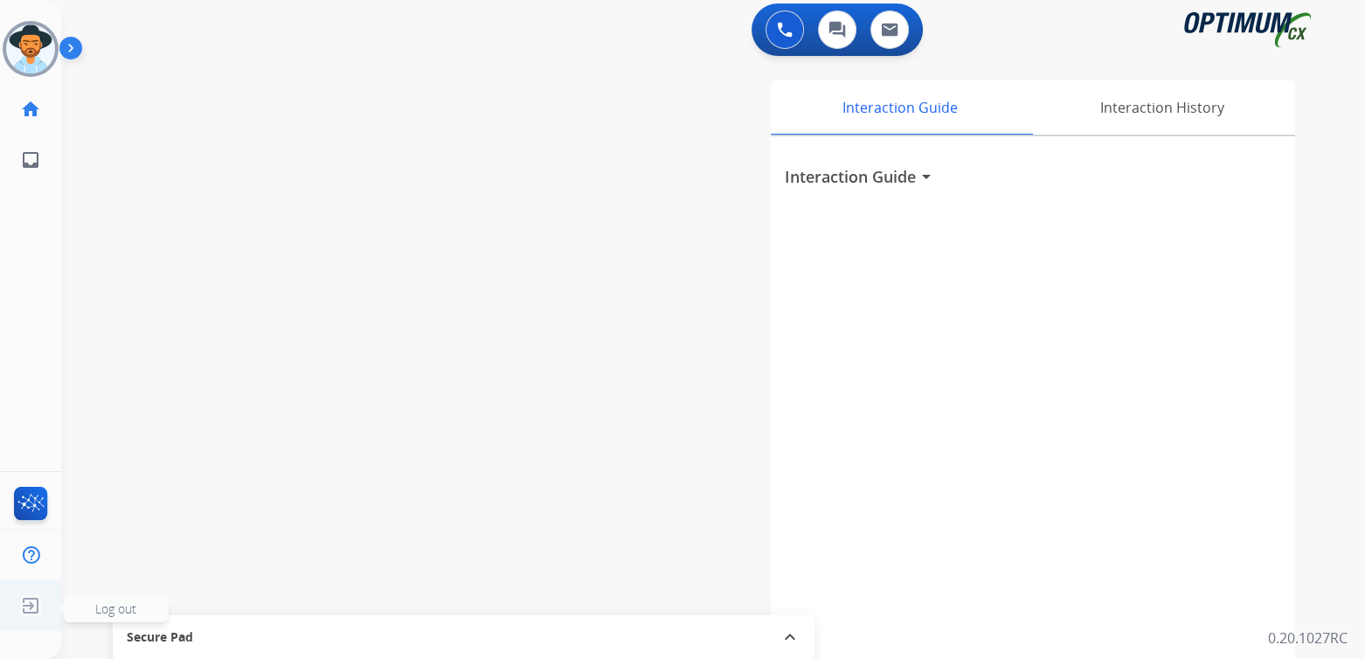
click at [29, 614] on img at bounding box center [30, 605] width 31 height 33
click at [107, 615] on span "Log out" at bounding box center [115, 608] width 41 height 17
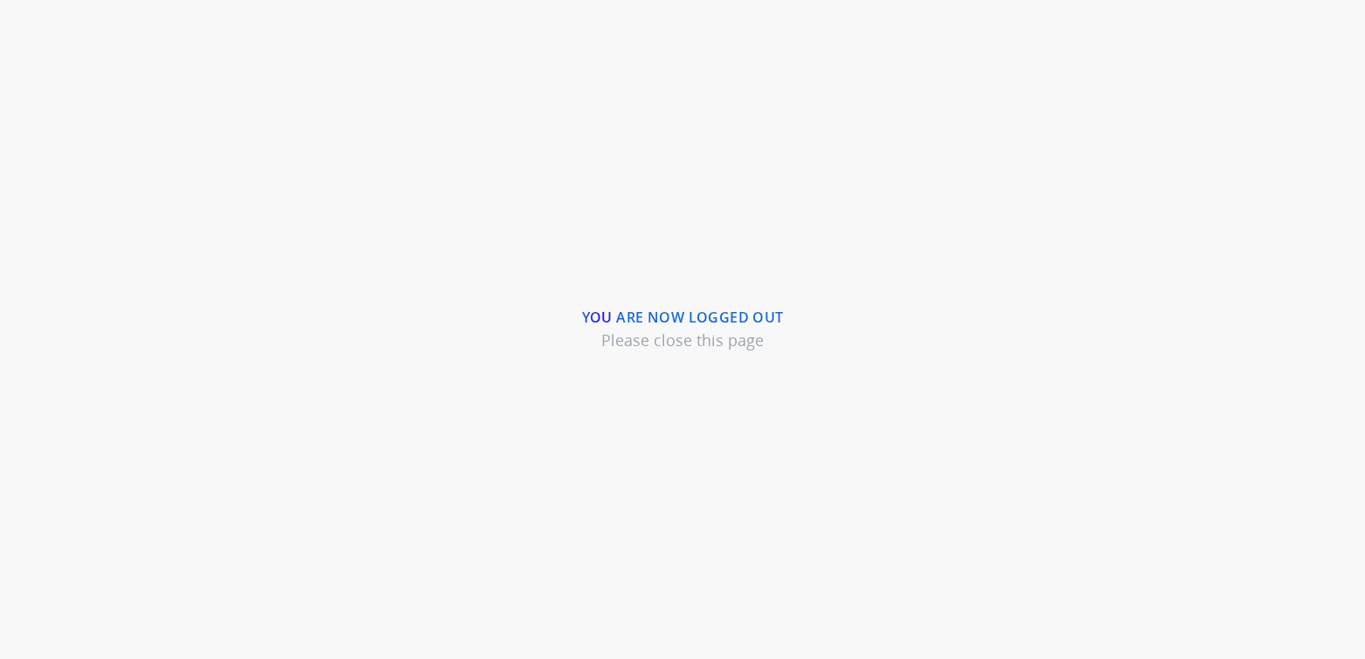
drag, startPoint x: 665, startPoint y: 210, endPoint x: 670, endPoint y: 185, distance: 24.9
click at [665, 210] on div "You are now logged out Please close this page" at bounding box center [682, 329] width 1365 height 659
